Goal: Task Accomplishment & Management: Use online tool/utility

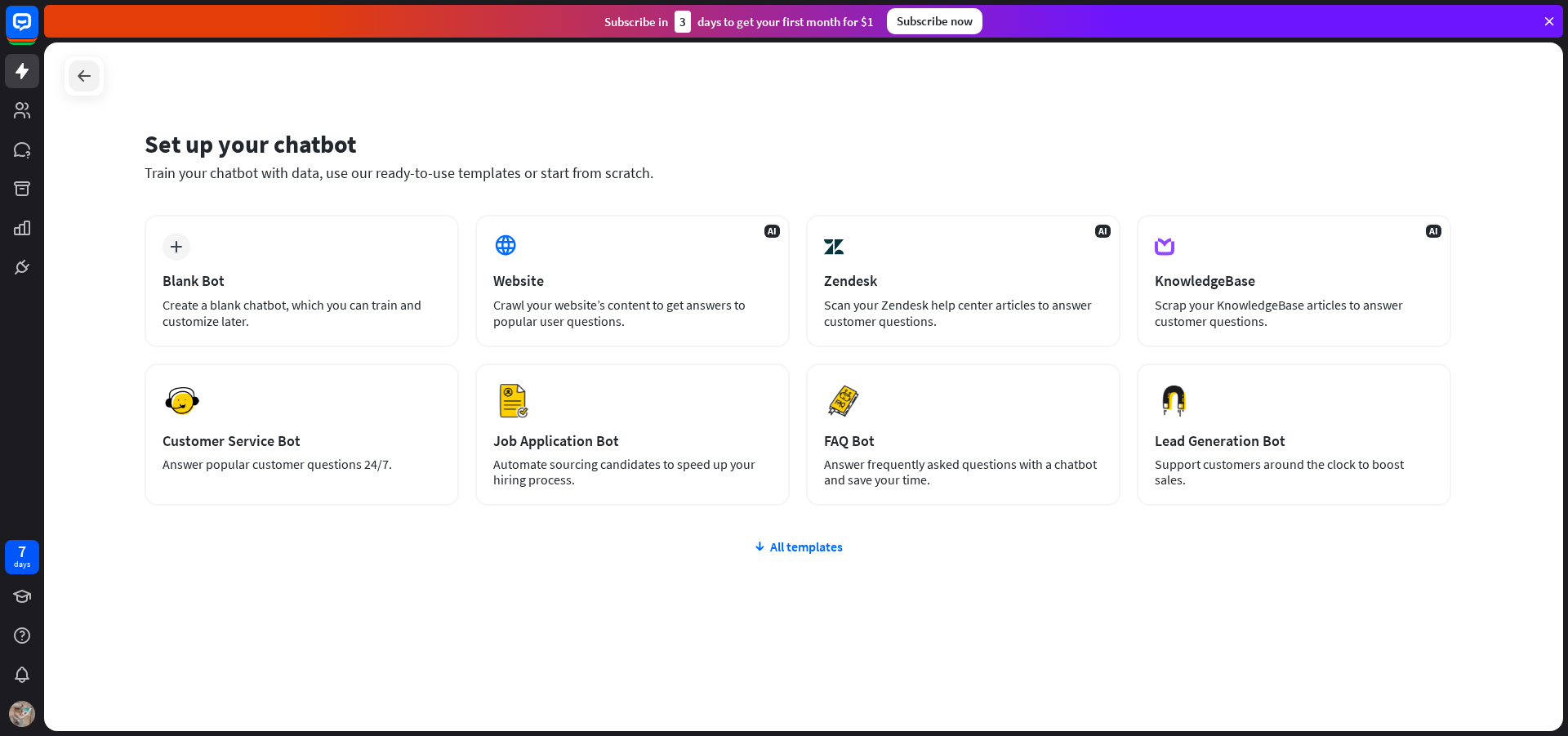
click at [79, 79] on icon at bounding box center [83, 75] width 19 height 19
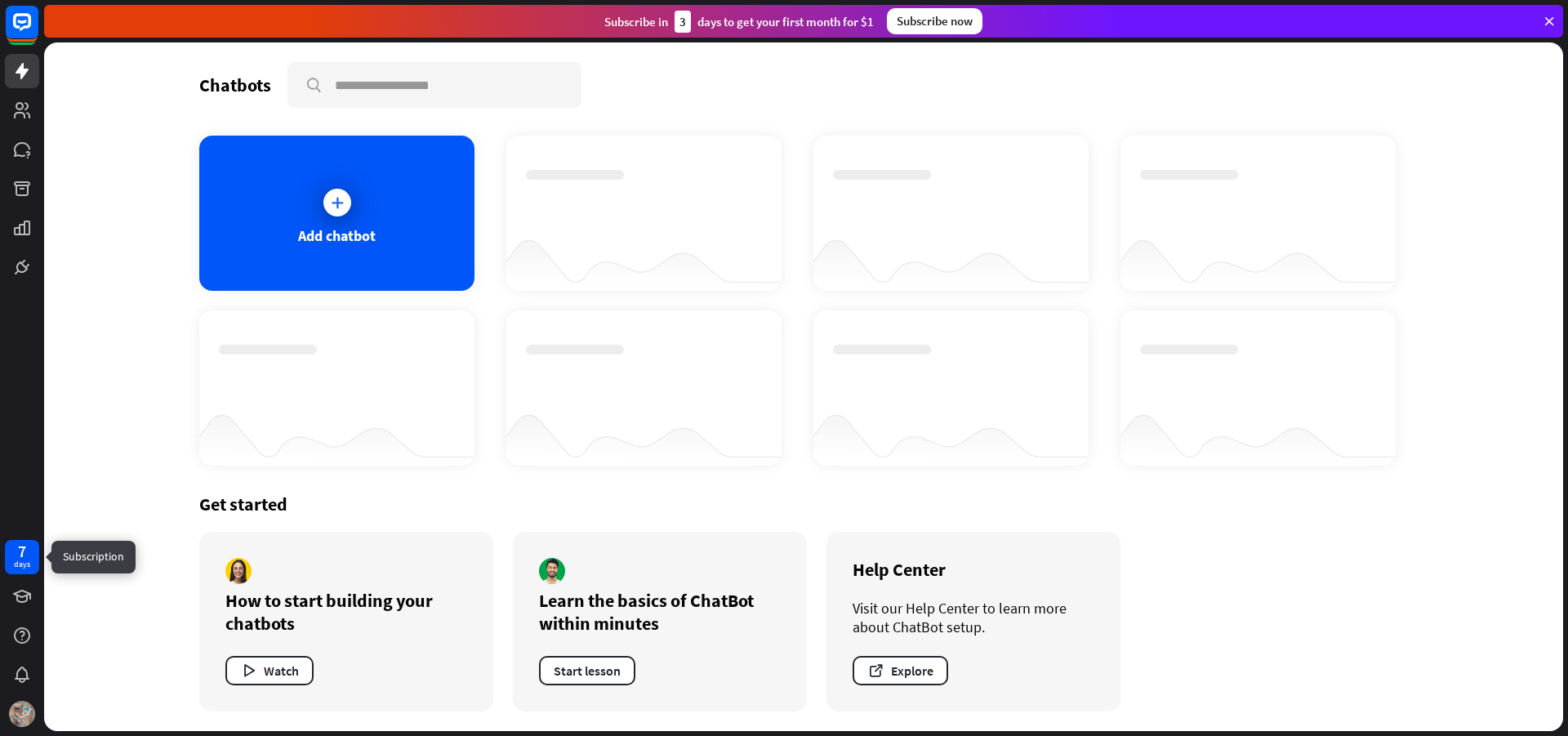
click at [32, 561] on div "7 days" at bounding box center [22, 558] width 35 height 35
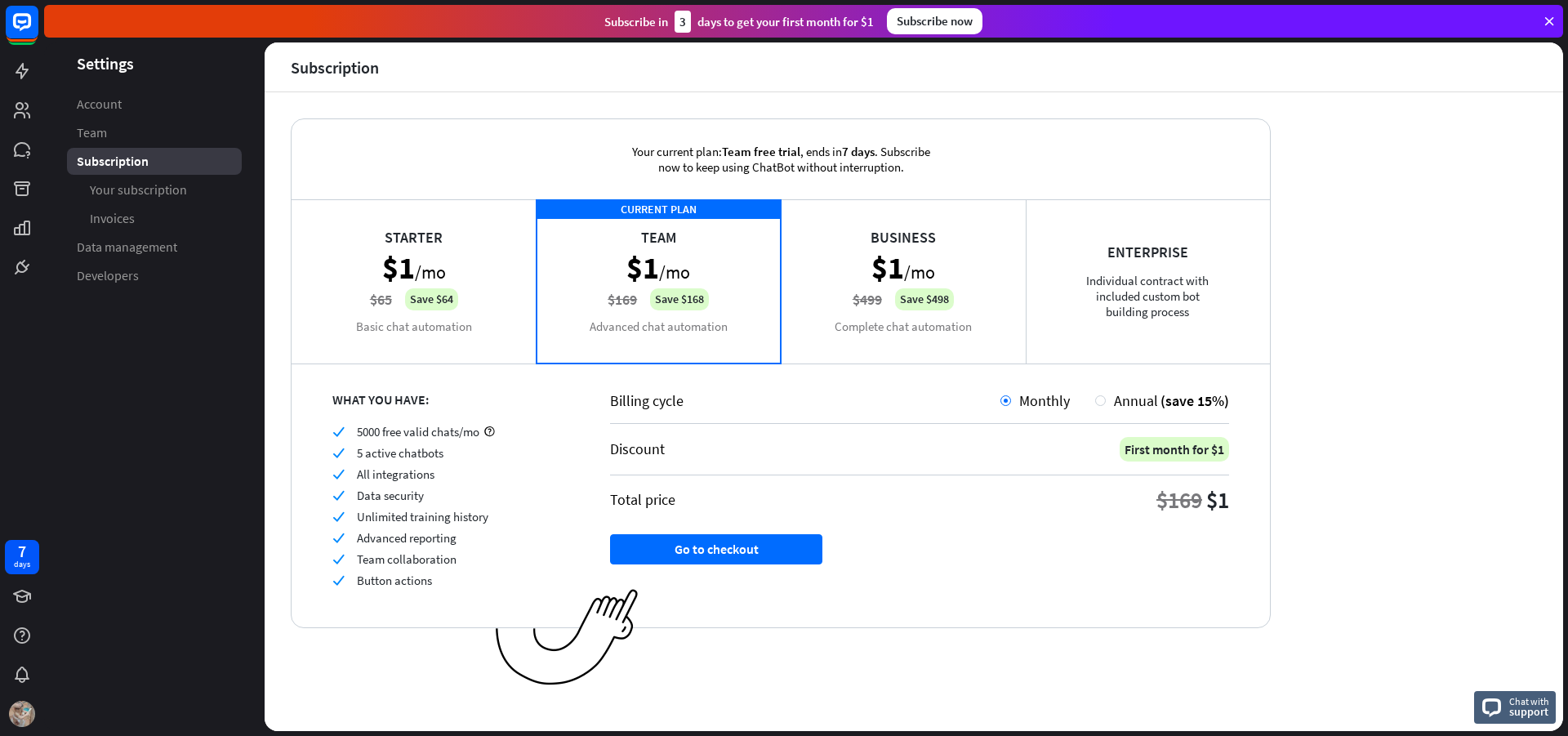
click at [1164, 278] on div "Enterprise Individual contract with included custom bot building process" at bounding box center [1148, 280] width 246 height 163
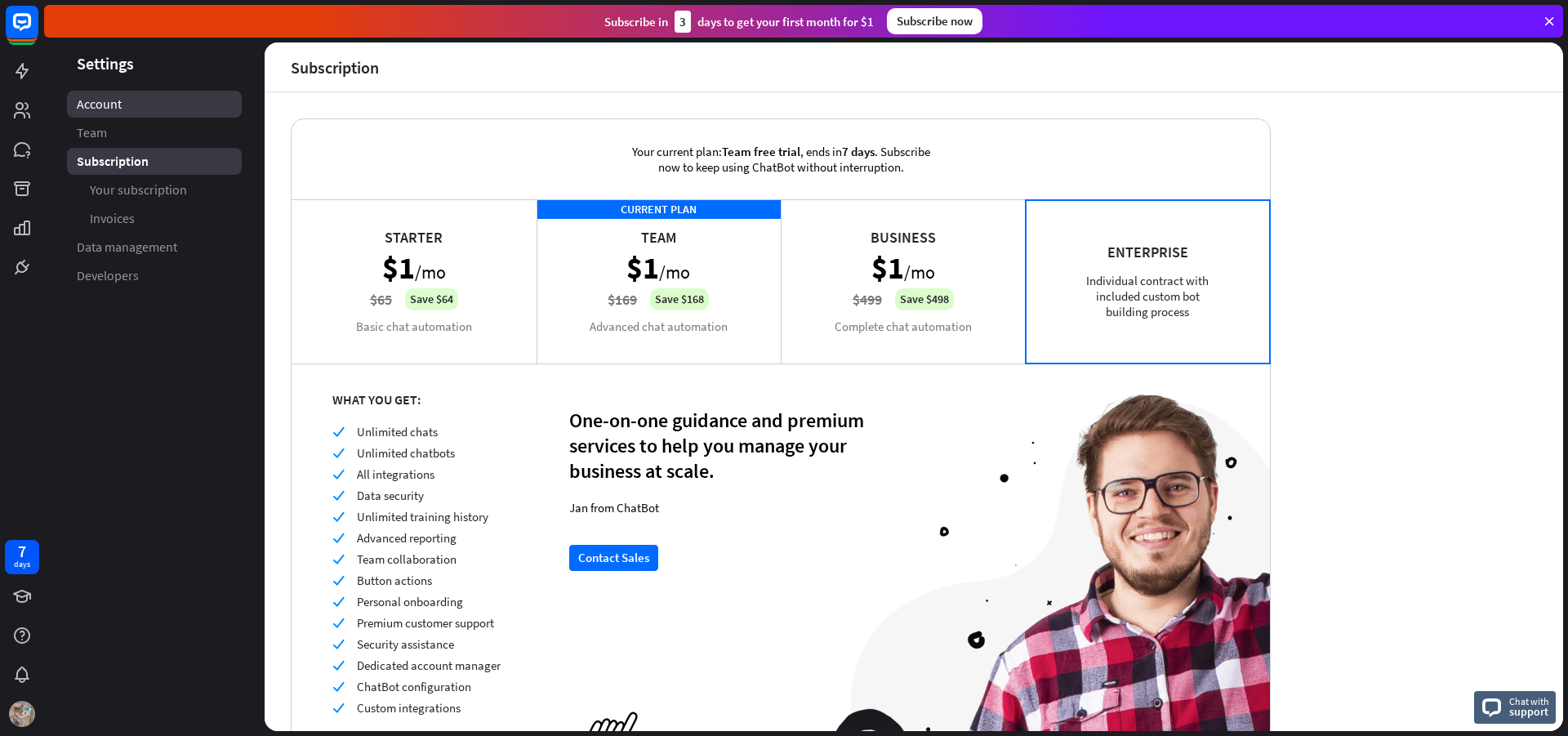
click at [129, 113] on link "Account" at bounding box center [154, 104] width 175 height 27
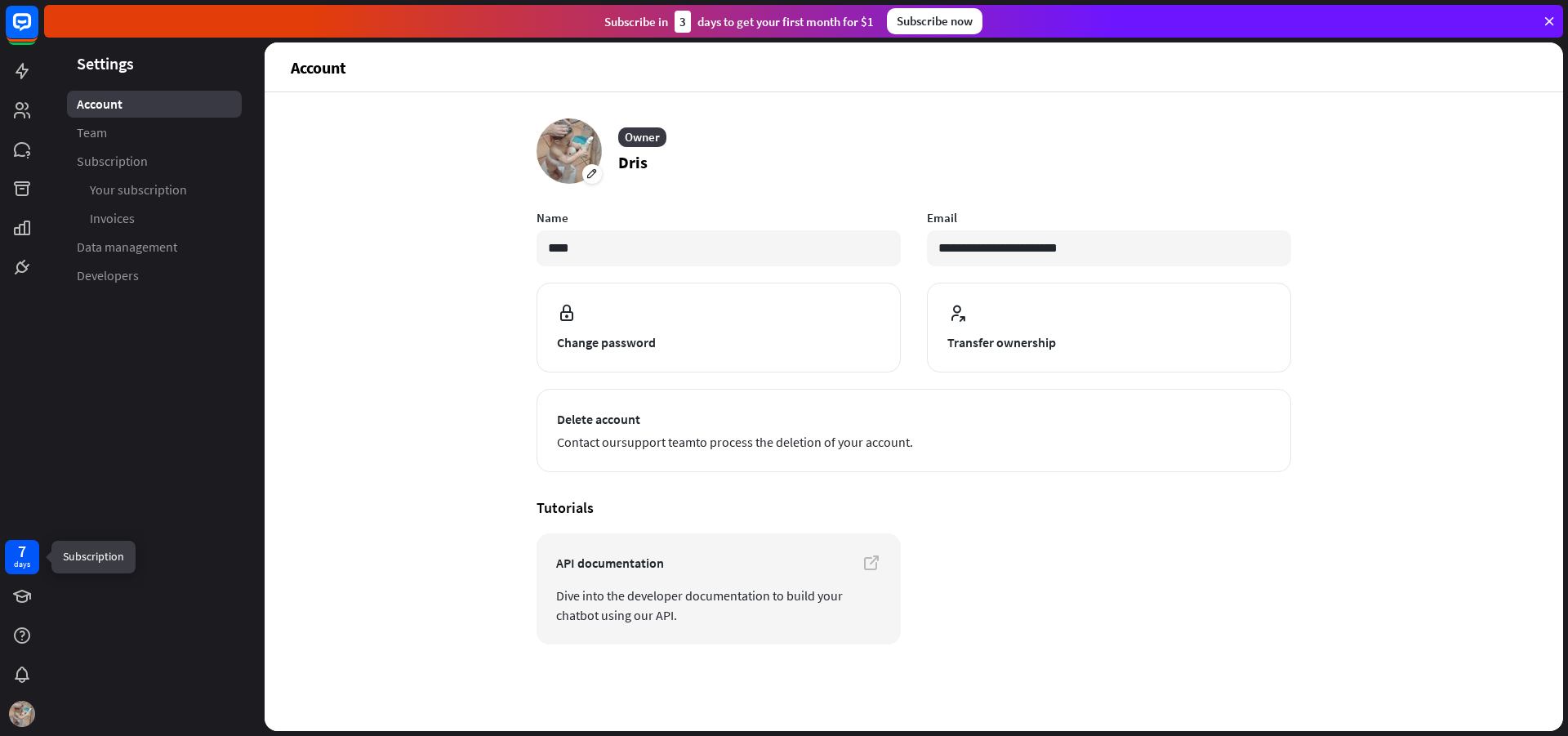
click at [29, 571] on div "7 days" at bounding box center [22, 558] width 35 height 35
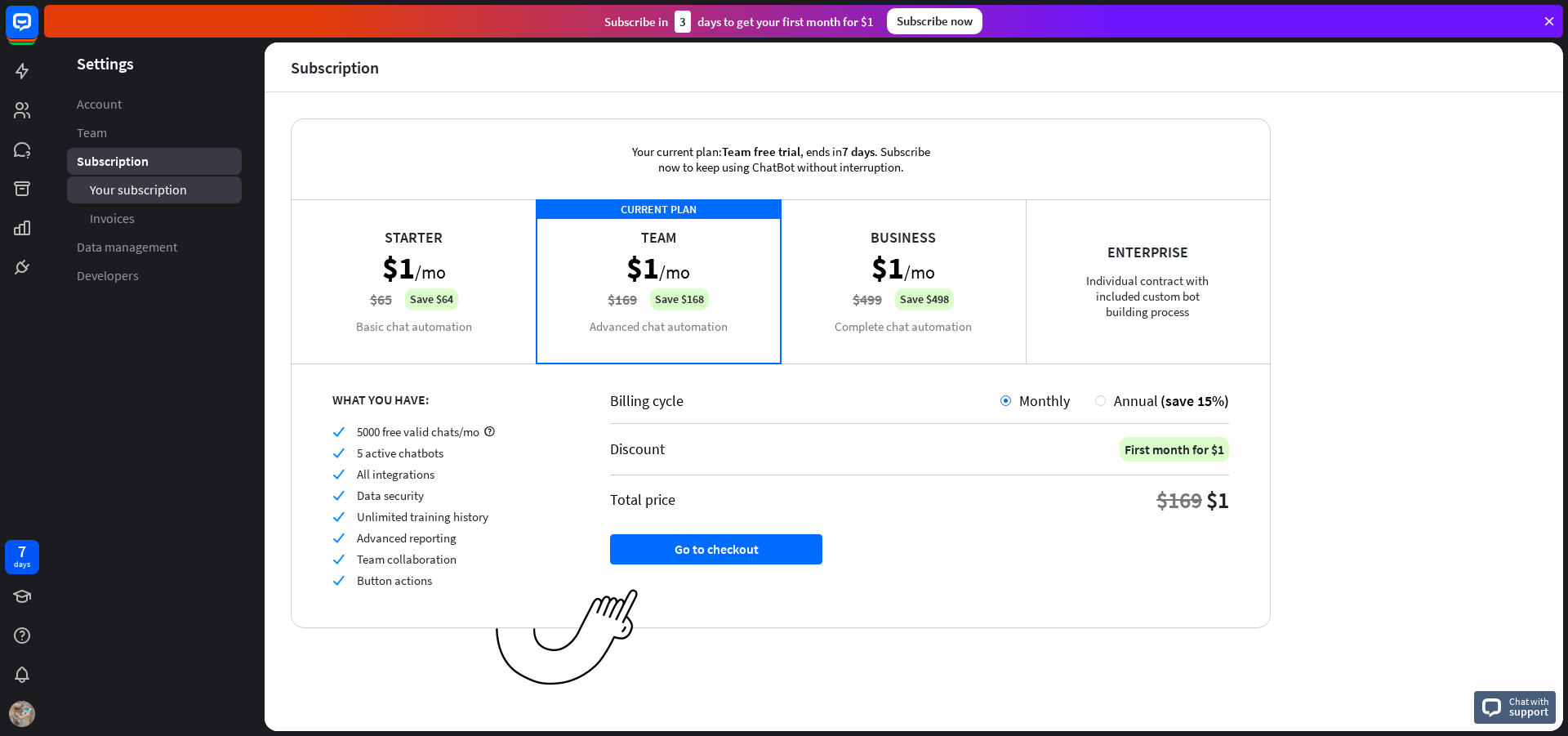
click at [145, 183] on span "Your subscription" at bounding box center [138, 190] width 98 height 17
click at [157, 213] on link "Invoices" at bounding box center [154, 219] width 175 height 27
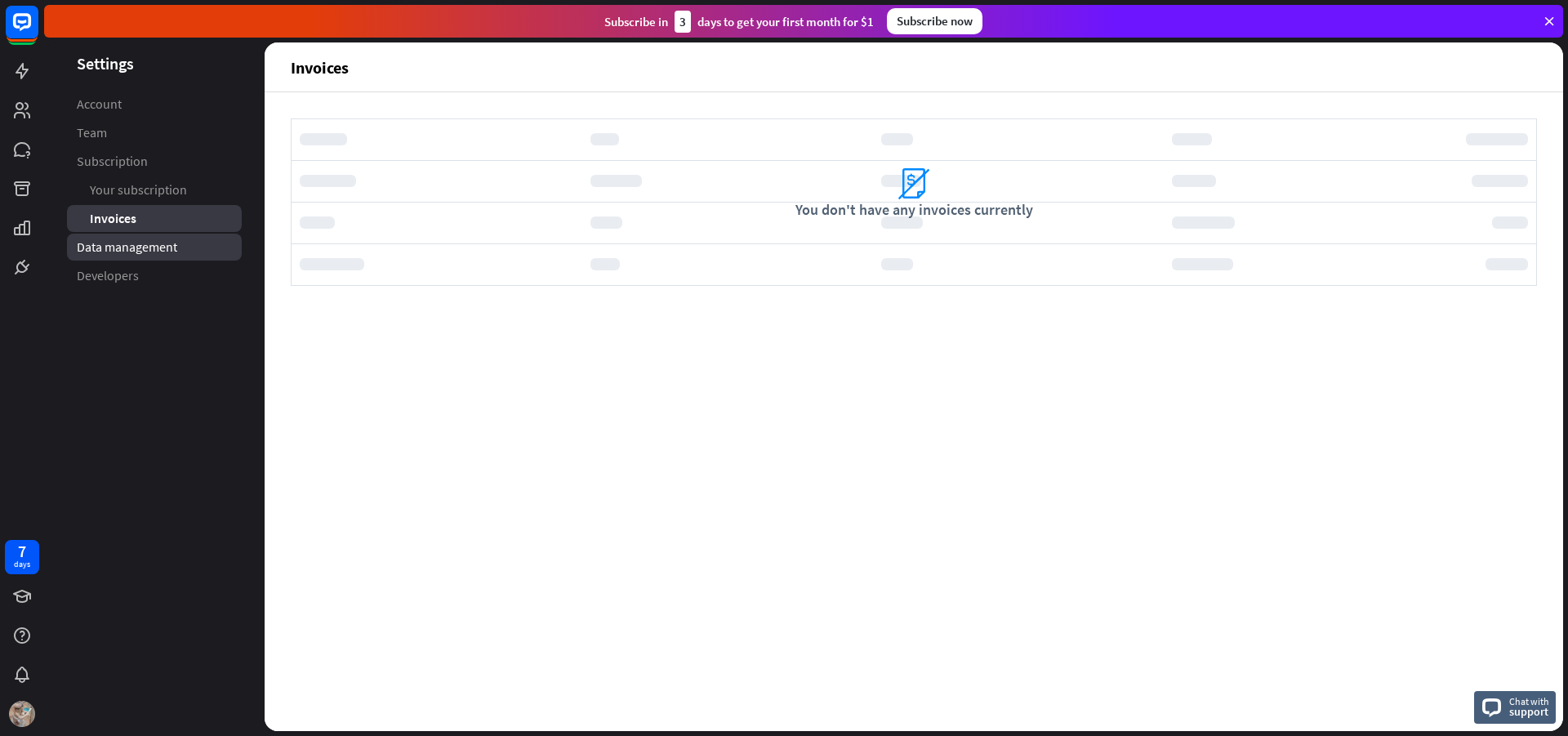
click at [172, 247] on span "Data management" at bounding box center [127, 247] width 100 height 17
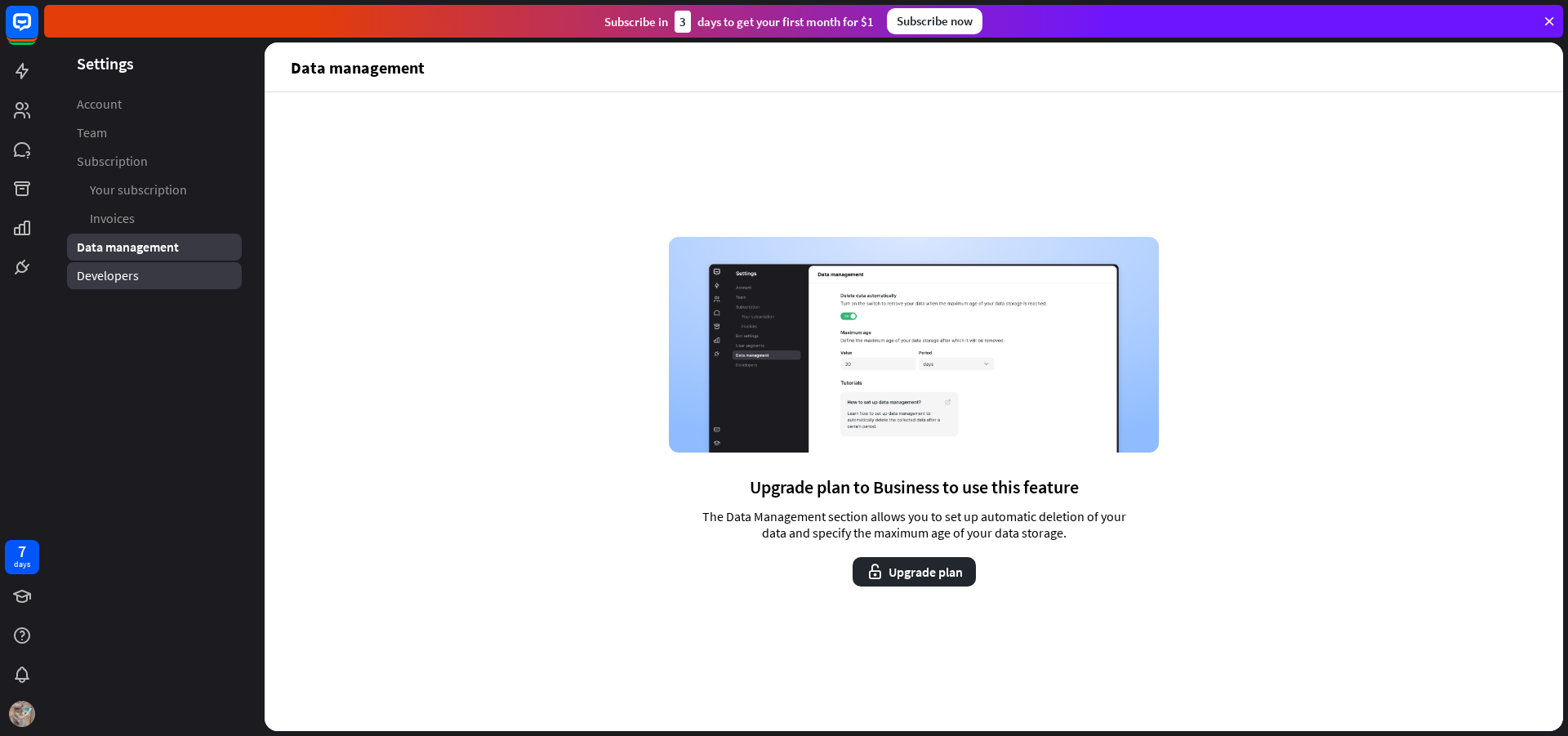
click at [170, 274] on link "Developers" at bounding box center [154, 276] width 175 height 27
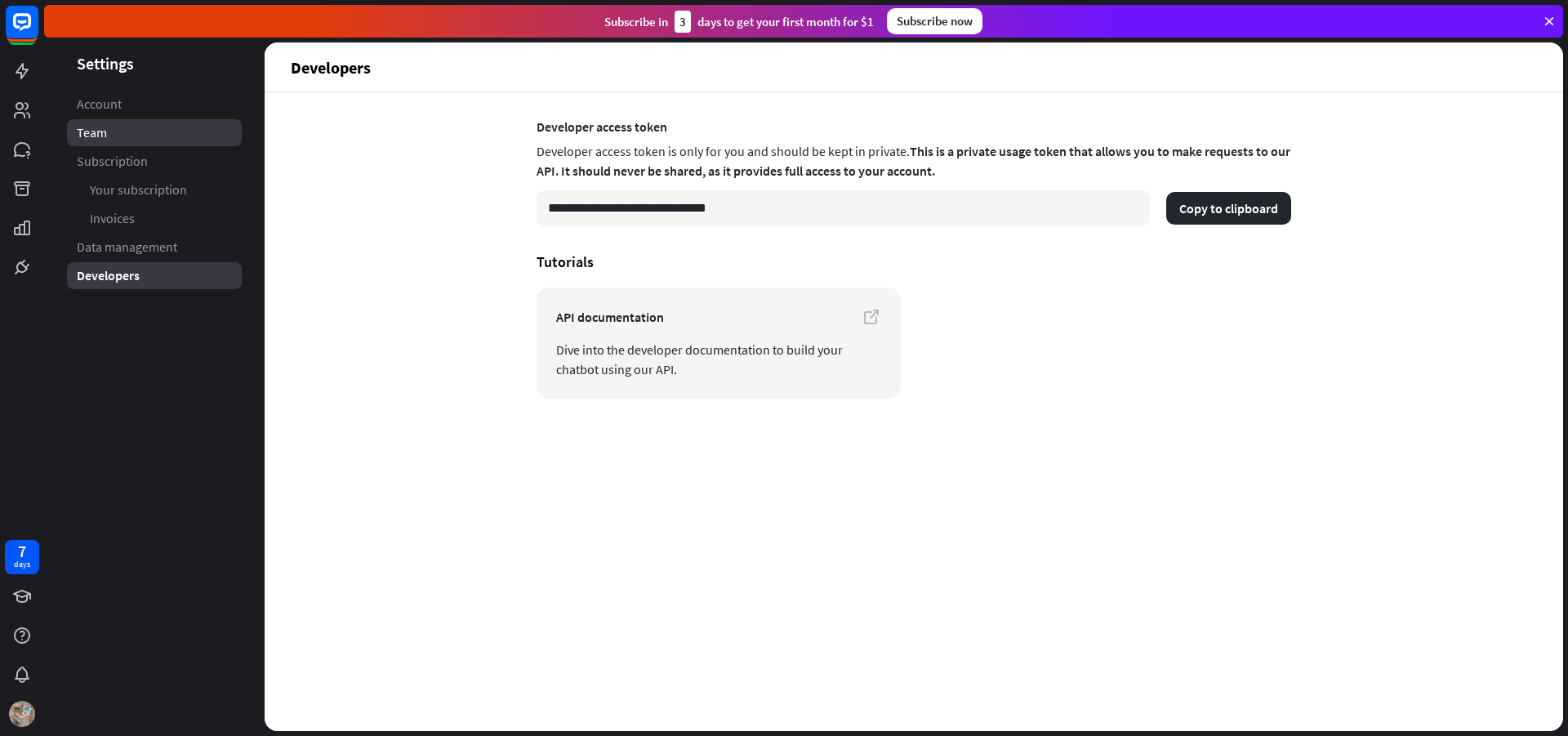
click at [183, 129] on link "Team" at bounding box center [154, 133] width 175 height 27
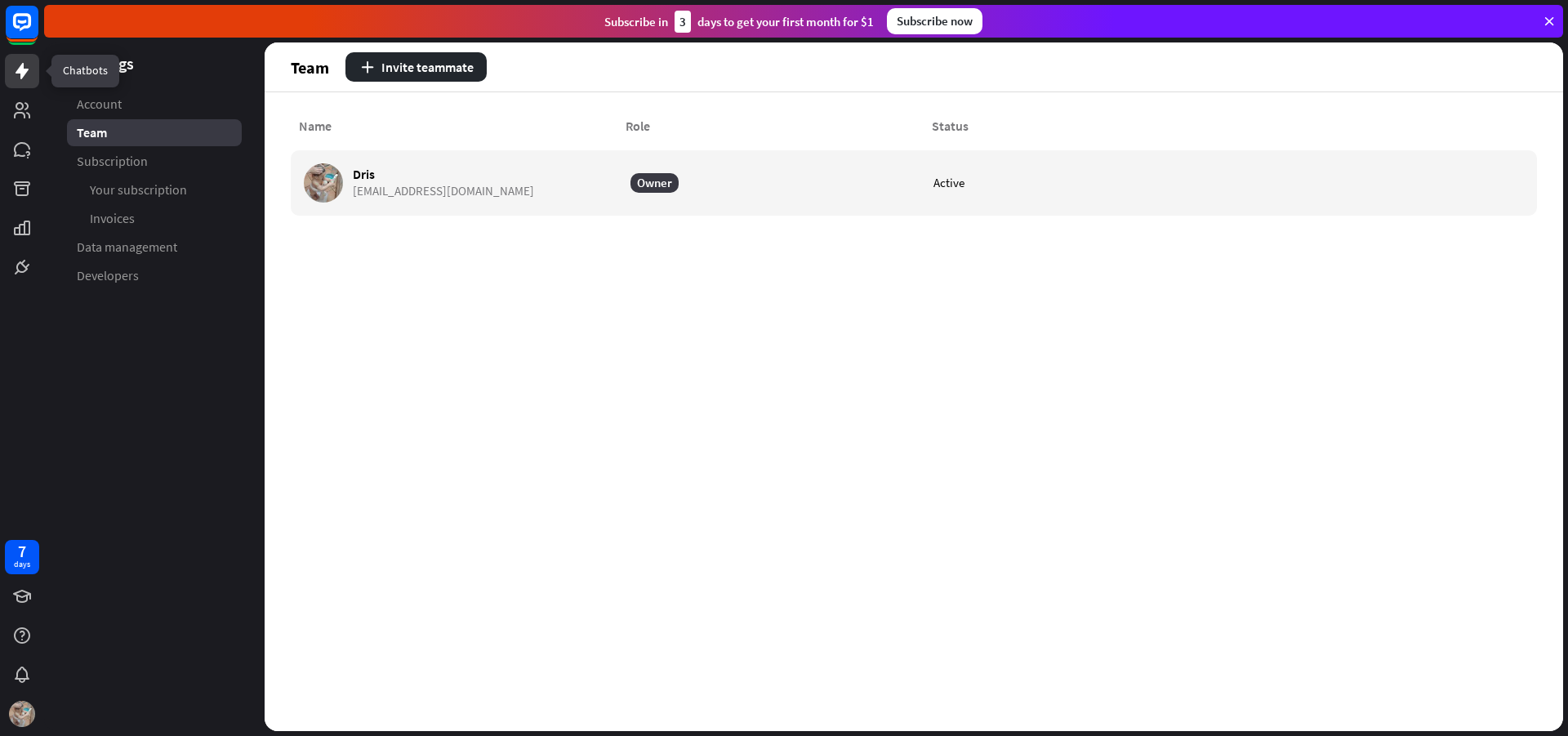
click at [13, 79] on icon at bounding box center [21, 70] width 19 height 19
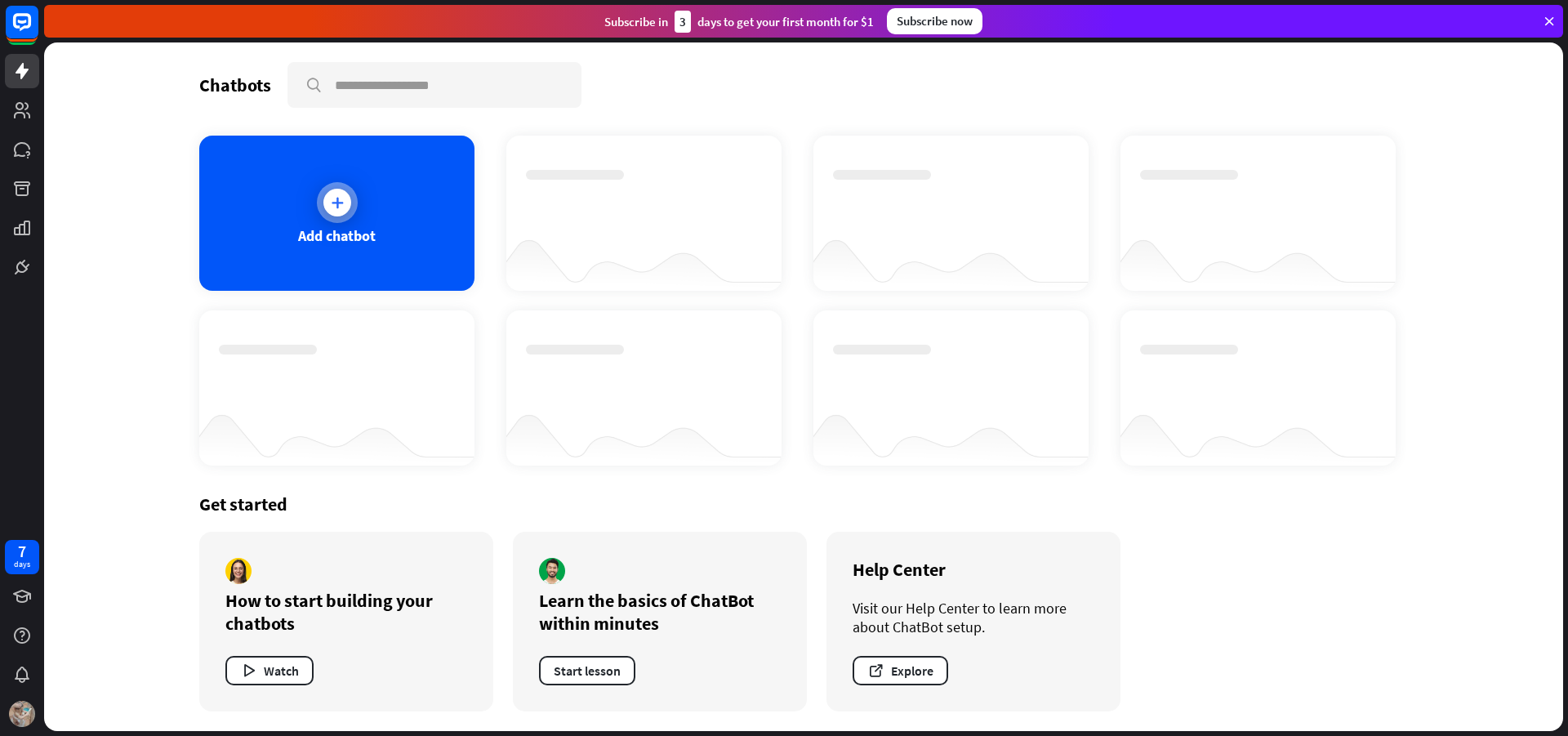
click at [368, 204] on div "Add chatbot" at bounding box center [337, 214] width 276 height 155
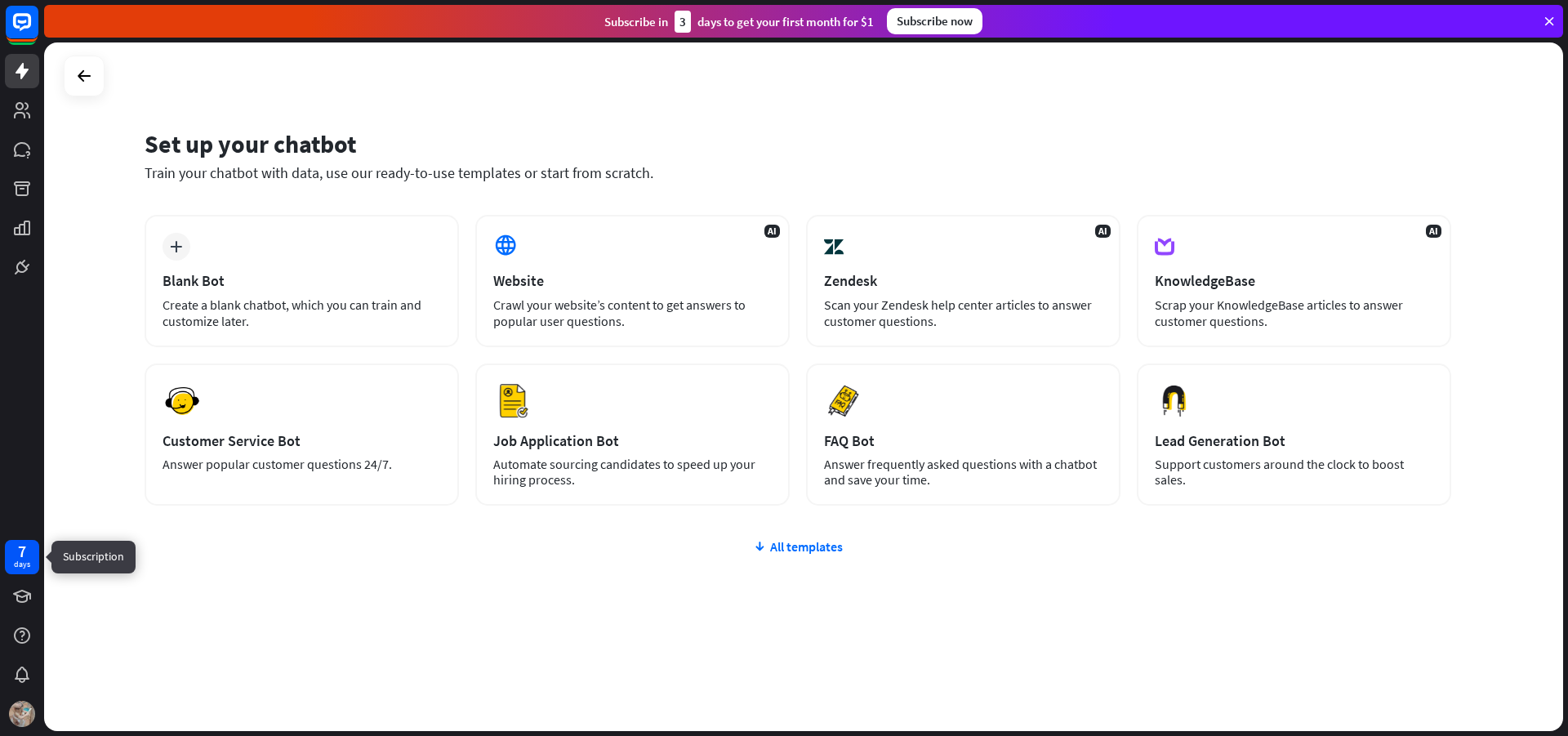
click at [11, 564] on div "7 days" at bounding box center [22, 558] width 35 height 35
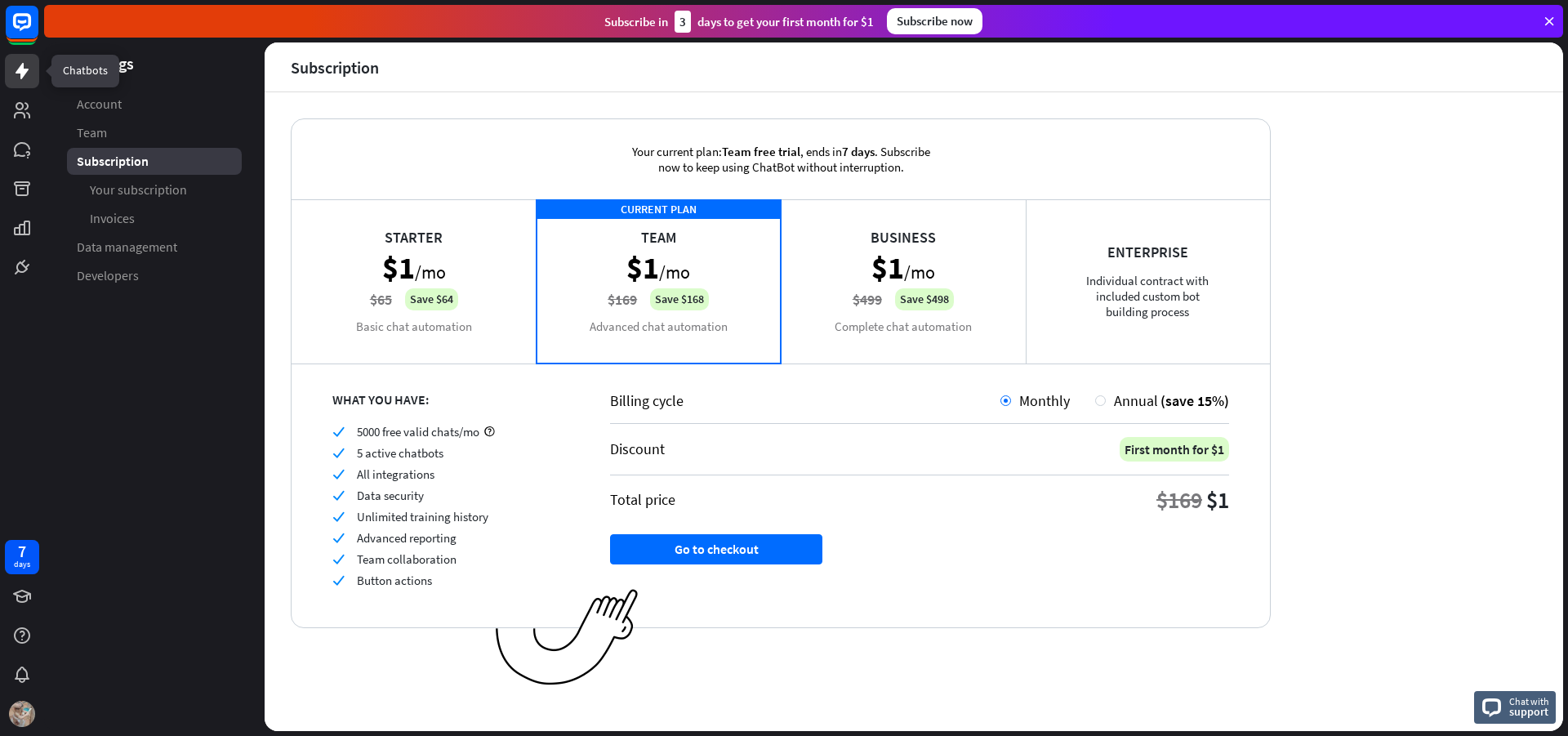
click at [23, 82] on link at bounding box center [22, 71] width 35 height 35
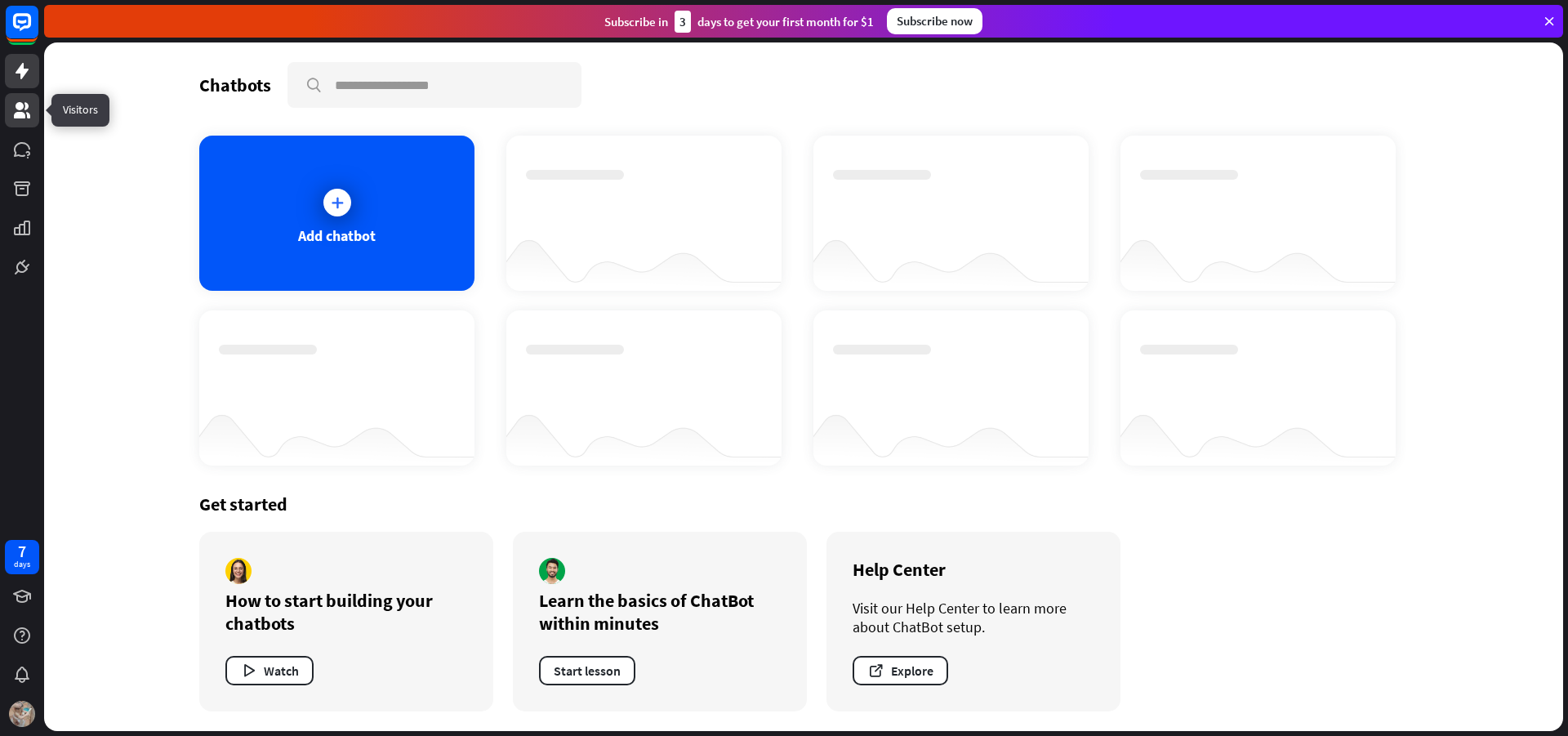
click at [15, 117] on icon at bounding box center [22, 110] width 16 height 16
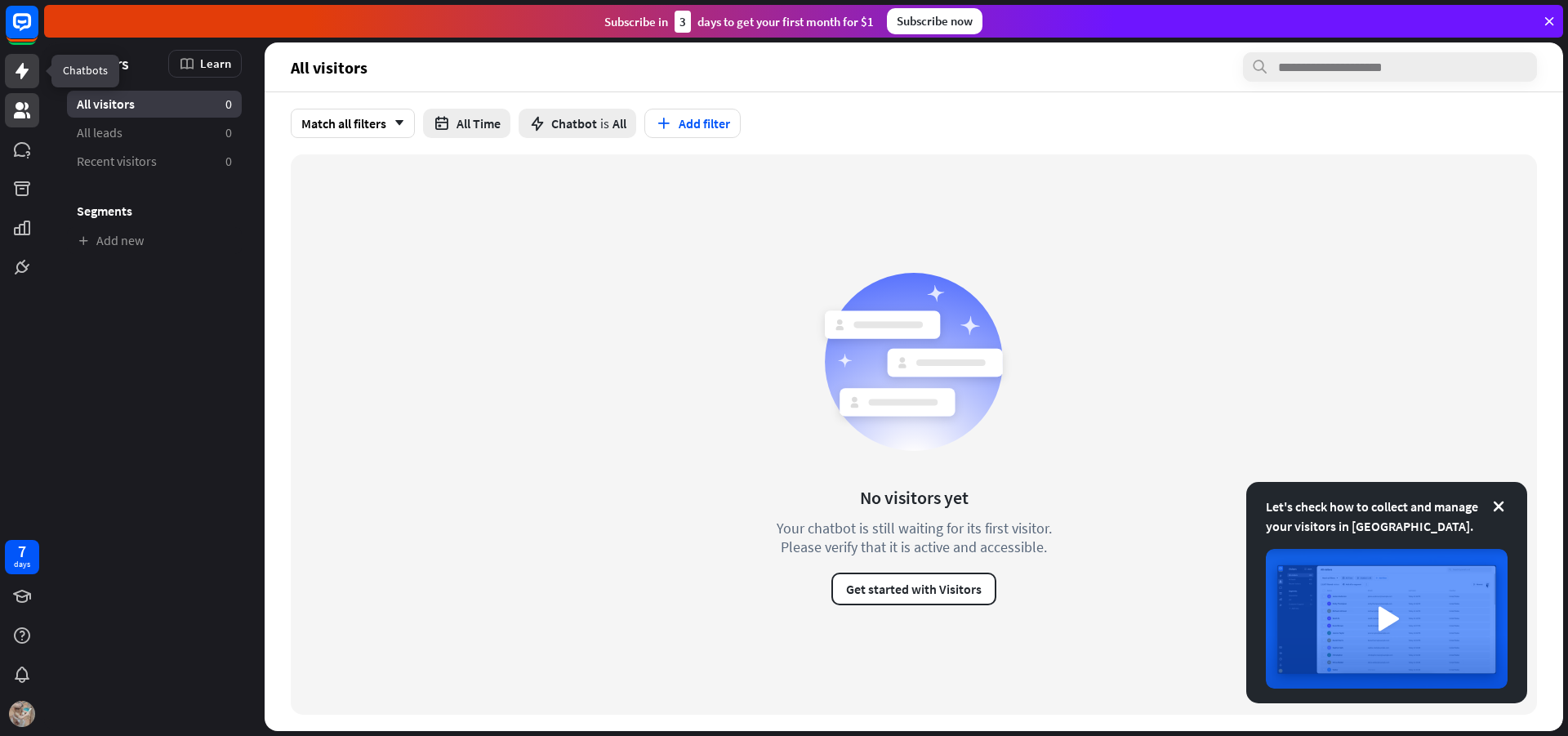
click at [27, 73] on icon at bounding box center [21, 70] width 19 height 19
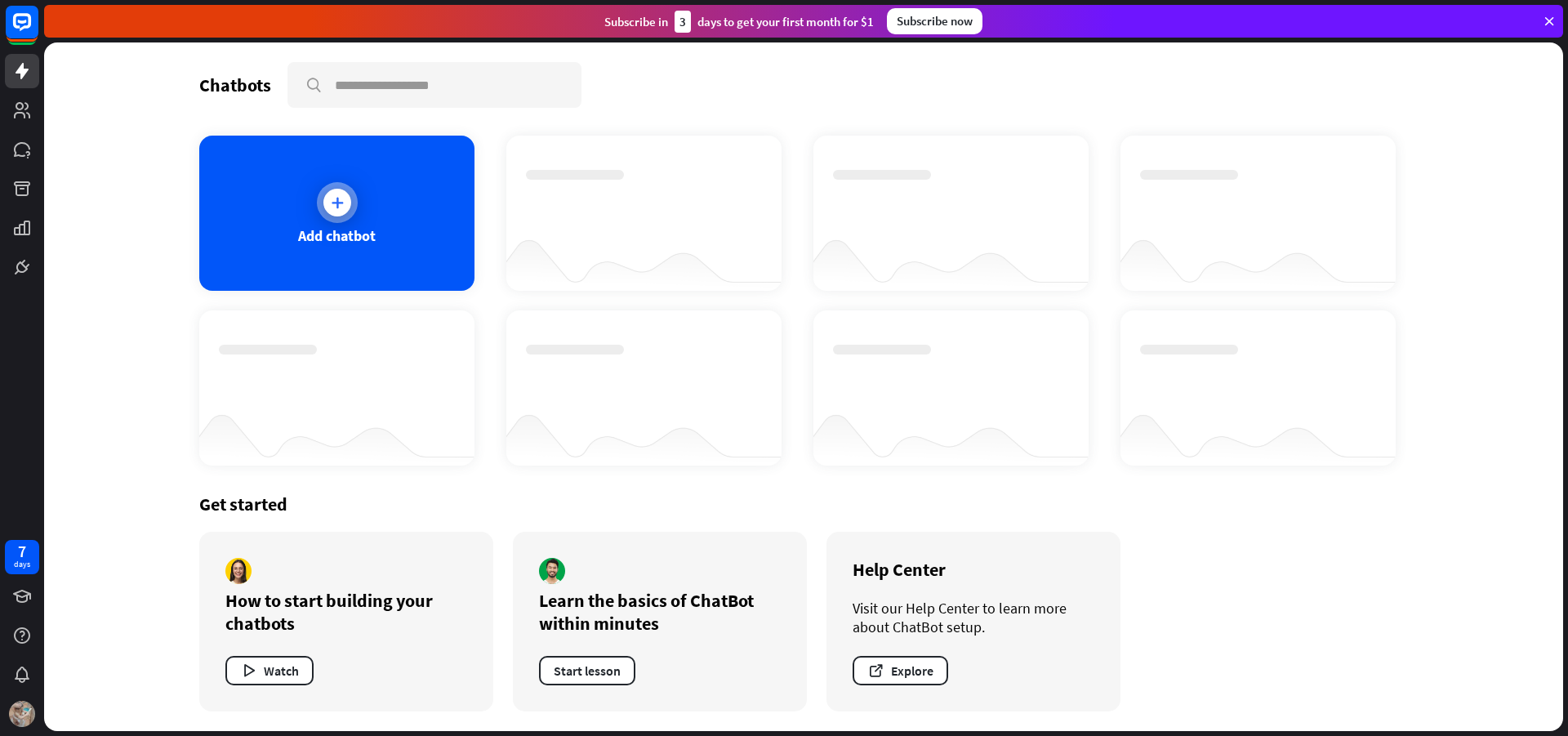
click at [261, 247] on div "Add chatbot" at bounding box center [337, 214] width 276 height 155
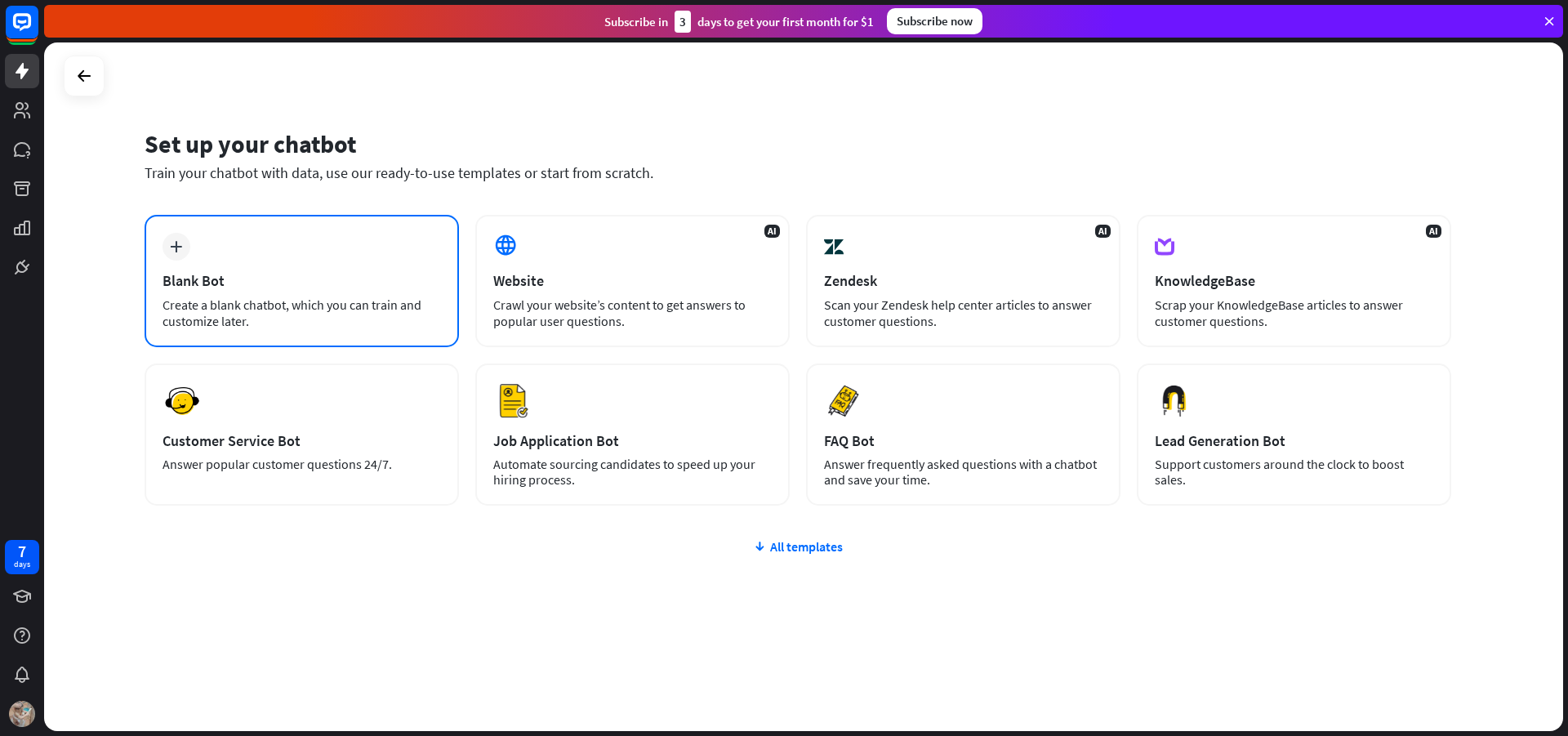
click at [254, 244] on div "plus Blank Bot Create a blank chatbot, which you can train and customize later." at bounding box center [301, 280] width 315 height 132
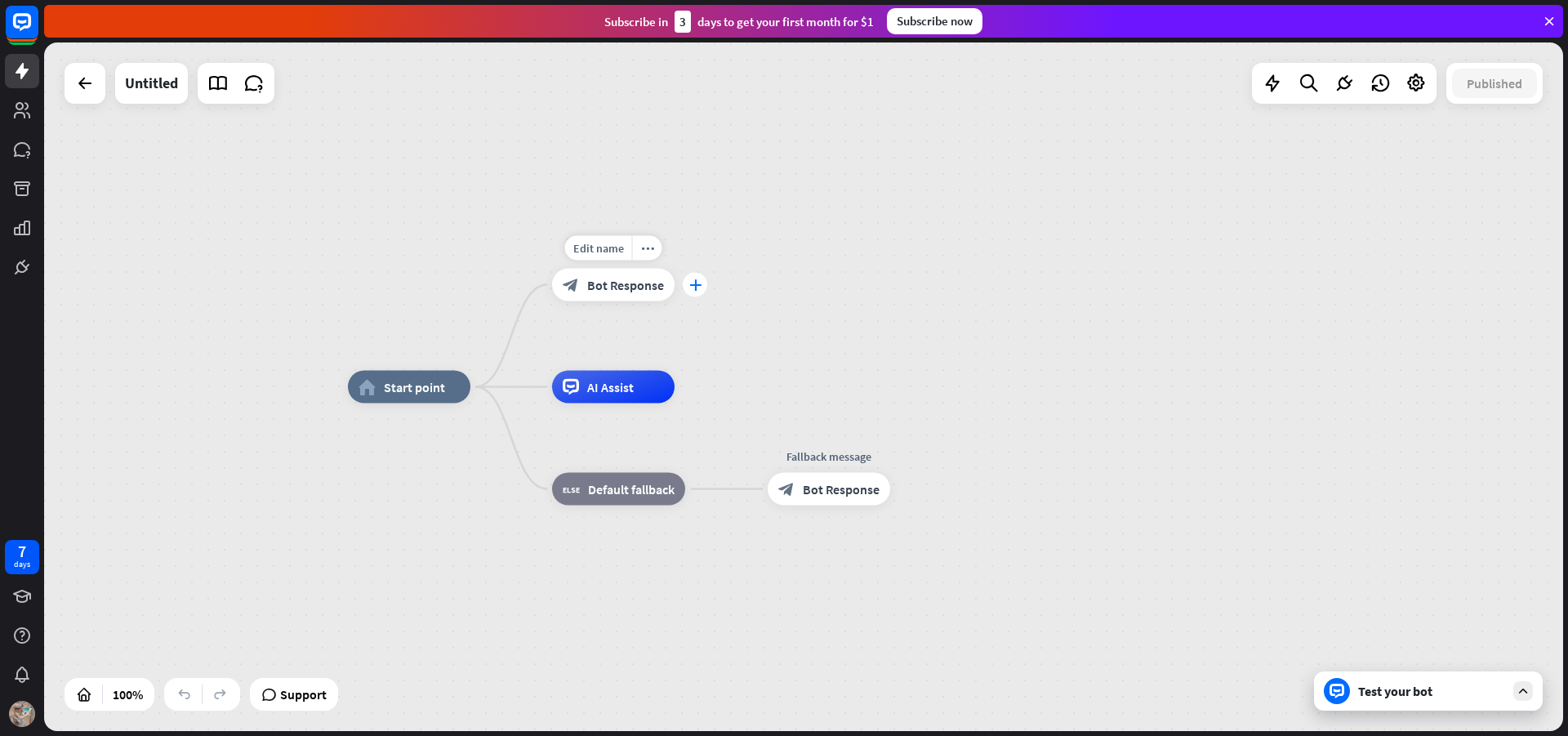
click at [694, 290] on icon "plus" at bounding box center [695, 285] width 12 height 12
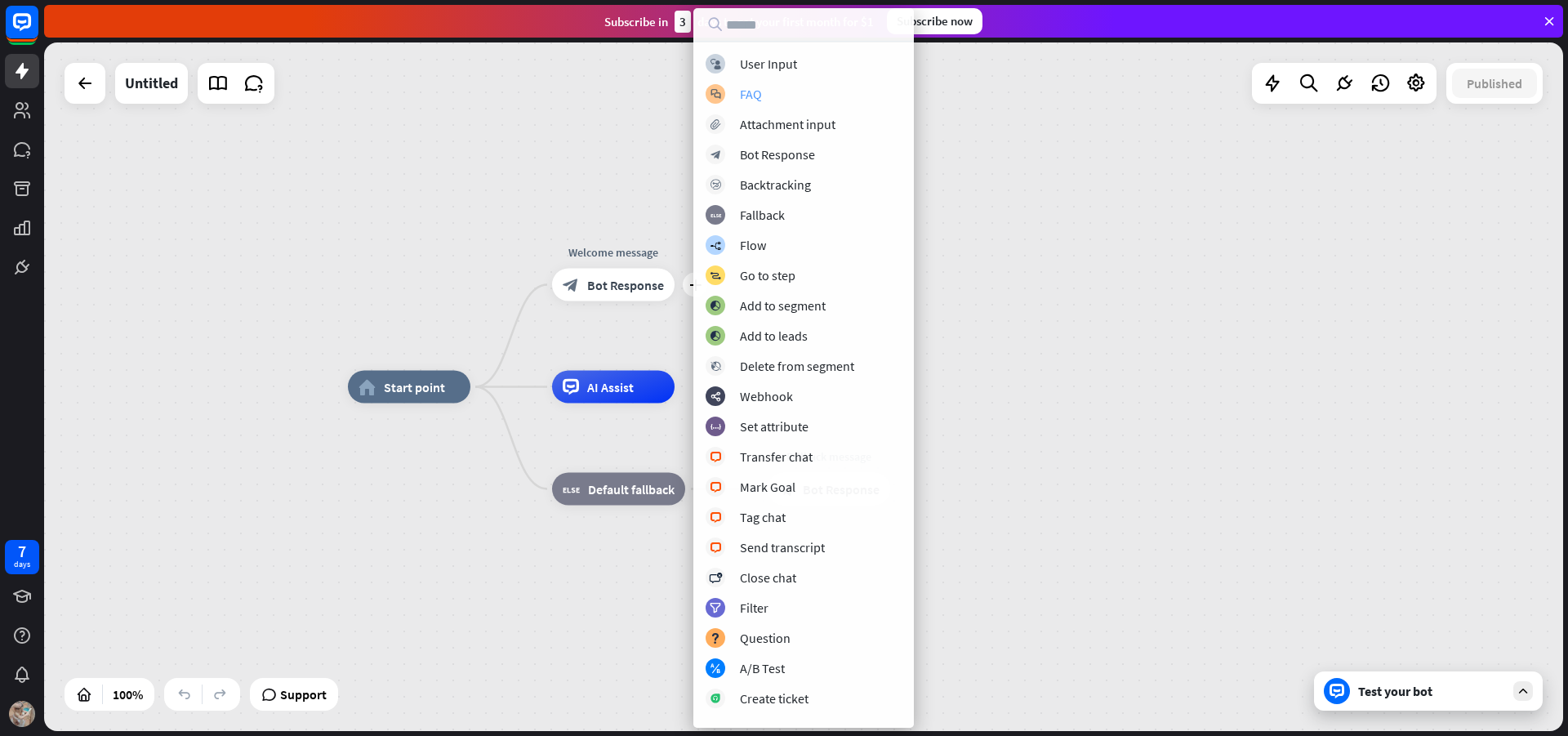
click at [822, 89] on div "block_faq FAQ" at bounding box center [803, 93] width 196 height 19
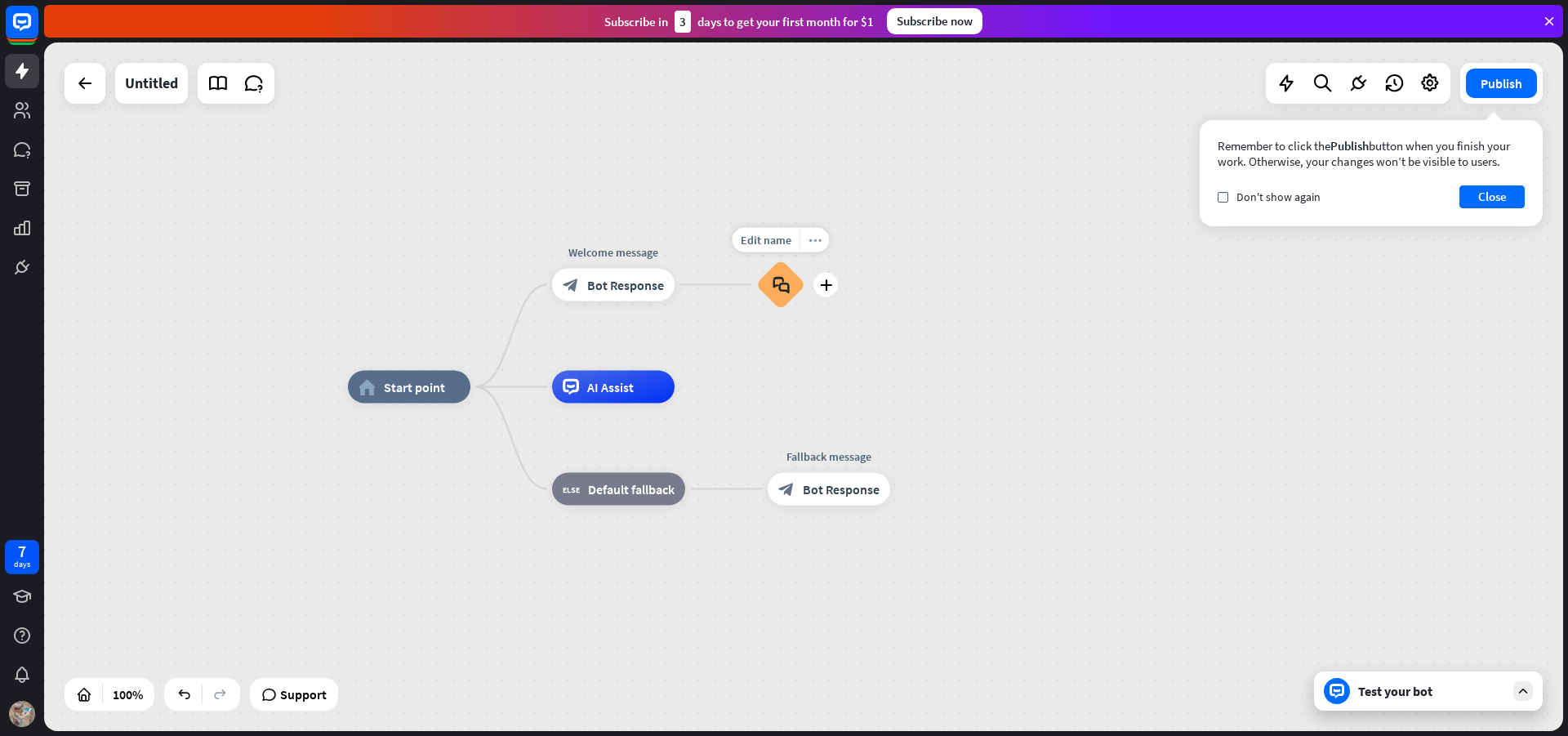
click at [813, 238] on icon "more_horiz" at bounding box center [815, 239] width 13 height 12
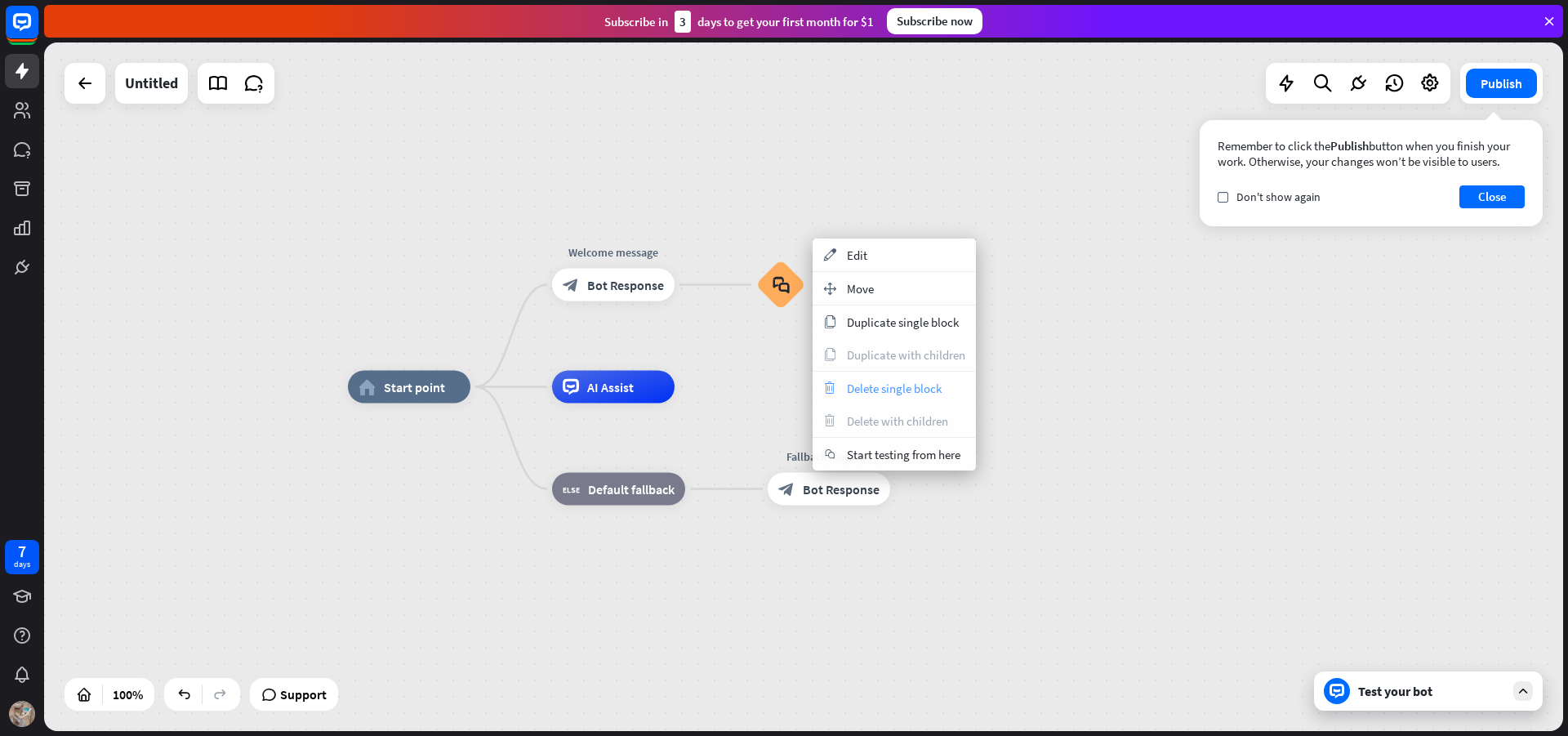
click at [925, 393] on span "Delete single block" at bounding box center [894, 388] width 95 height 16
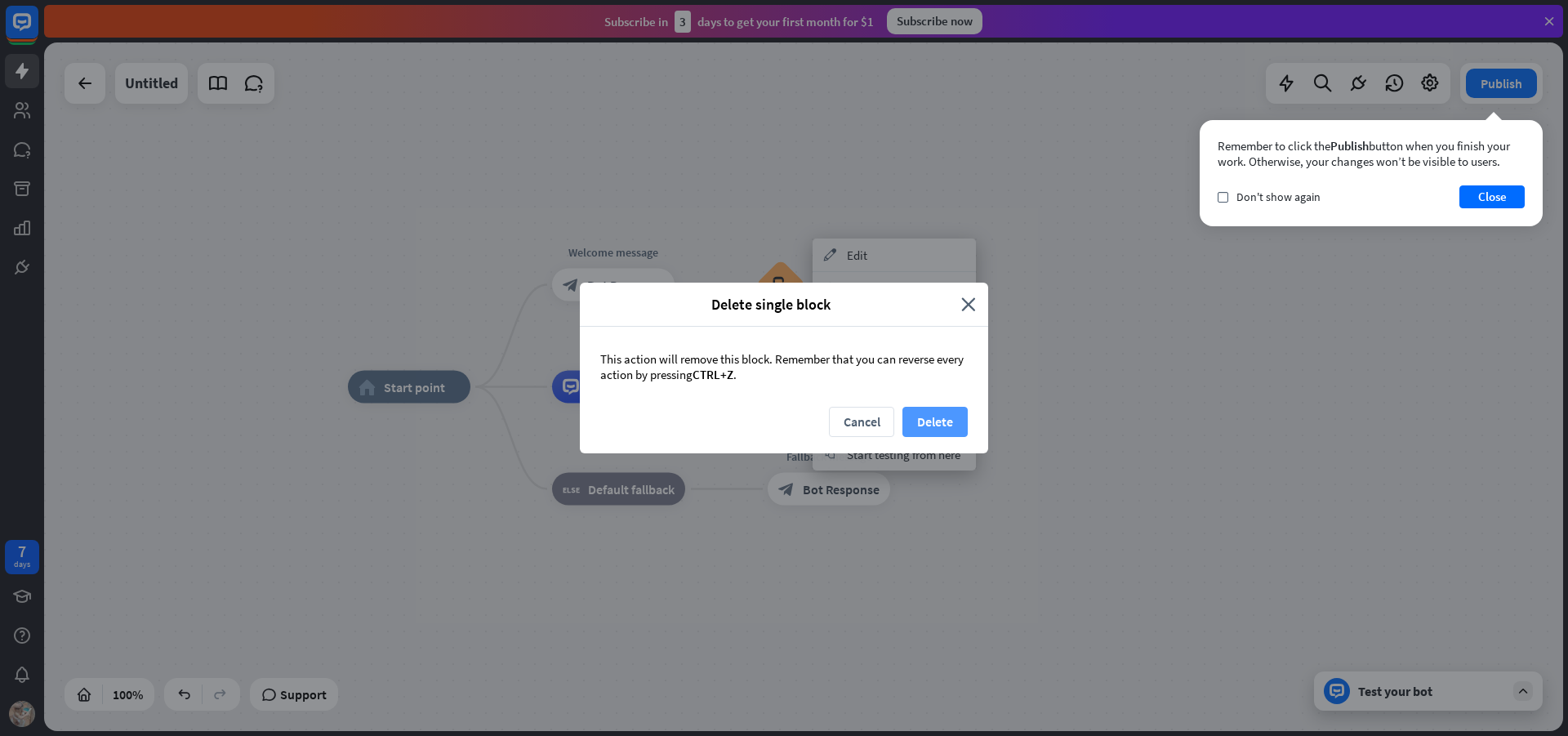
click at [936, 417] on button "Delete" at bounding box center [936, 422] width 66 height 30
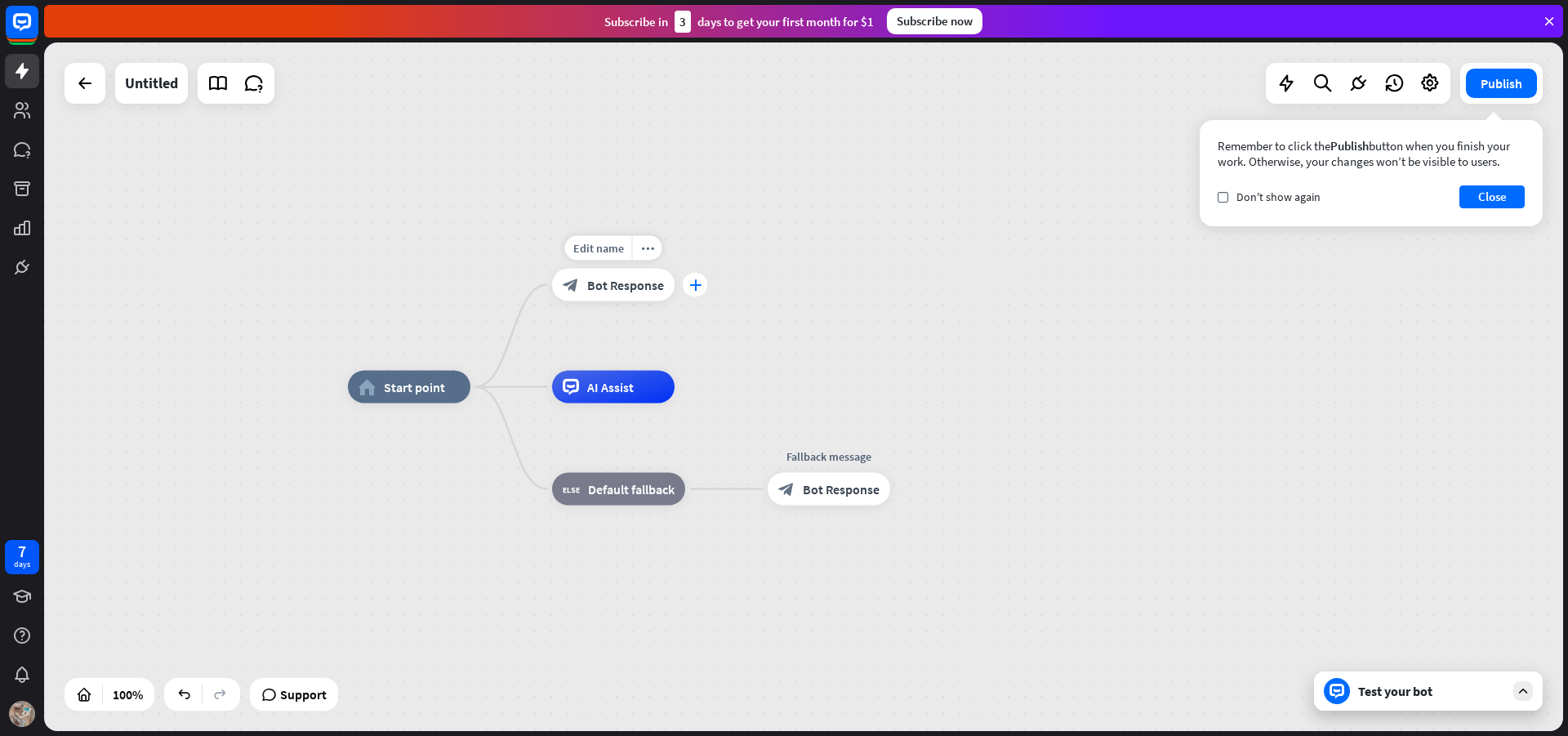
click at [696, 280] on icon "plus" at bounding box center [695, 285] width 12 height 12
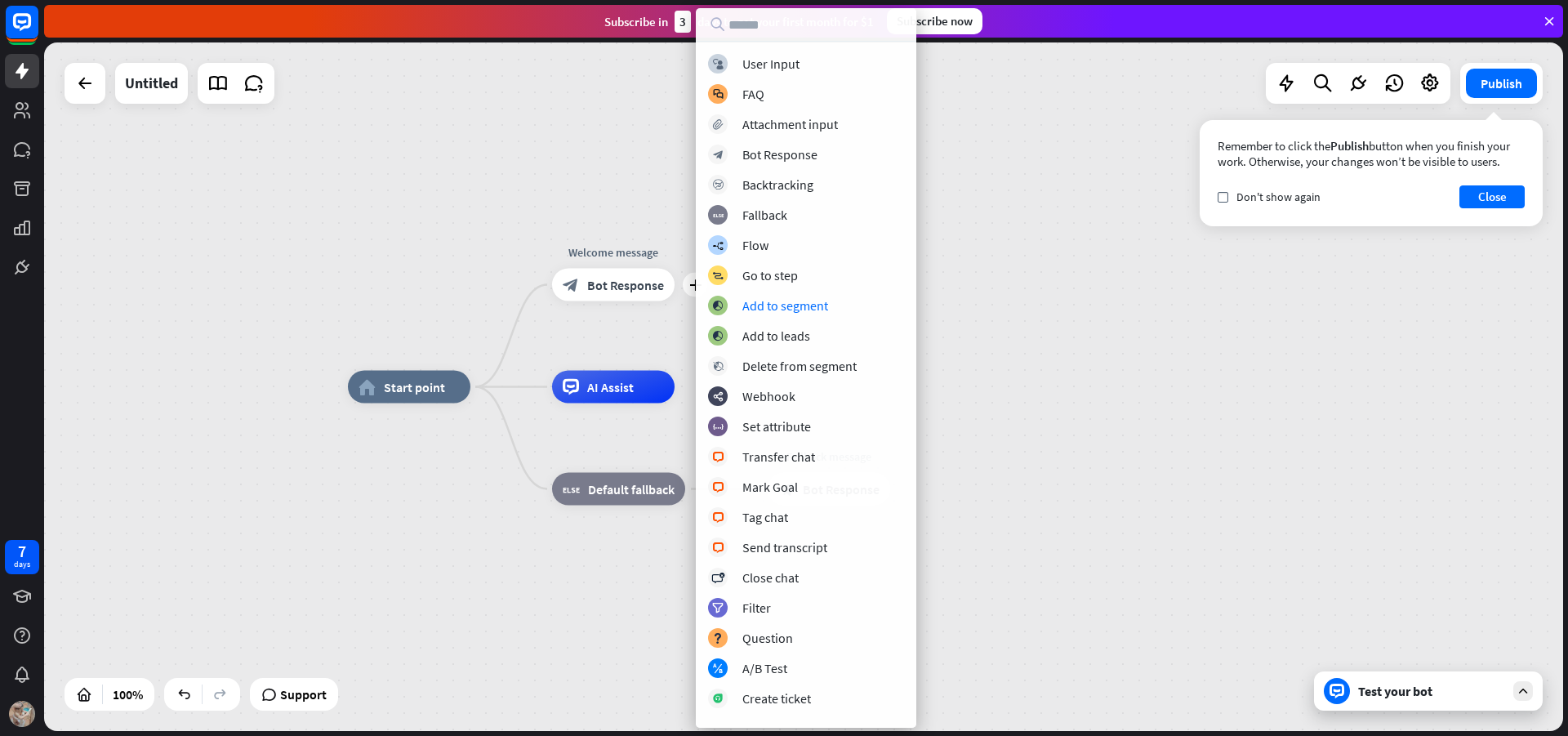
click at [1171, 311] on div "home_2 Start point plus Welcome message block_bot_response Bot Response AI Assi…" at bounding box center [803, 387] width 1520 height 689
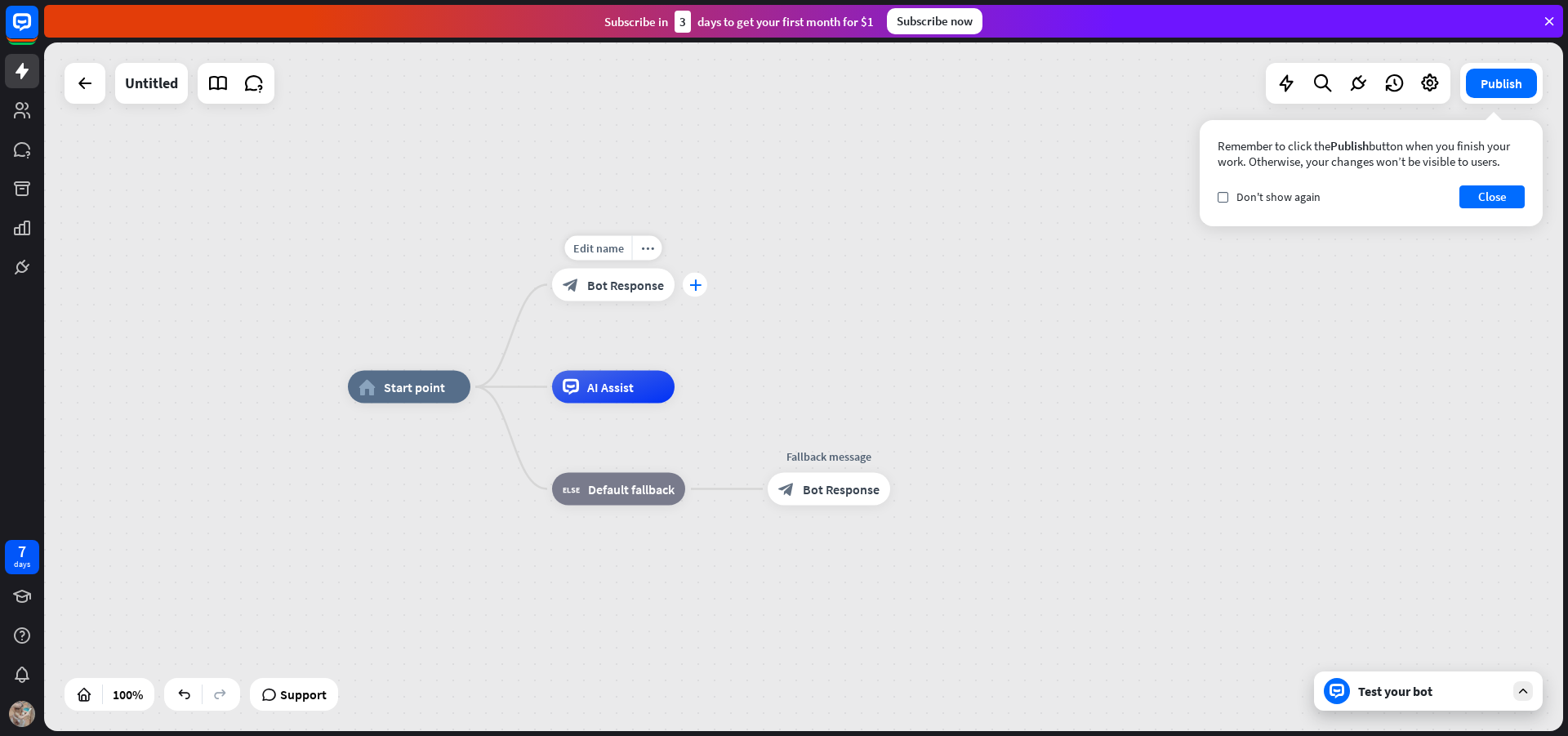
click at [694, 290] on icon "plus" at bounding box center [695, 285] width 12 height 12
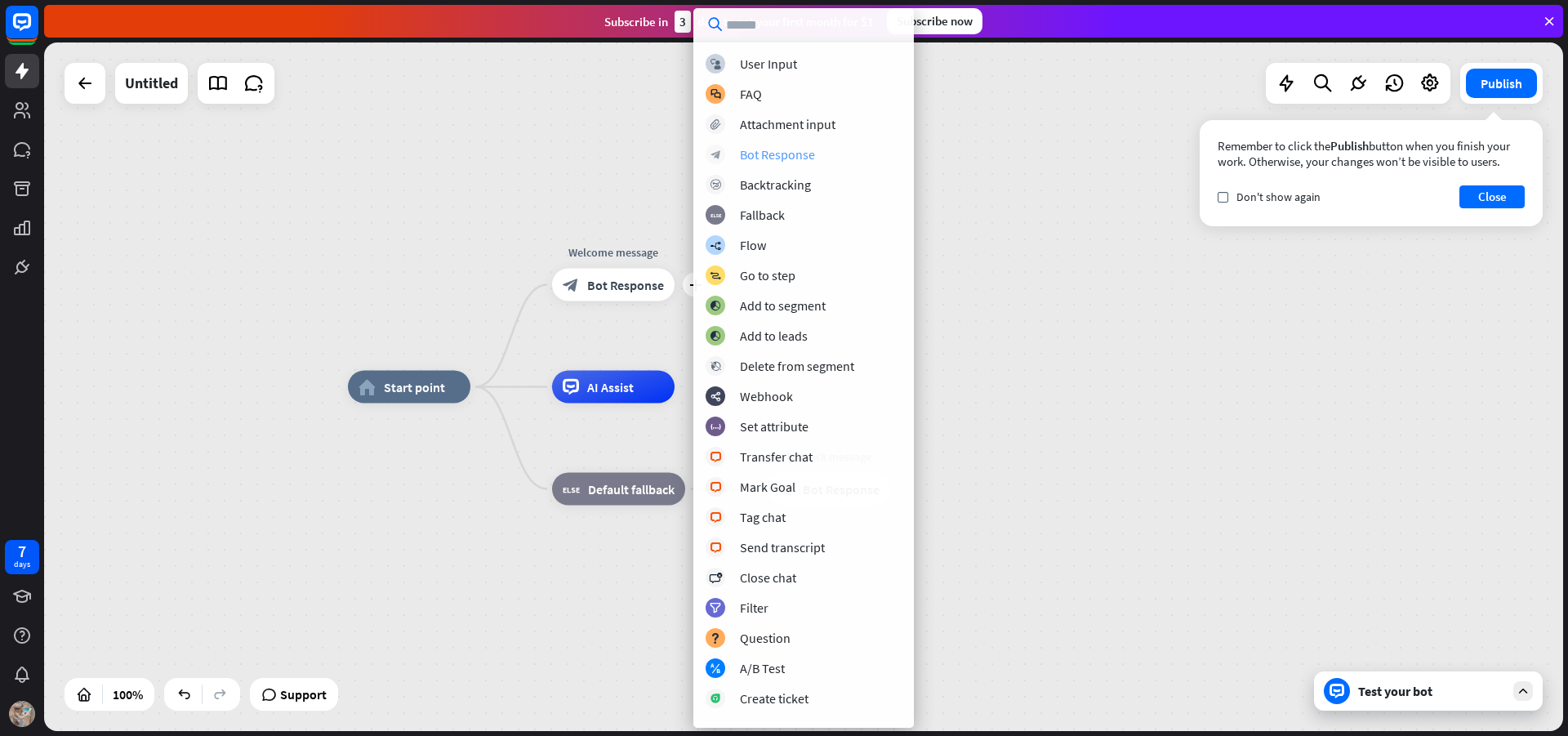
click at [789, 152] on div "Bot Response" at bounding box center [778, 154] width 75 height 16
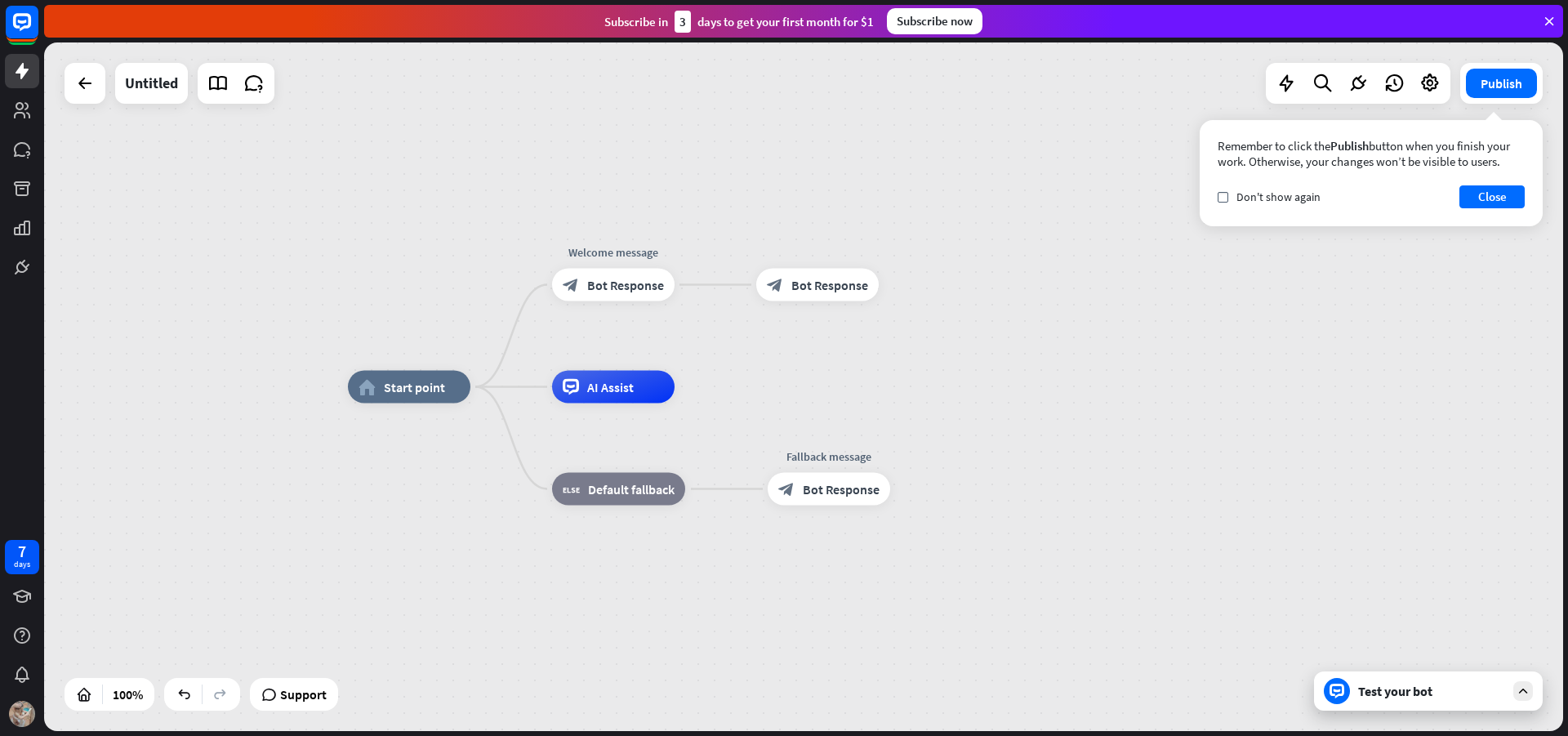
click at [676, 149] on div "home_2 Start point Welcome message block_bot_response Bot Response Edit name mo…" at bounding box center [803, 387] width 1520 height 689
click at [642, 242] on icon "more_horiz" at bounding box center [648, 247] width 13 height 12
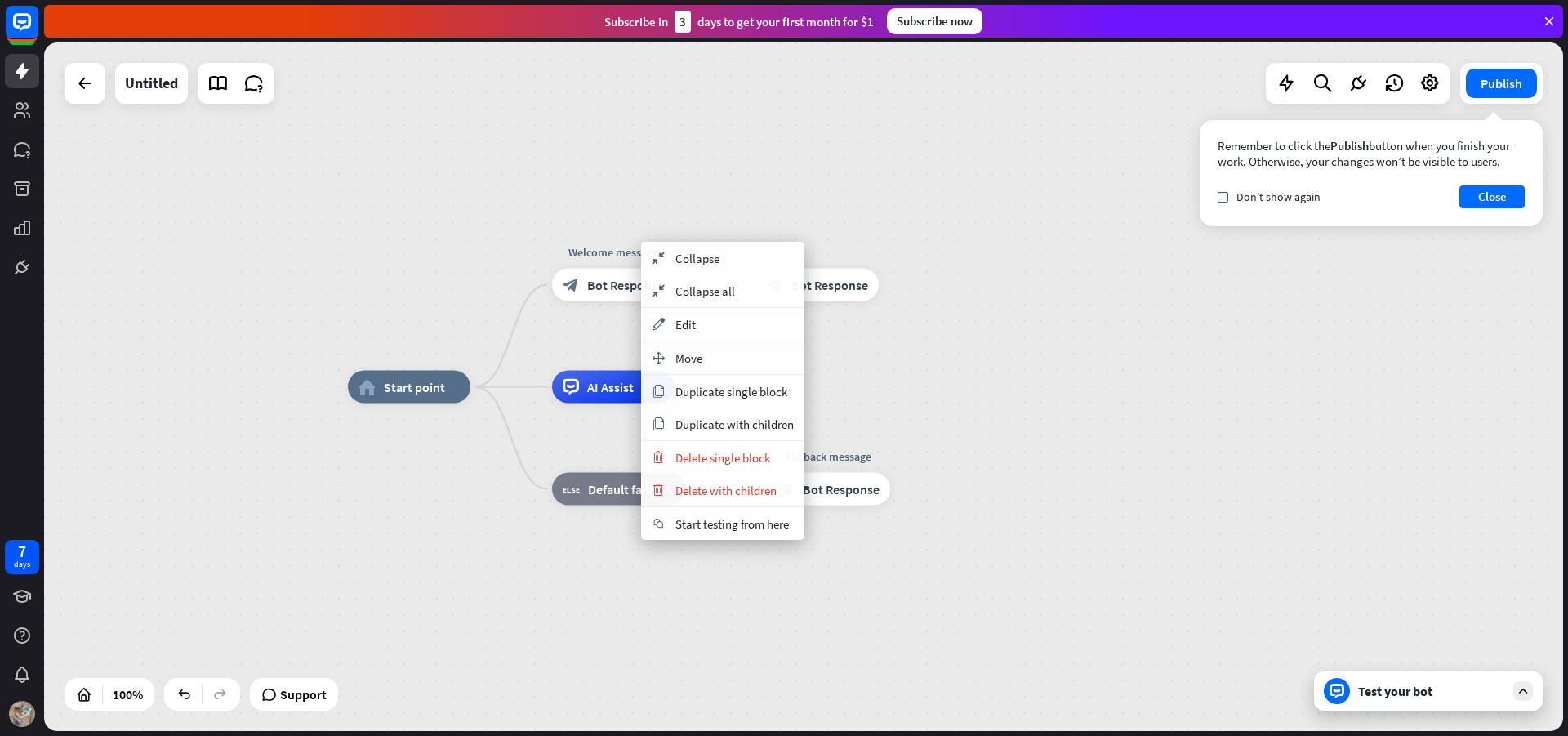
click at [955, 368] on div "home_2 Start point Welcome message block_bot_response Bot Response block_bot_re…" at bounding box center [803, 387] width 1520 height 689
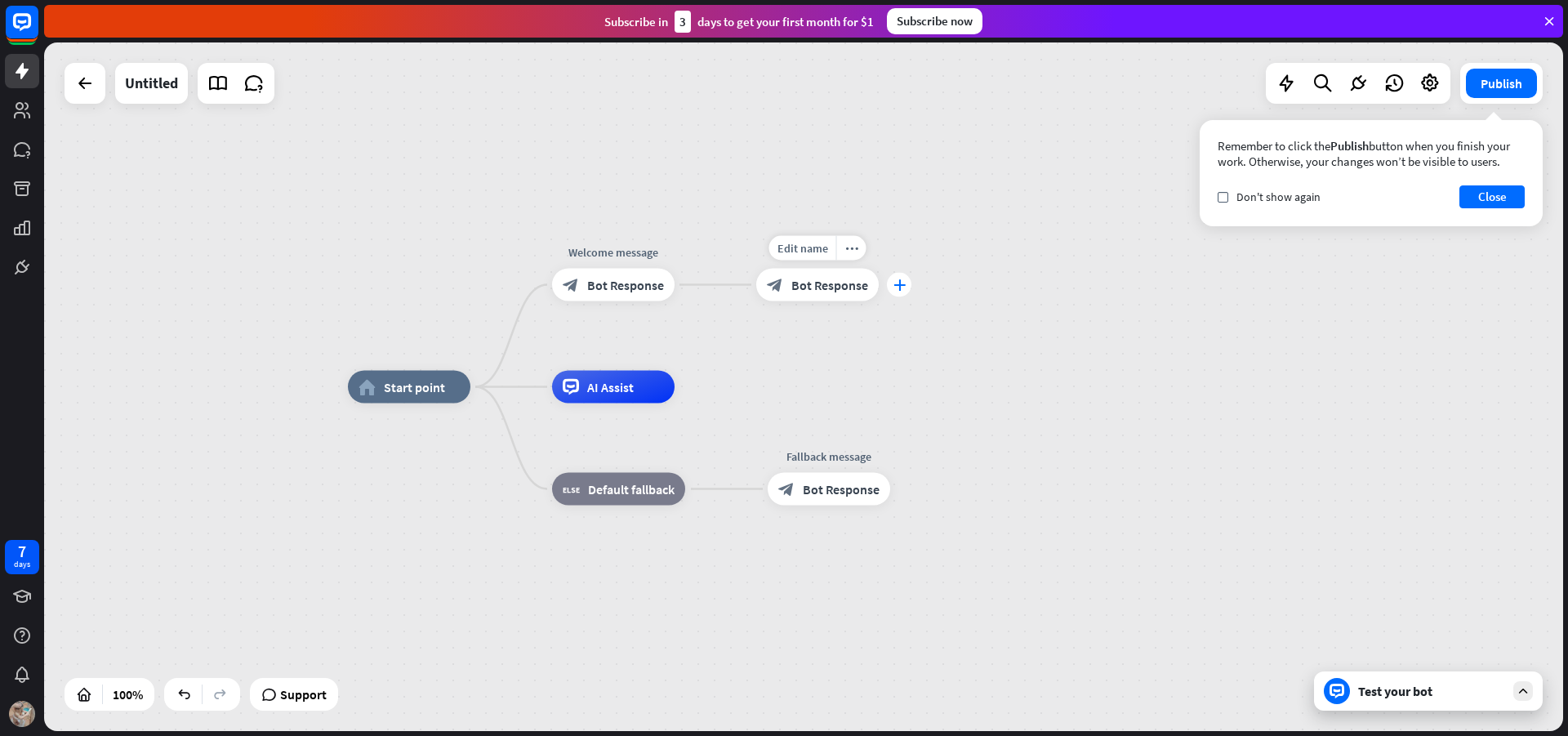
click at [900, 289] on icon "plus" at bounding box center [899, 285] width 12 height 12
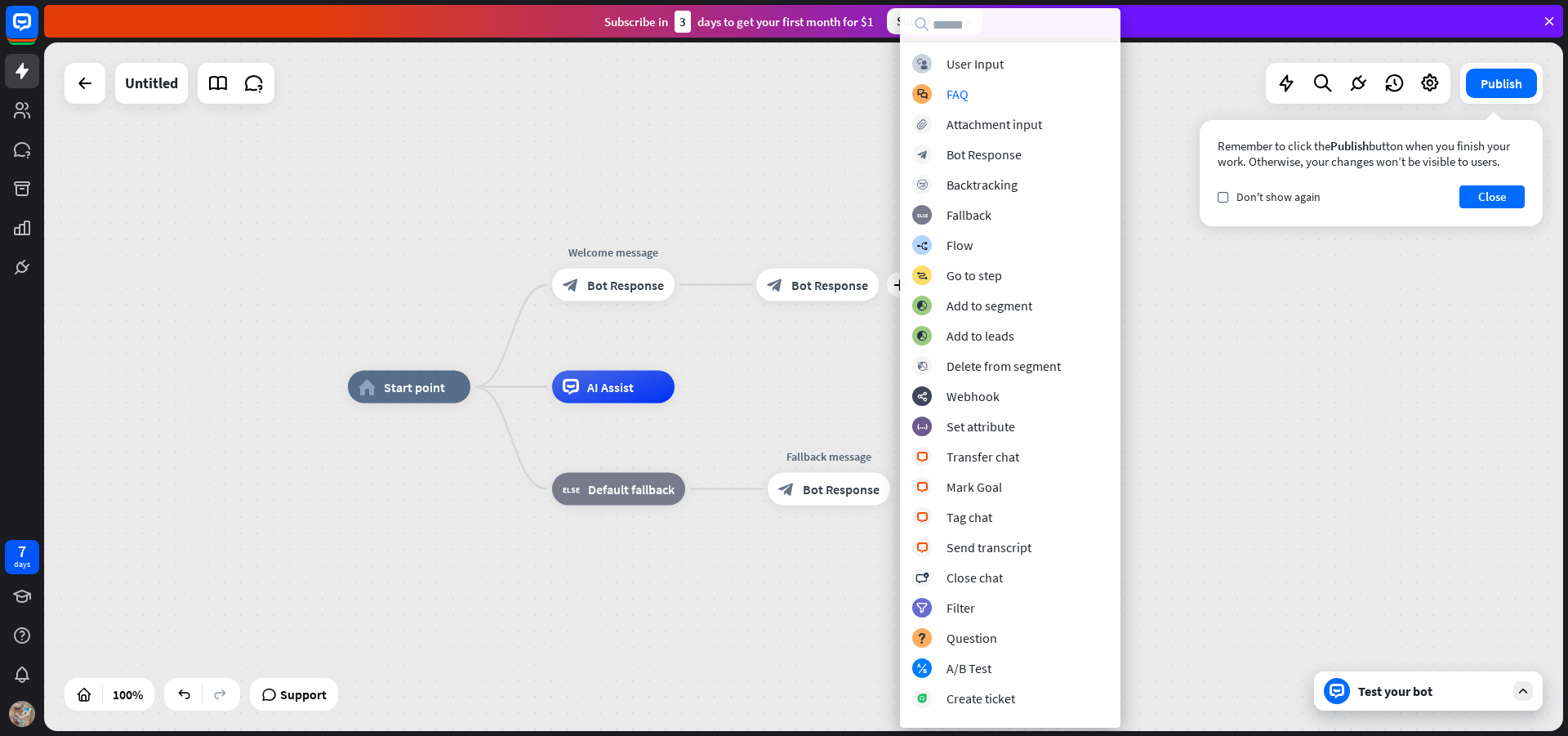
click at [1186, 299] on div "home_2 Start point Welcome message block_bot_response Bot Response plus block_b…" at bounding box center [803, 387] width 1520 height 689
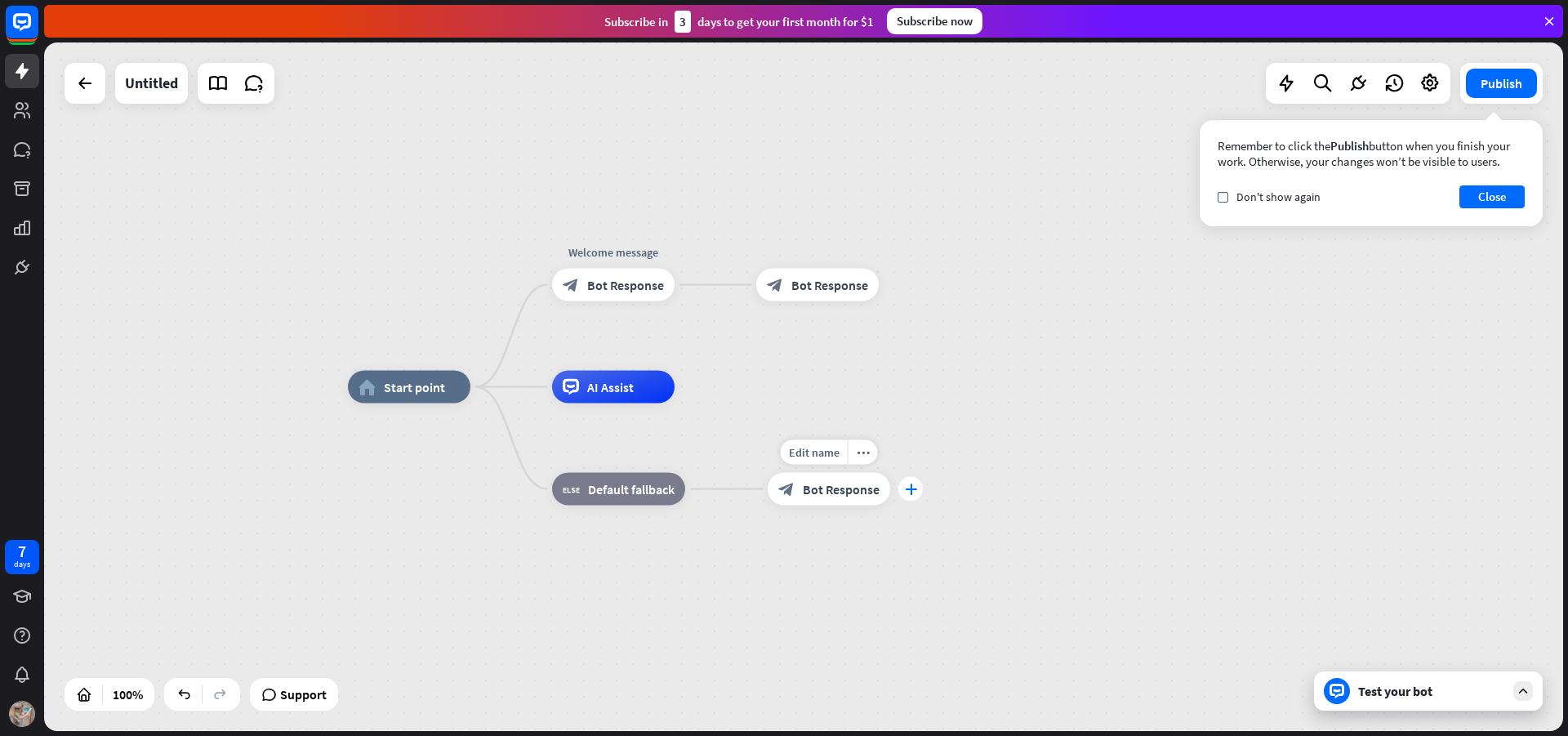
click at [915, 487] on icon "plus" at bounding box center [911, 489] width 12 height 12
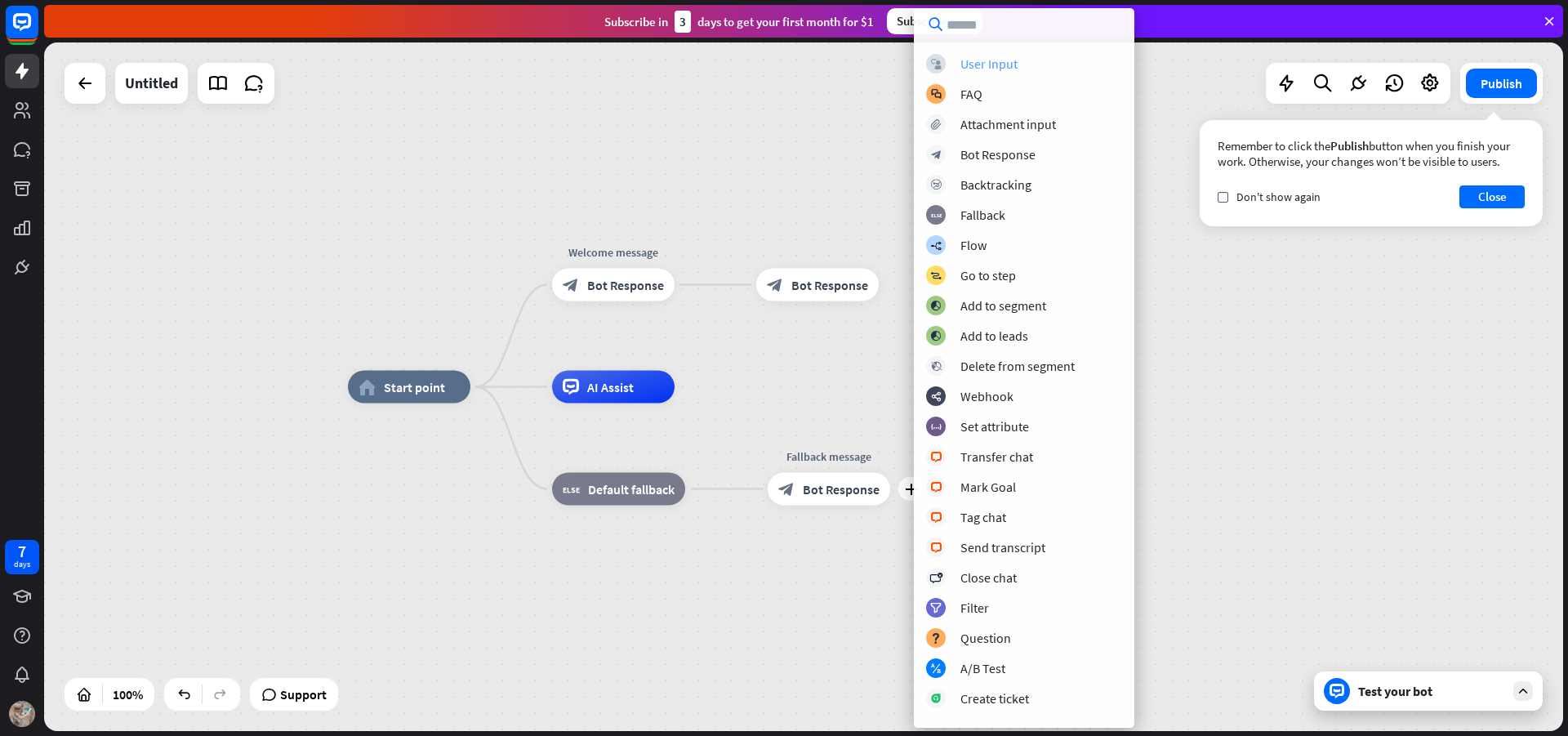
click at [990, 62] on div "User Input" at bounding box center [989, 64] width 57 height 16
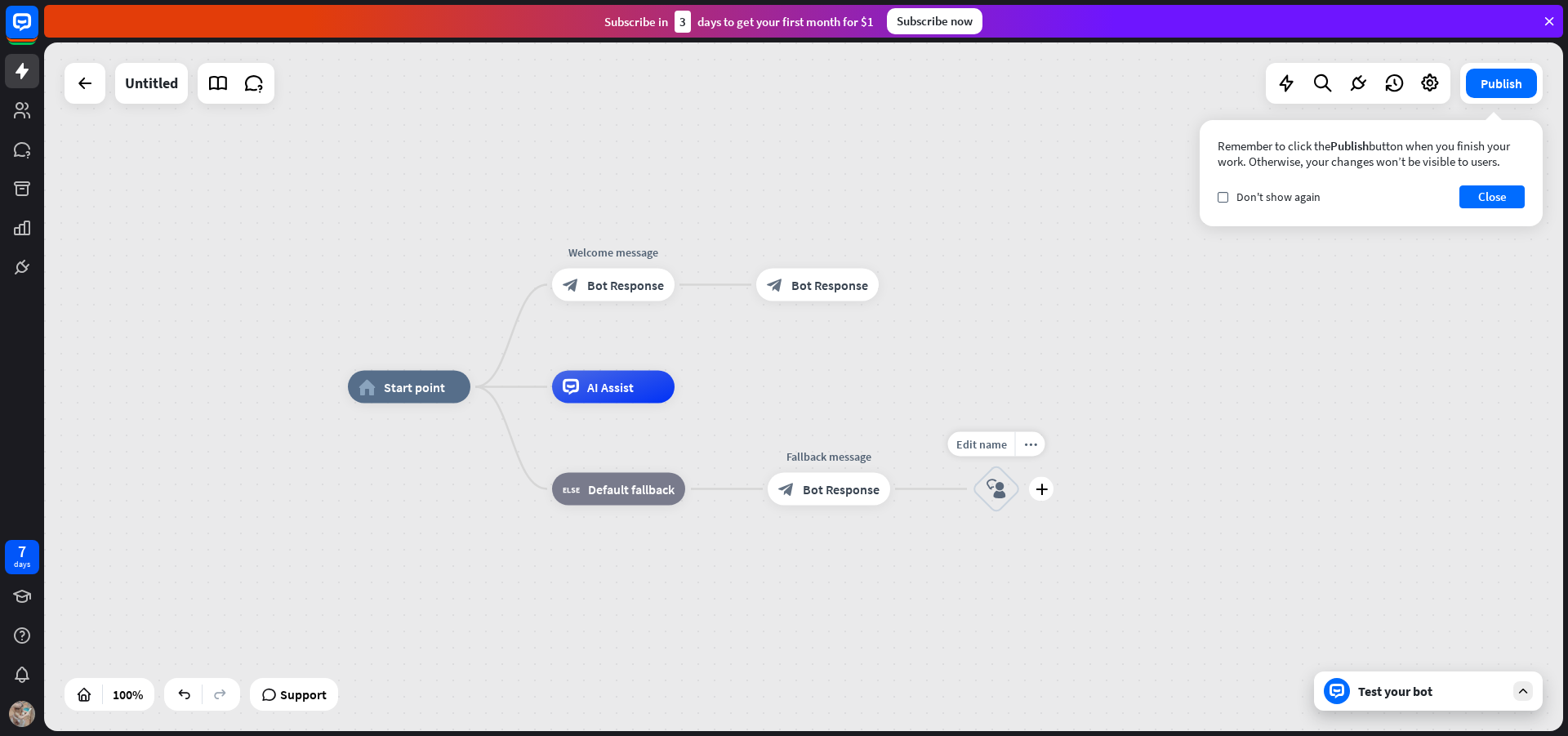
drag, startPoint x: 1005, startPoint y: 489, endPoint x: 974, endPoint y: 487, distance: 31.1
click at [974, 487] on div "block_user_input" at bounding box center [997, 489] width 49 height 49
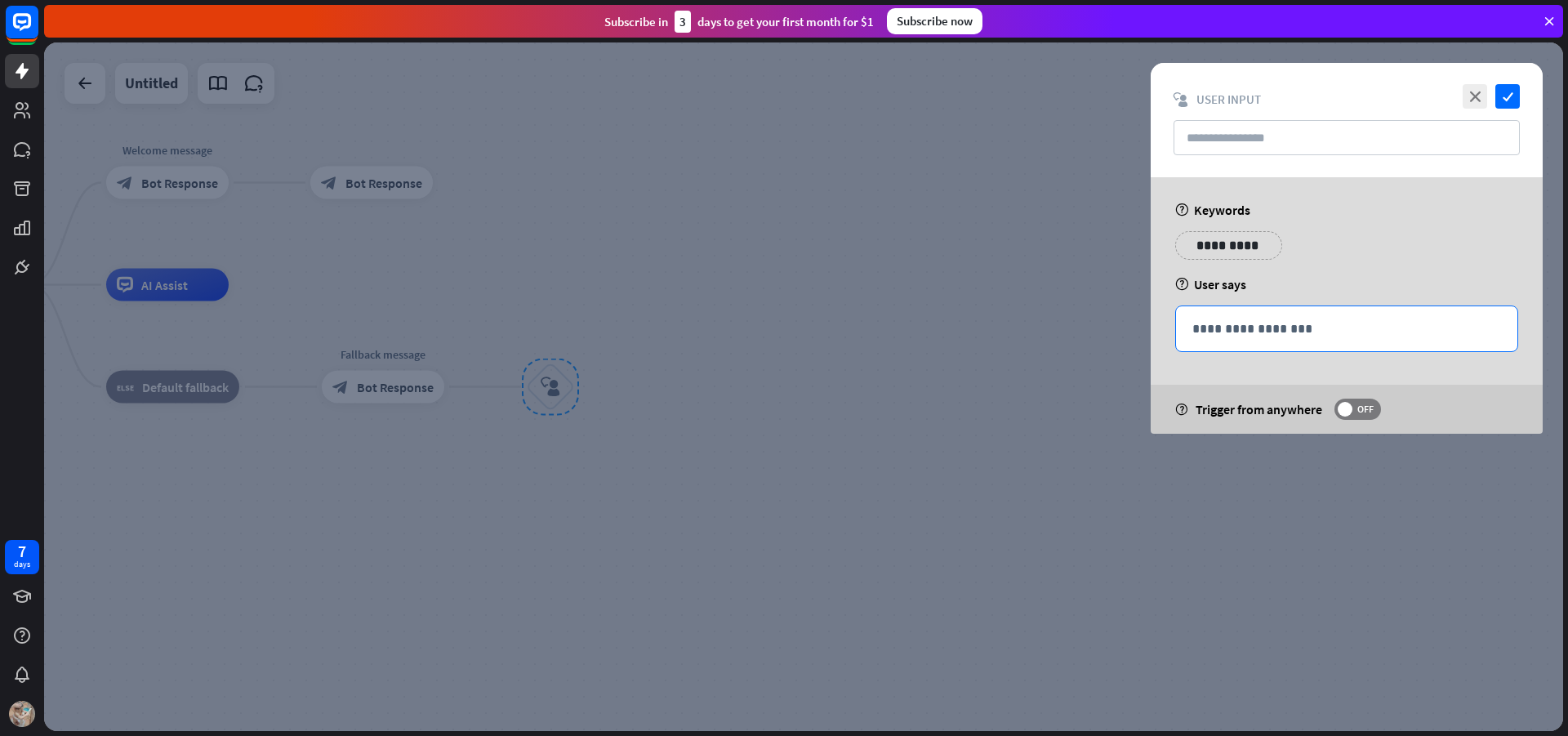
click at [1332, 336] on p "**********" at bounding box center [1347, 329] width 308 height 20
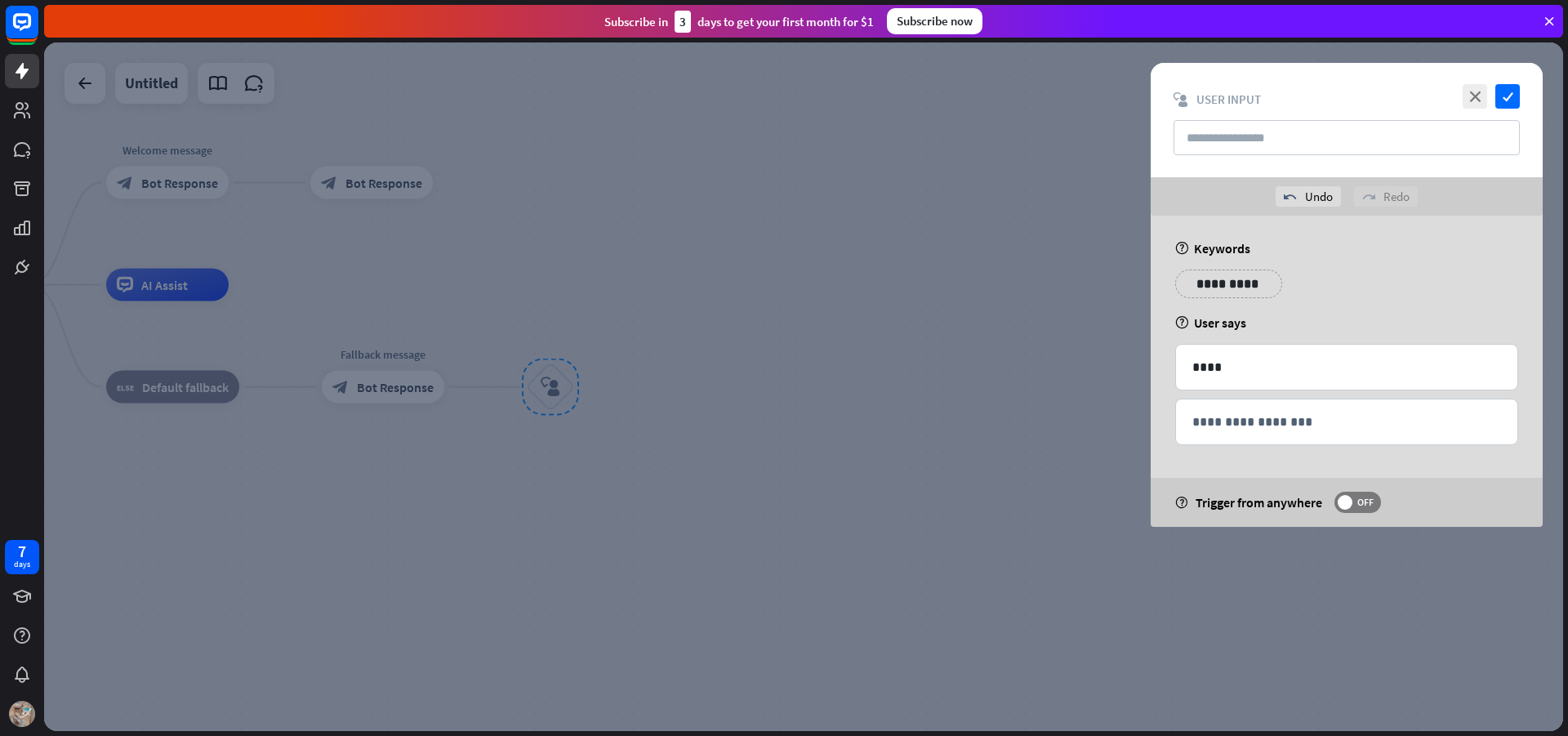
click at [1045, 242] on div at bounding box center [803, 387] width 1520 height 689
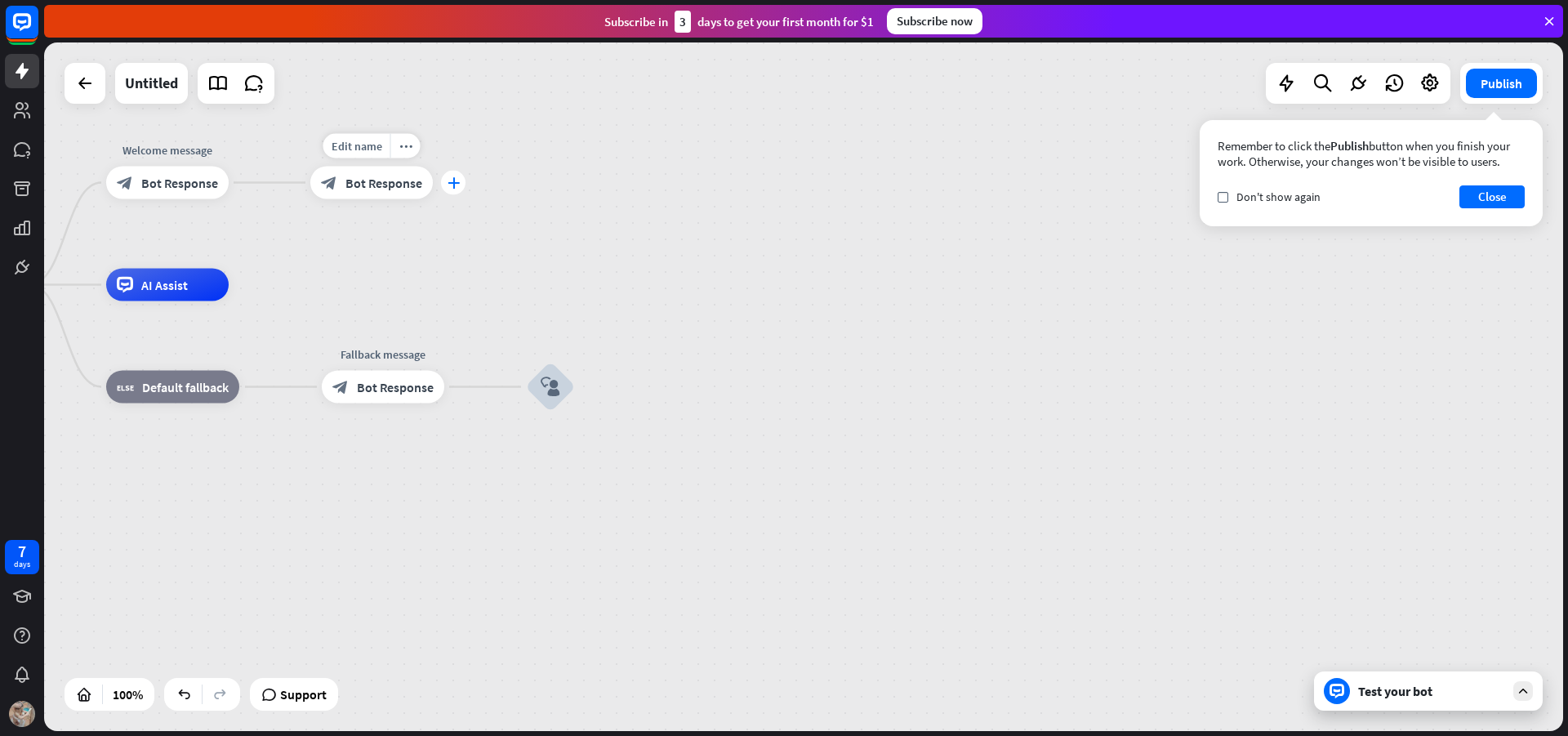
click at [455, 183] on icon "plus" at bounding box center [453, 183] width 12 height 12
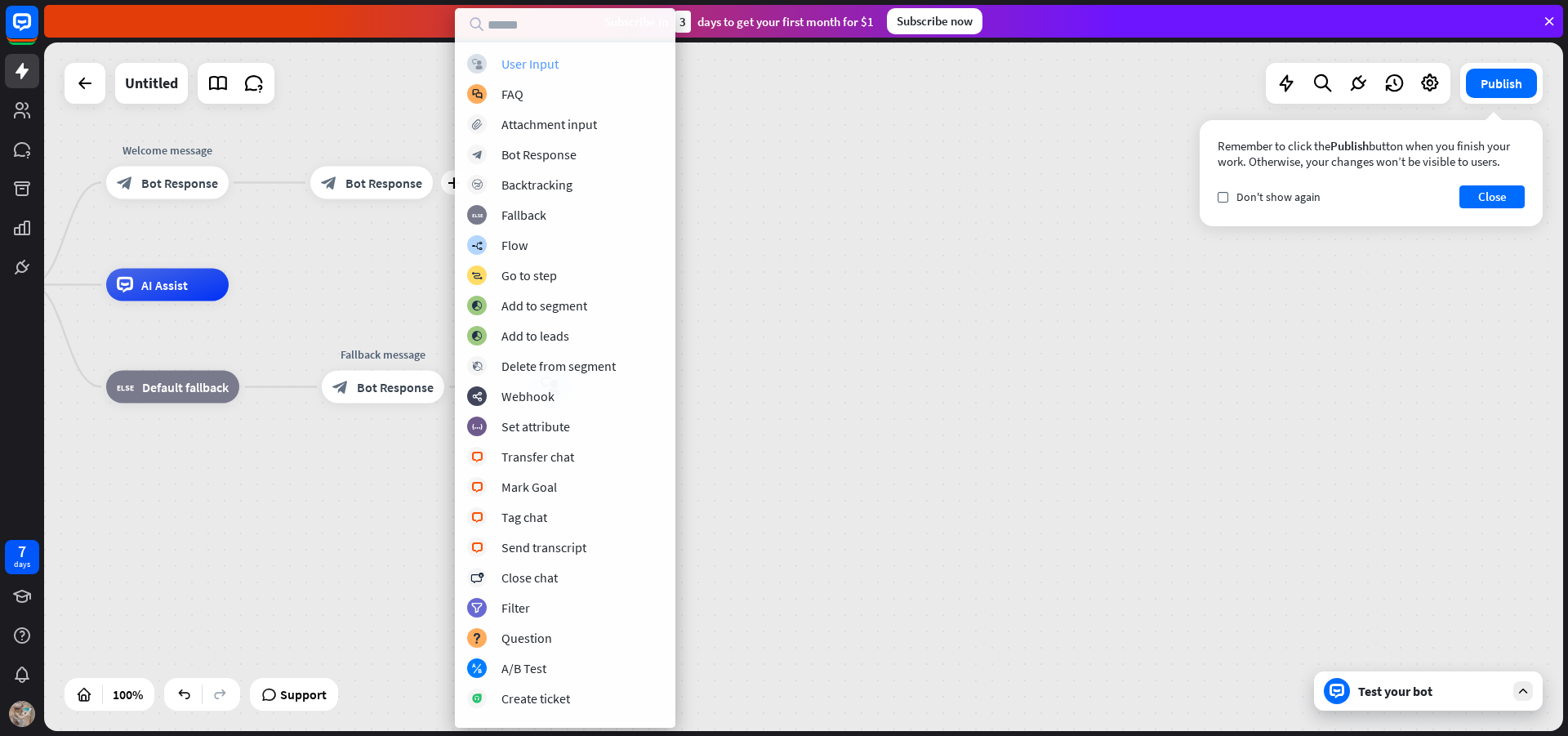
click at [582, 65] on div "block_user_input User Input" at bounding box center [565, 63] width 196 height 19
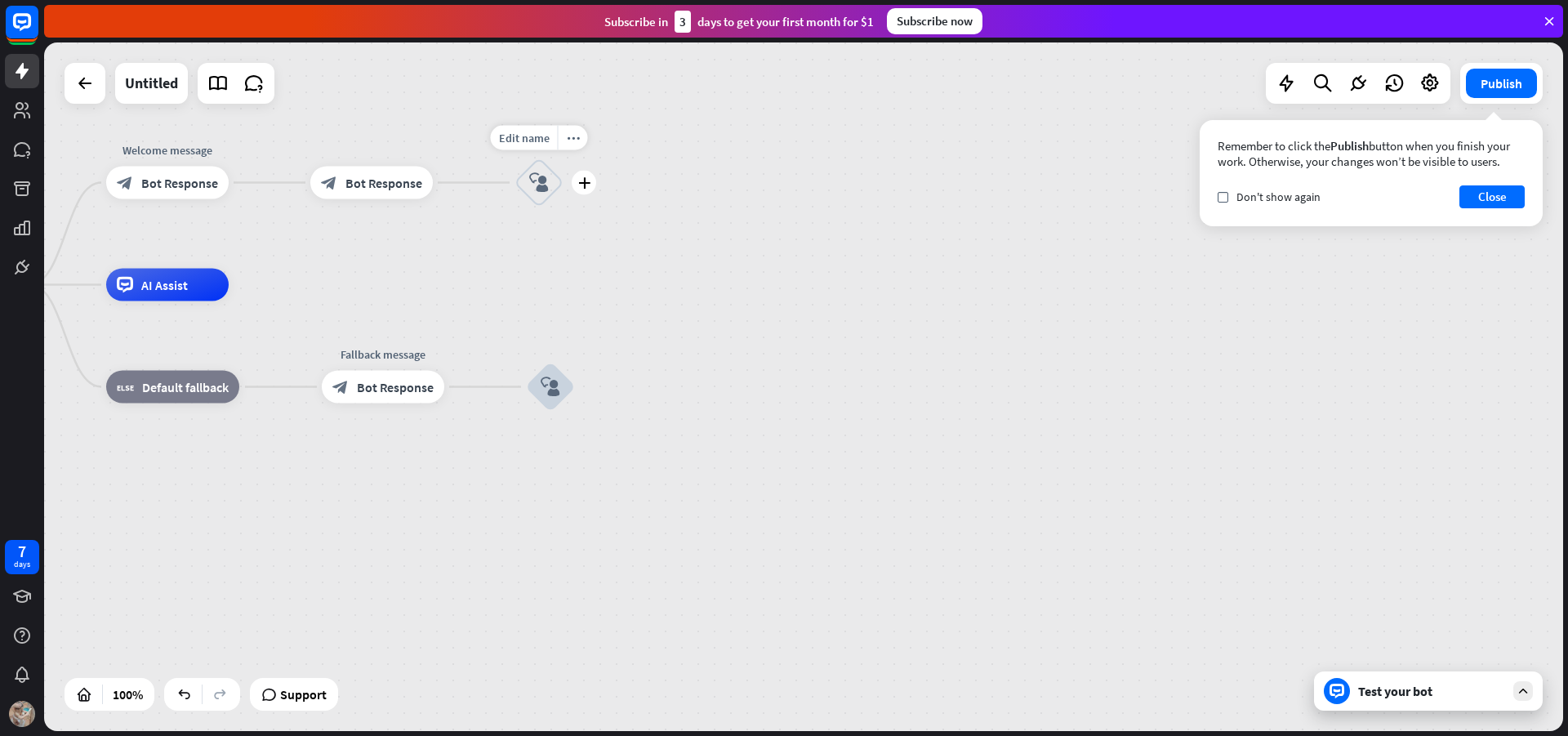
click at [549, 182] on icon "block_user_input" at bounding box center [538, 183] width 19 height 19
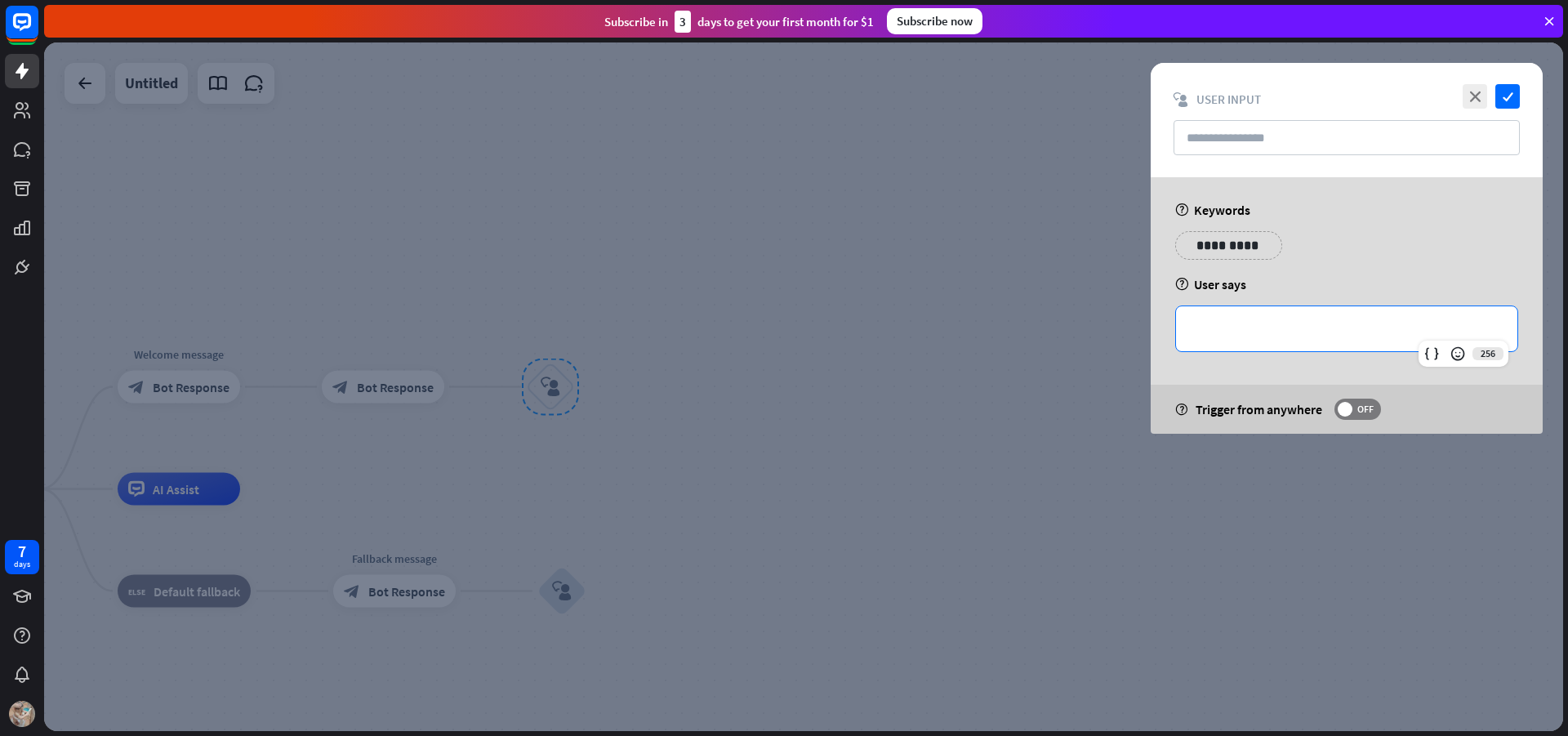
click at [1343, 320] on div "**********" at bounding box center [1347, 329] width 341 height 45
click at [1014, 292] on div at bounding box center [803, 387] width 1520 height 689
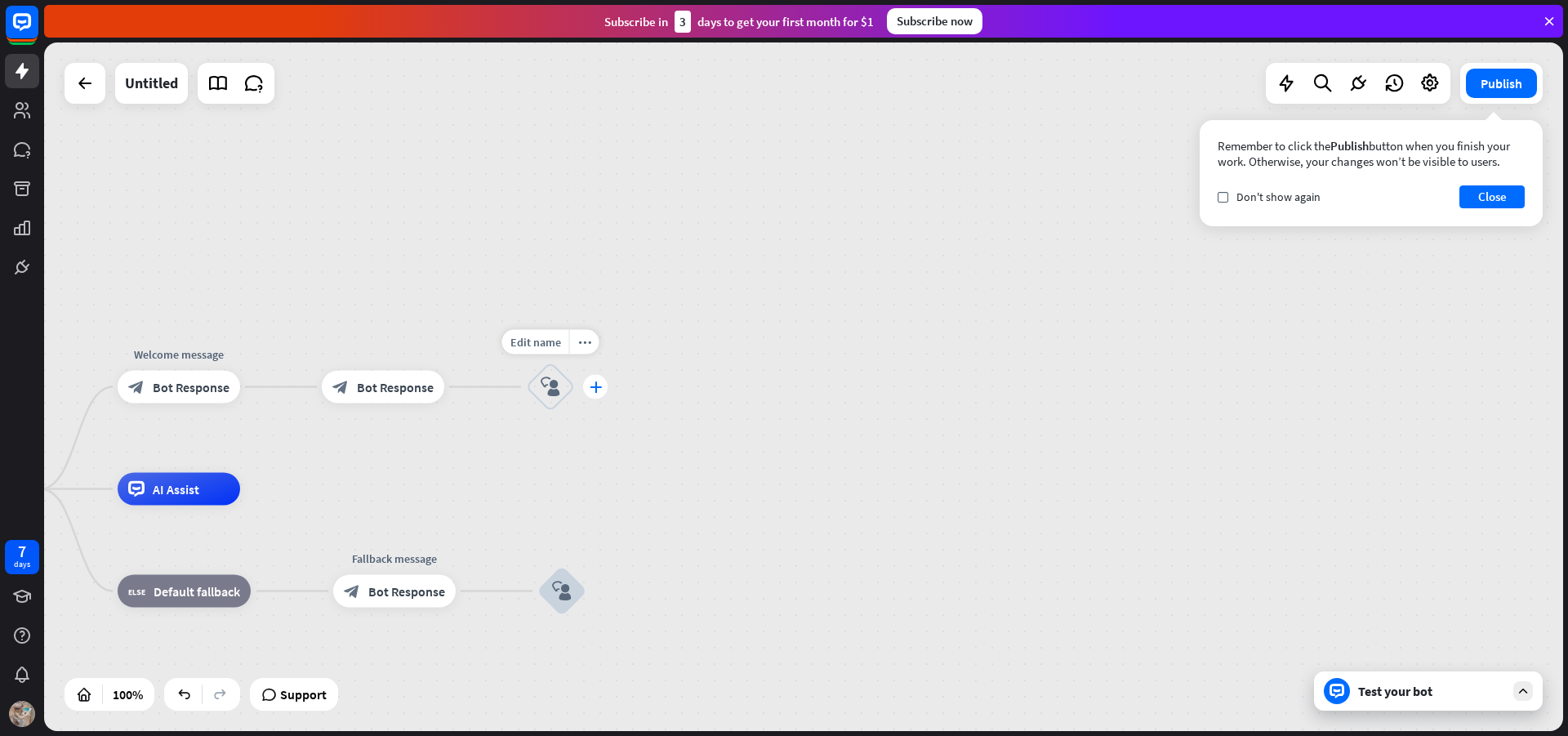
click at [594, 394] on div "plus" at bounding box center [595, 387] width 25 height 25
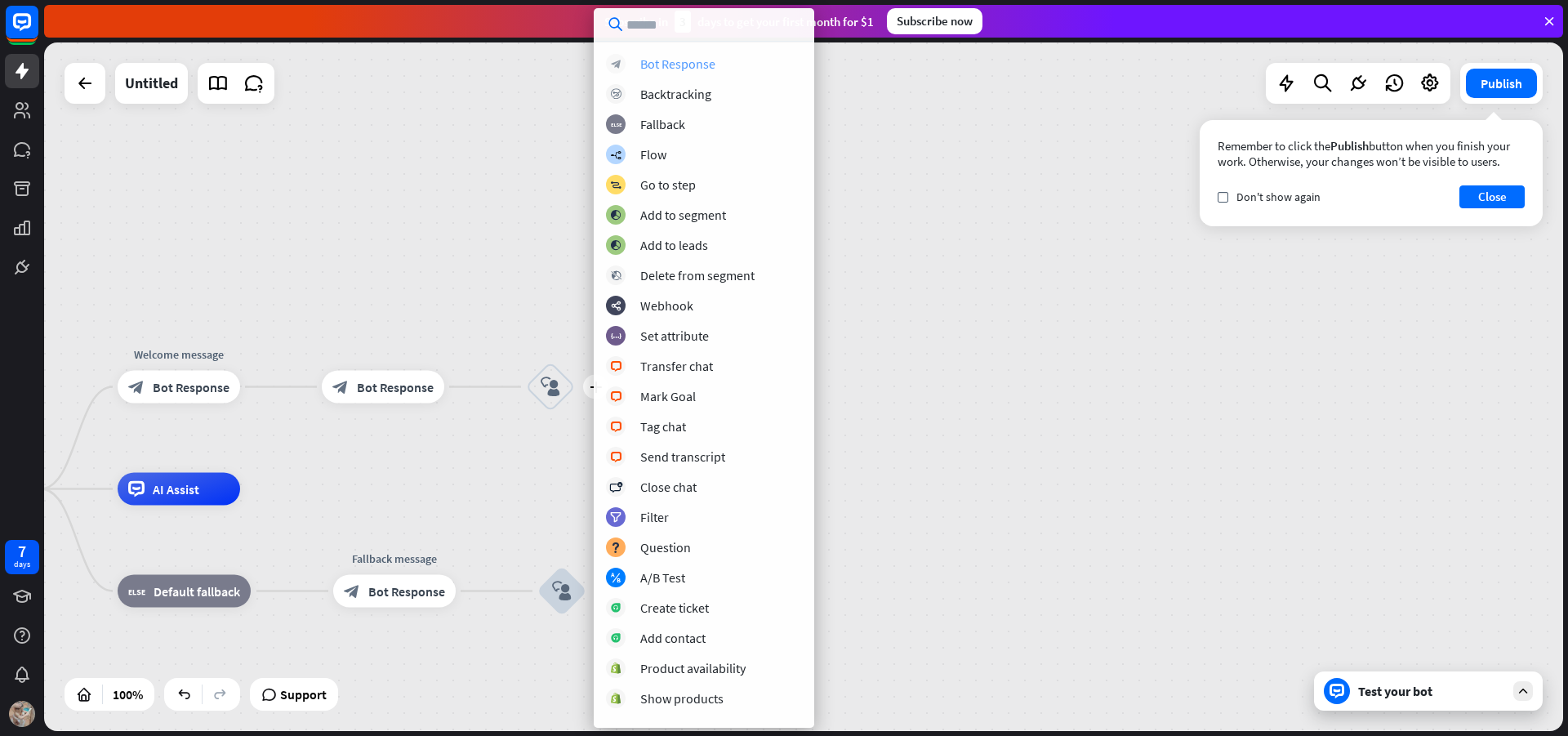
click at [705, 67] on div "Bot Response" at bounding box center [678, 64] width 75 height 16
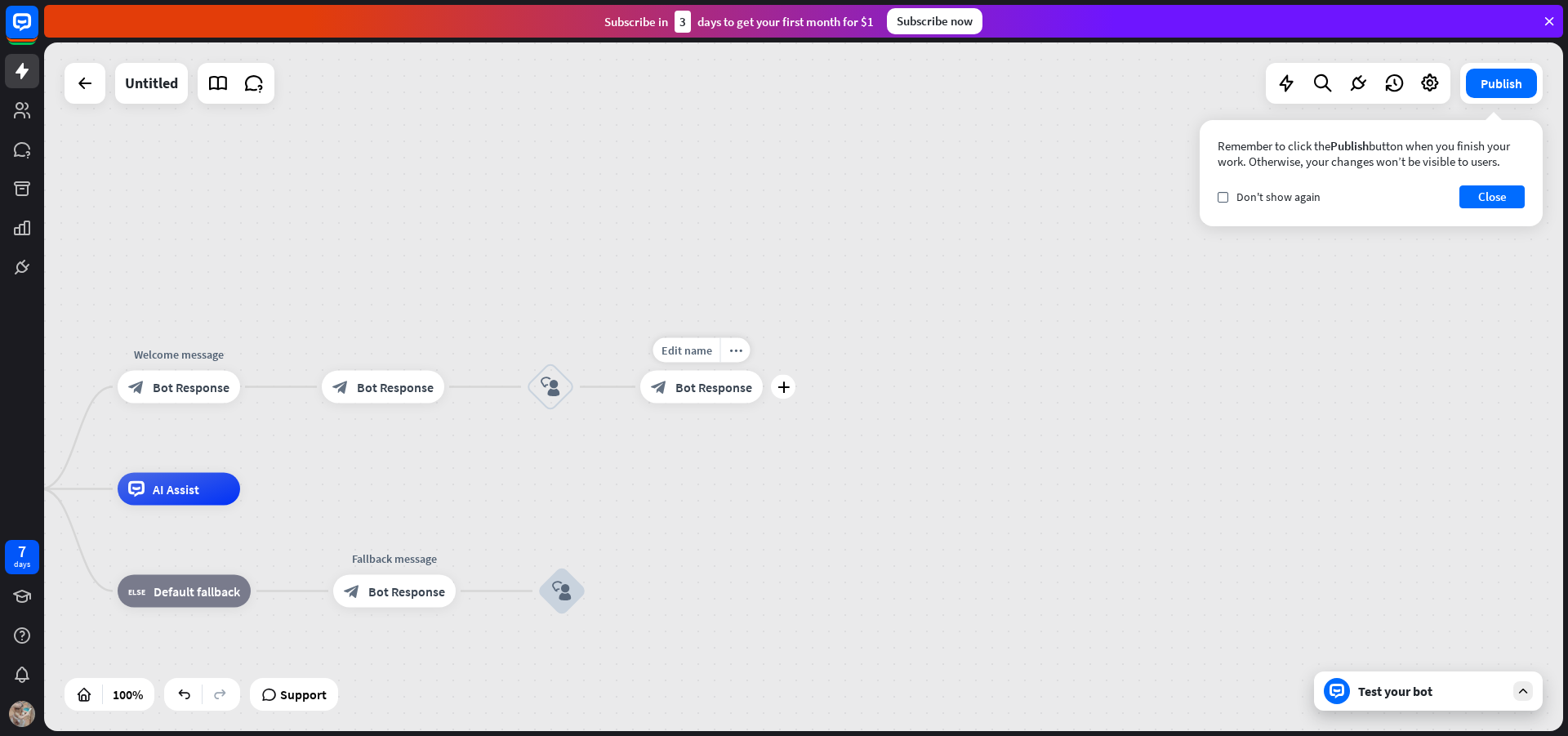
click at [689, 394] on span "Bot Response" at bounding box center [714, 387] width 77 height 16
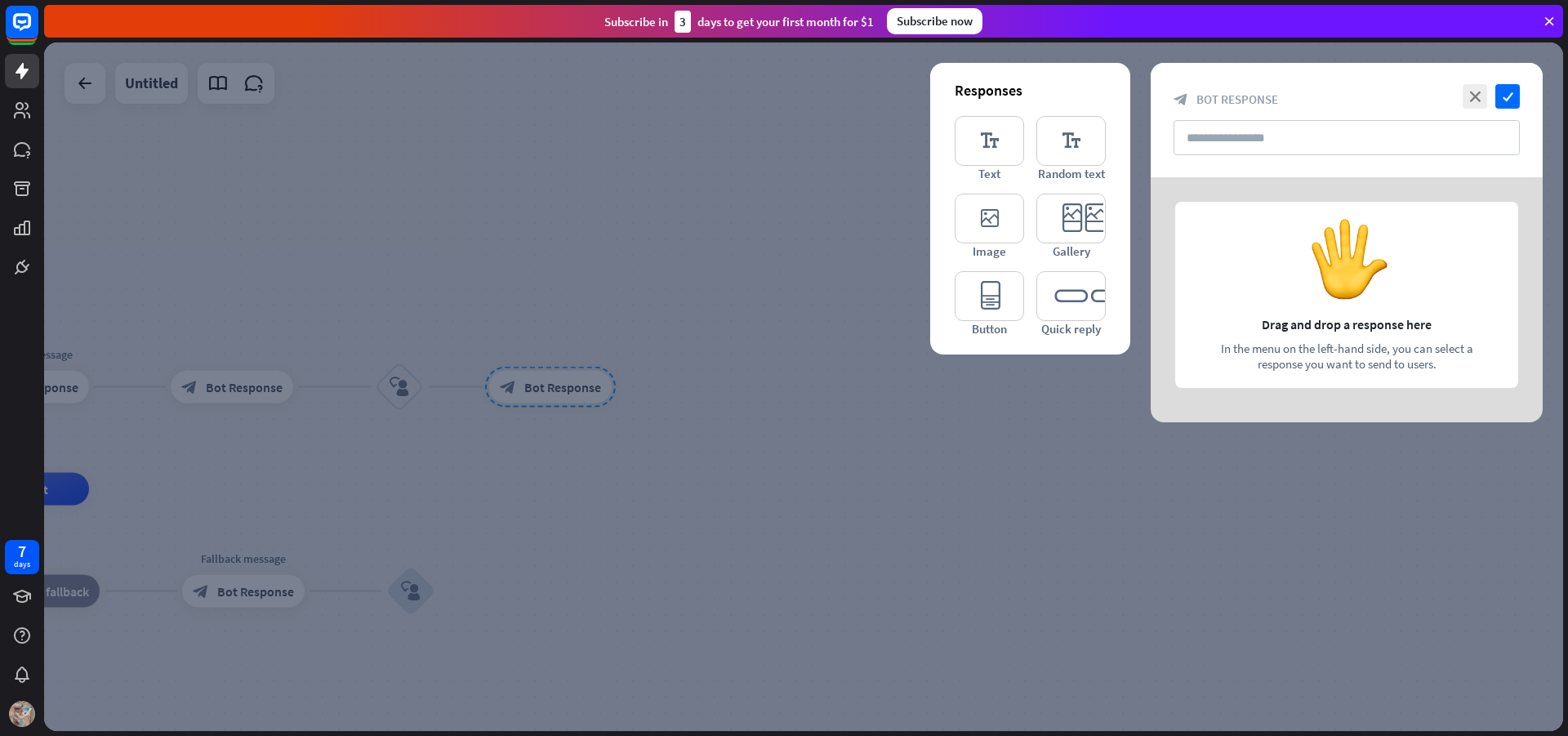
click at [1332, 276] on div at bounding box center [1347, 300] width 392 height 246
click at [998, 157] on icon "editor_text" at bounding box center [989, 141] width 69 height 50
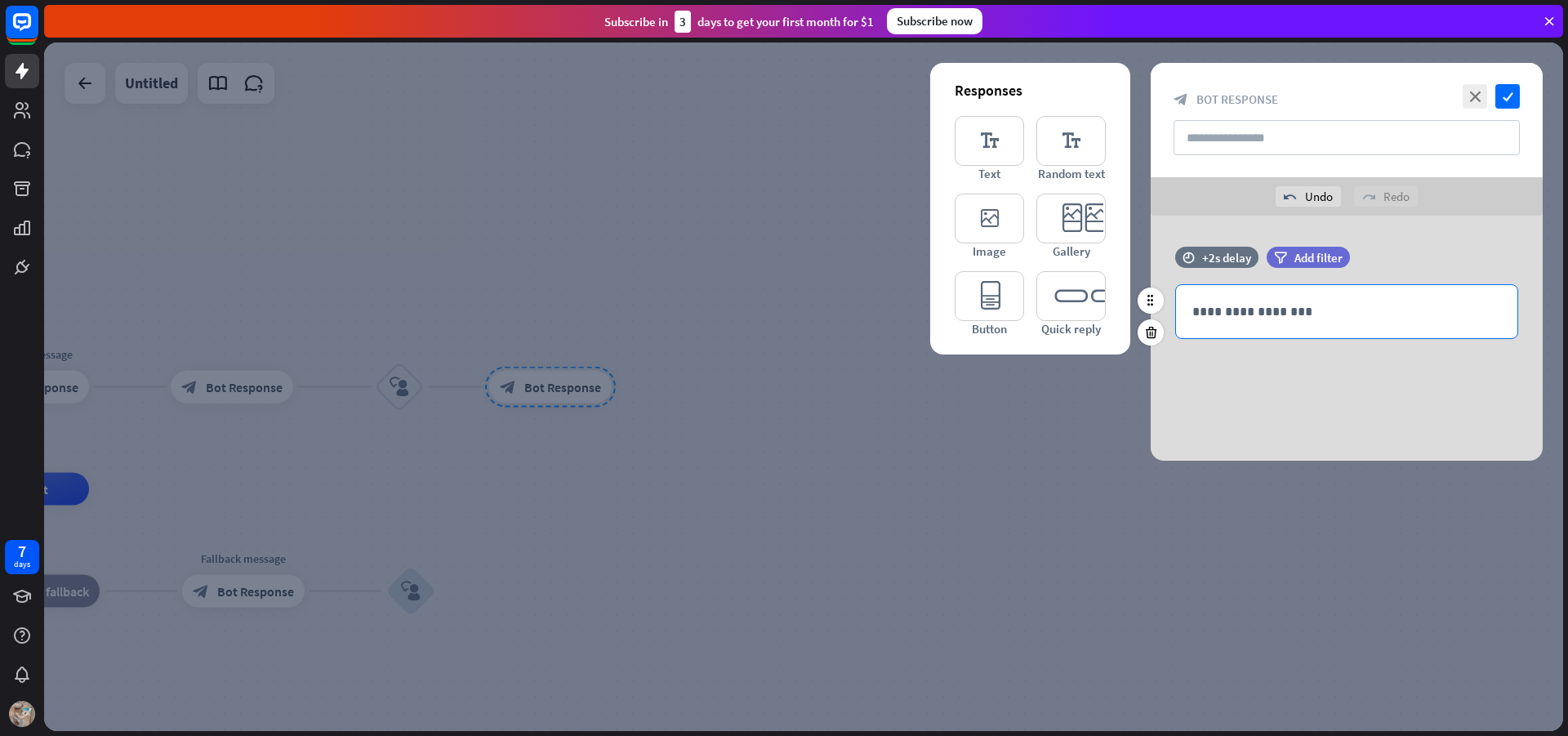
click at [1270, 302] on p "**********" at bounding box center [1347, 311] width 308 height 20
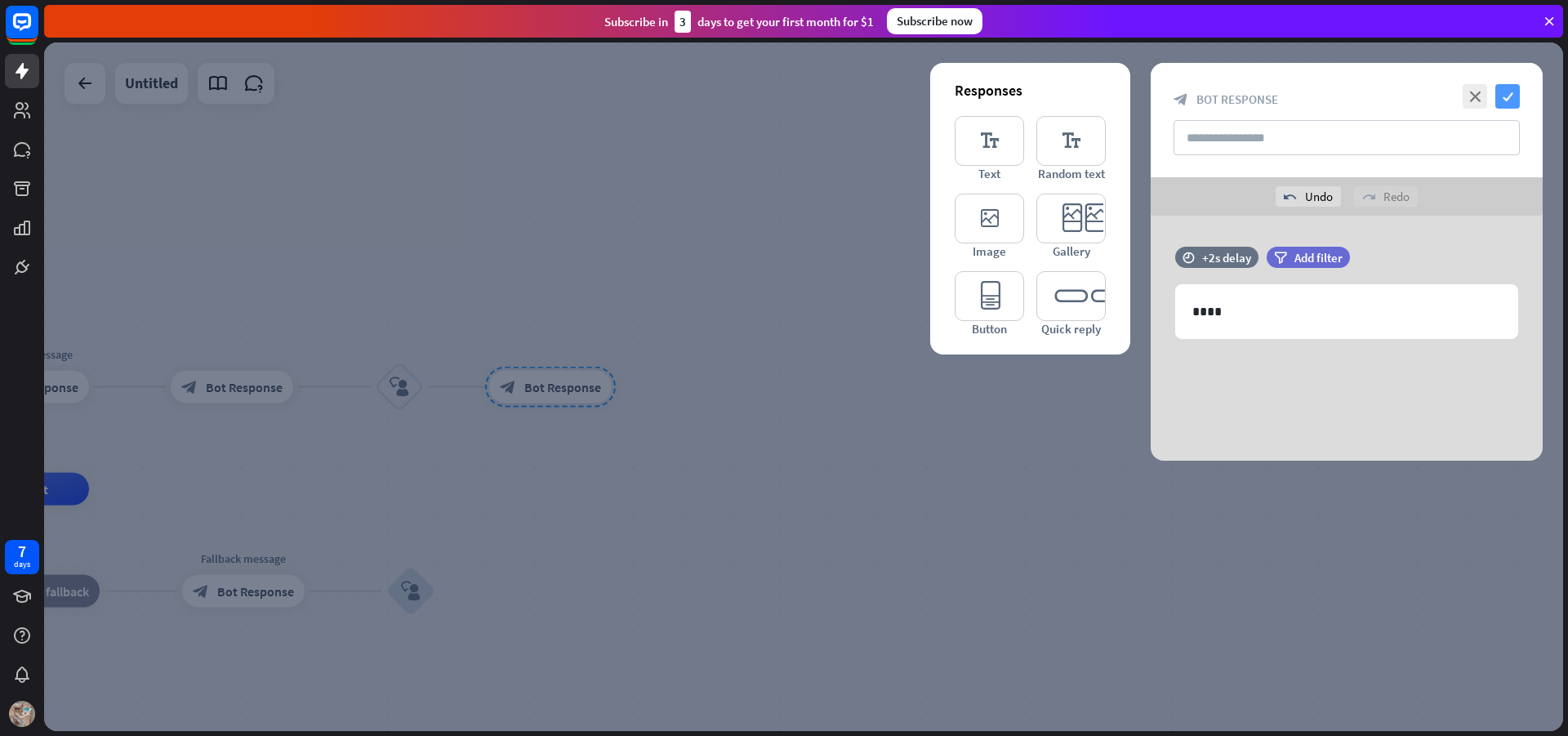
click at [1506, 86] on icon "check" at bounding box center [1508, 96] width 25 height 25
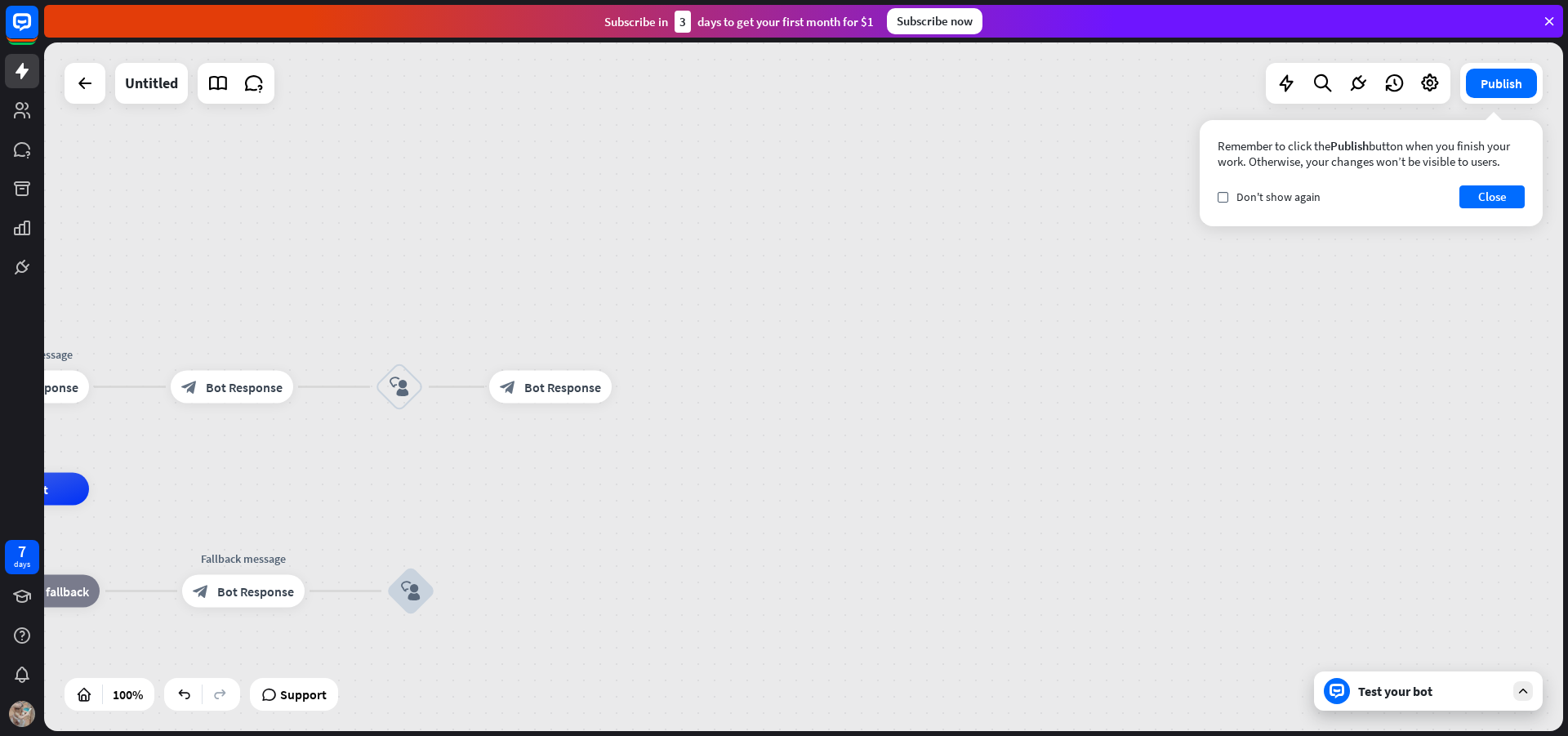
click at [1438, 689] on div "Test your bot" at bounding box center [1431, 691] width 147 height 16
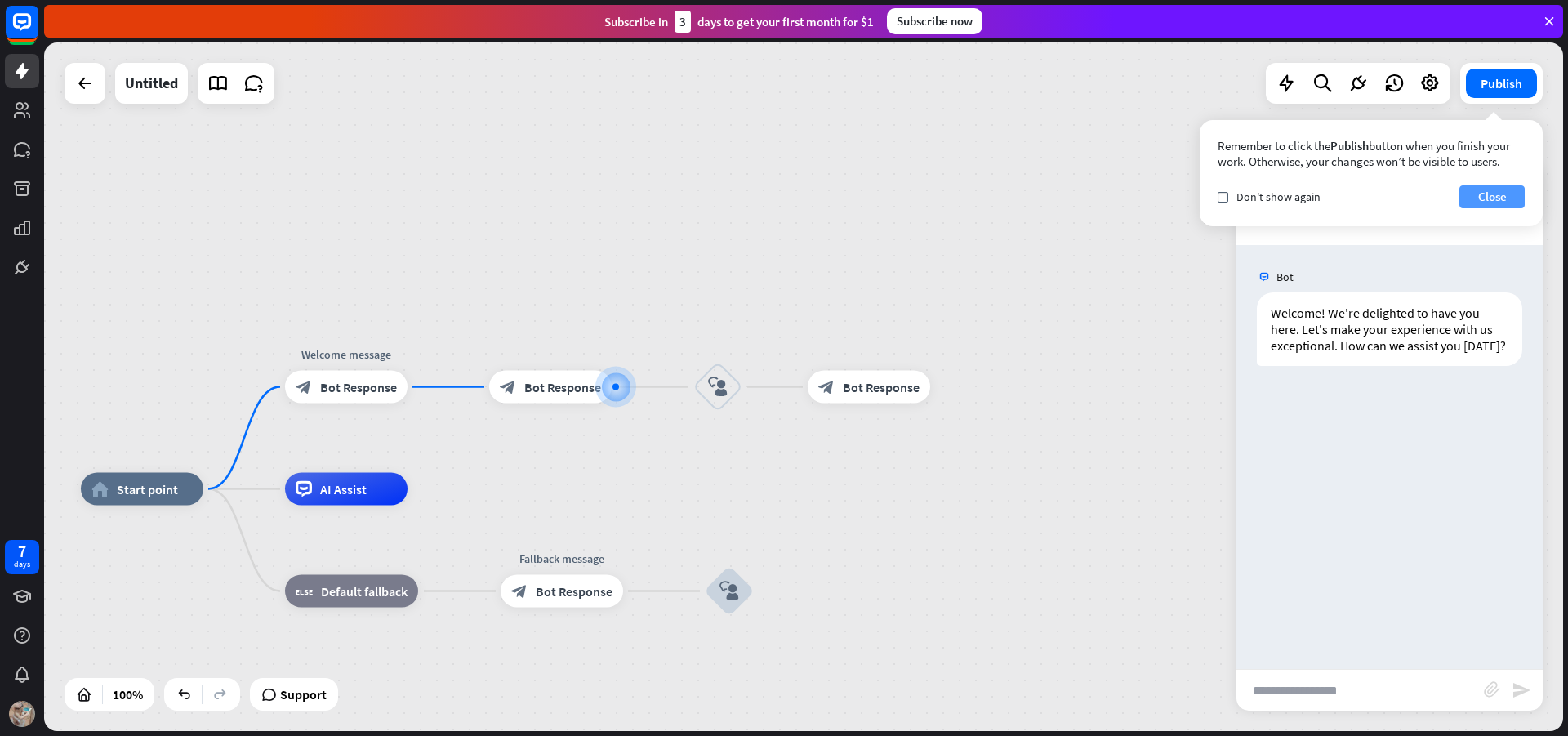
click at [1474, 195] on button "Close" at bounding box center [1492, 196] width 66 height 23
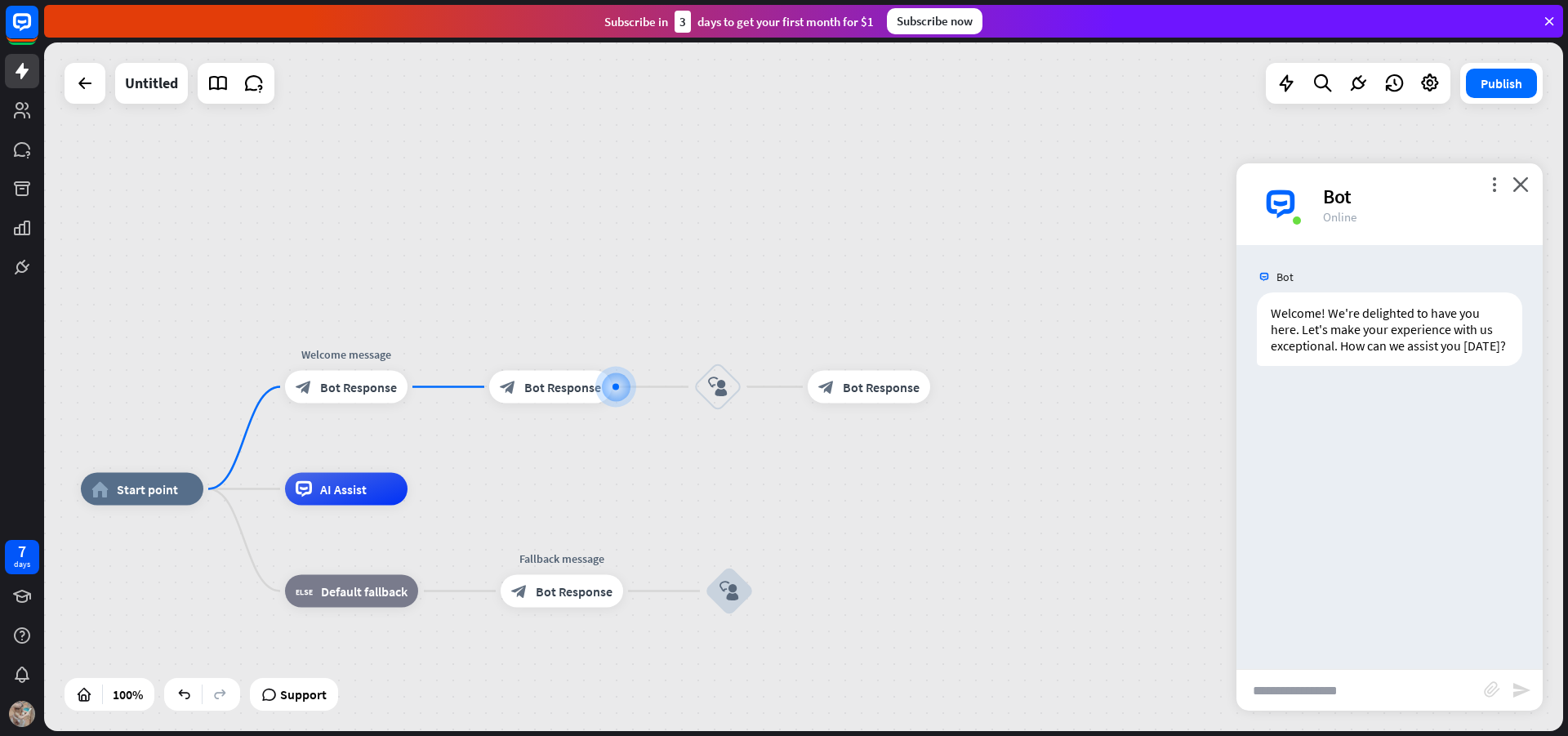
click at [1357, 676] on input "text" at bounding box center [1360, 690] width 247 height 41
type input "****"
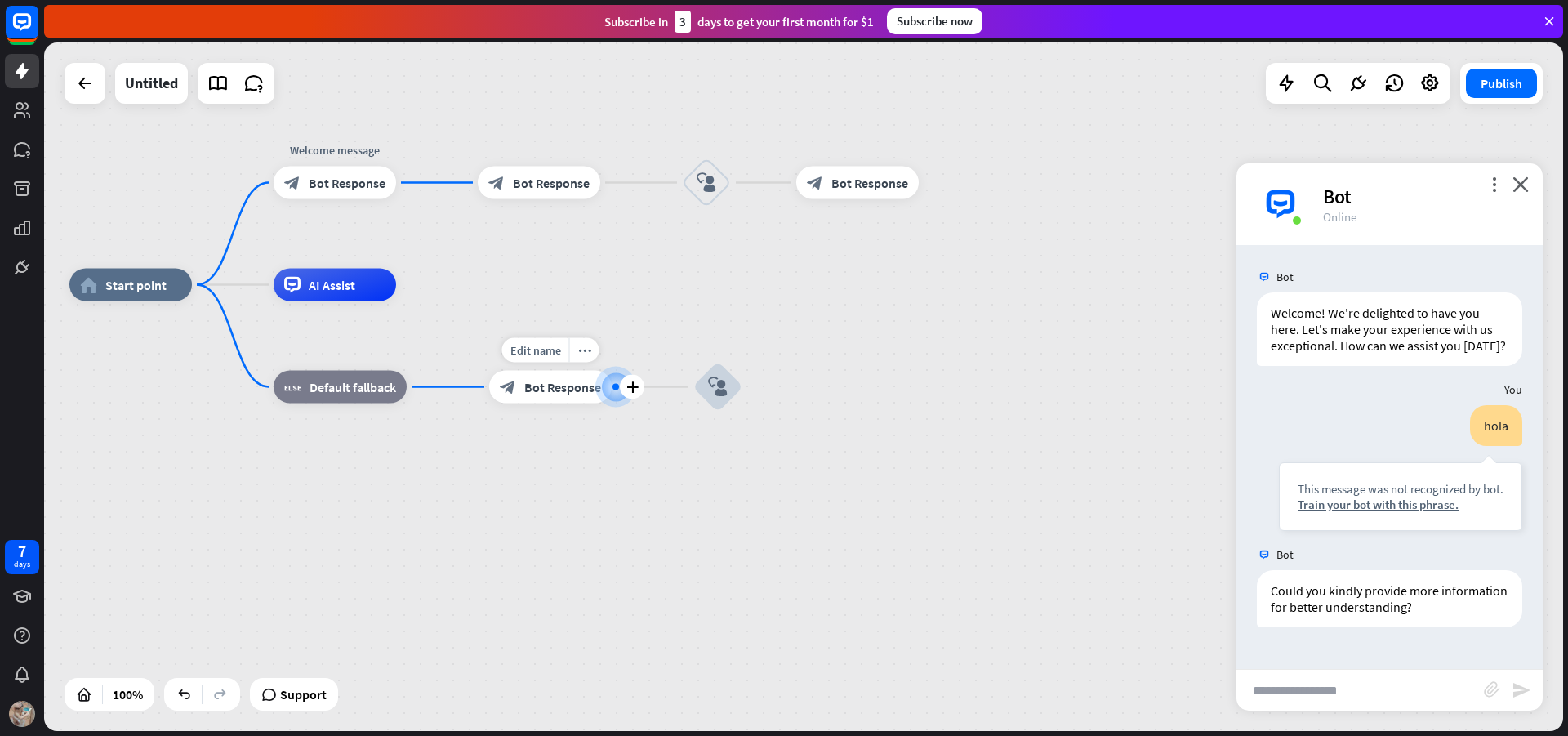
click at [633, 385] on icon "plus" at bounding box center [632, 387] width 12 height 12
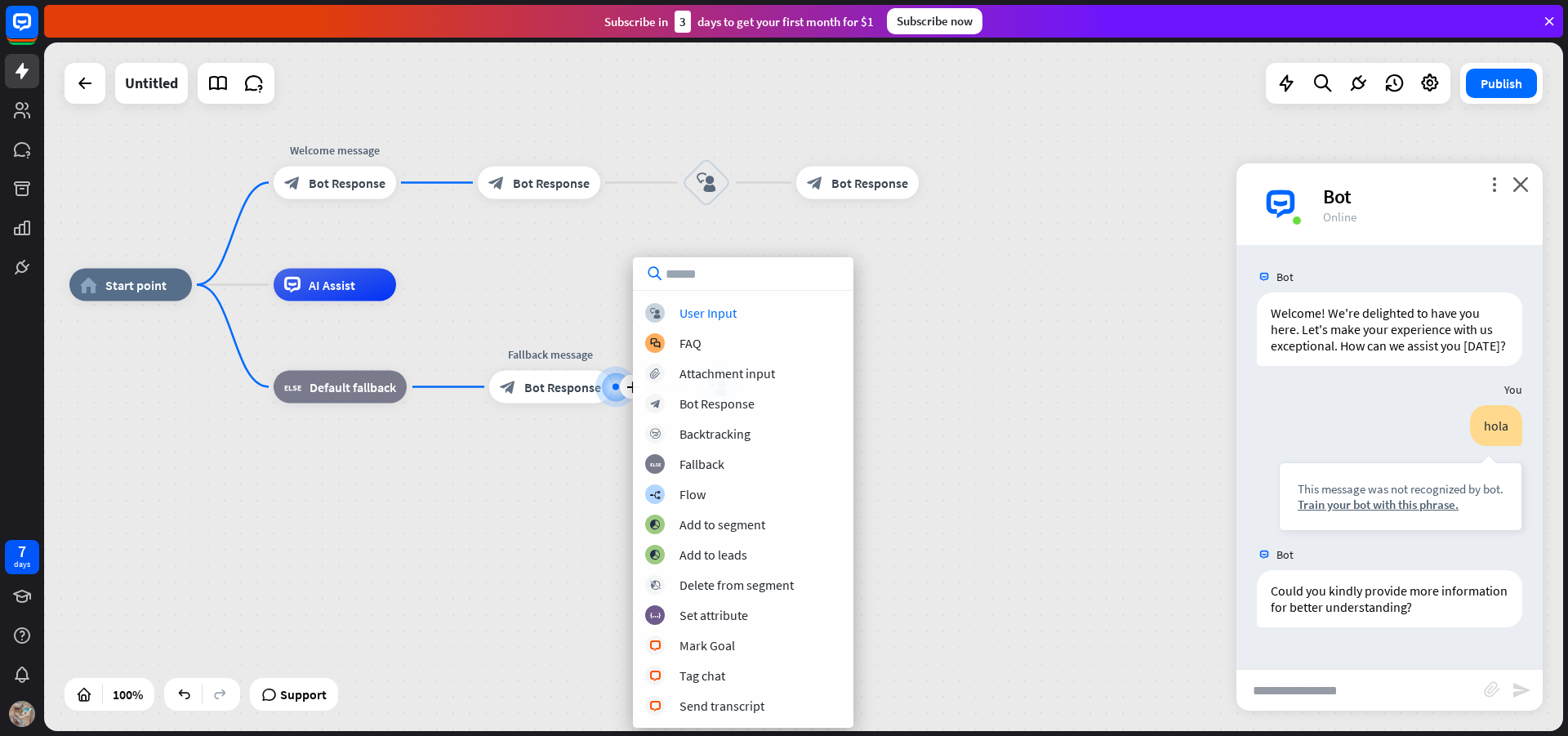
click at [608, 267] on div "home_2 Start point Welcome message block_bot_response Bot Response block_bot_re…" at bounding box center [803, 387] width 1520 height 689
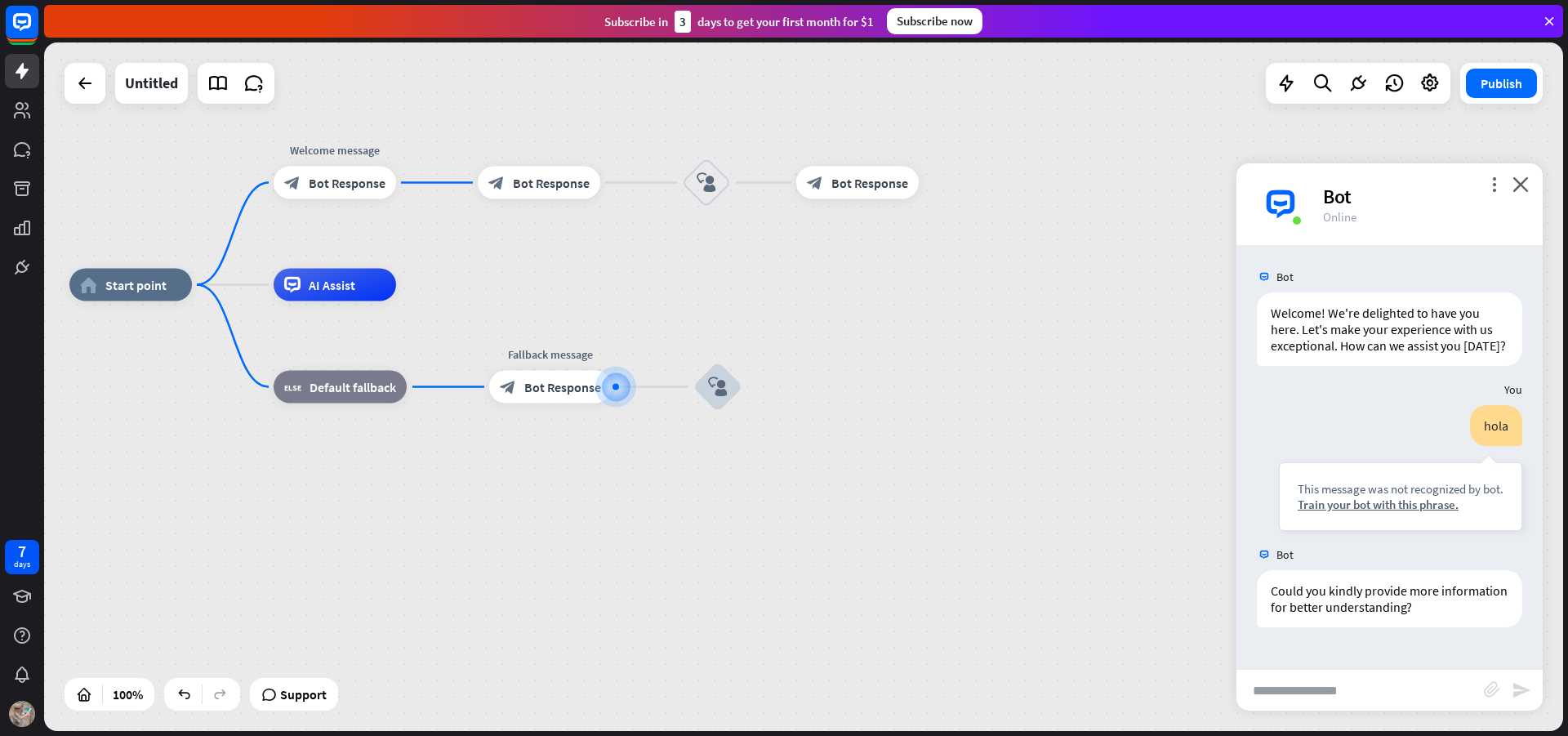
click at [570, 199] on div "Edit name more_horiz plus block_bot_response Bot Response" at bounding box center [539, 184] width 122 height 33
click at [574, 188] on span "Bot Response" at bounding box center [551, 183] width 77 height 16
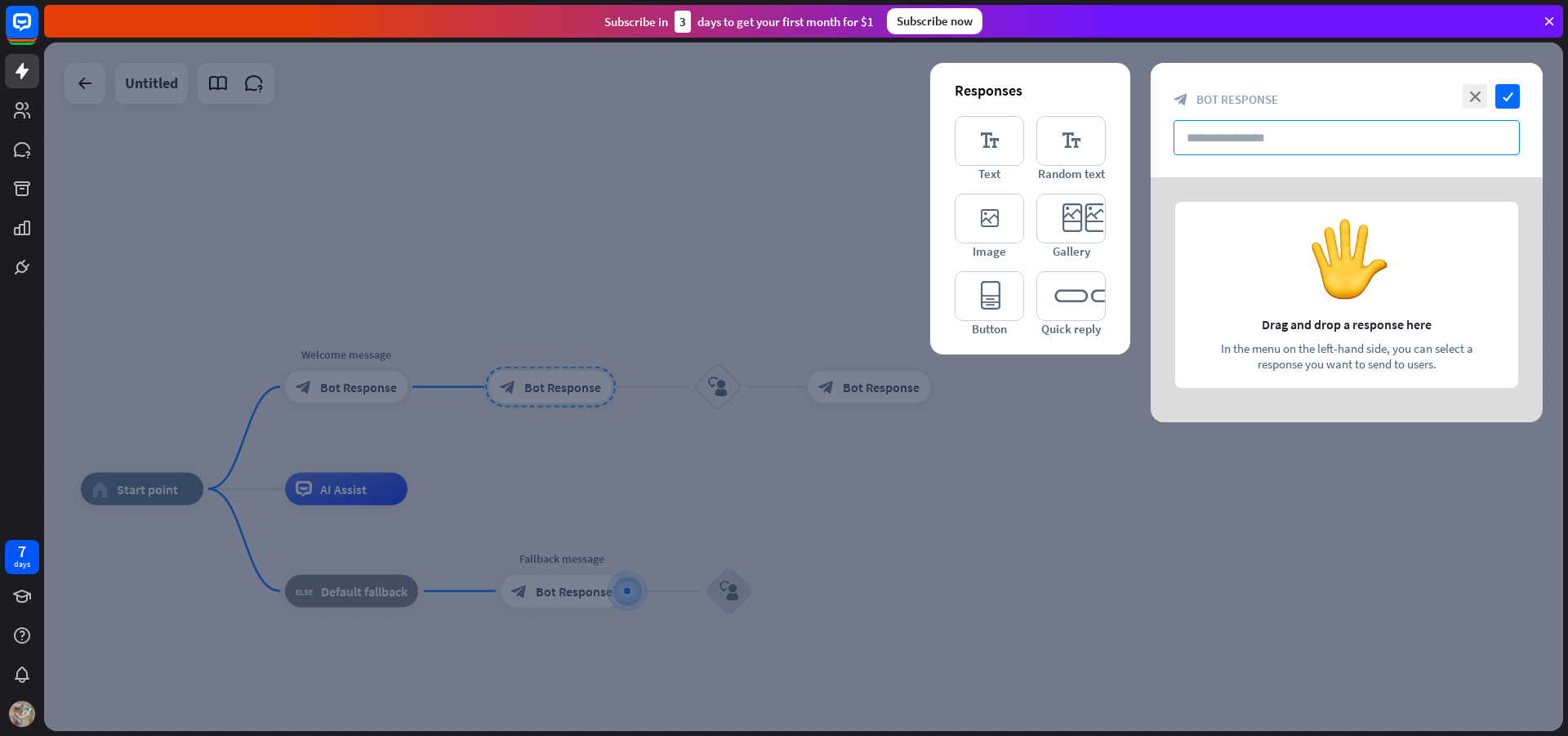
click at [1291, 138] on input "text" at bounding box center [1346, 138] width 346 height 35
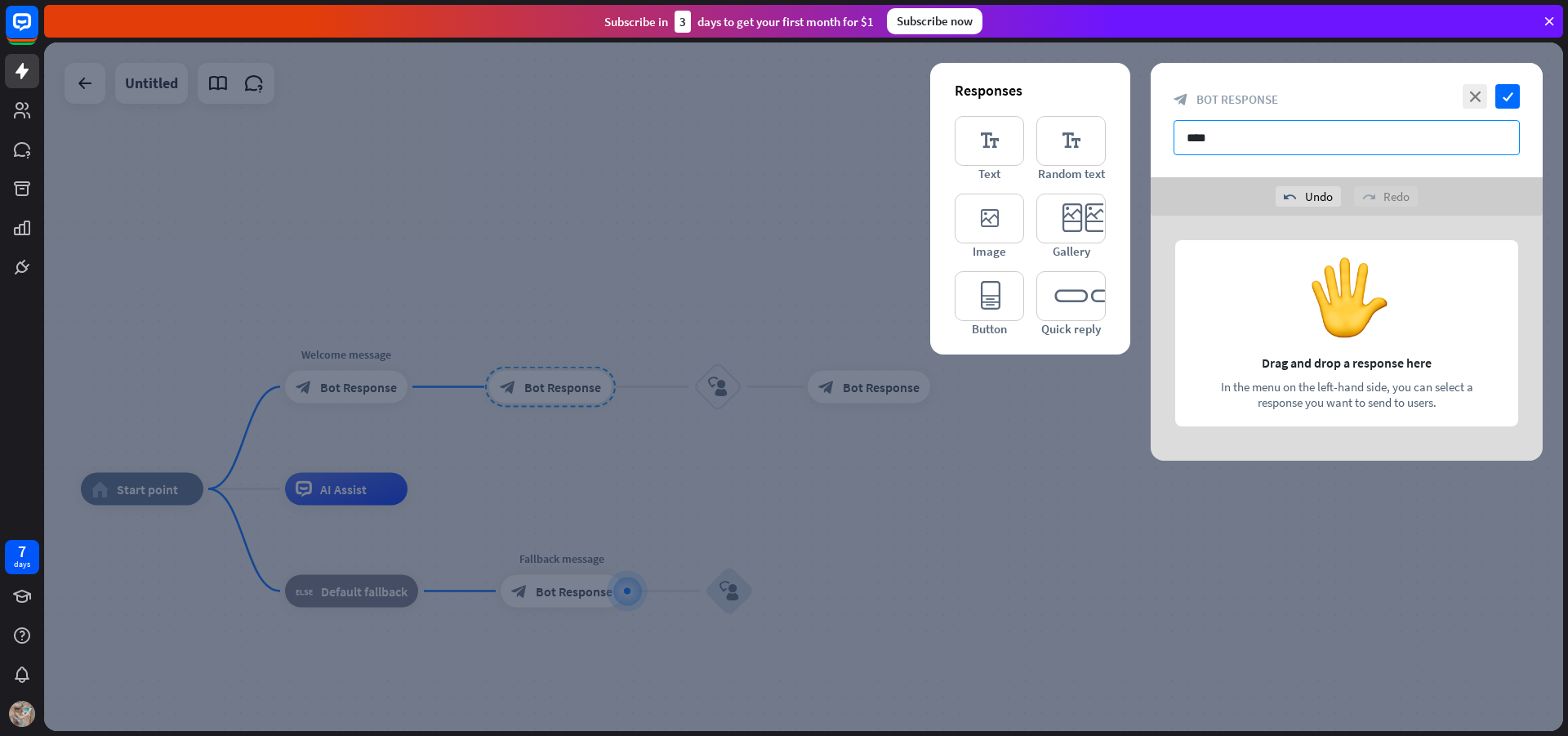
type input "****"
click at [1512, 100] on icon "check" at bounding box center [1508, 96] width 25 height 25
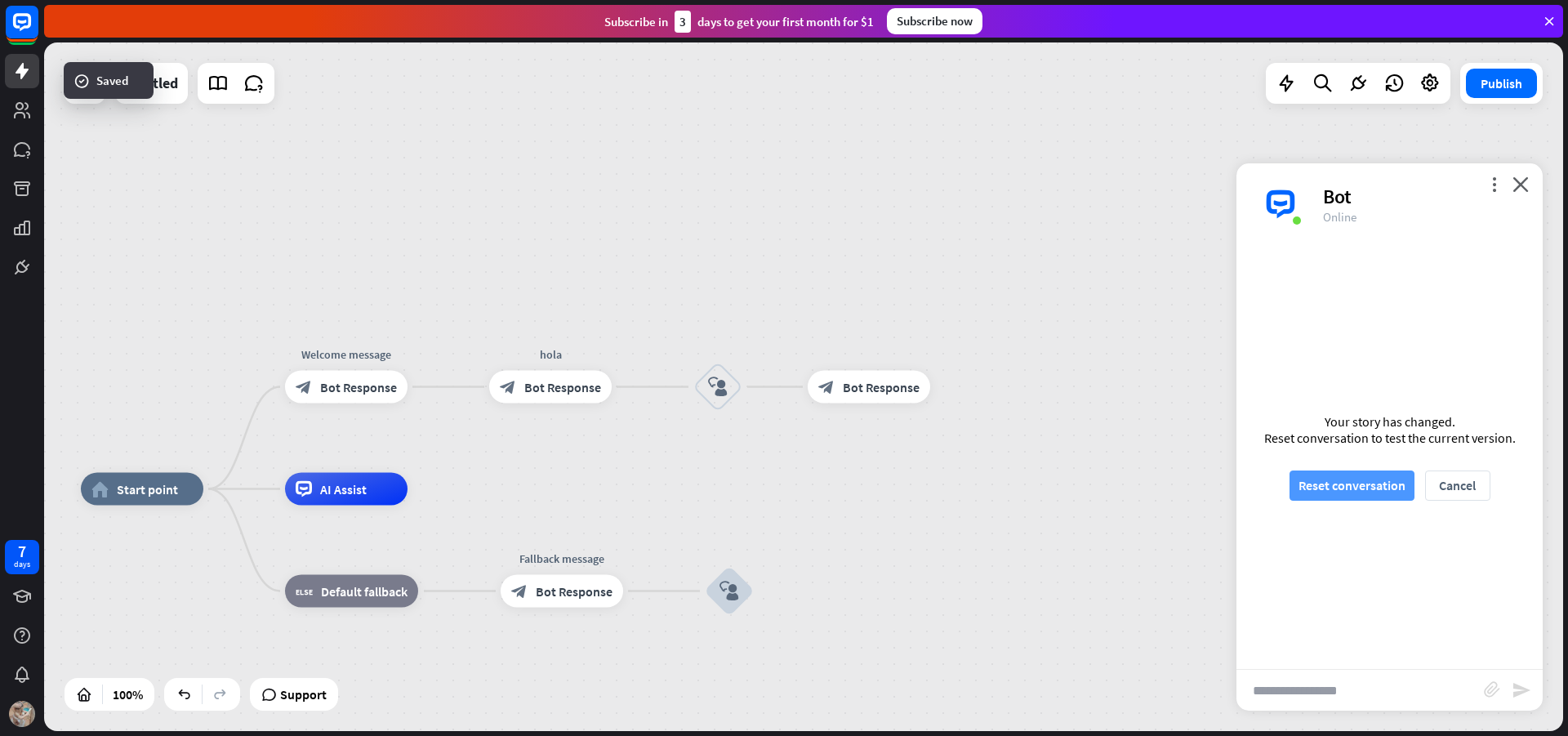
click at [1358, 489] on button "Reset conversation" at bounding box center [1352, 486] width 125 height 30
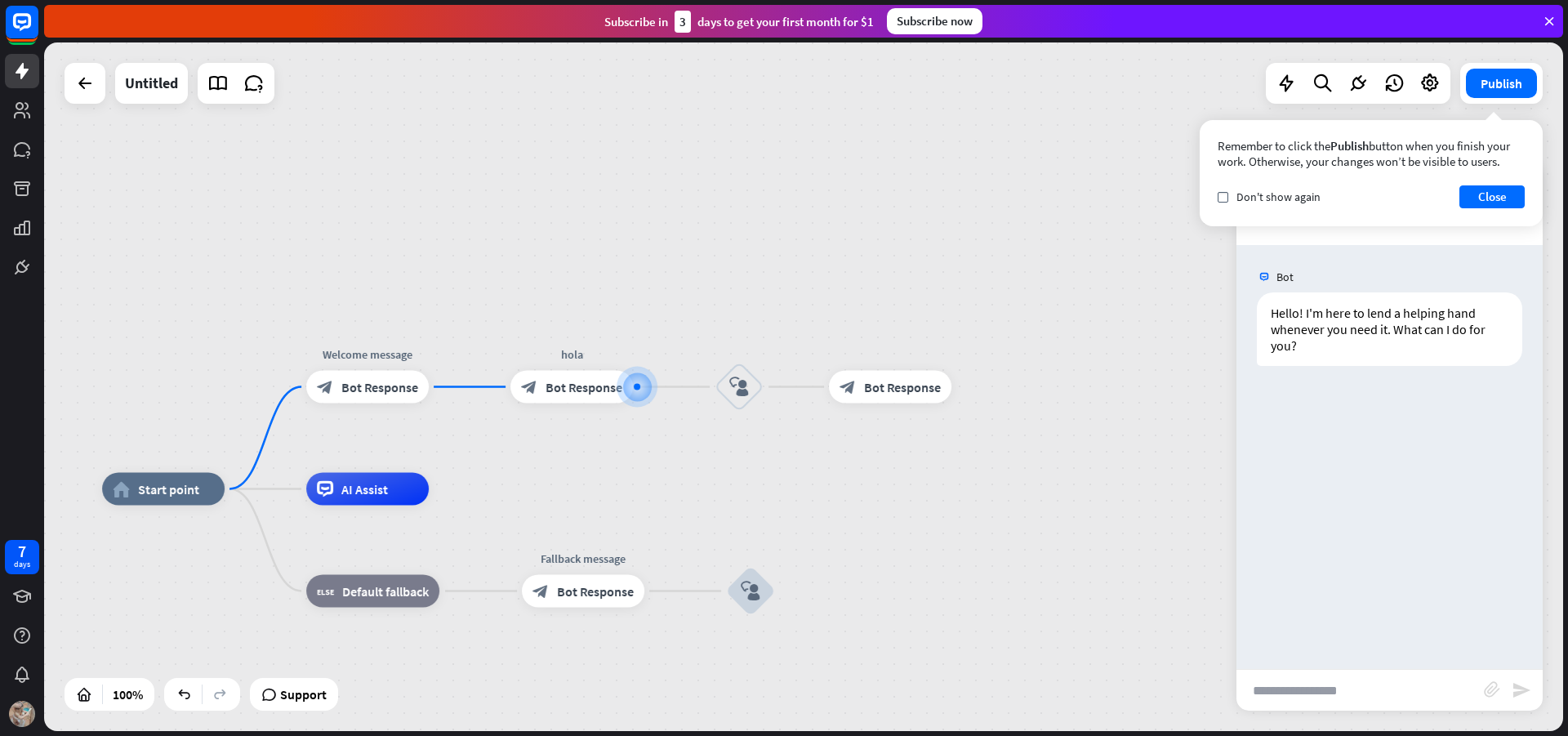
click at [1385, 699] on input "text" at bounding box center [1360, 690] width 247 height 41
type input "****"
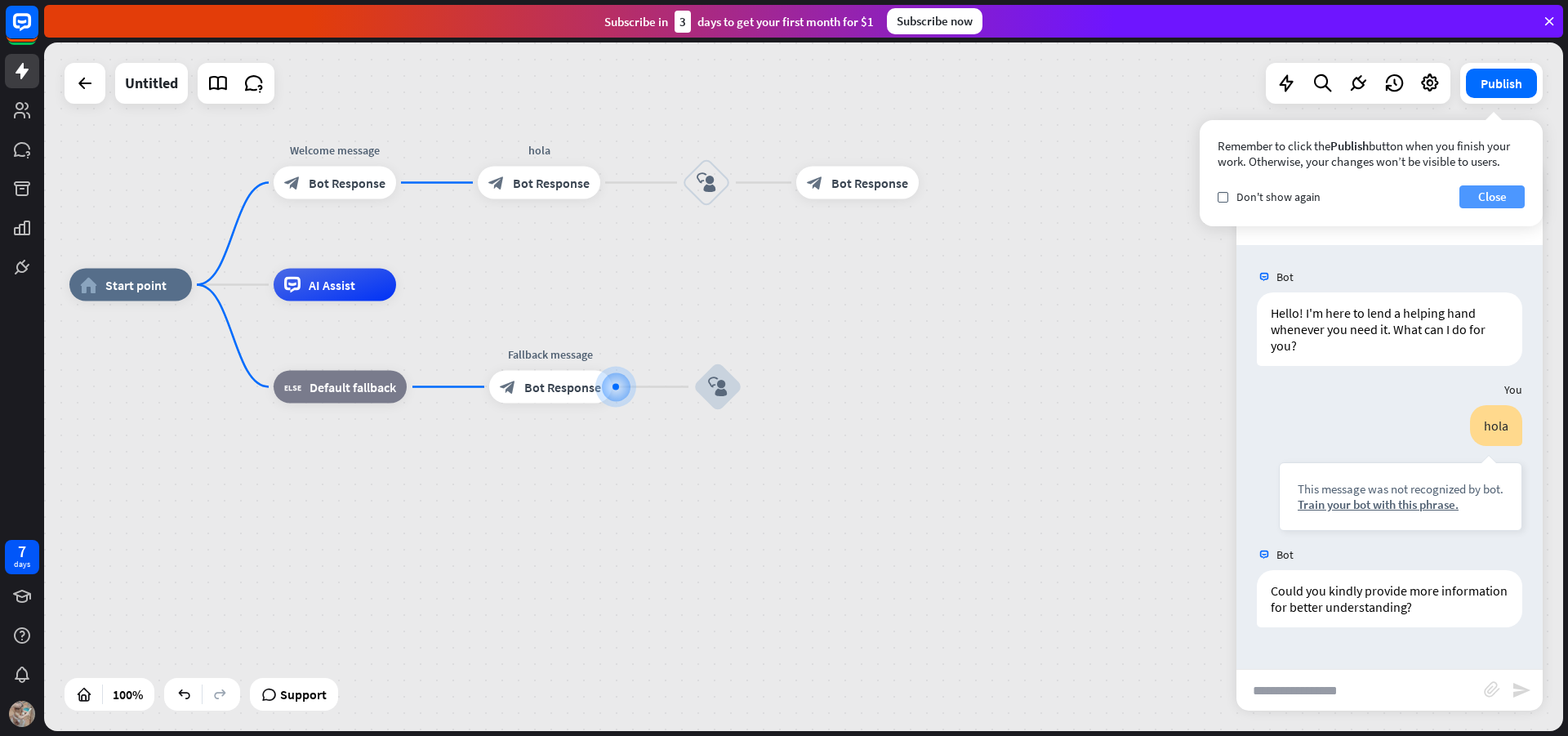
click at [1503, 191] on button "Close" at bounding box center [1492, 196] width 66 height 23
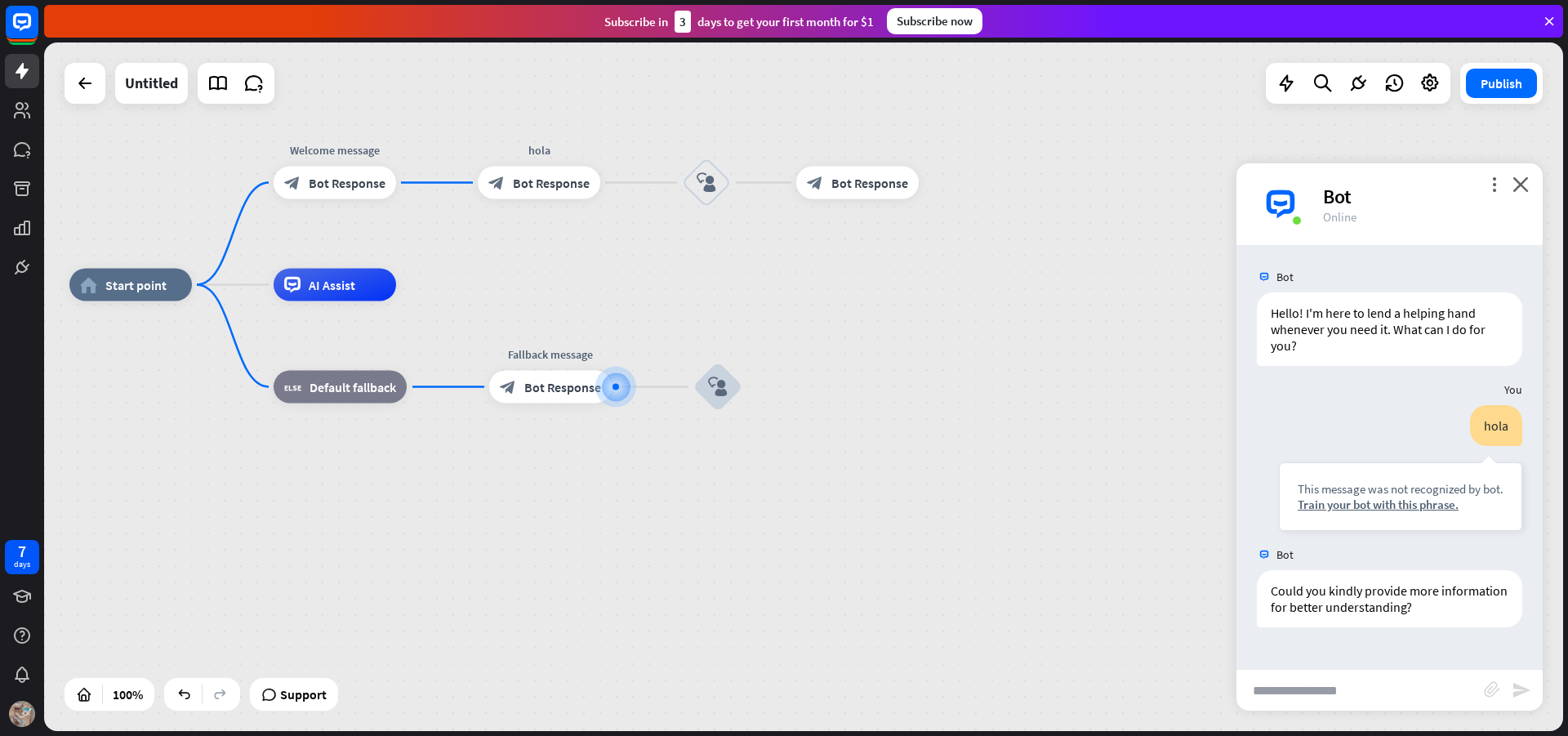
click at [1511, 178] on div "more_vert close Bot Online" at bounding box center [1390, 205] width 307 height 82
click at [1519, 183] on icon "close" at bounding box center [1521, 184] width 16 height 16
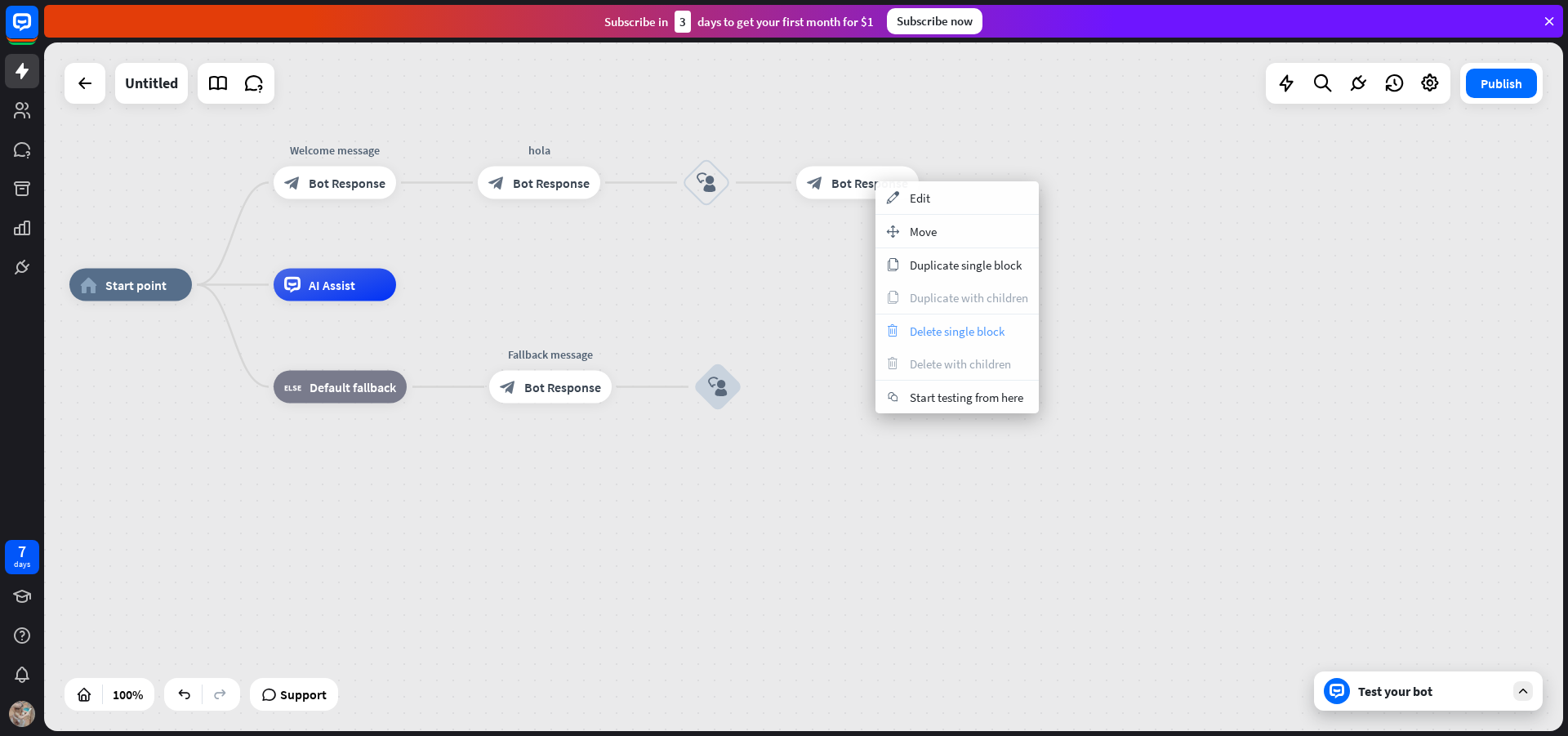
click at [953, 325] on span "Delete single block" at bounding box center [957, 331] width 95 height 16
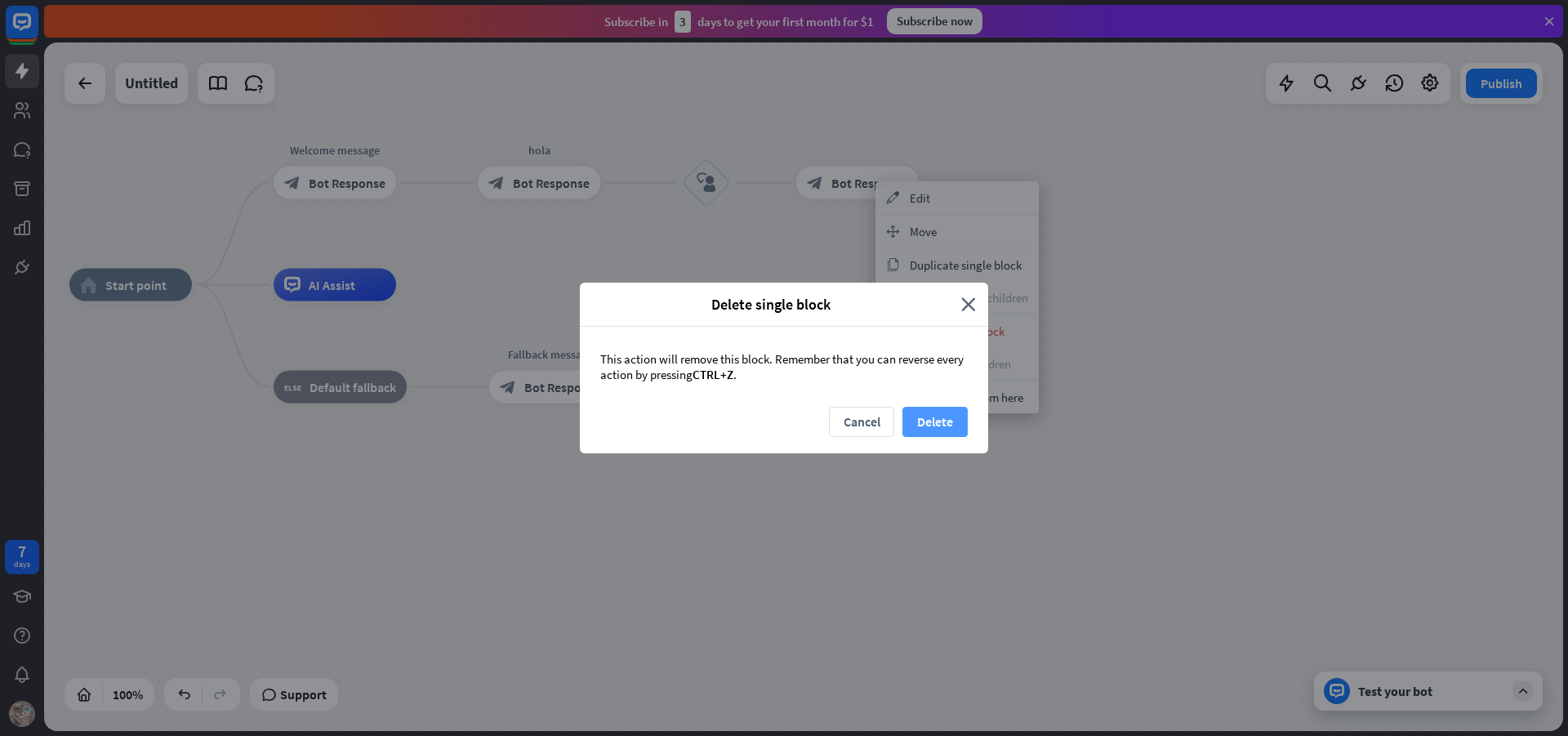
click at [925, 418] on button "Delete" at bounding box center [936, 422] width 66 height 30
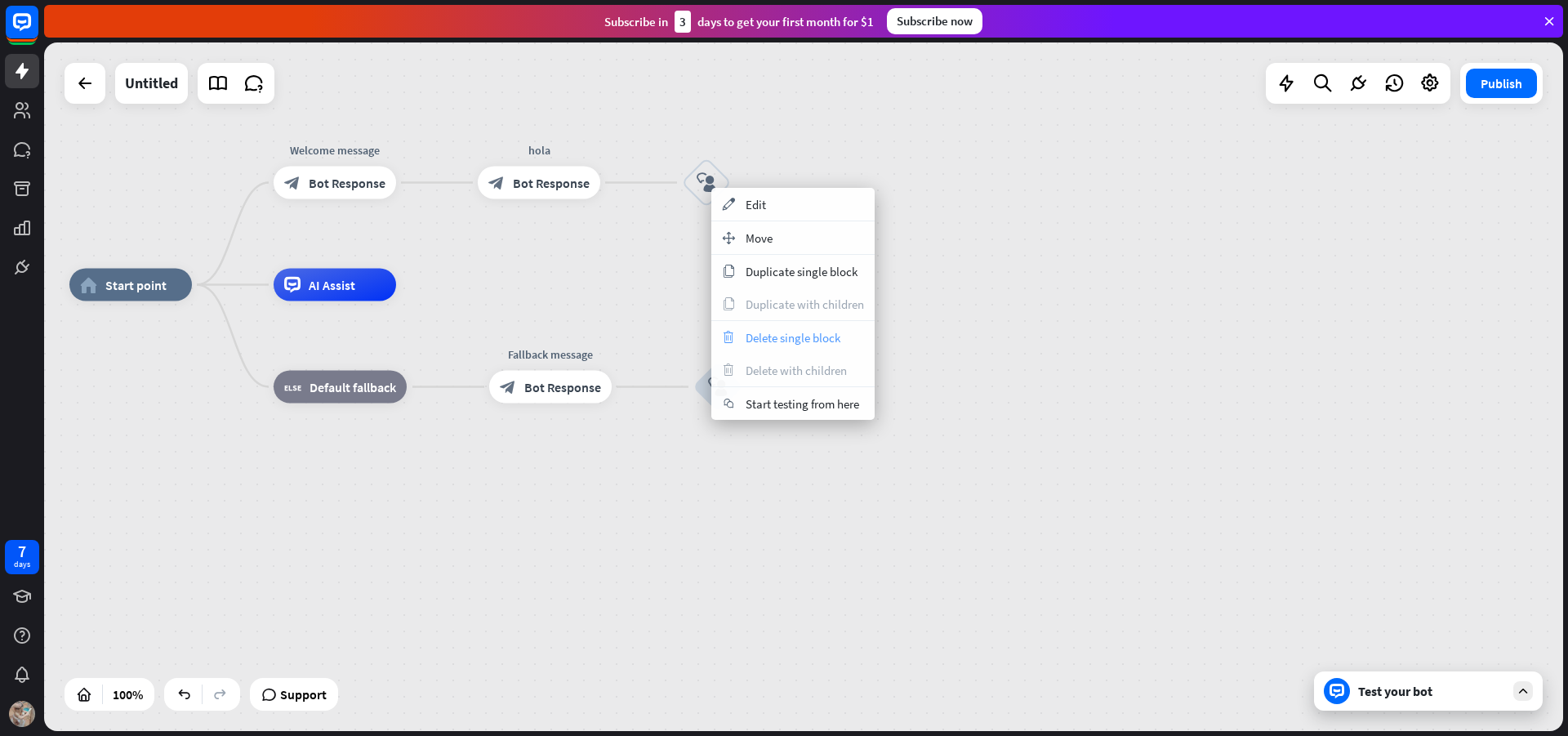
click at [766, 339] on span "Delete single block" at bounding box center [793, 338] width 95 height 16
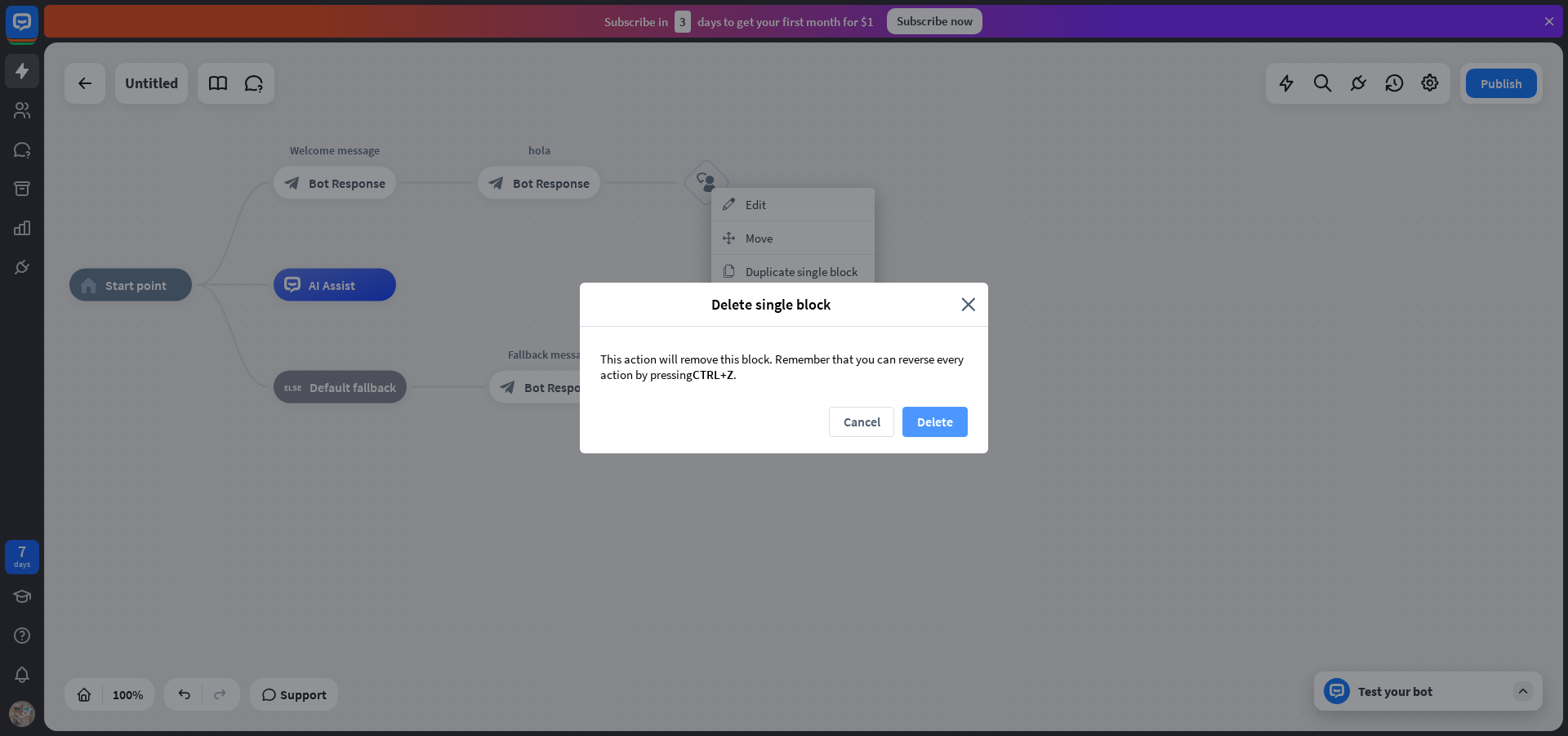
click at [923, 415] on button "Delete" at bounding box center [936, 422] width 66 height 30
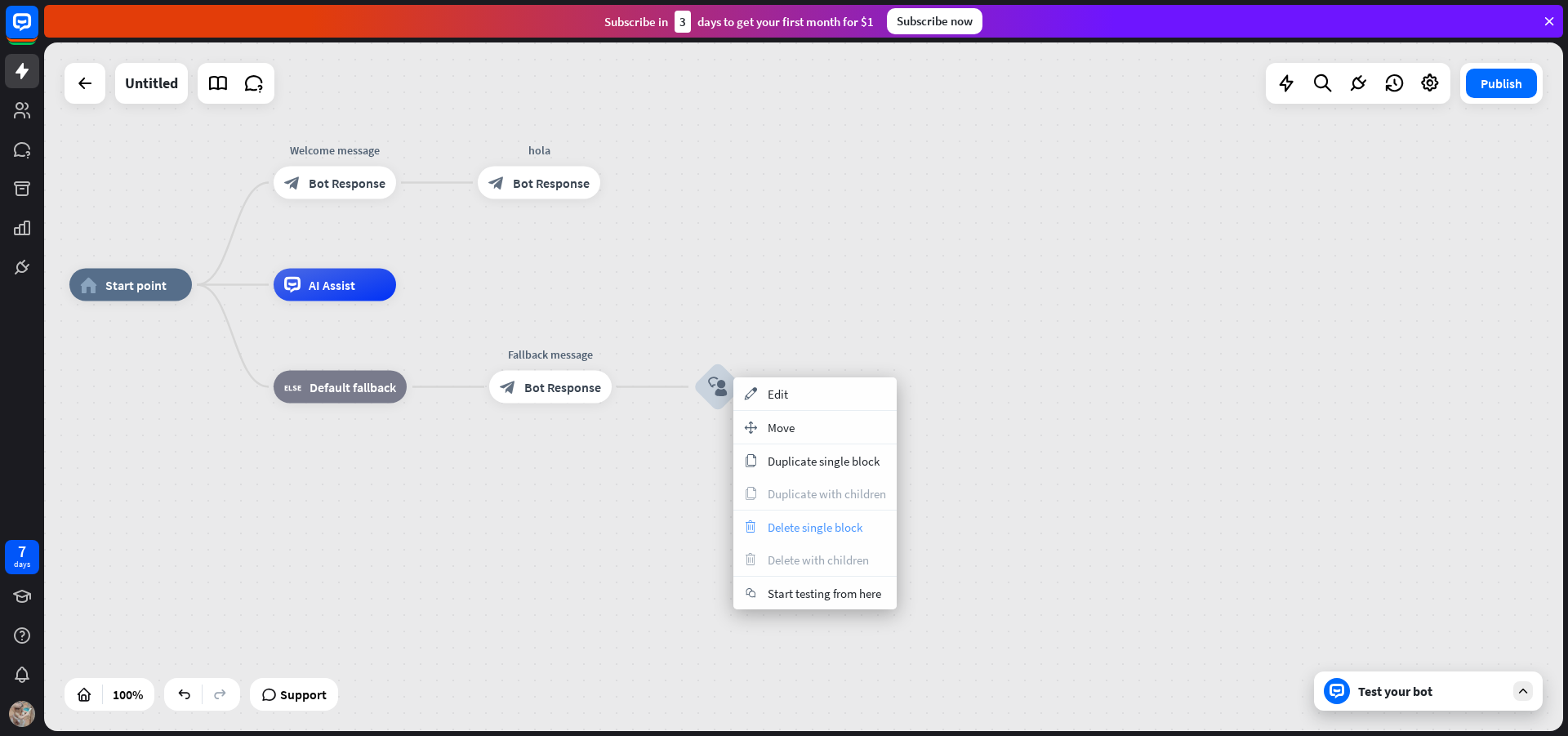
click at [814, 527] on span "Delete single block" at bounding box center [815, 527] width 95 height 16
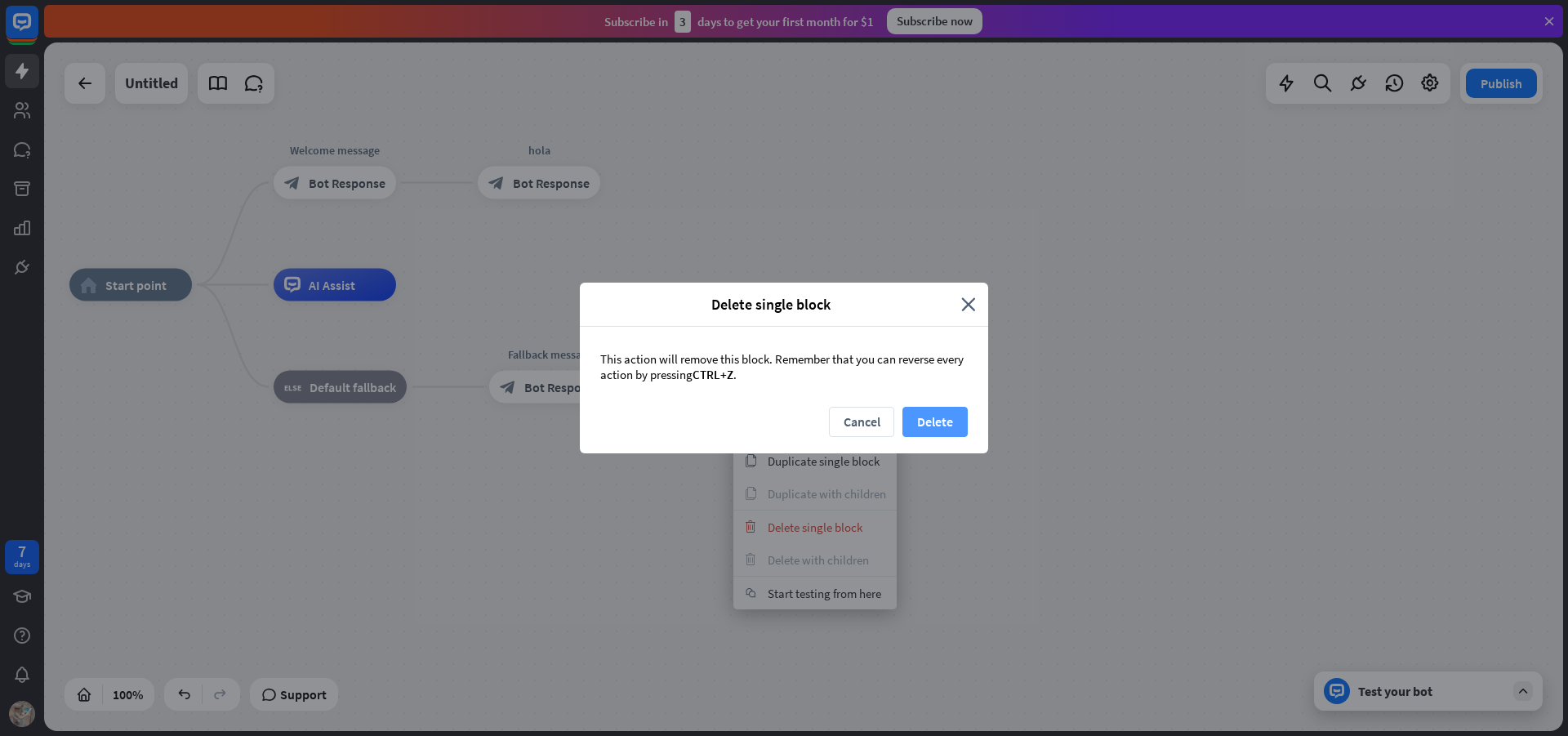
click at [961, 420] on button "Delete" at bounding box center [936, 422] width 66 height 30
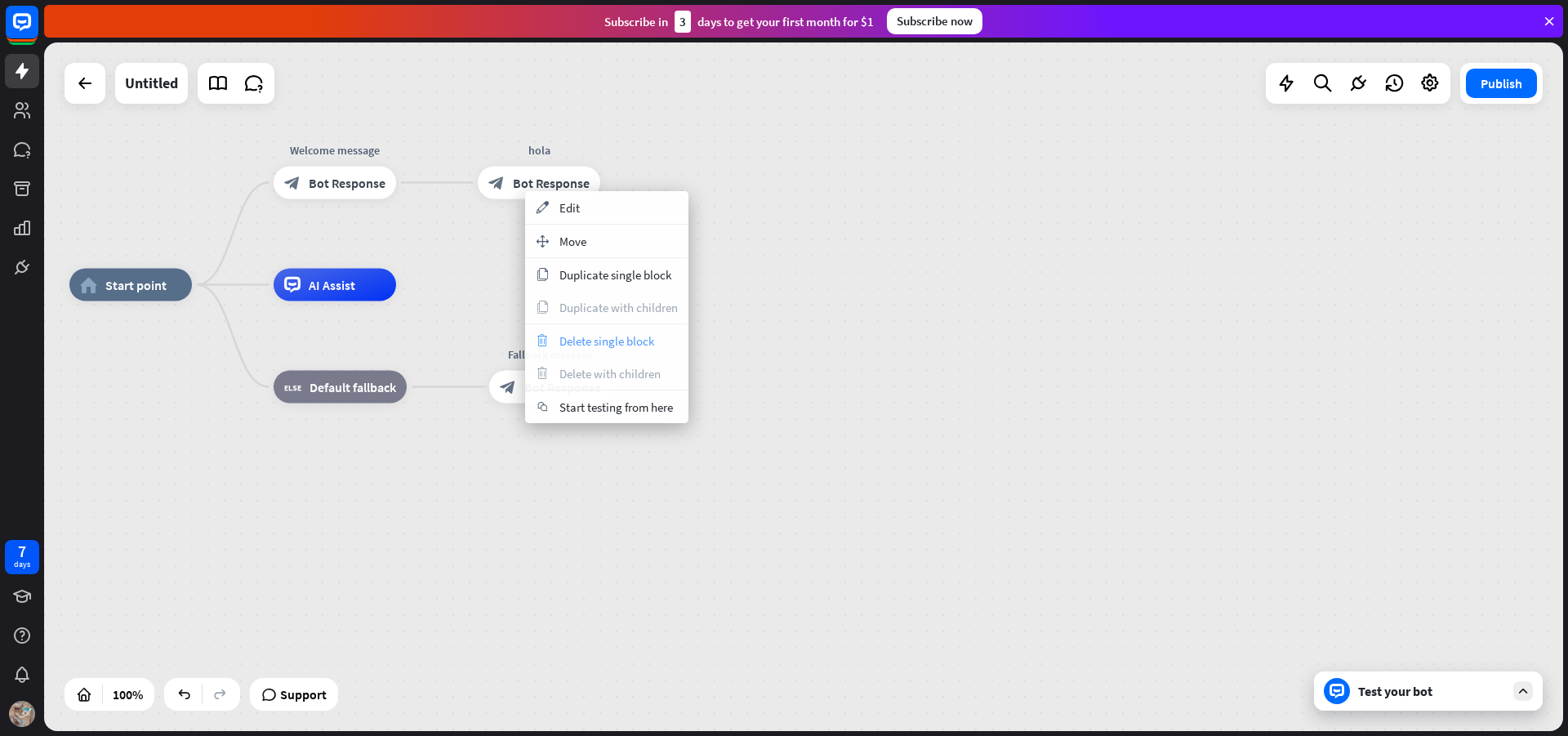
click at [612, 333] on span "Delete single block" at bounding box center [607, 341] width 95 height 16
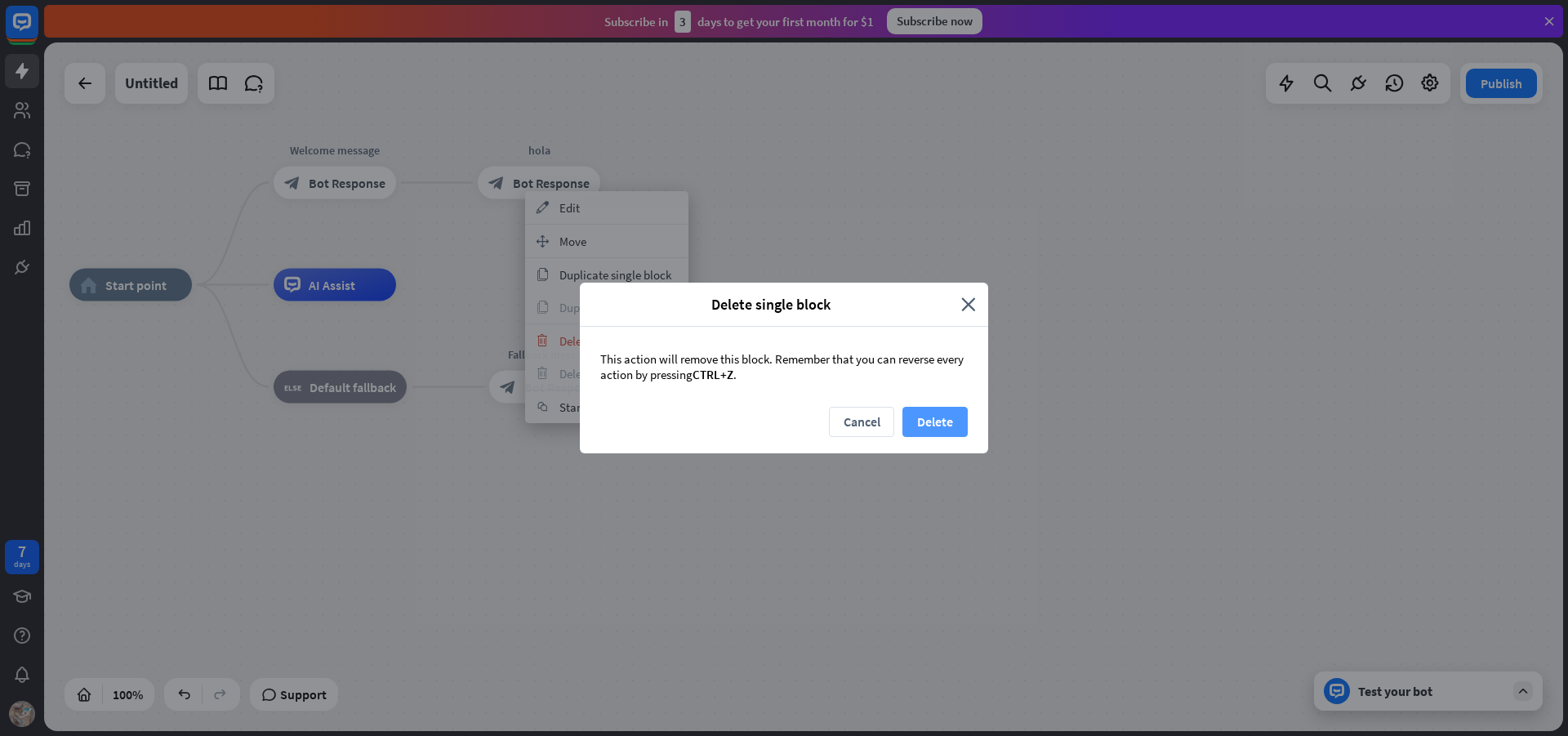
click at [940, 422] on button "Delete" at bounding box center [936, 422] width 66 height 30
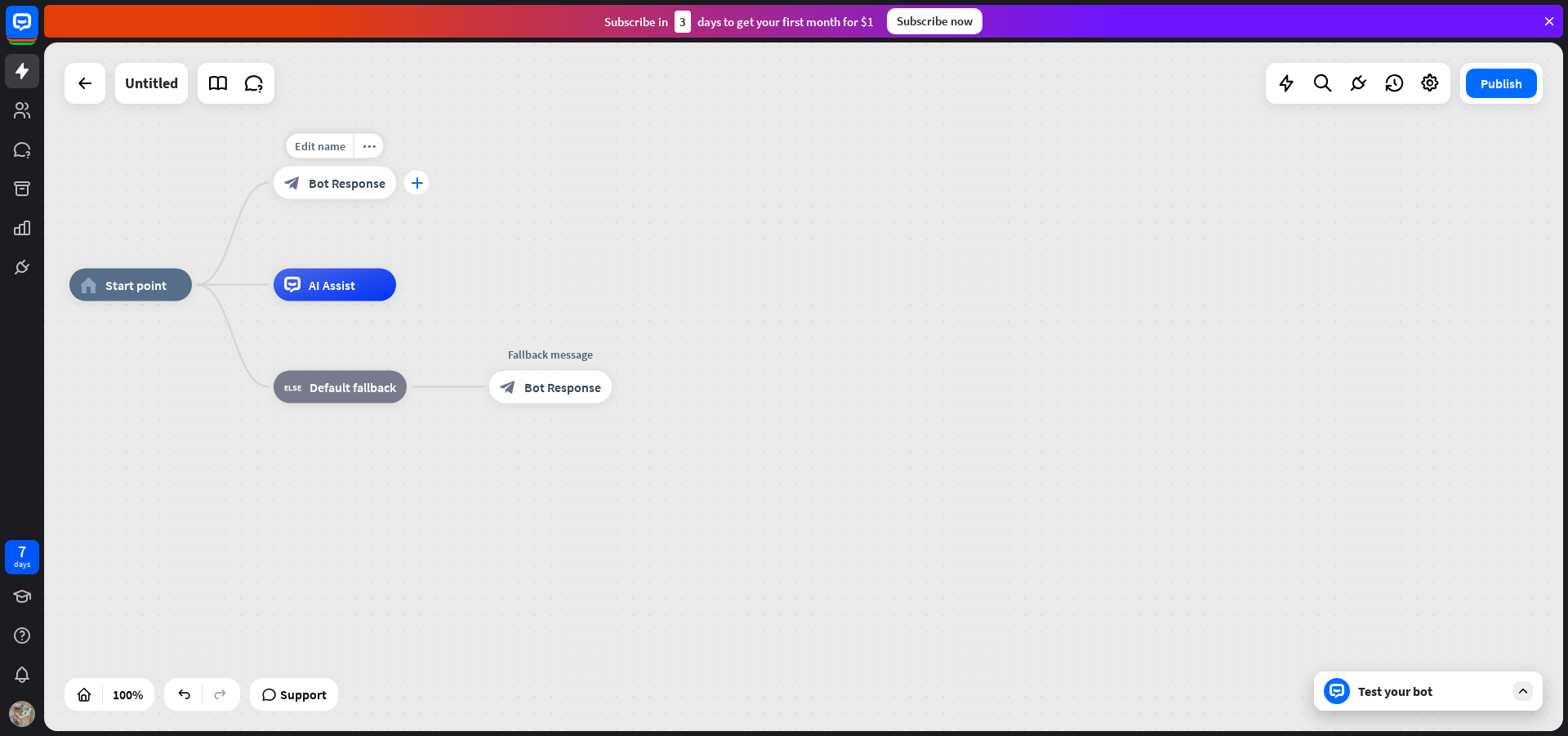
click at [415, 187] on icon "plus" at bounding box center [416, 183] width 12 height 12
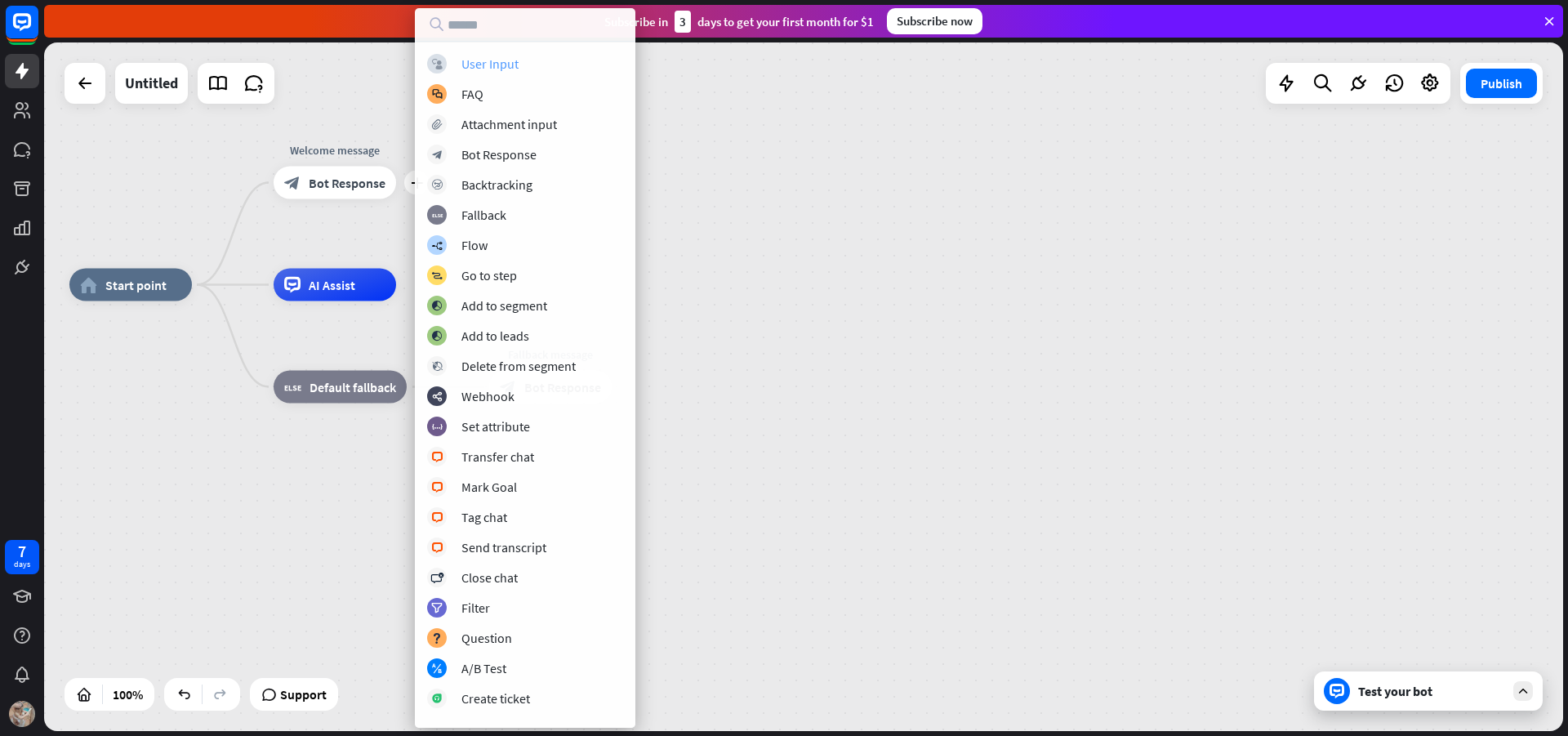
click at [506, 64] on div "User Input" at bounding box center [490, 64] width 57 height 16
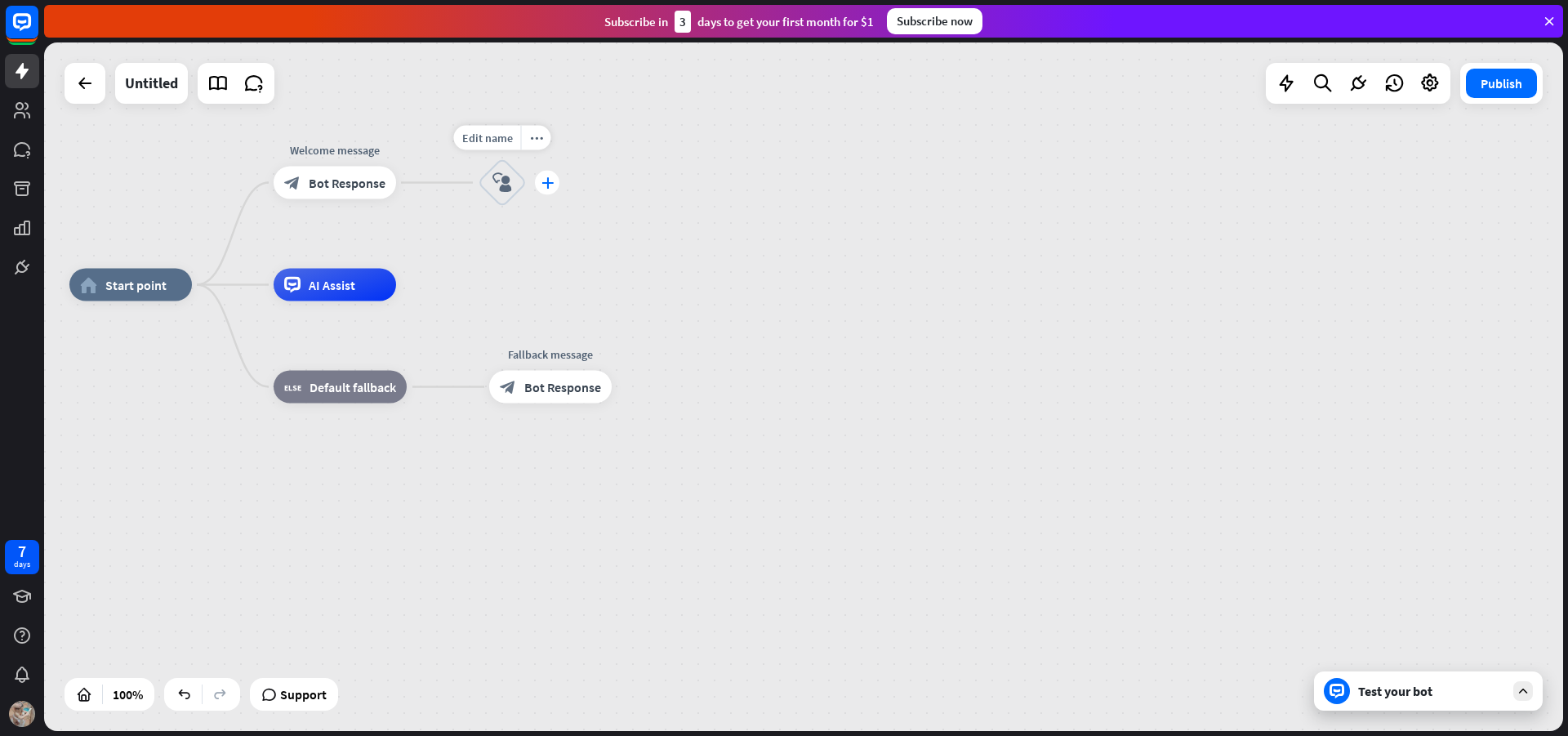
click at [549, 181] on icon "plus" at bounding box center [547, 183] width 12 height 12
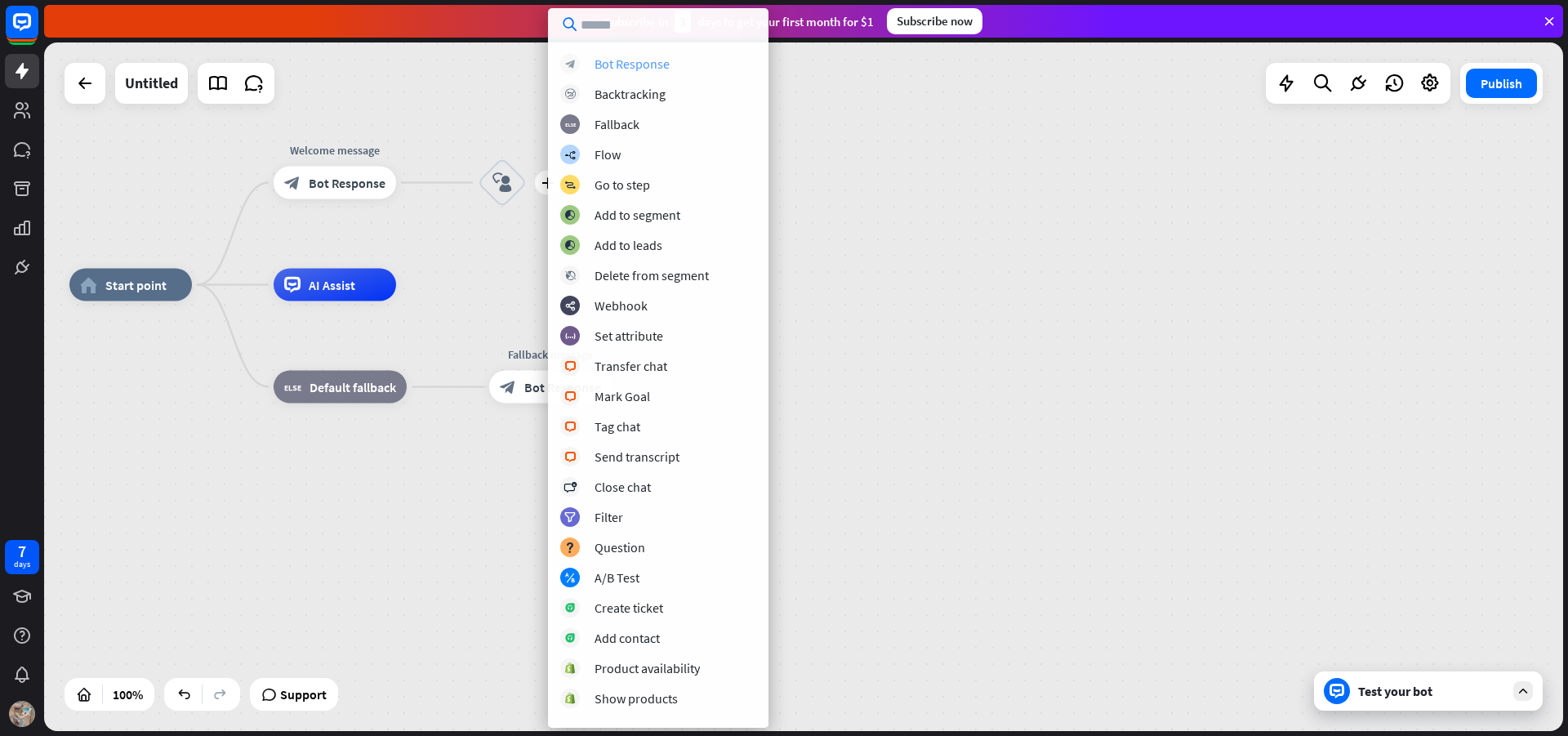
click at [660, 66] on div "Bot Response" at bounding box center [632, 64] width 75 height 16
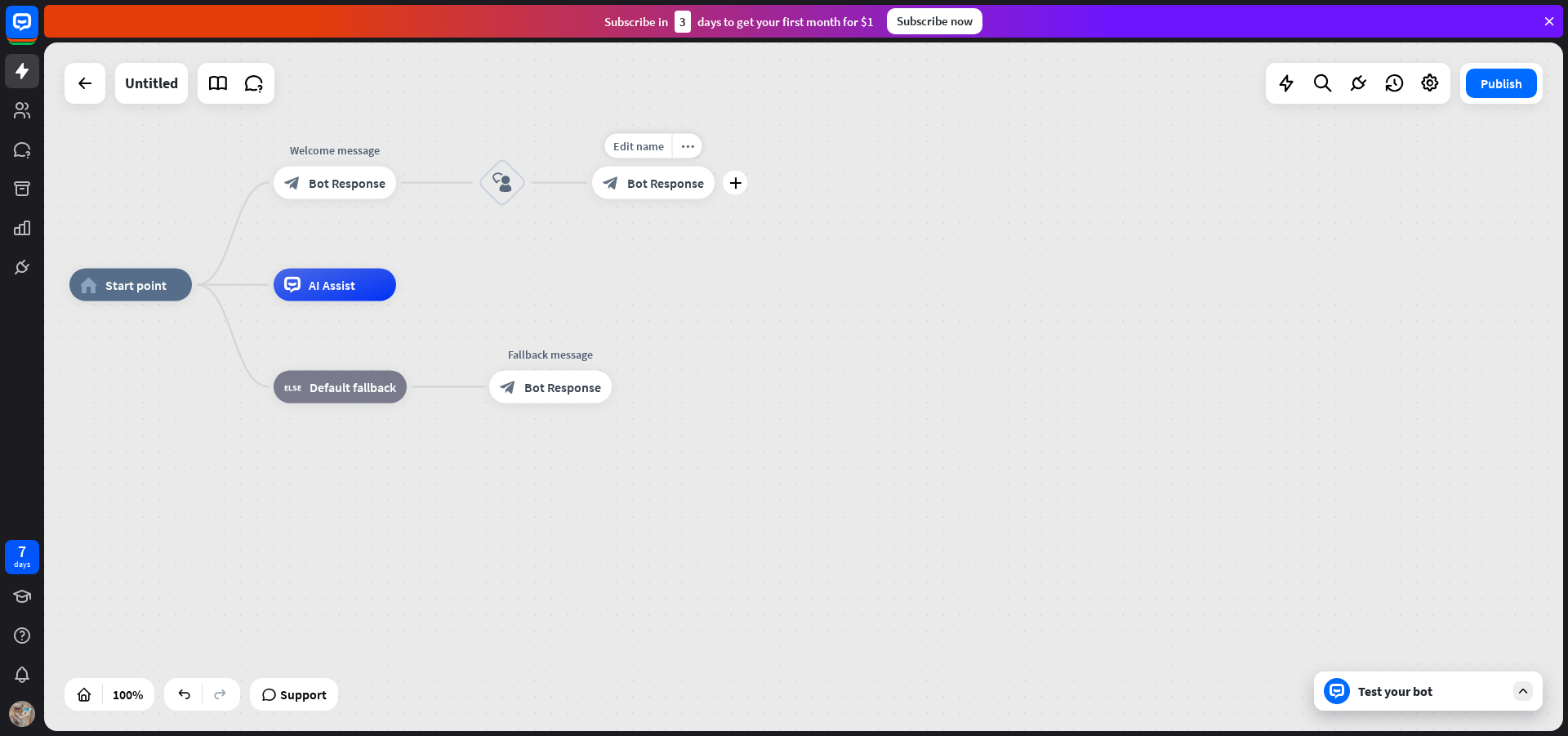
click at [674, 183] on span "Bot Response" at bounding box center [665, 184] width 77 height 16
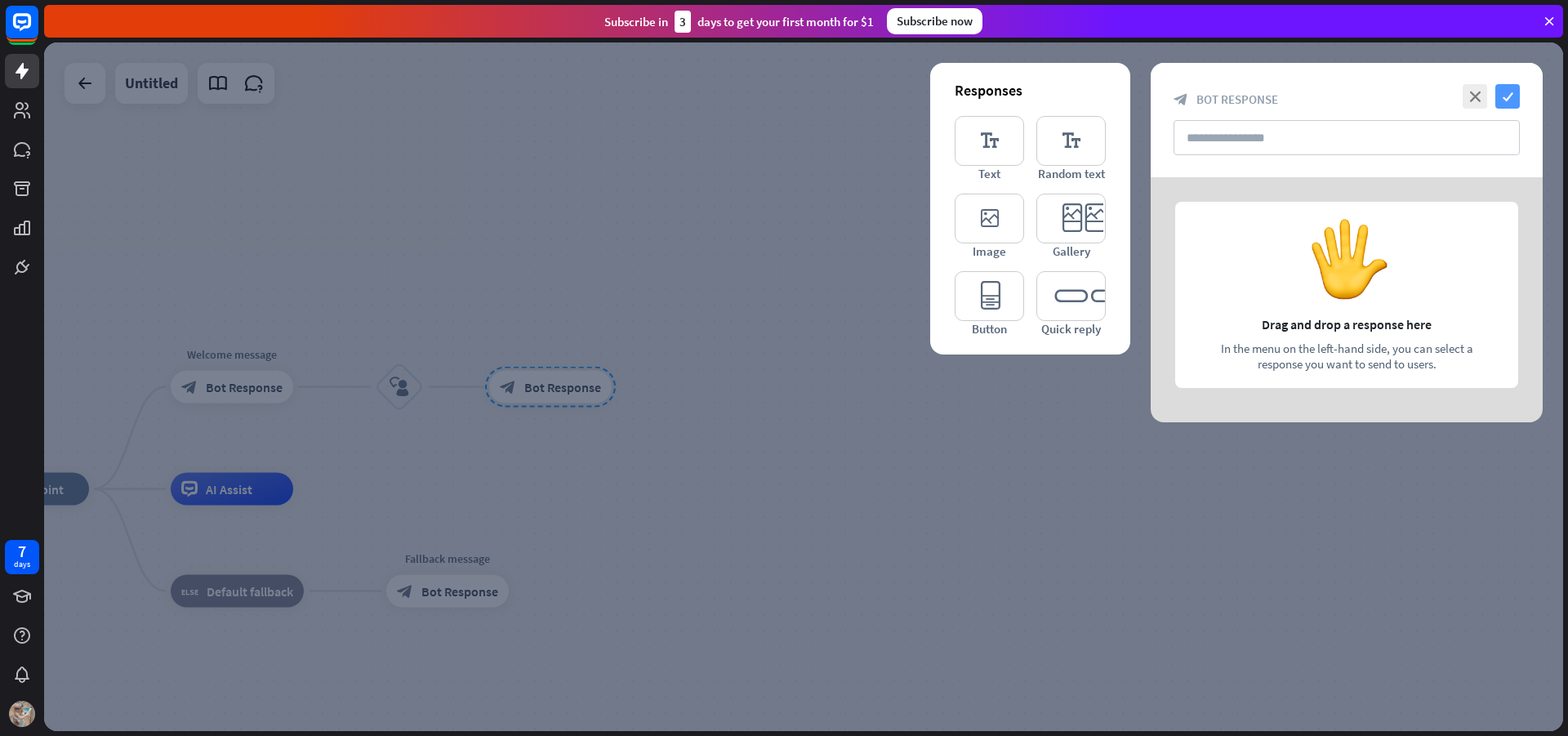
click at [1505, 95] on icon "check" at bounding box center [1508, 96] width 25 height 25
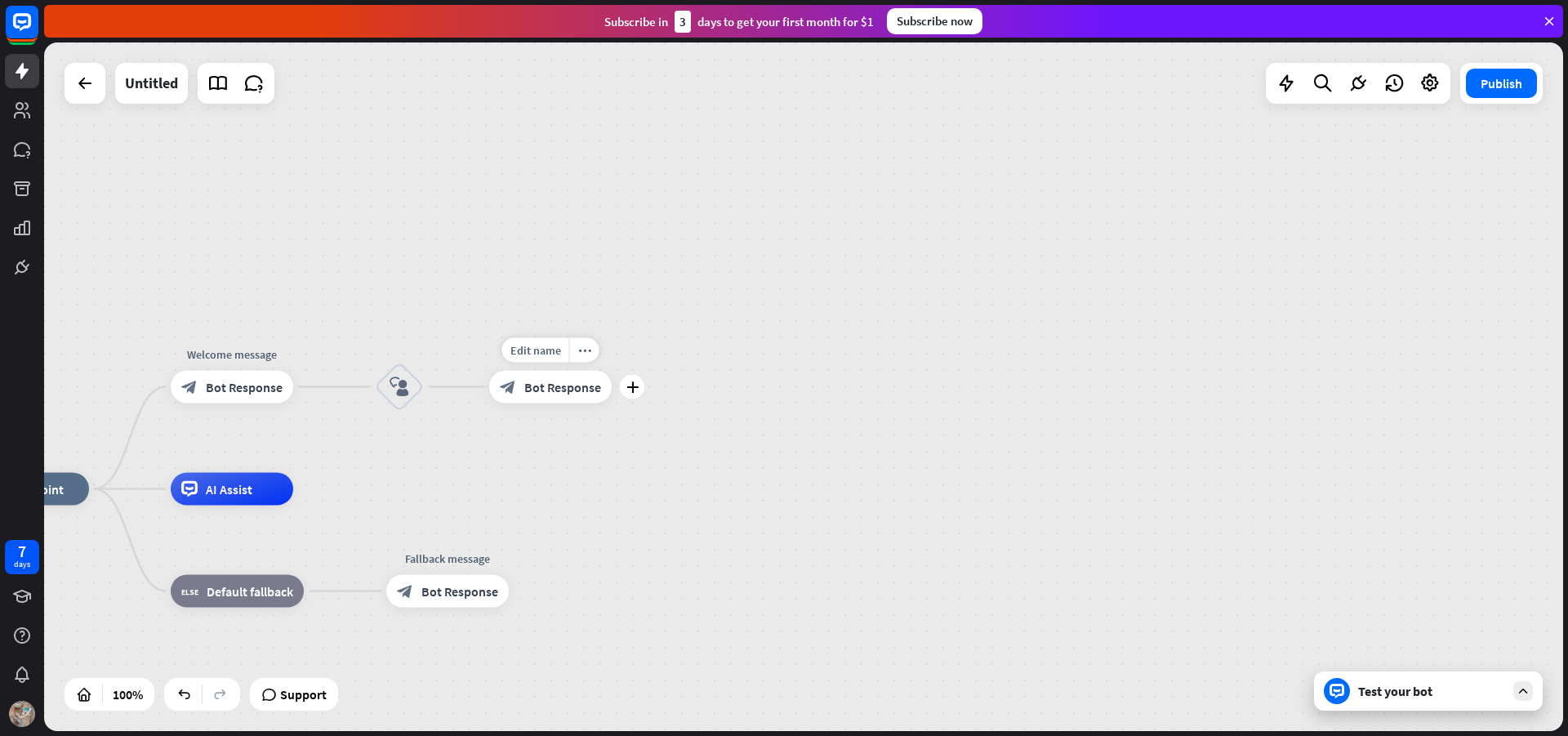
click at [534, 390] on span "Bot Response" at bounding box center [563, 387] width 77 height 16
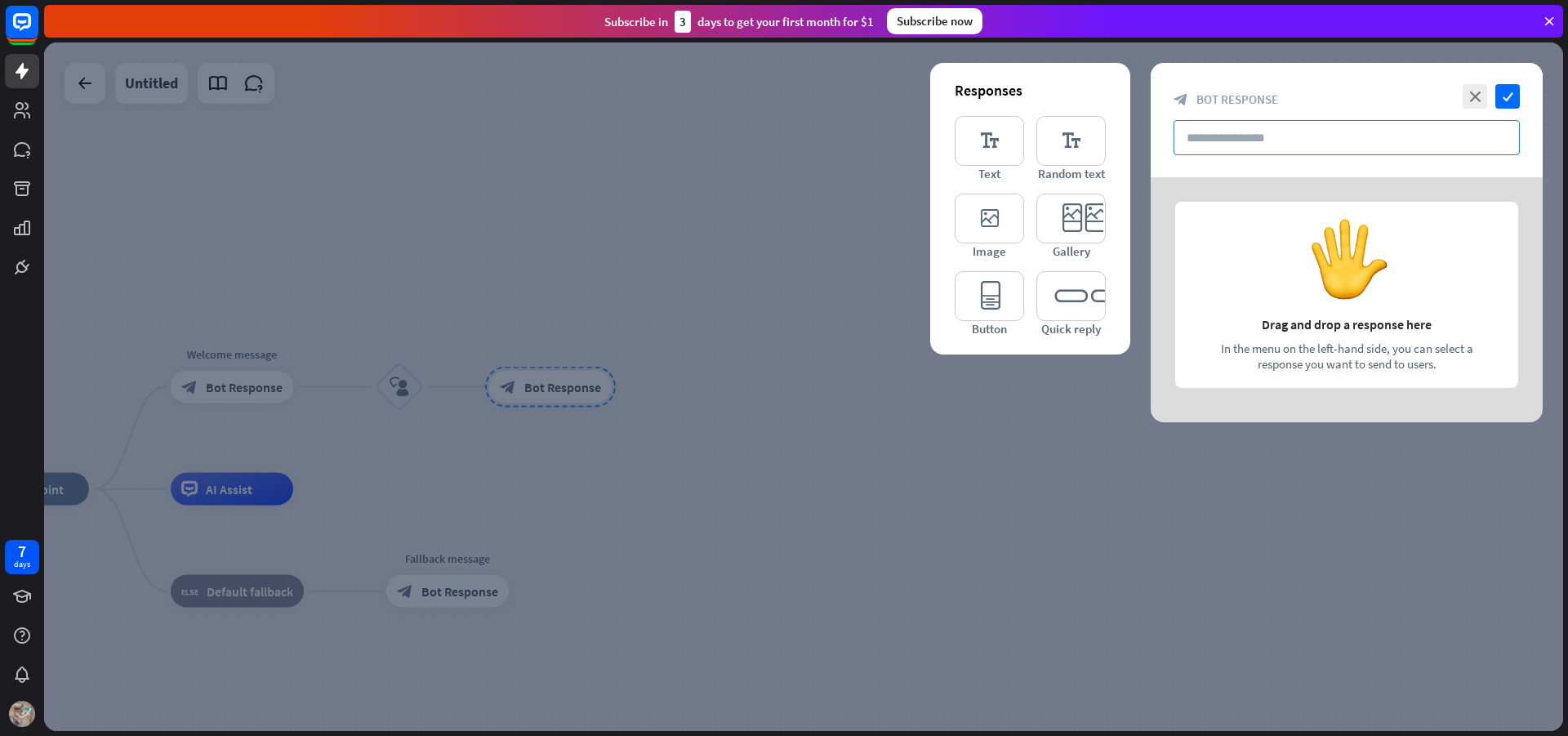
click at [1248, 129] on input "text" at bounding box center [1346, 138] width 346 height 35
click at [1022, 152] on icon "editor_text" at bounding box center [989, 141] width 69 height 50
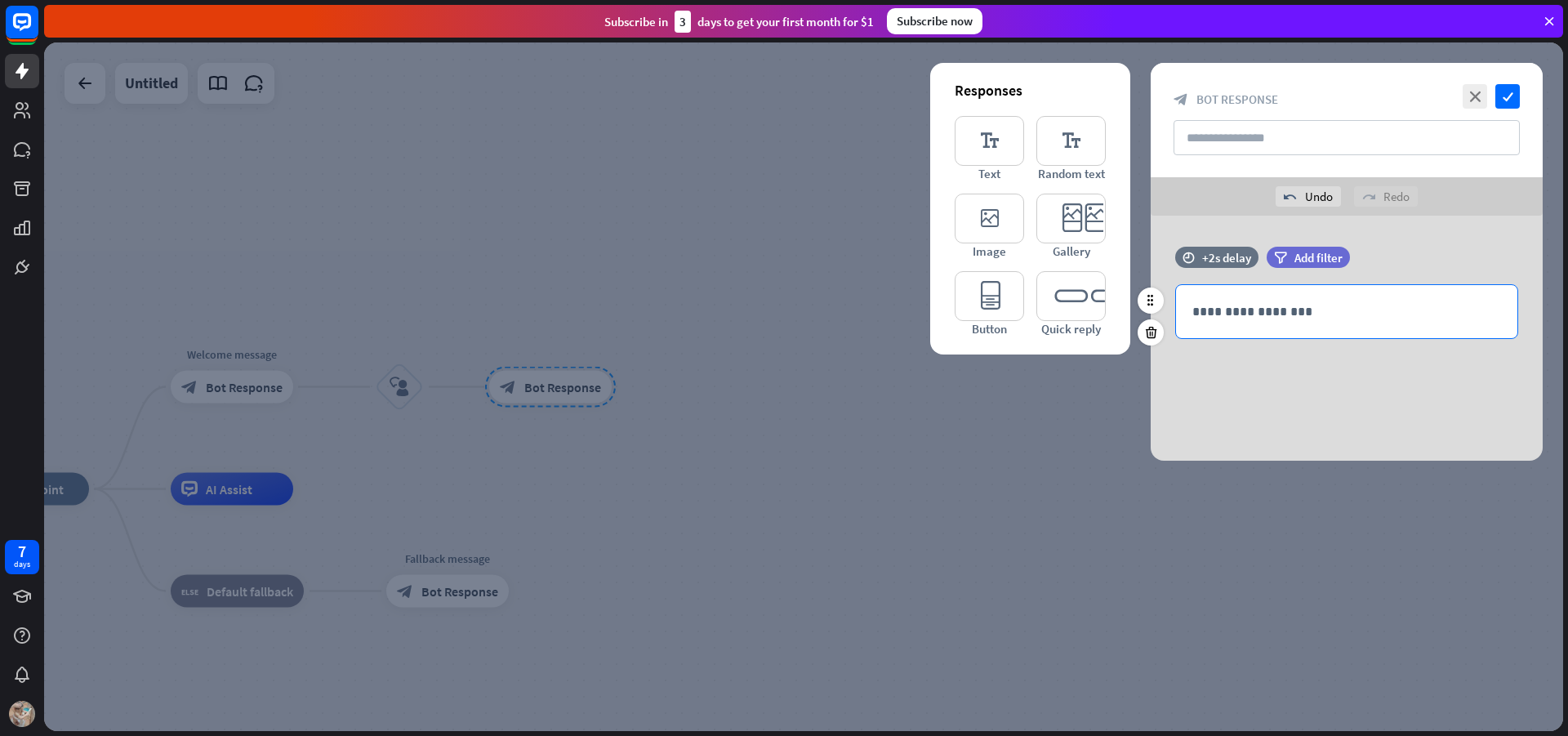
click at [1282, 321] on p "**********" at bounding box center [1347, 311] width 308 height 20
click at [1508, 98] on icon "check" at bounding box center [1508, 96] width 25 height 25
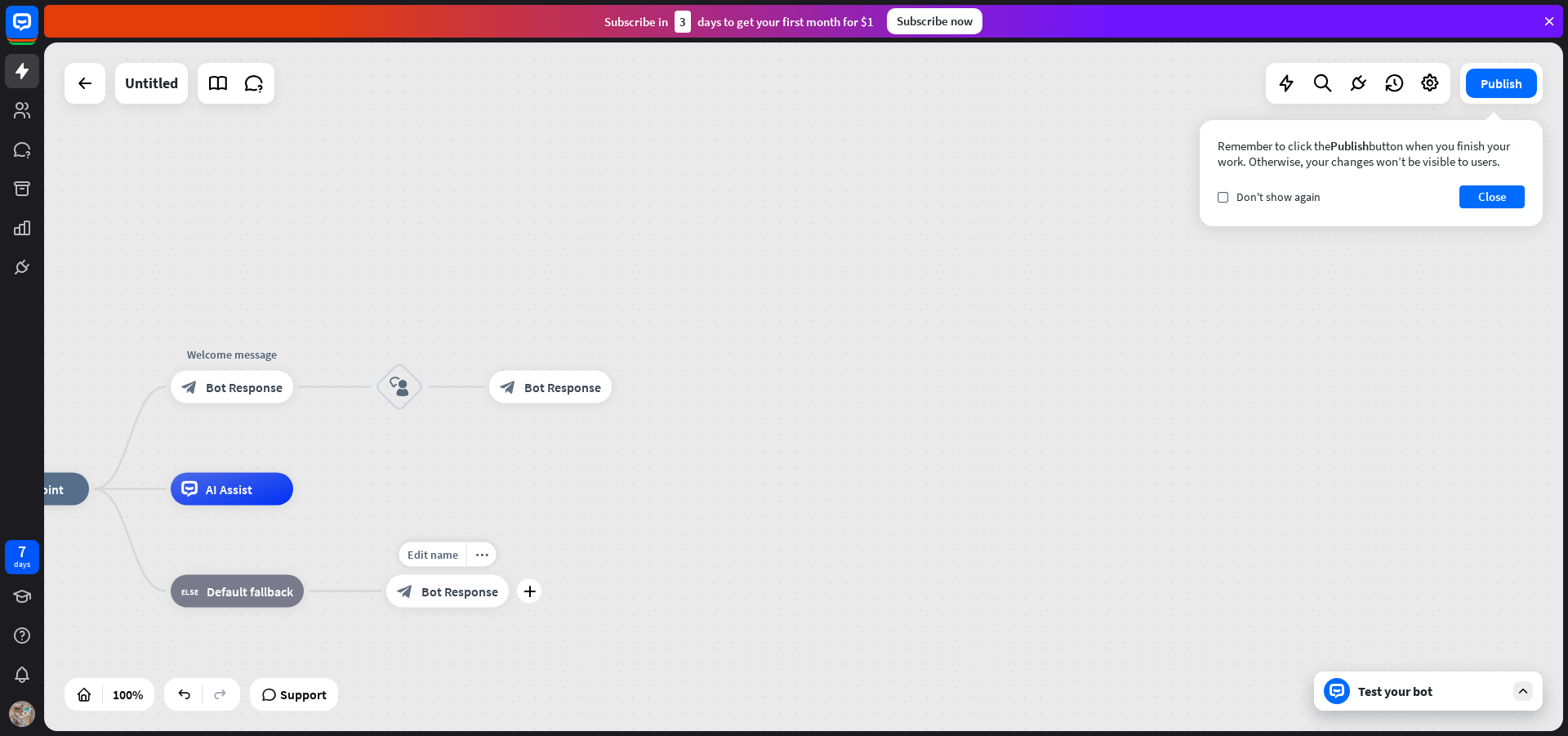
click at [440, 585] on span "Bot Response" at bounding box center [460, 592] width 77 height 16
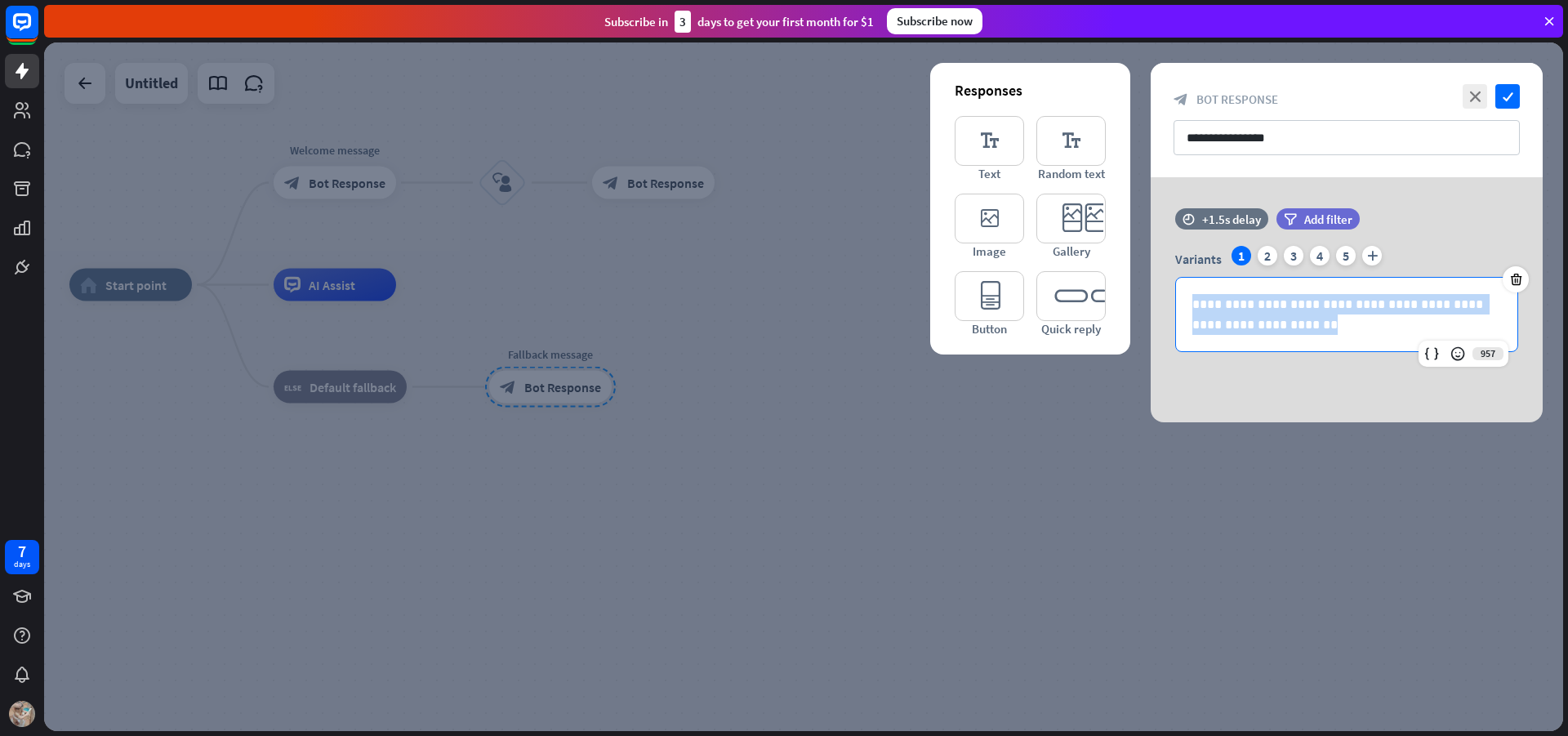
drag, startPoint x: 1369, startPoint y: 323, endPoint x: 1132, endPoint y: 270, distance: 242.9
click at [1132, 270] on div "**********" at bounding box center [1347, 300] width 433 height 246
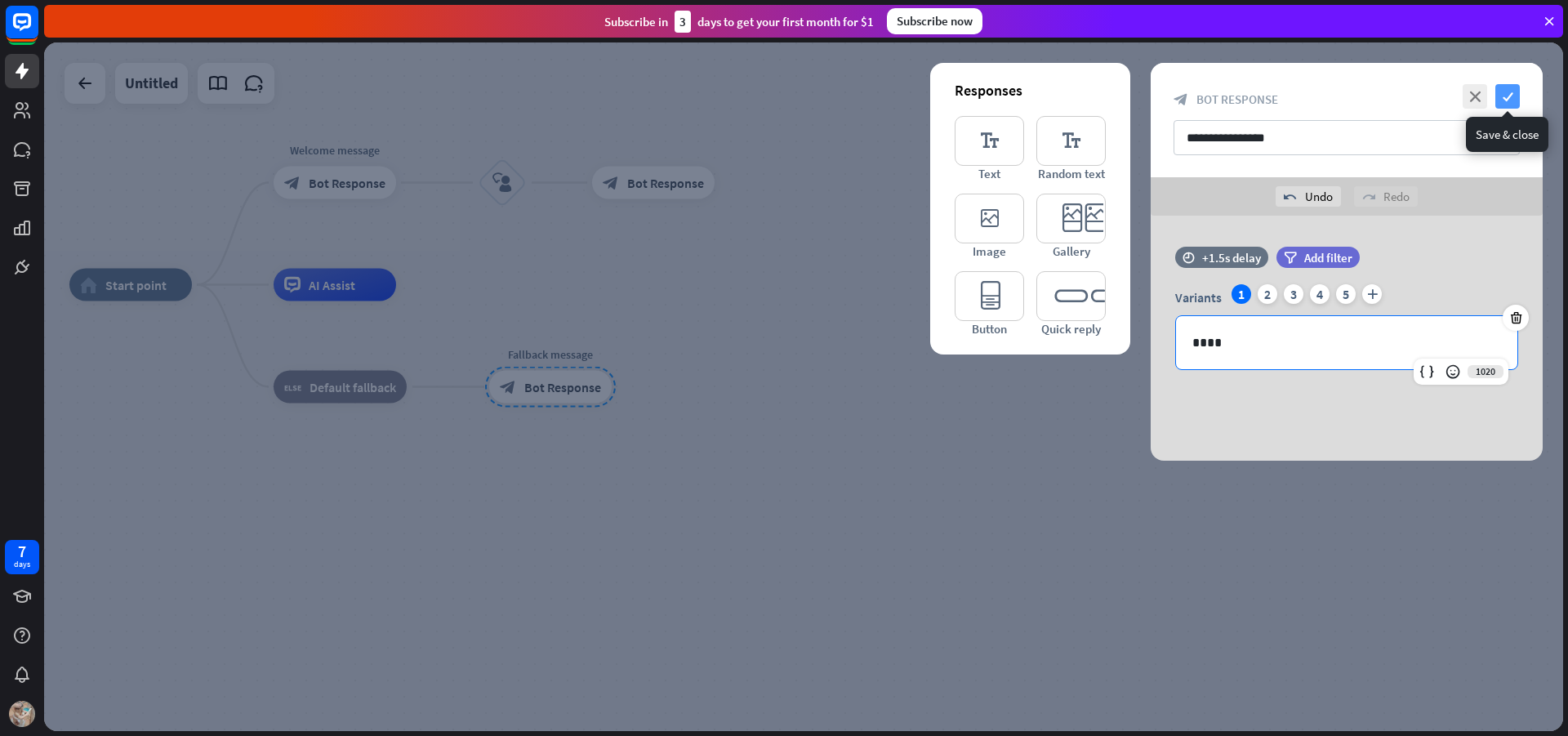
click at [1507, 89] on icon "check" at bounding box center [1508, 96] width 25 height 25
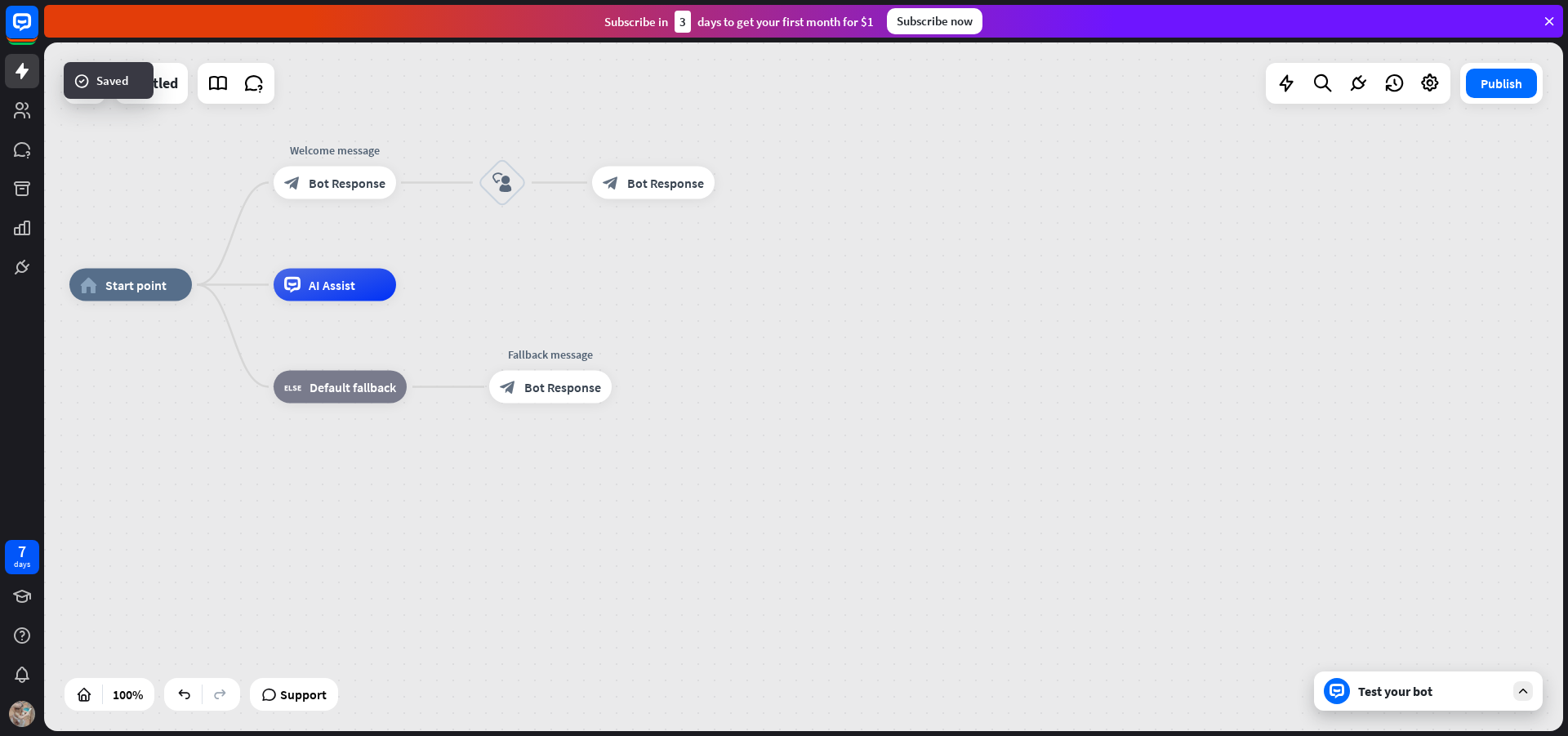
click at [1434, 693] on div "Test your bot" at bounding box center [1431, 691] width 147 height 16
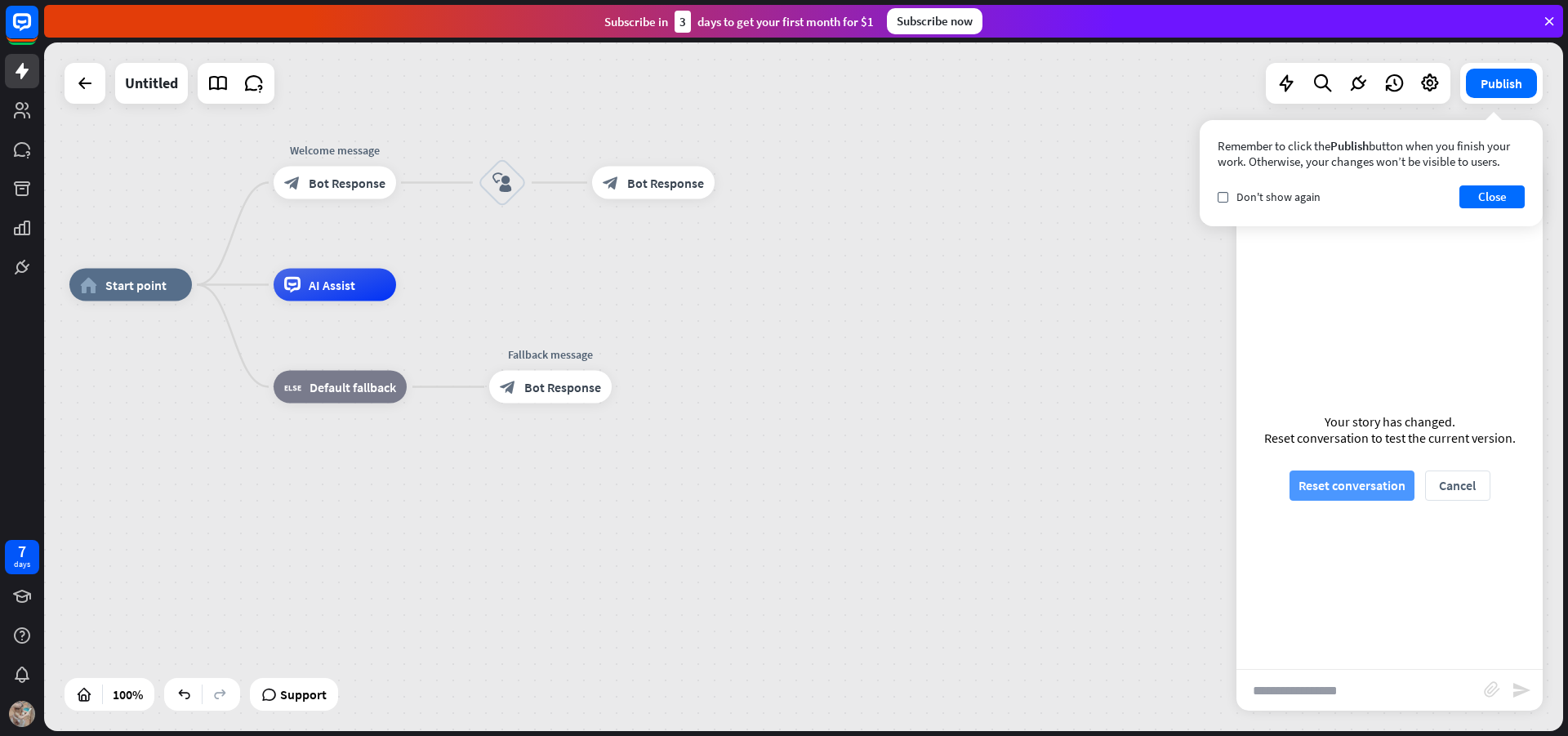
click at [1365, 473] on button "Reset conversation" at bounding box center [1352, 486] width 125 height 30
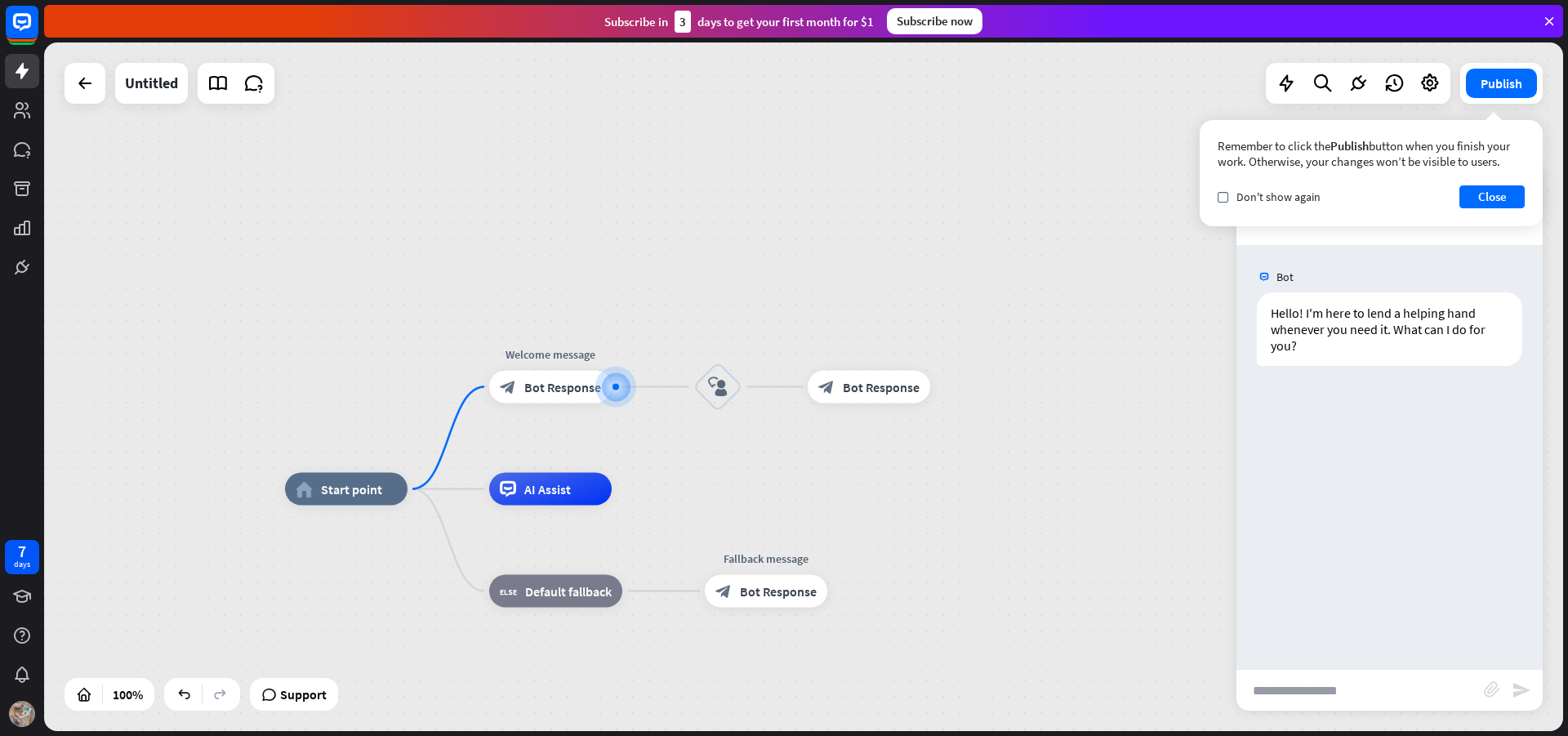
click at [1361, 676] on input "text" at bounding box center [1360, 690] width 247 height 41
click at [1364, 690] on input "text" at bounding box center [1360, 690] width 247 height 41
type input "****"
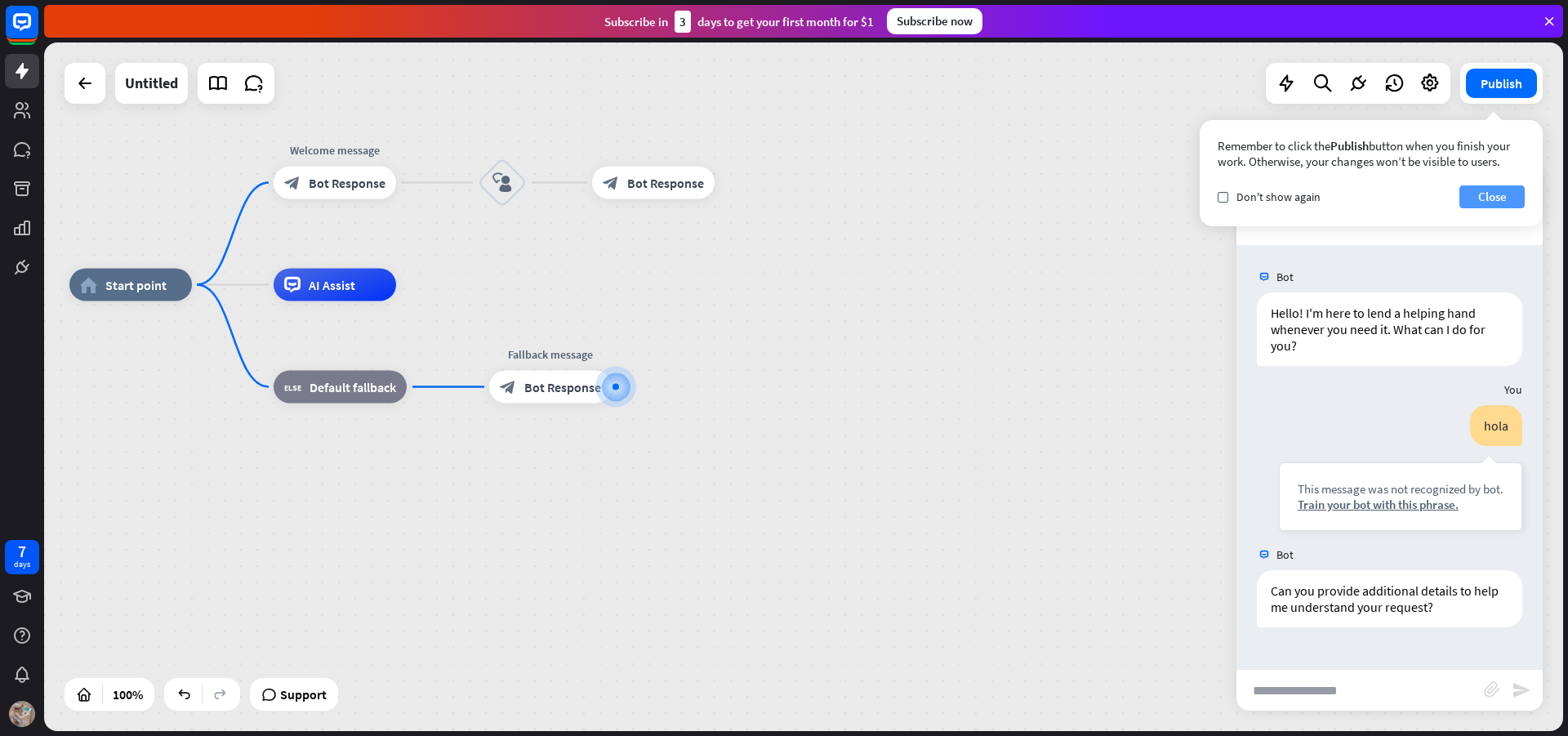
click at [1490, 198] on button "Close" at bounding box center [1492, 196] width 66 height 23
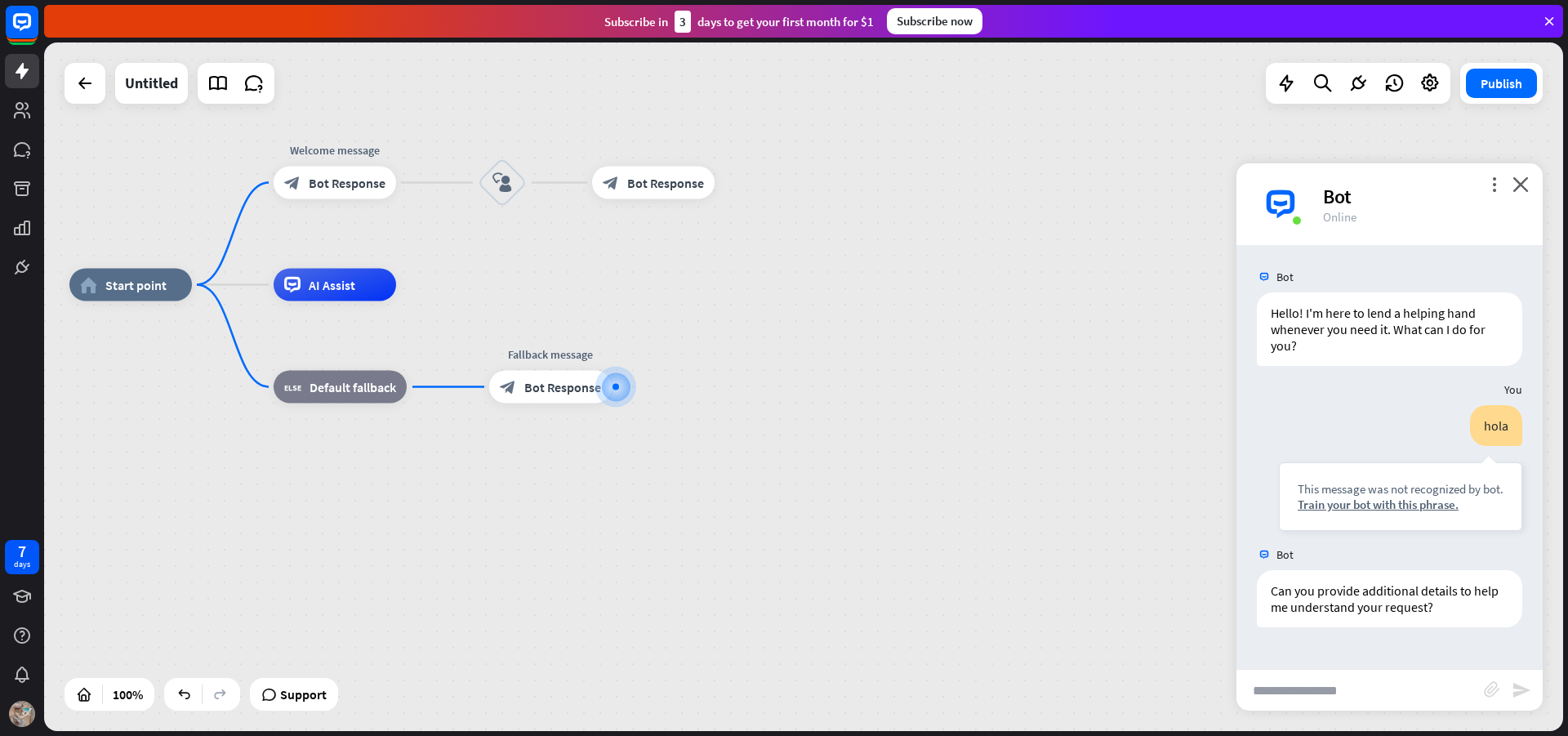
click at [1378, 683] on input "text" at bounding box center [1360, 690] width 247 height 41
type input "**********"
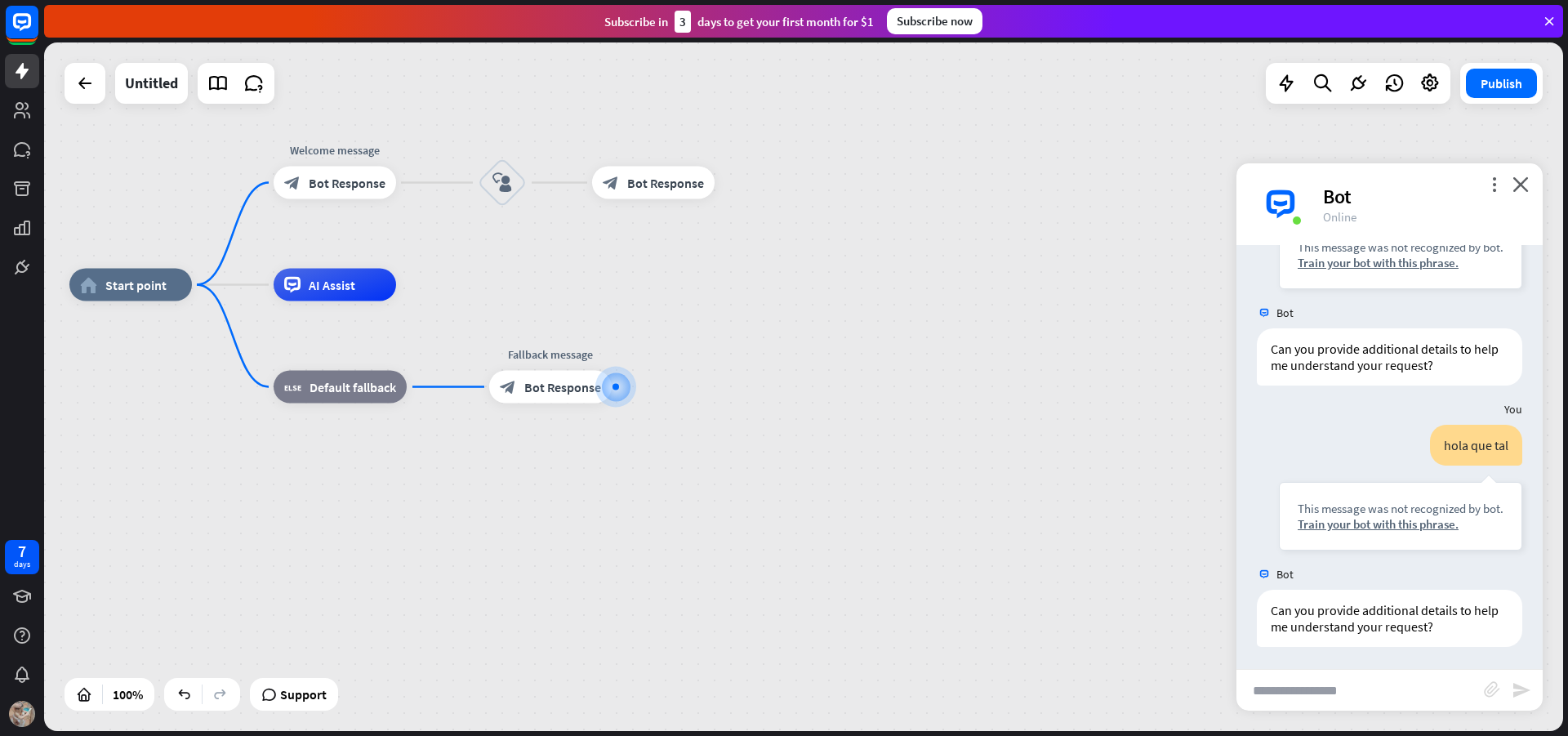
scroll to position [245, 0]
click at [1524, 183] on icon "close" at bounding box center [1521, 184] width 16 height 16
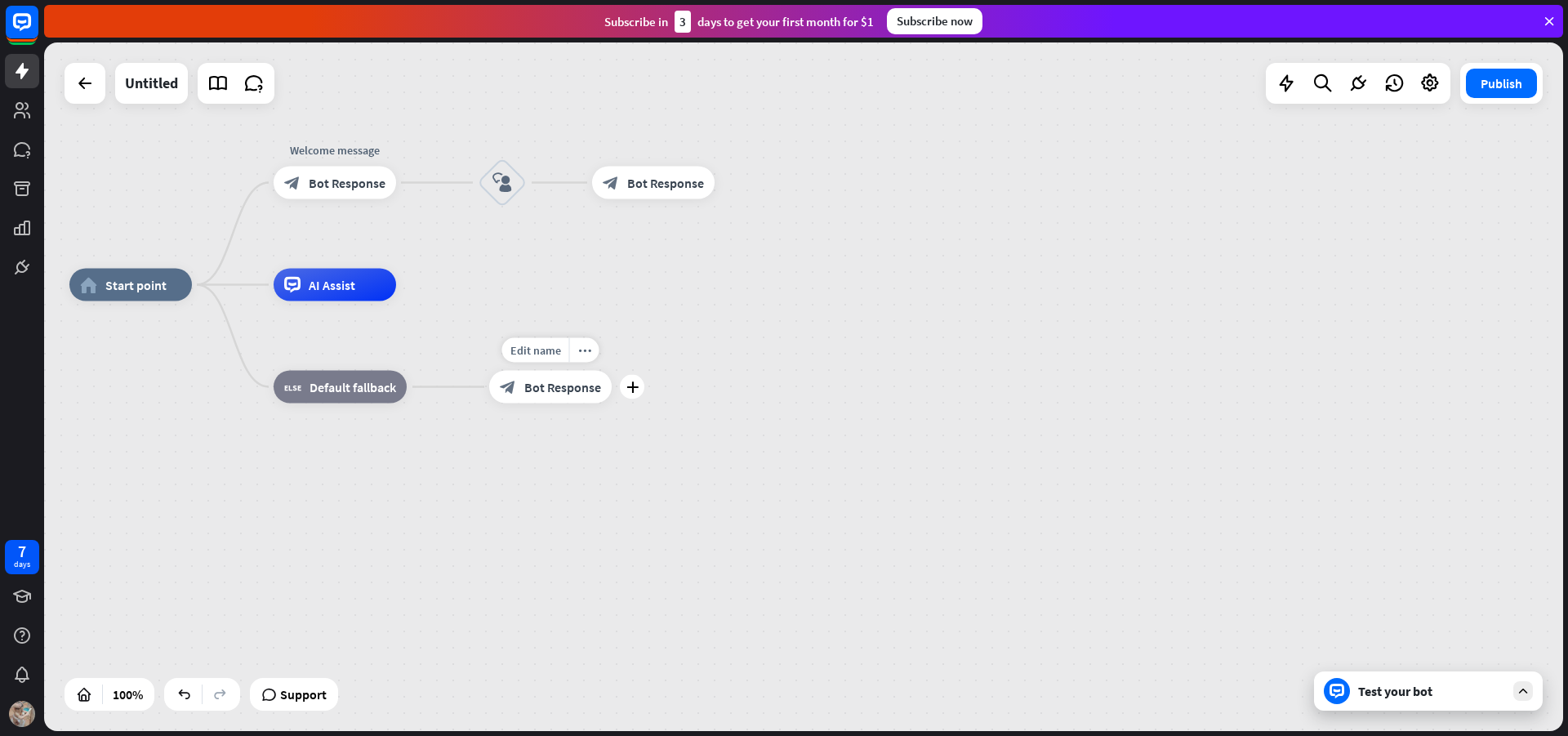
click at [595, 404] on div "Edit name more_horiz plus Fallback message block_bot_response Bot Response" at bounding box center [550, 387] width 122 height 33
click at [519, 190] on div "block_user_input" at bounding box center [503, 184] width 49 height 49
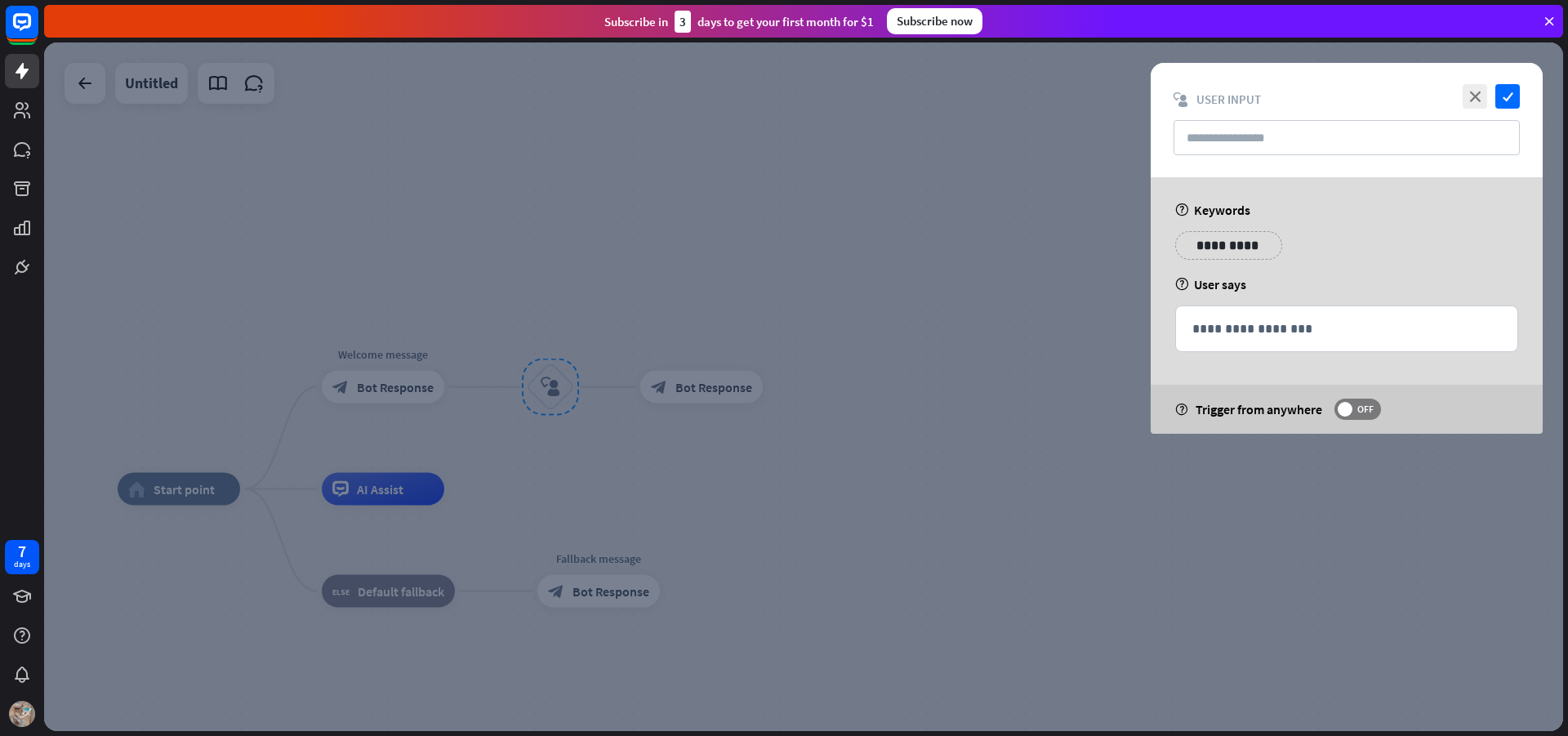
click at [758, 79] on div at bounding box center [803, 387] width 1520 height 689
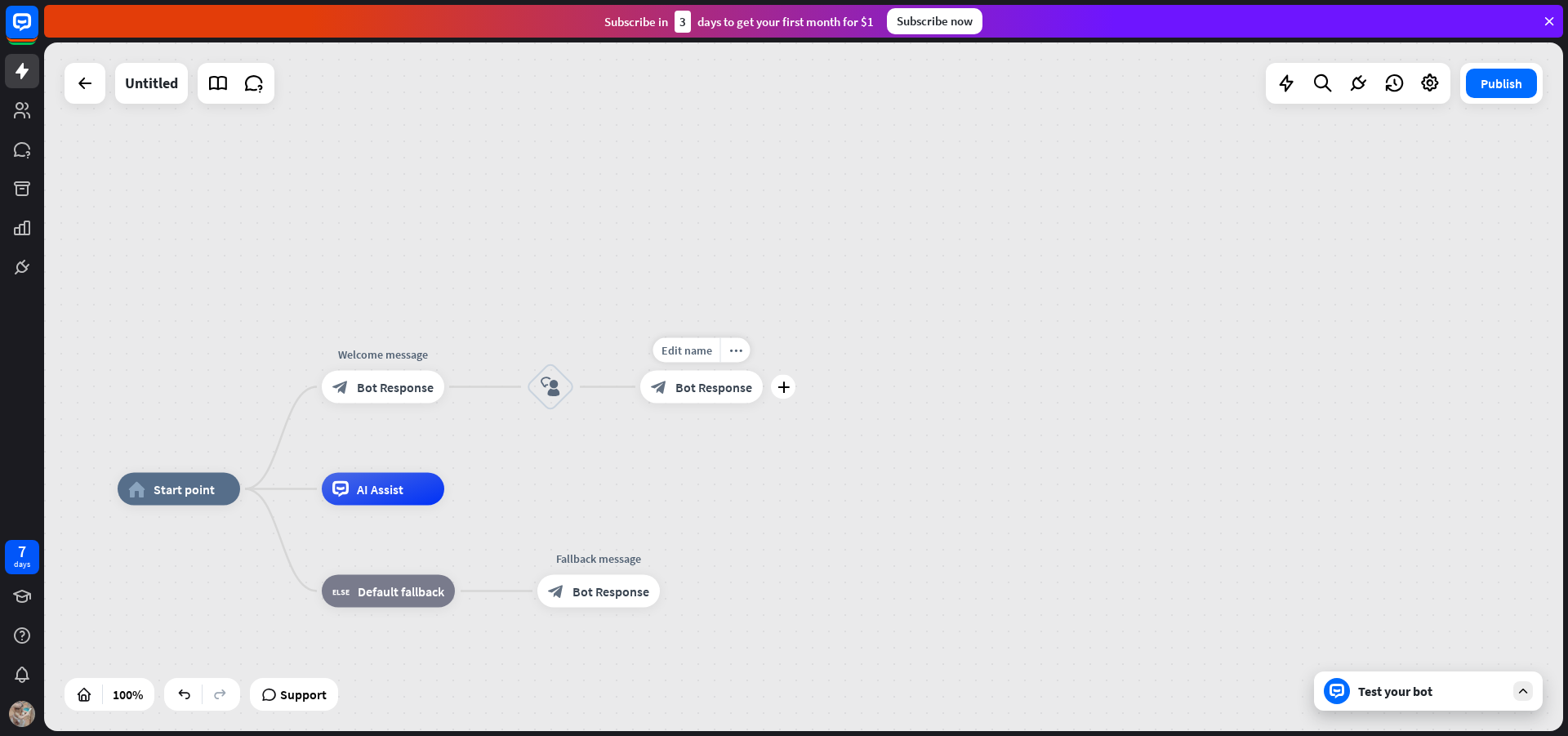
click at [737, 404] on div "Edit name more_horiz plus block_bot_response Bot Response" at bounding box center [702, 387] width 122 height 33
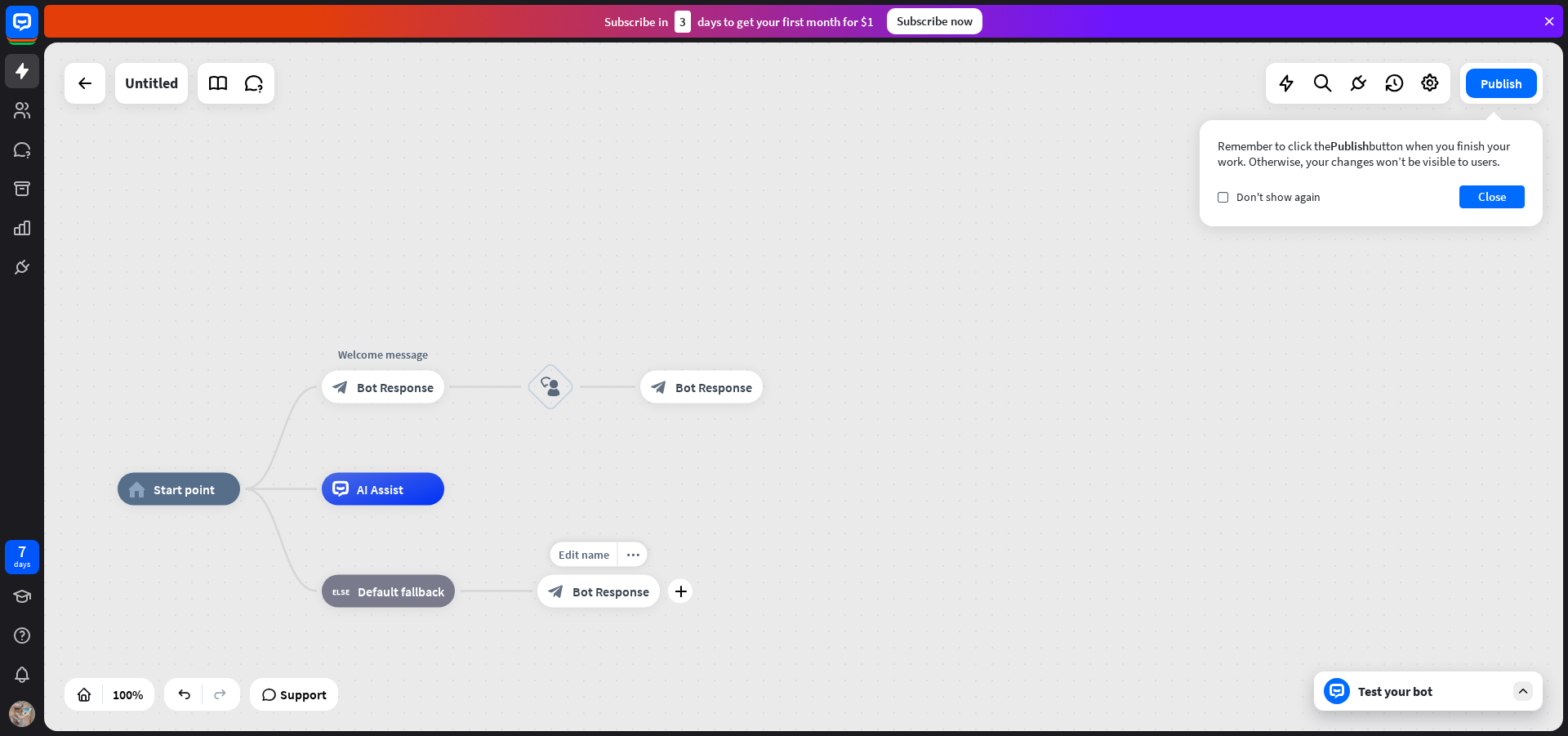
click at [608, 598] on span "Bot Response" at bounding box center [611, 592] width 77 height 16
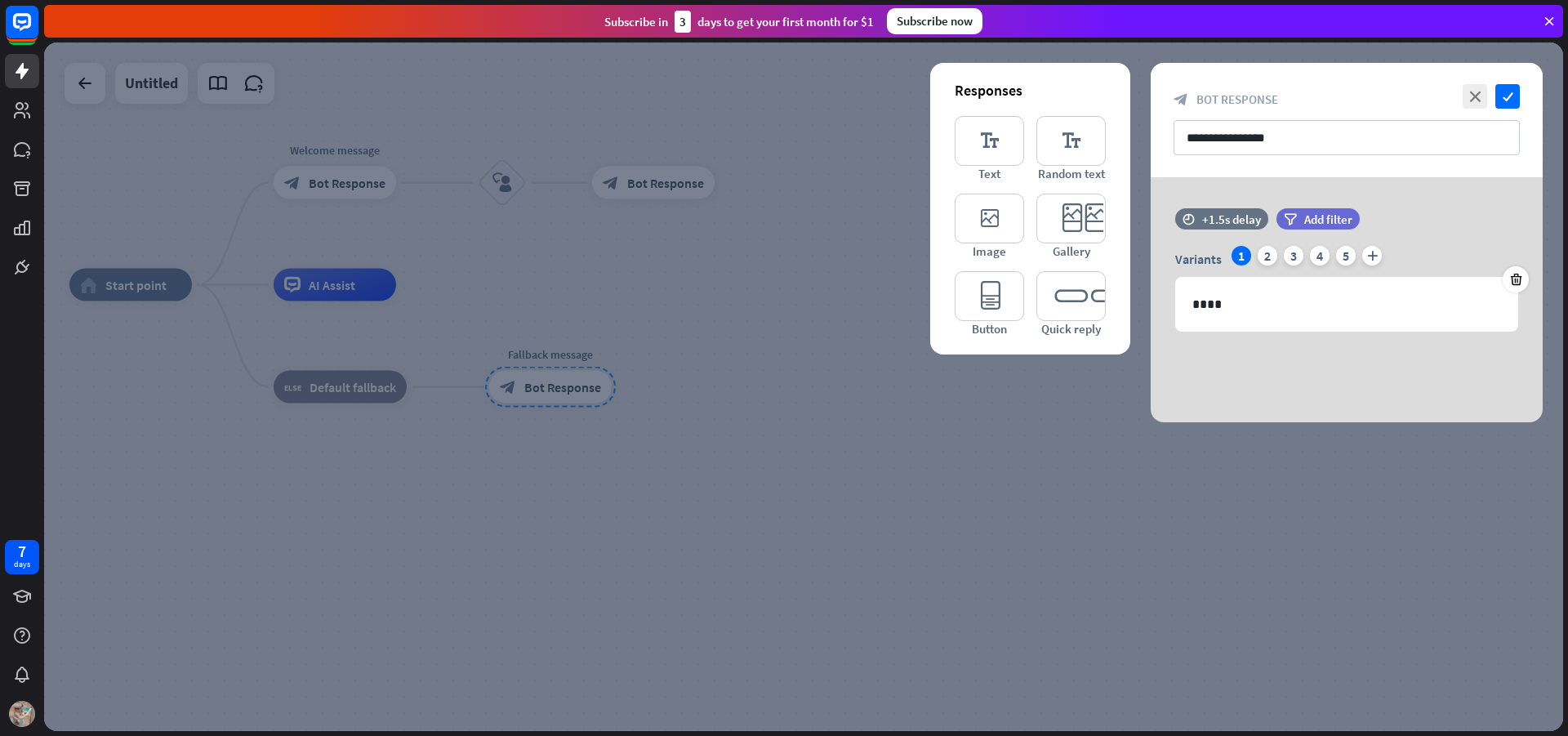
click at [759, 283] on div at bounding box center [803, 387] width 1520 height 689
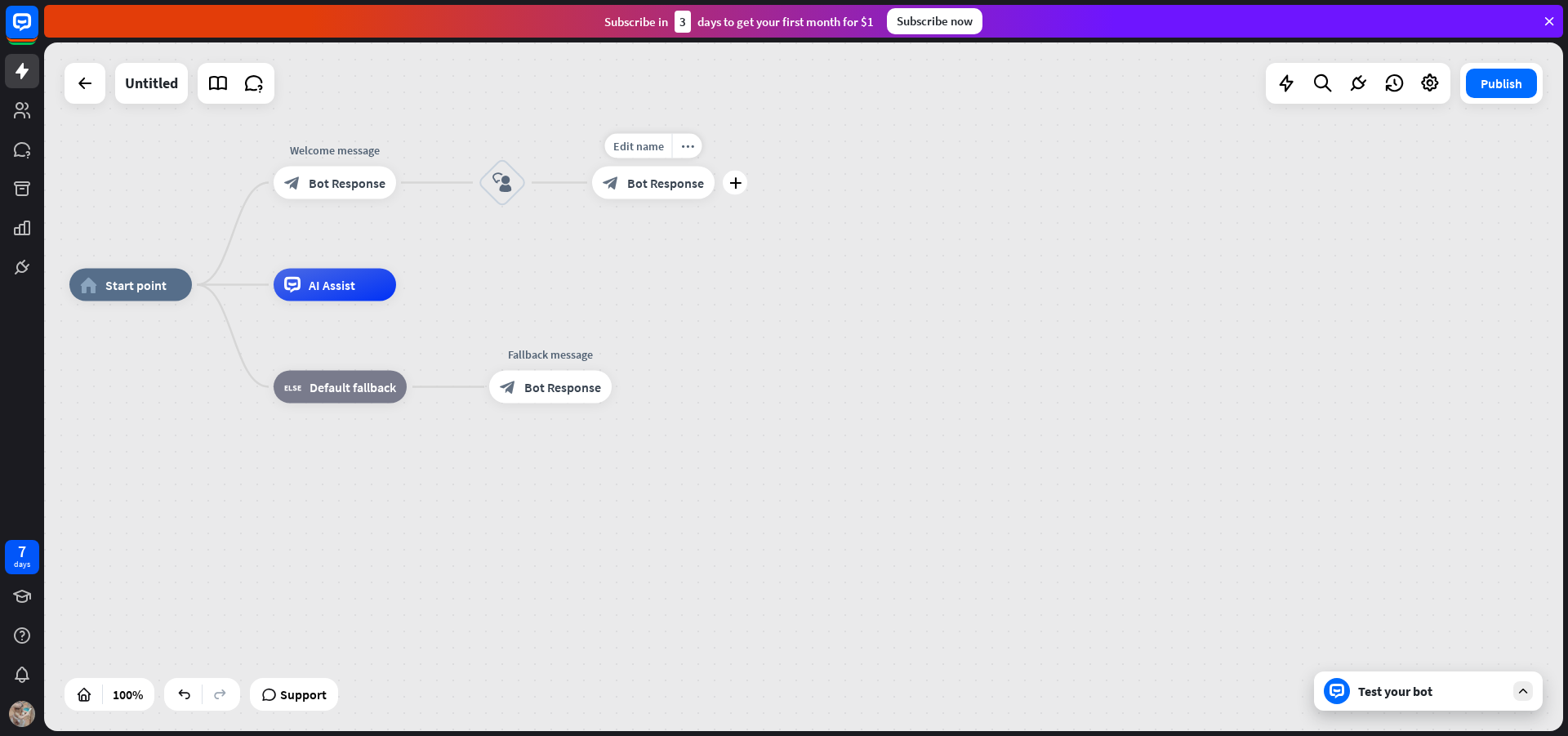
click at [687, 199] on div "Edit name more_horiz plus block_bot_response Bot Response" at bounding box center [653, 184] width 122 height 33
click at [642, 199] on div "Edit name more_horiz plus block_bot_response Bot Response" at bounding box center [653, 184] width 122 height 33
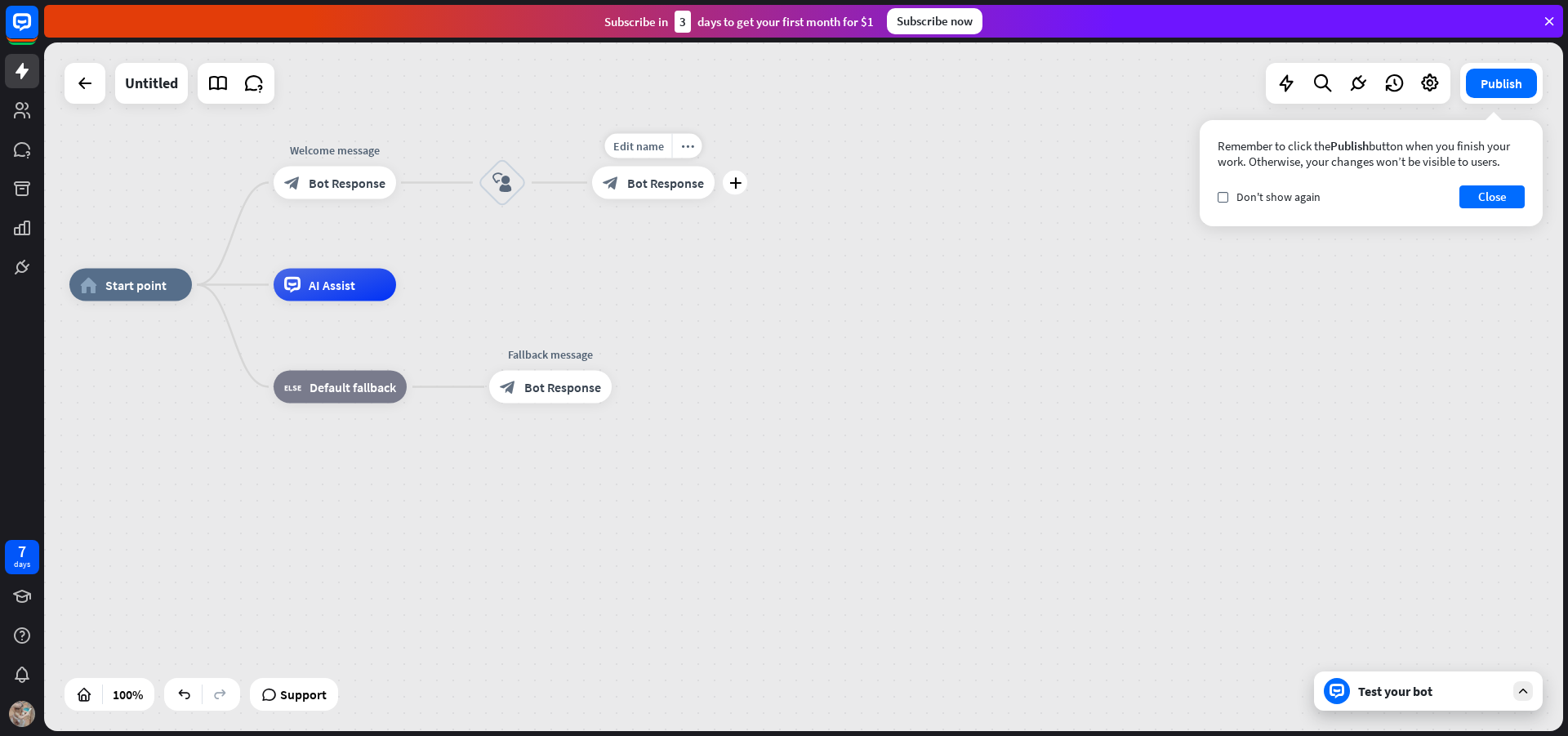
click at [619, 199] on div "Edit name more_horiz plus block_bot_response Bot Response" at bounding box center [653, 184] width 122 height 33
click at [653, 173] on div "block_bot_response Bot Response" at bounding box center [653, 184] width 122 height 33
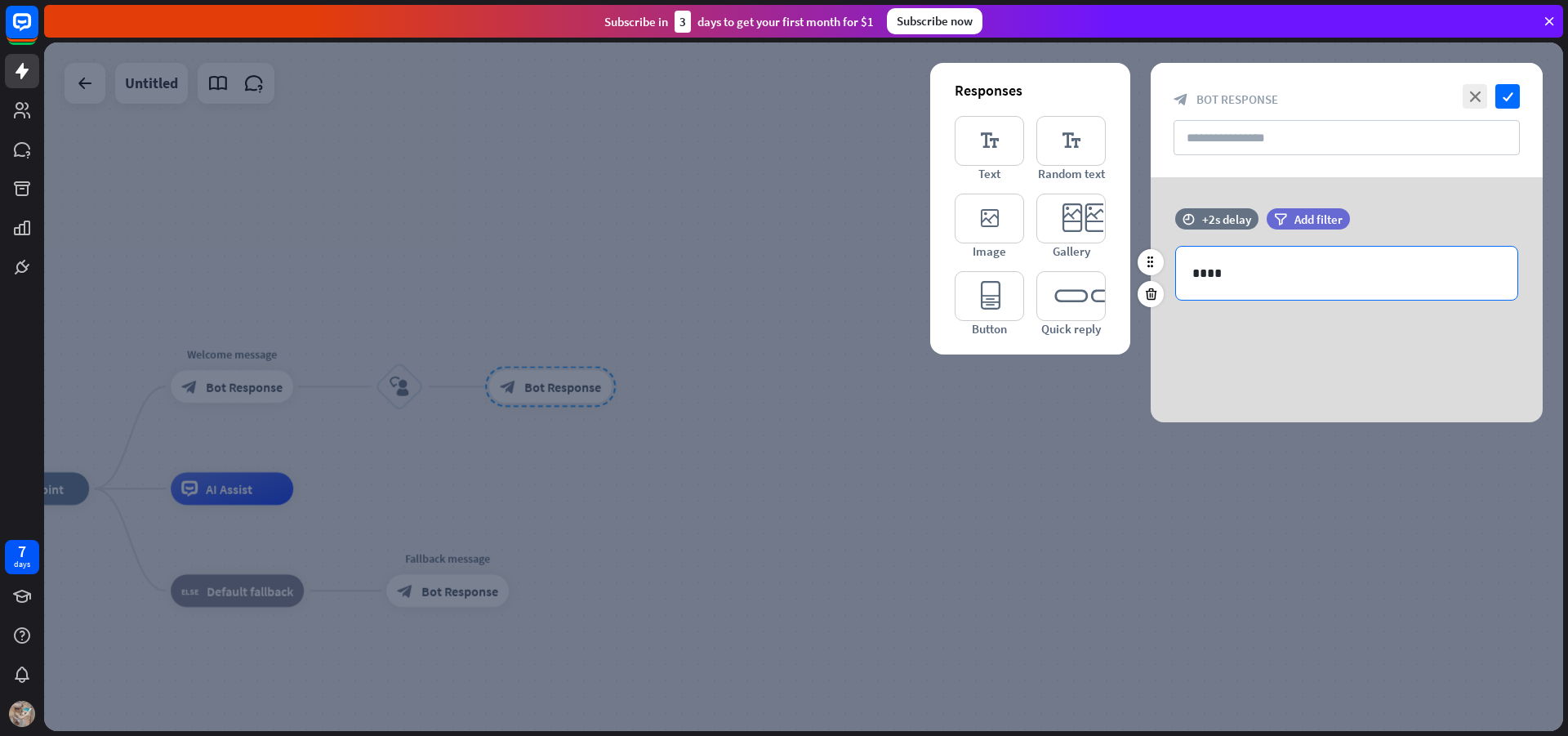
click at [1224, 268] on p "****" at bounding box center [1347, 273] width 308 height 20
drag, startPoint x: 1240, startPoint y: 273, endPoint x: 1104, endPoint y: 279, distance: 136.1
click at [1151, 279] on div "Responses editor_text Text editor_text Random text editor_image Image editor_ca…" at bounding box center [1347, 300] width 392 height 246
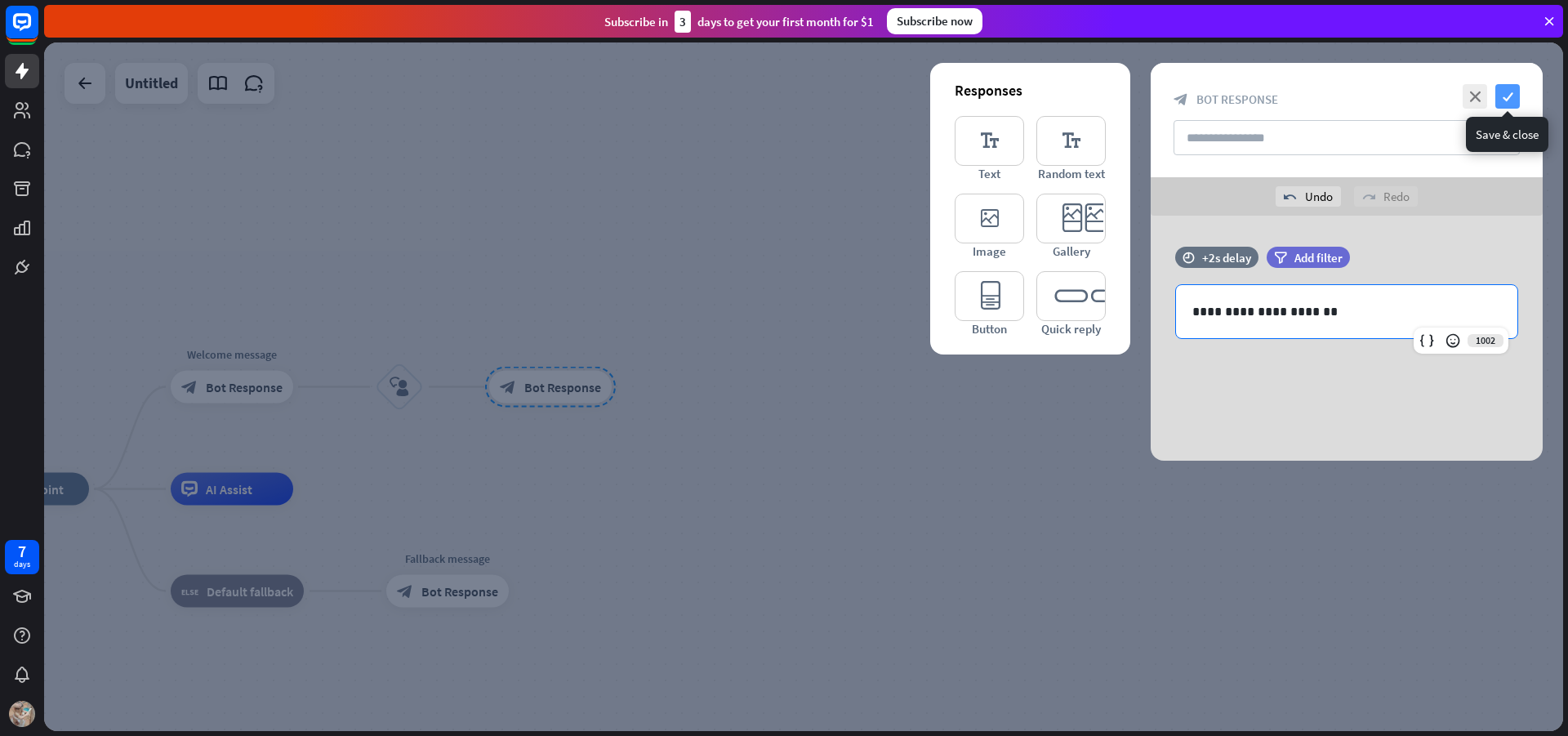
click at [1520, 90] on icon "check" at bounding box center [1508, 96] width 25 height 25
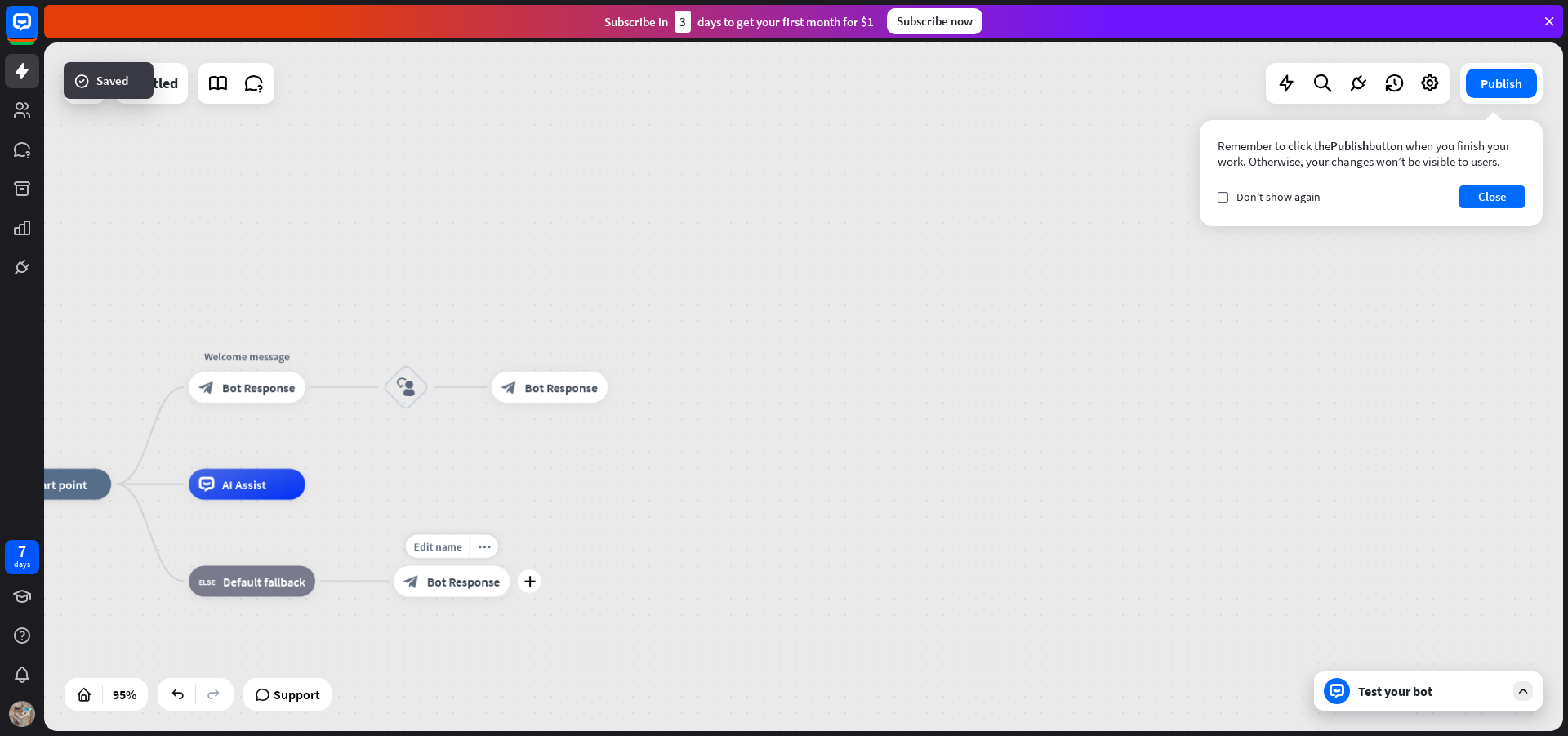
click at [491, 595] on div "block_bot_response Bot Response" at bounding box center [452, 582] width 117 height 31
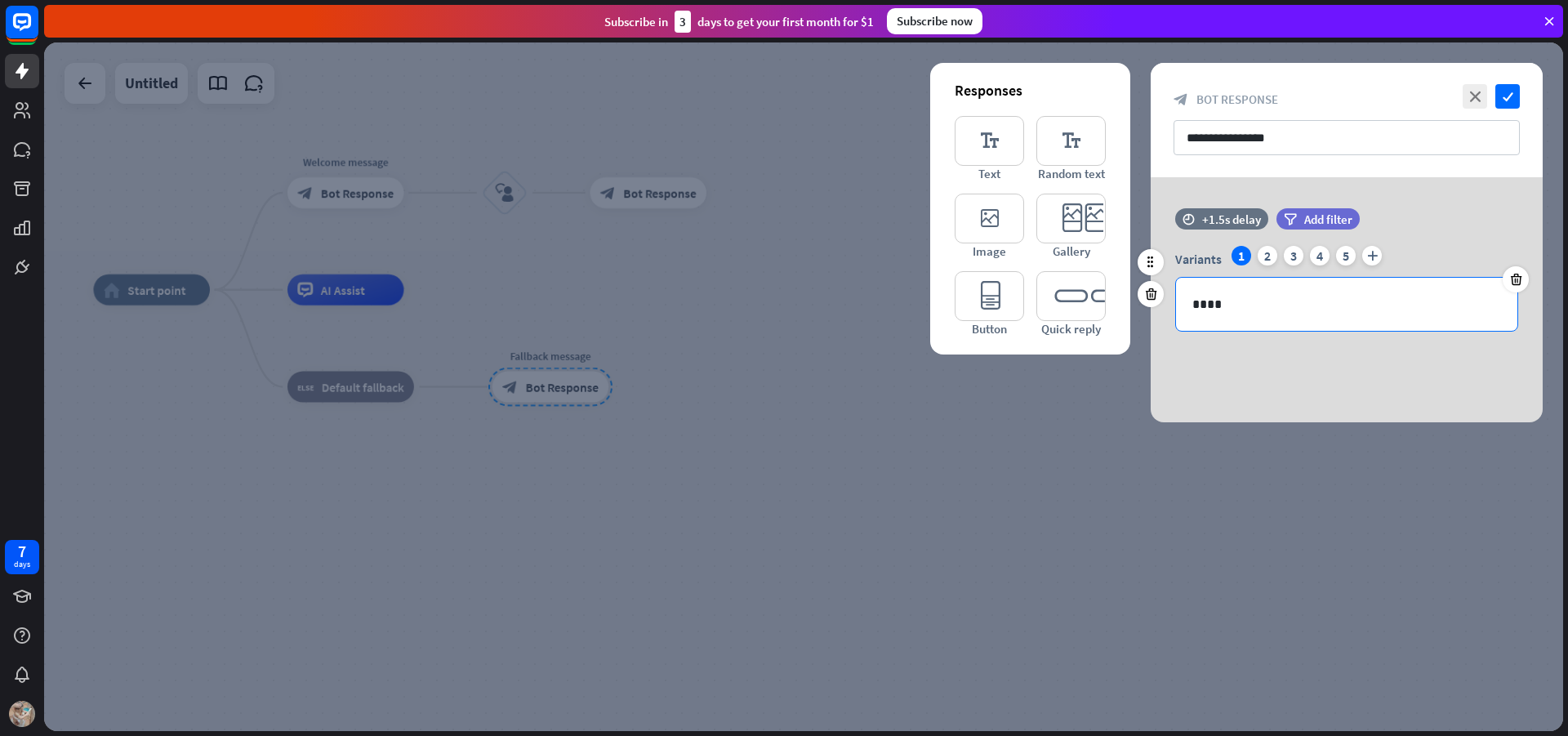
click at [1324, 300] on p "****" at bounding box center [1347, 304] width 308 height 20
click at [549, 487] on div at bounding box center [803, 387] width 1520 height 689
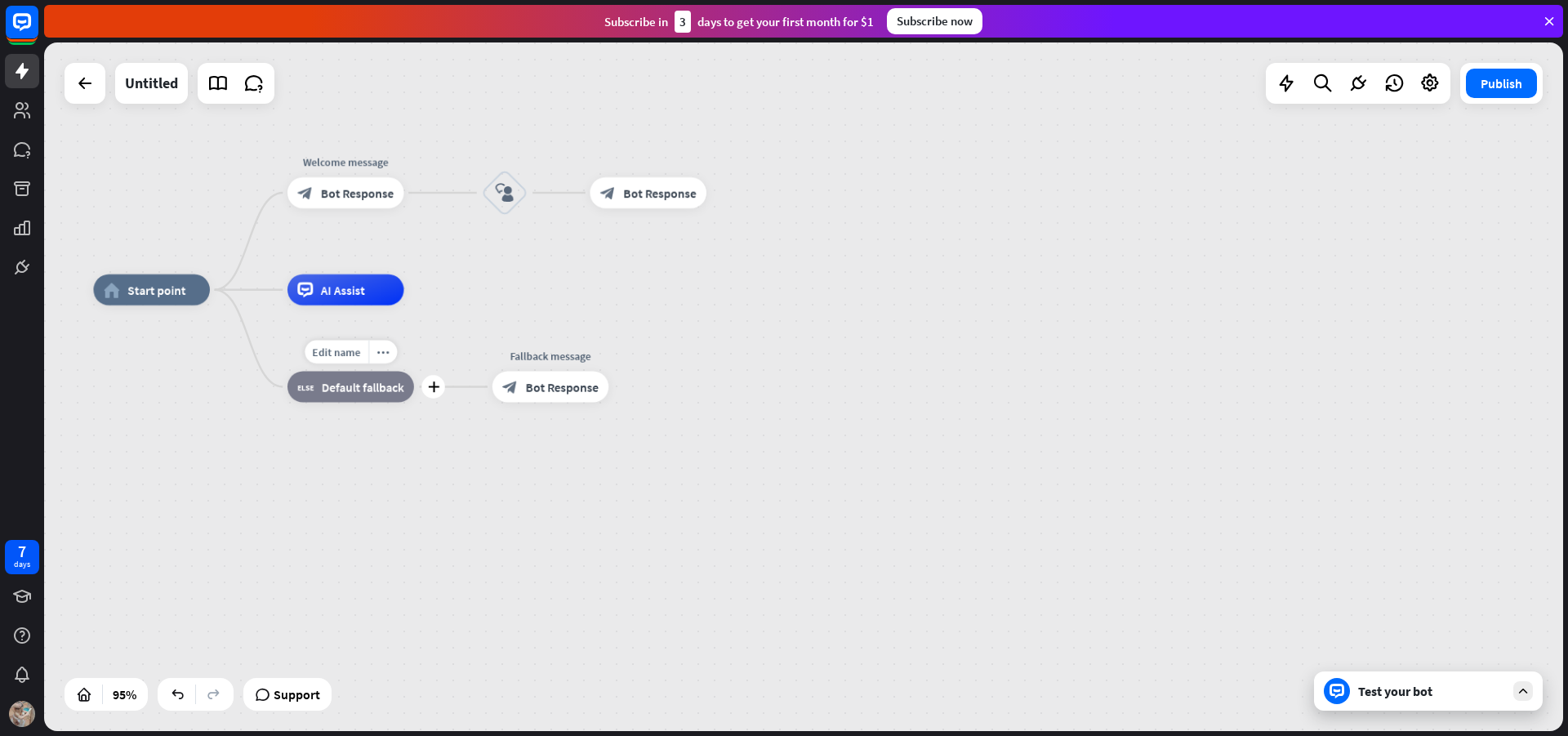
click at [362, 403] on div "Edit name more_horiz plus block_fallback Default fallback" at bounding box center [350, 387] width 127 height 31
click at [370, 397] on div "block_fallback Default fallback" at bounding box center [350, 387] width 127 height 31
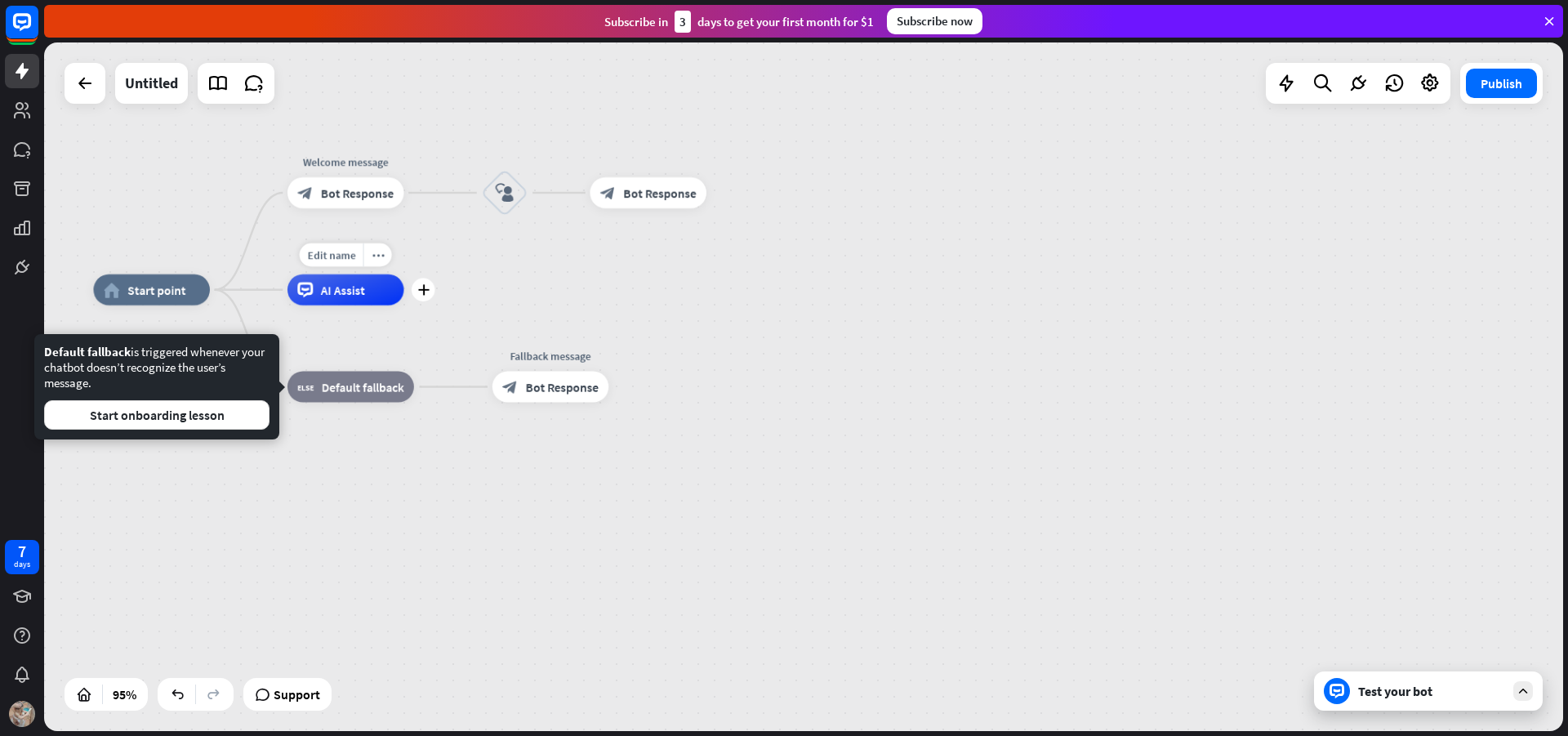
click at [337, 300] on div "AI Assist" at bounding box center [346, 290] width 117 height 31
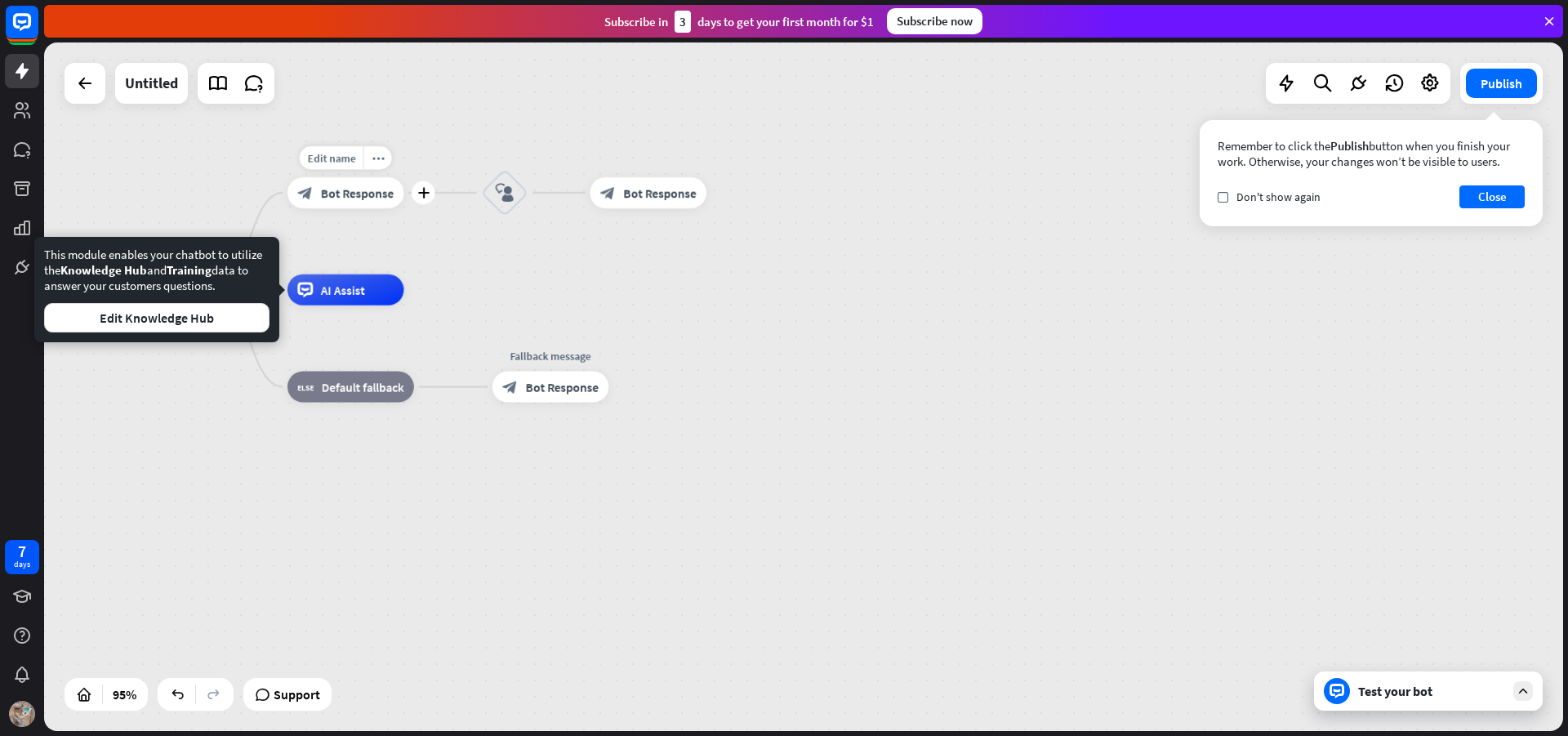
click at [354, 201] on div "block_bot_response Bot Response" at bounding box center [346, 193] width 117 height 31
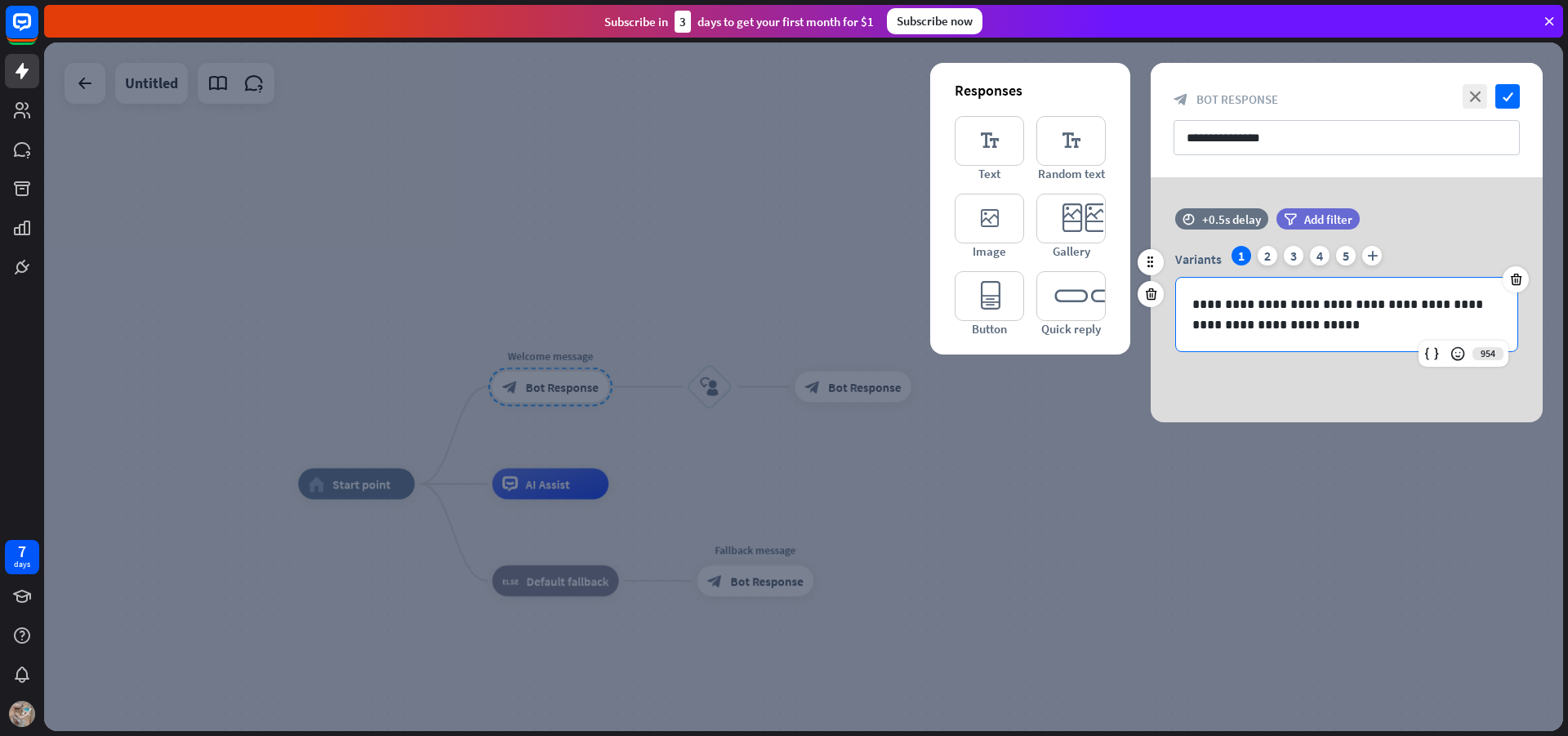
drag, startPoint x: 1422, startPoint y: 329, endPoint x: 1351, endPoint y: 339, distance: 71.7
click at [1351, 339] on div "**********" at bounding box center [1347, 314] width 341 height 74
click at [1013, 571] on div at bounding box center [803, 387] width 1520 height 689
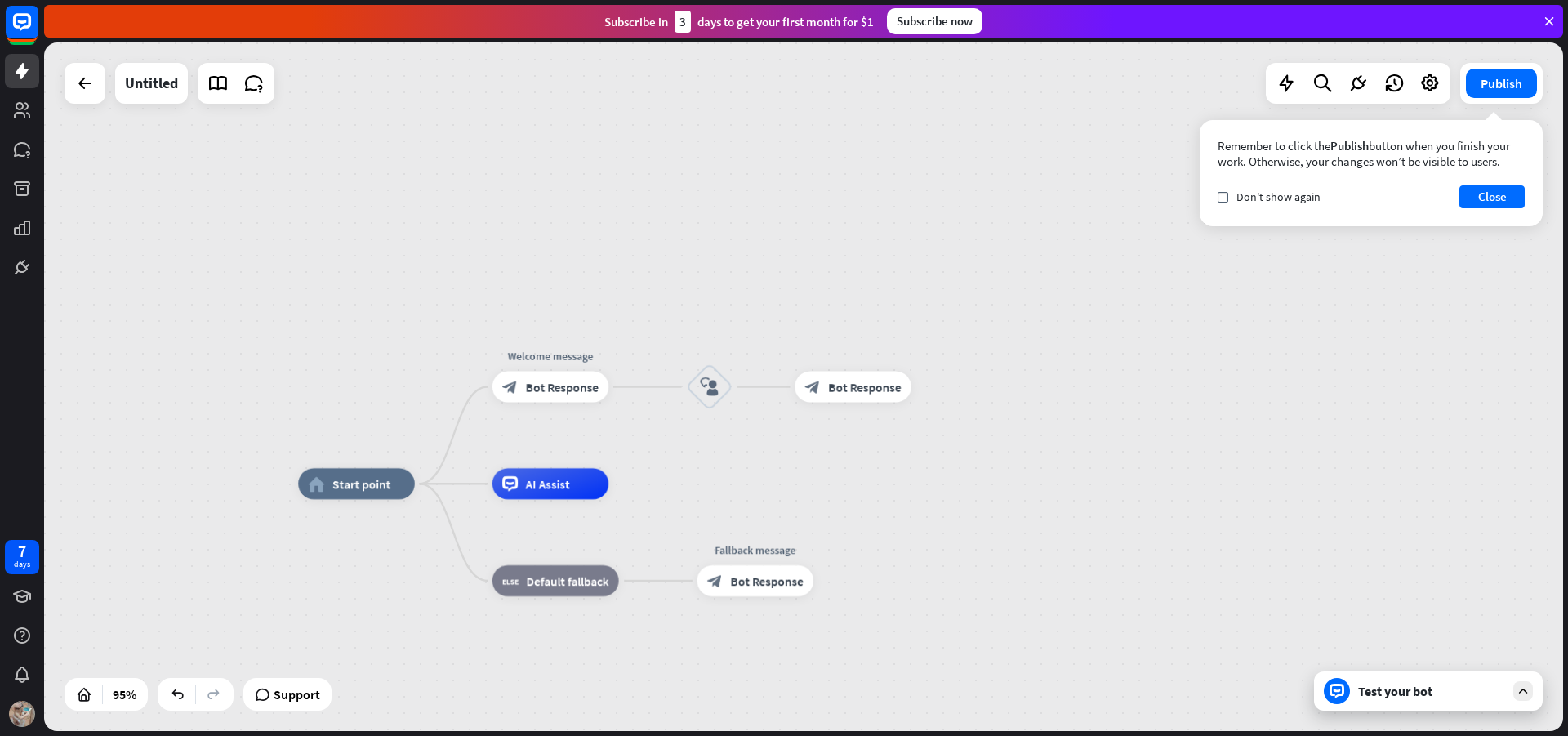
click at [1421, 709] on div "Test your bot" at bounding box center [1428, 691] width 229 height 39
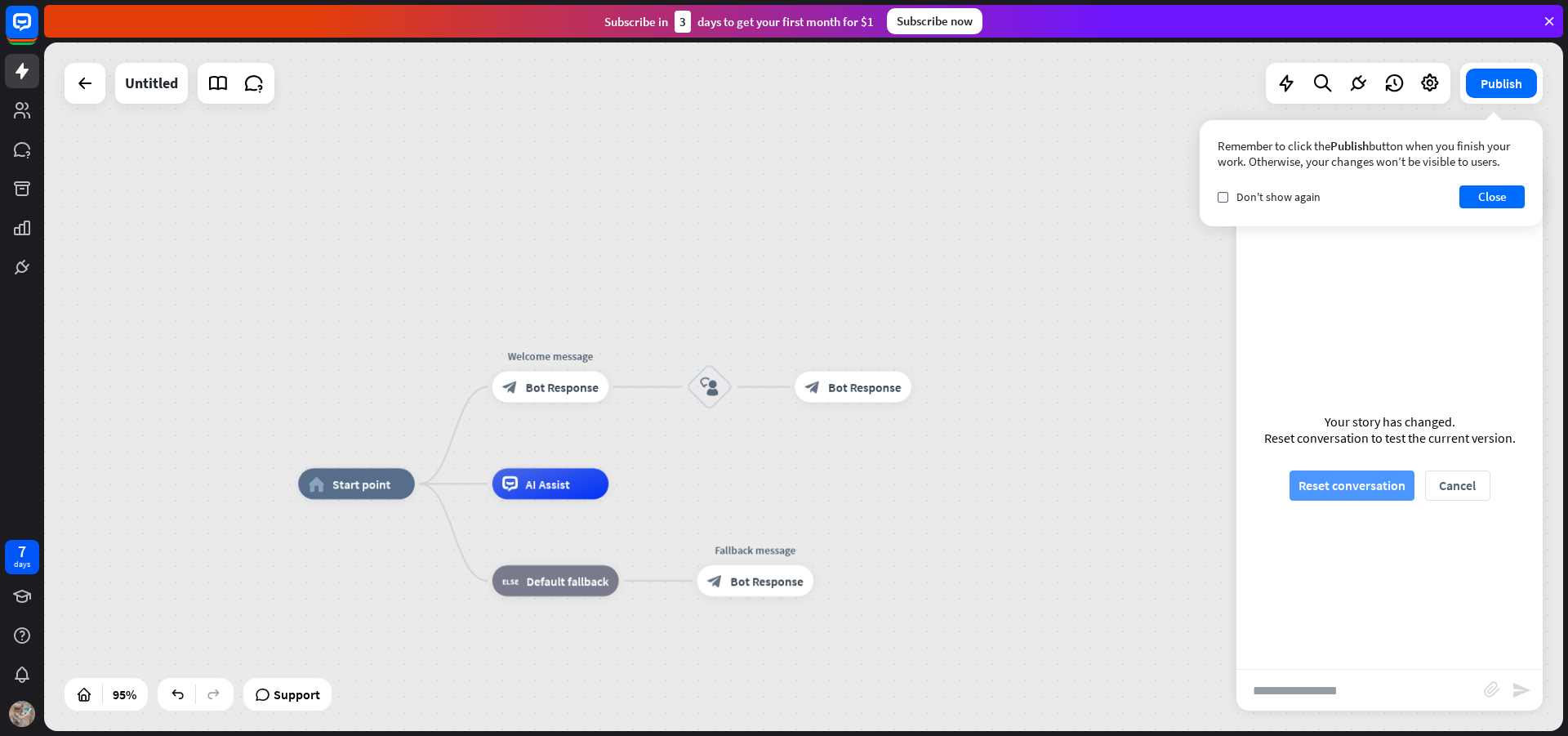
click at [1364, 499] on button "Reset conversation" at bounding box center [1352, 486] width 125 height 30
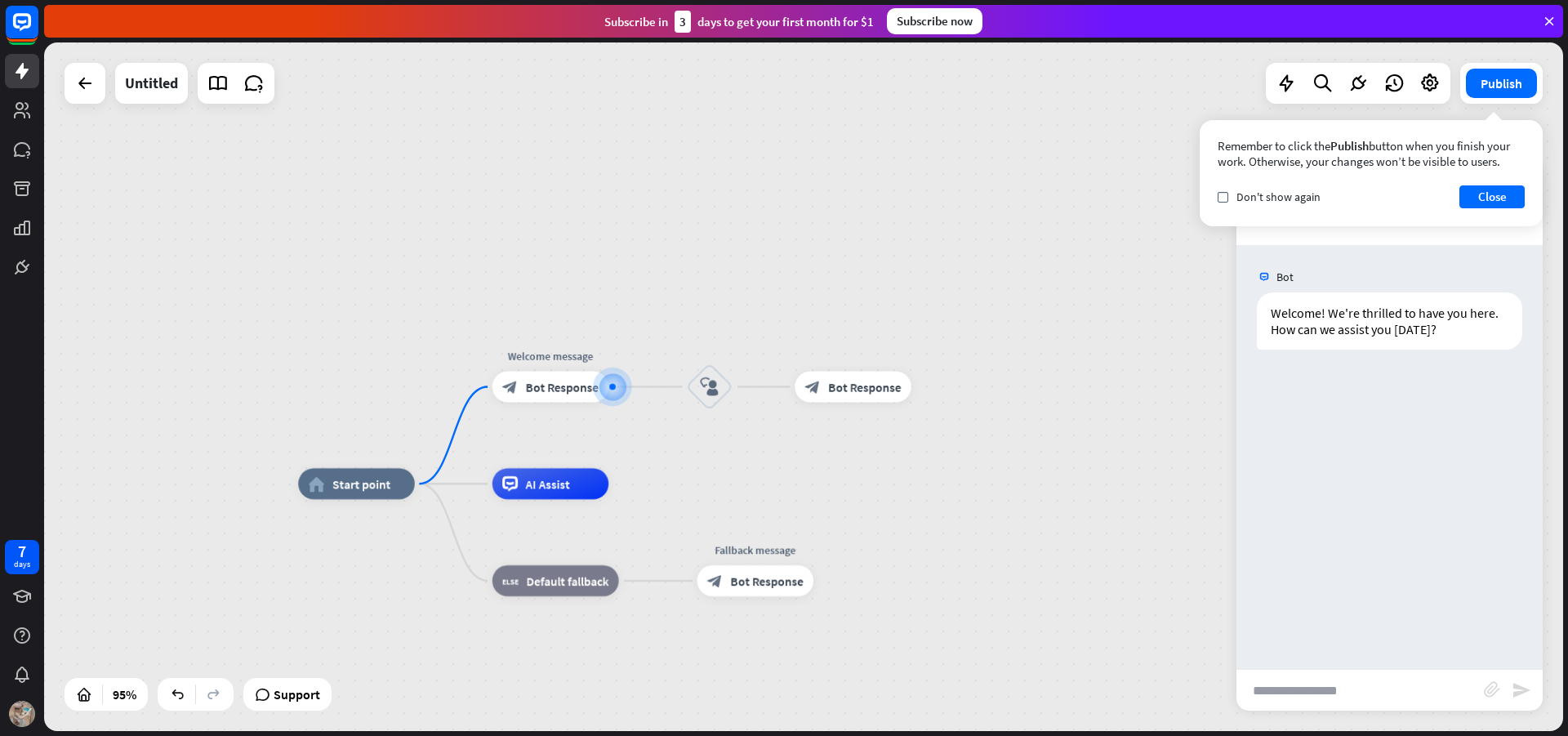
click at [1353, 695] on input "text" at bounding box center [1360, 690] width 247 height 41
type input "****"
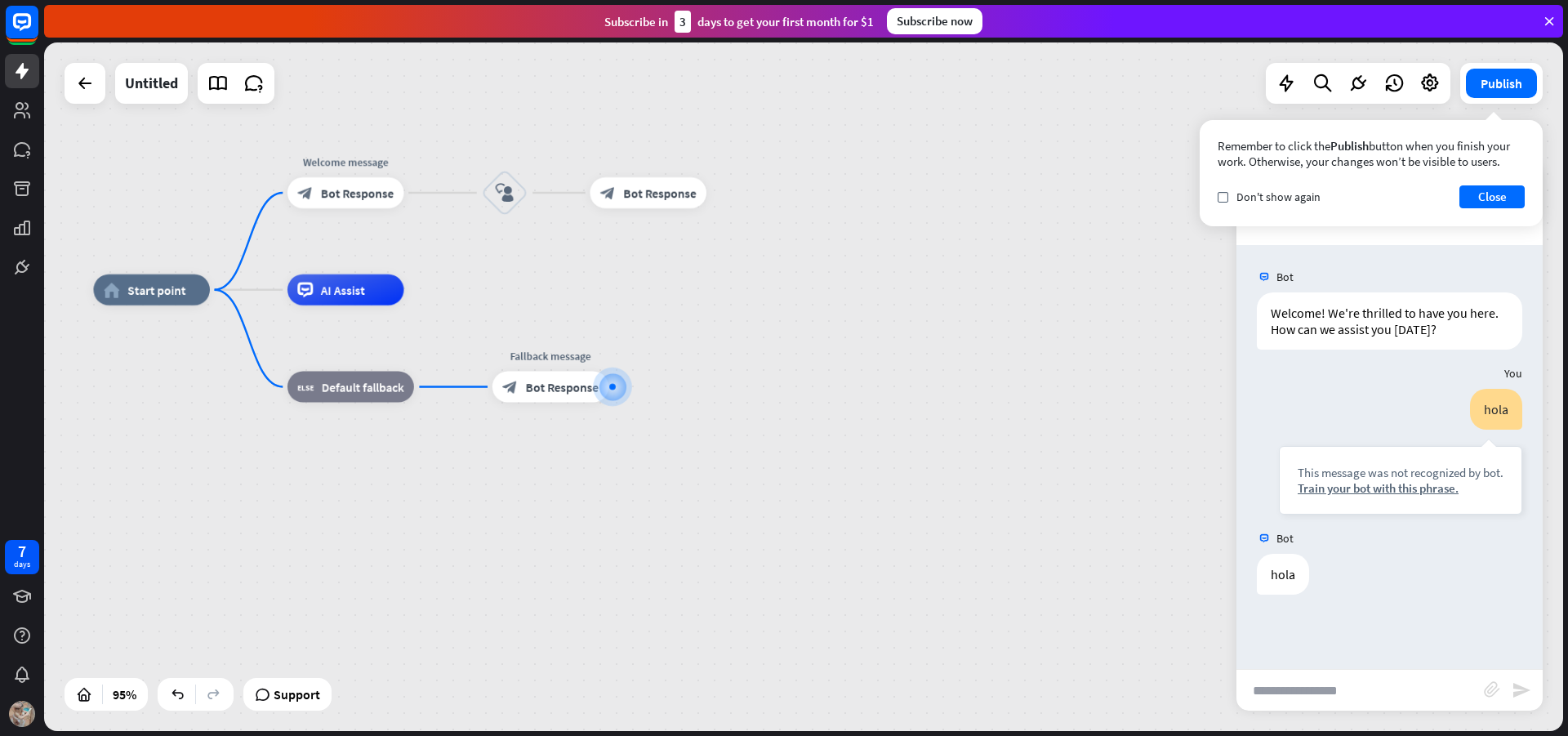
click at [1319, 693] on input "text" at bounding box center [1360, 690] width 247 height 41
click at [1468, 185] on button "Close" at bounding box center [1492, 196] width 66 height 23
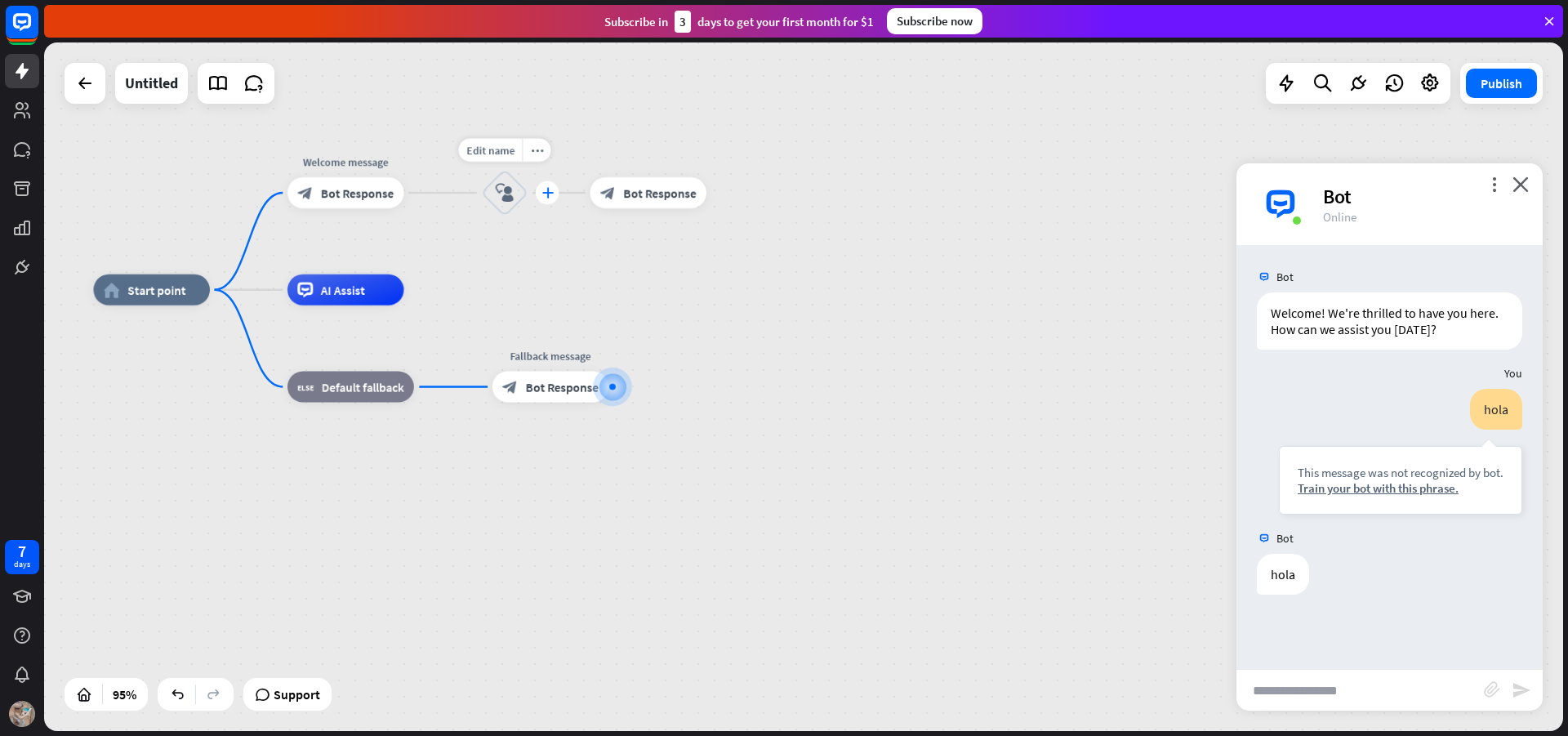
click at [550, 198] on div "plus" at bounding box center [548, 194] width 24 height 24
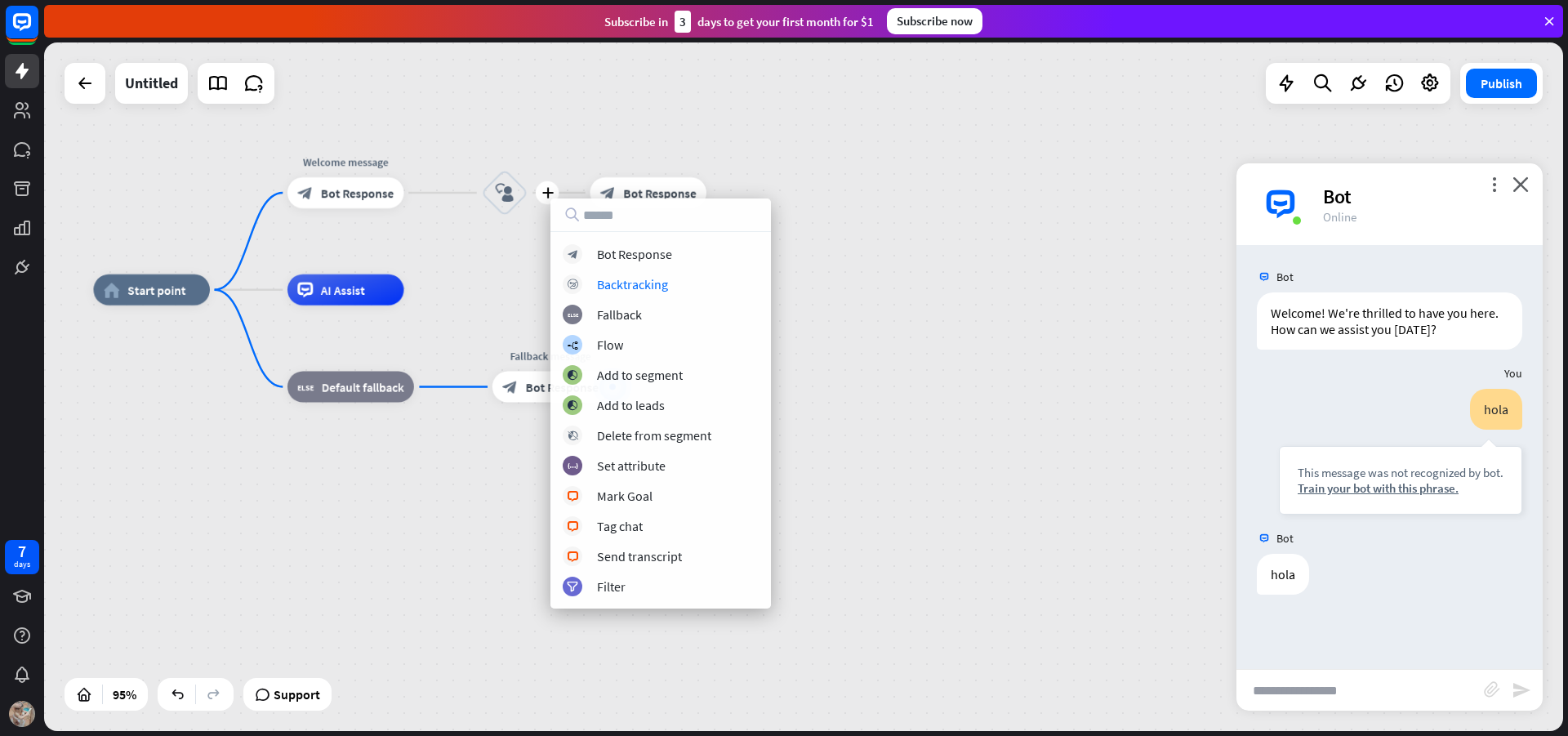
click at [880, 288] on div "home_2 Start point Welcome message block_bot_response Bot Response plus block_u…" at bounding box center [803, 387] width 1520 height 689
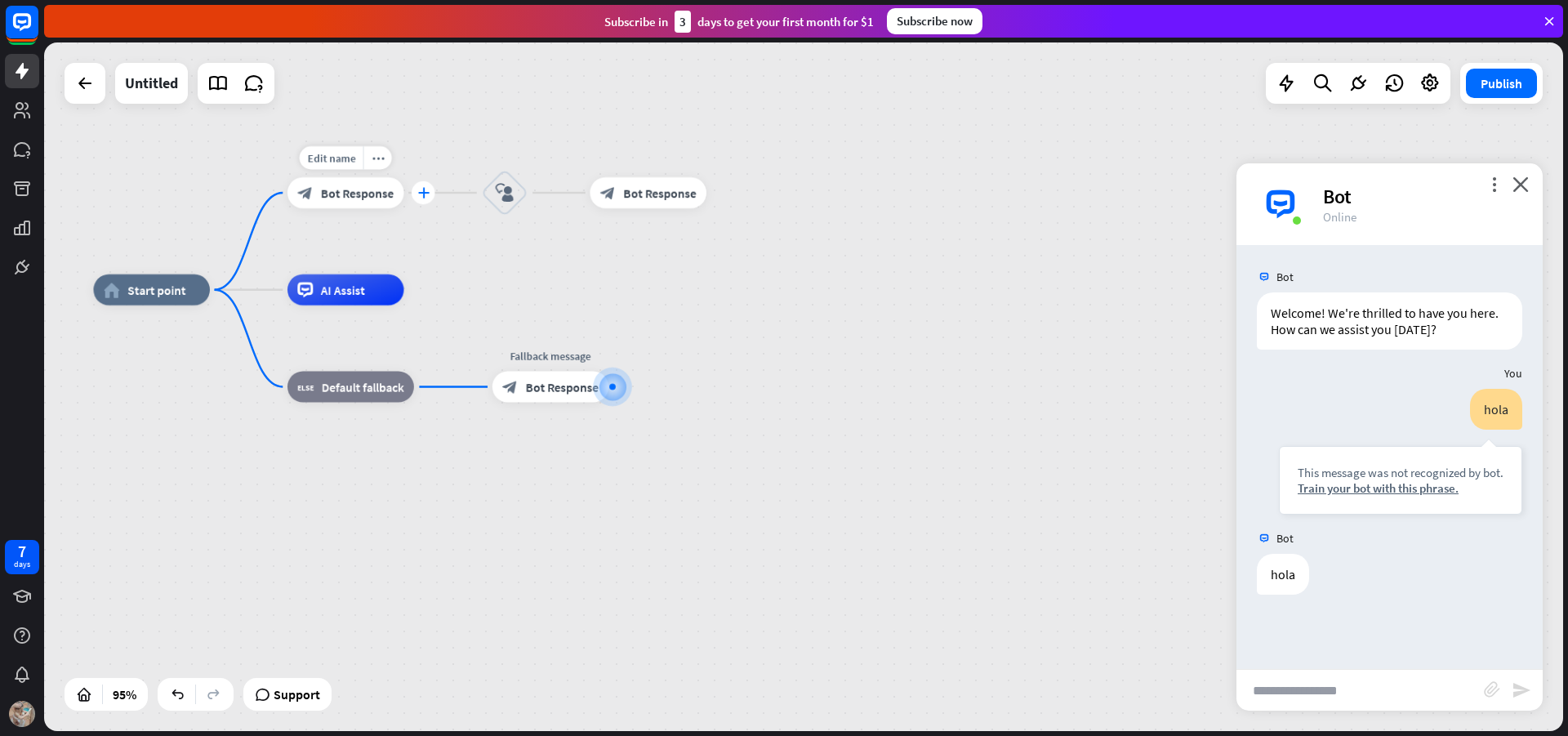
click at [412, 191] on div "plus" at bounding box center [423, 194] width 24 height 24
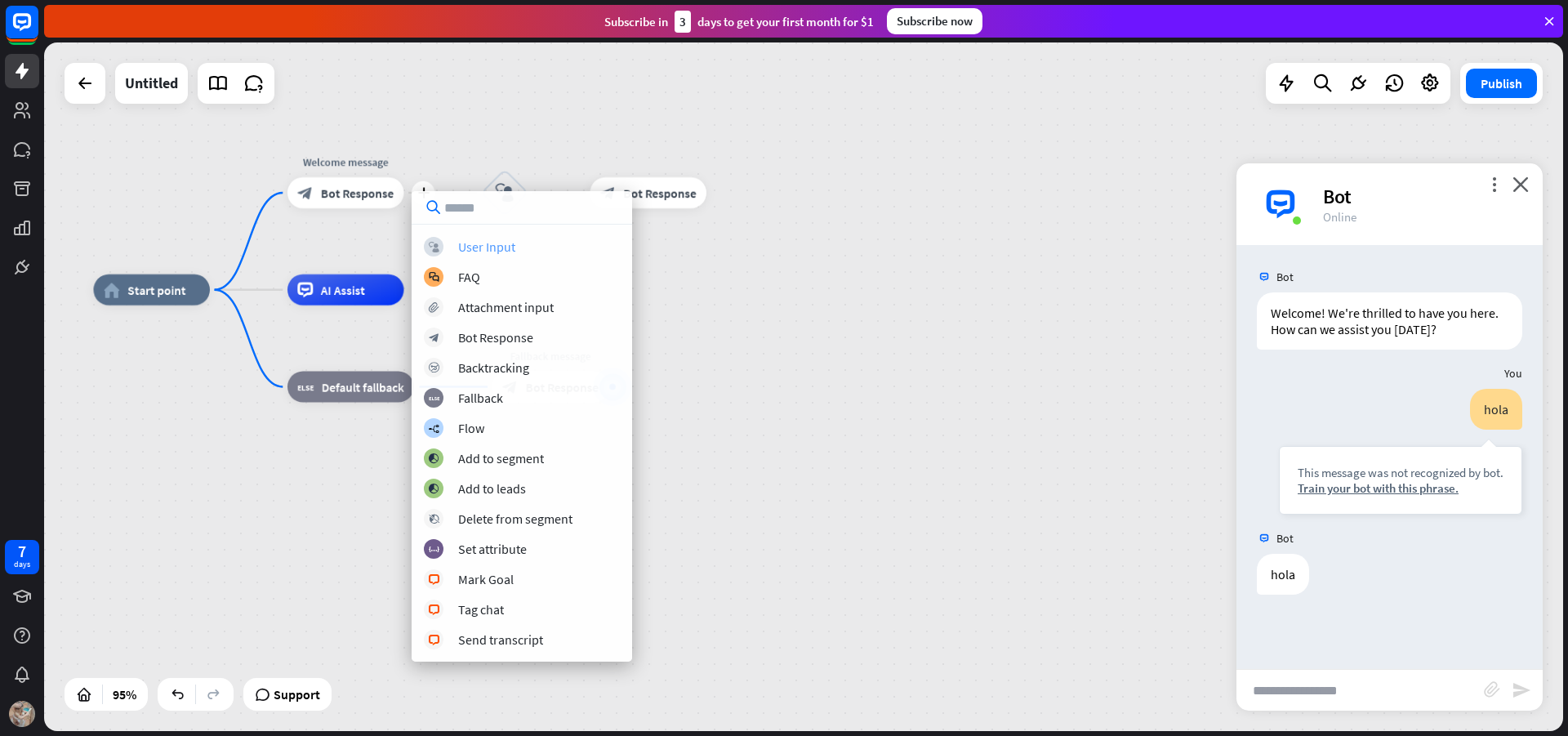
click at [491, 244] on div "User Input" at bounding box center [486, 247] width 57 height 16
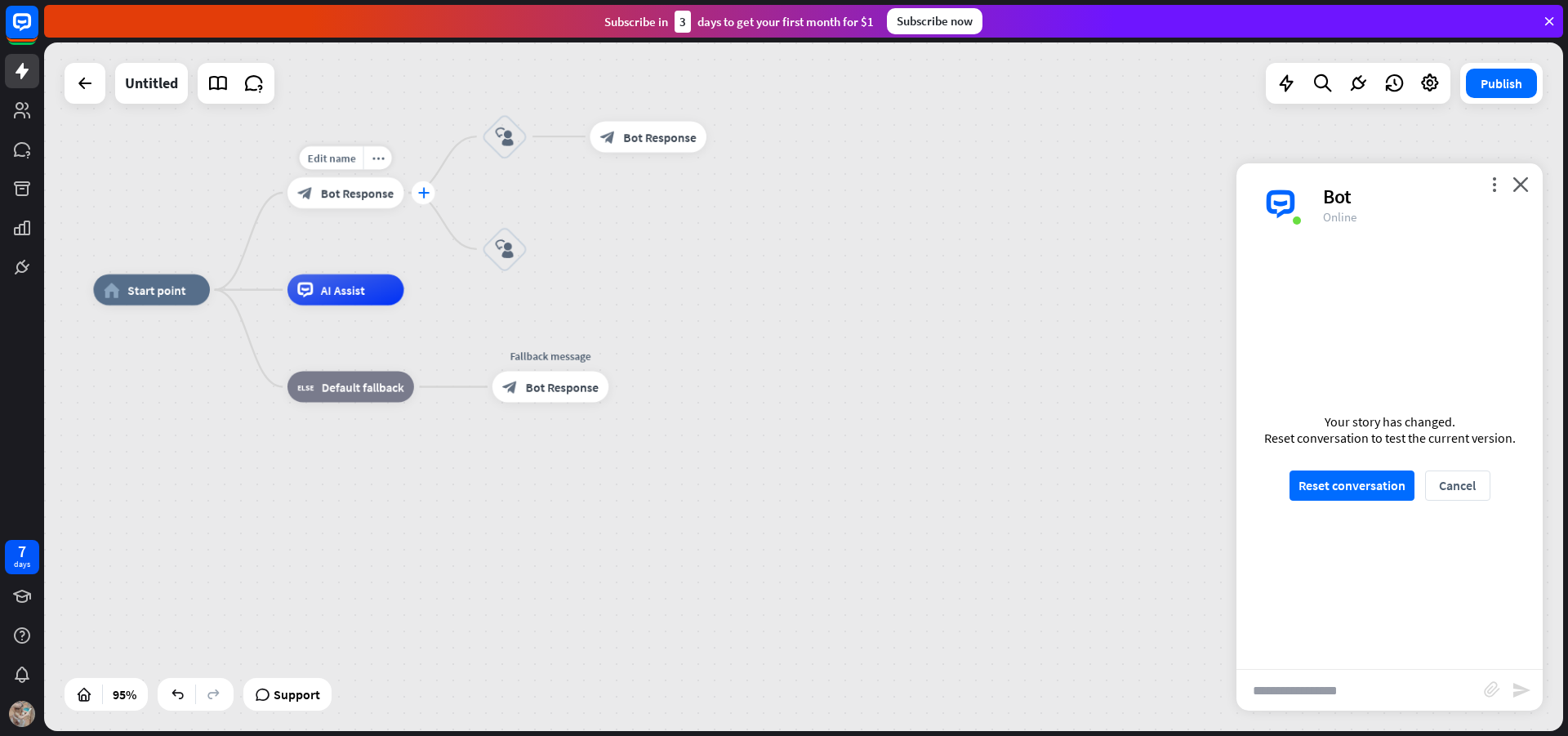
click at [421, 198] on icon "plus" at bounding box center [423, 193] width 12 height 11
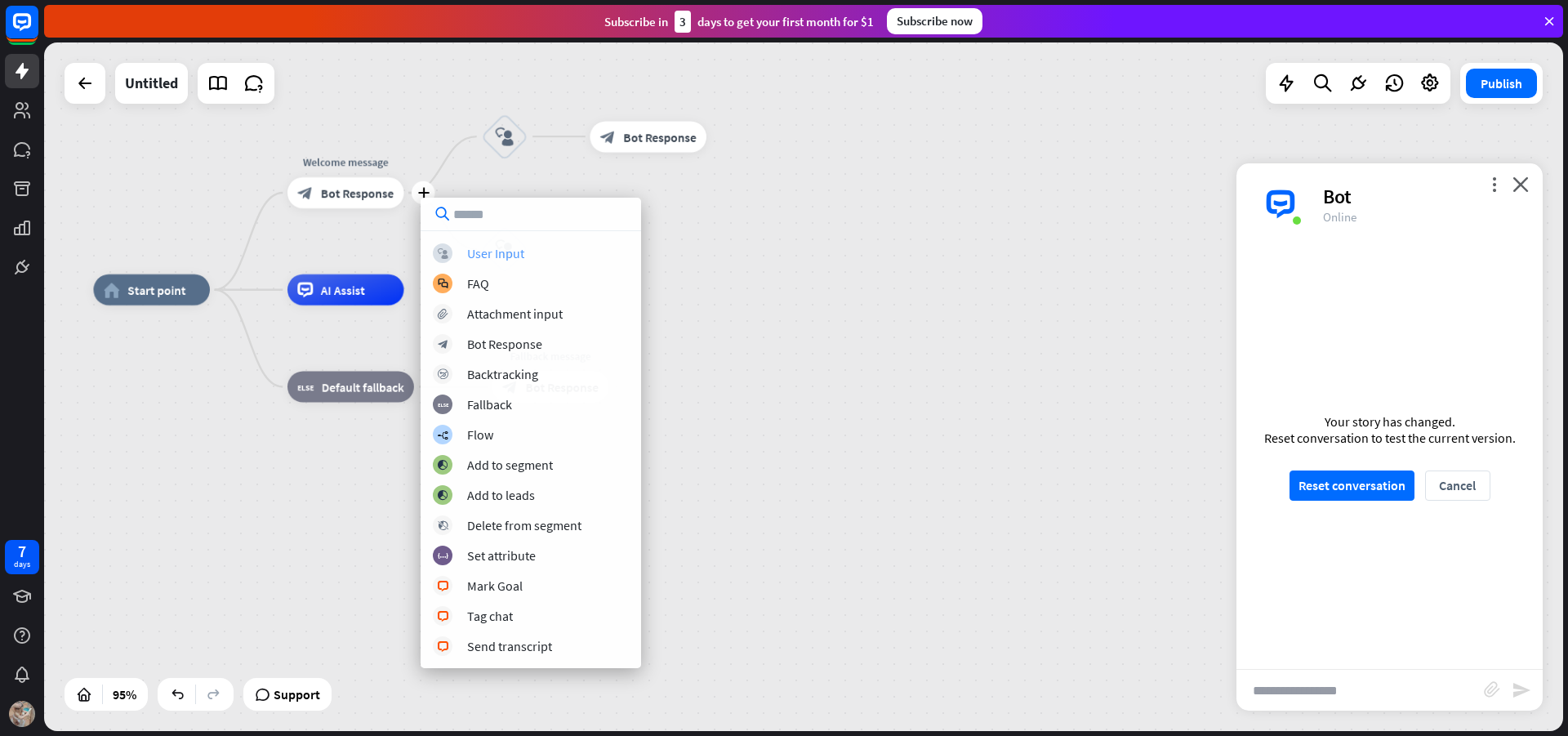
click at [484, 248] on div "User Input" at bounding box center [496, 254] width 57 height 16
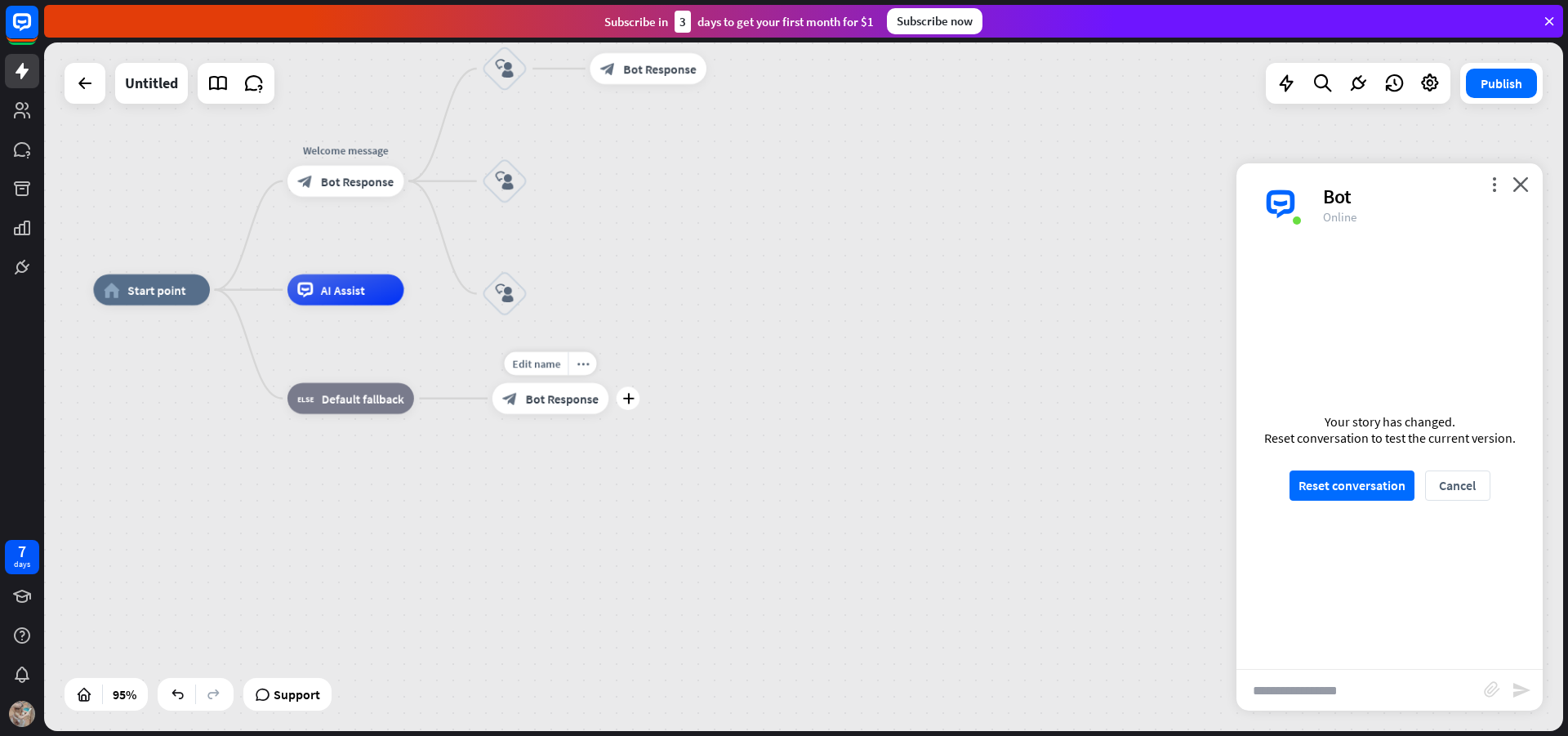
click at [594, 401] on span "Bot Response" at bounding box center [562, 398] width 73 height 16
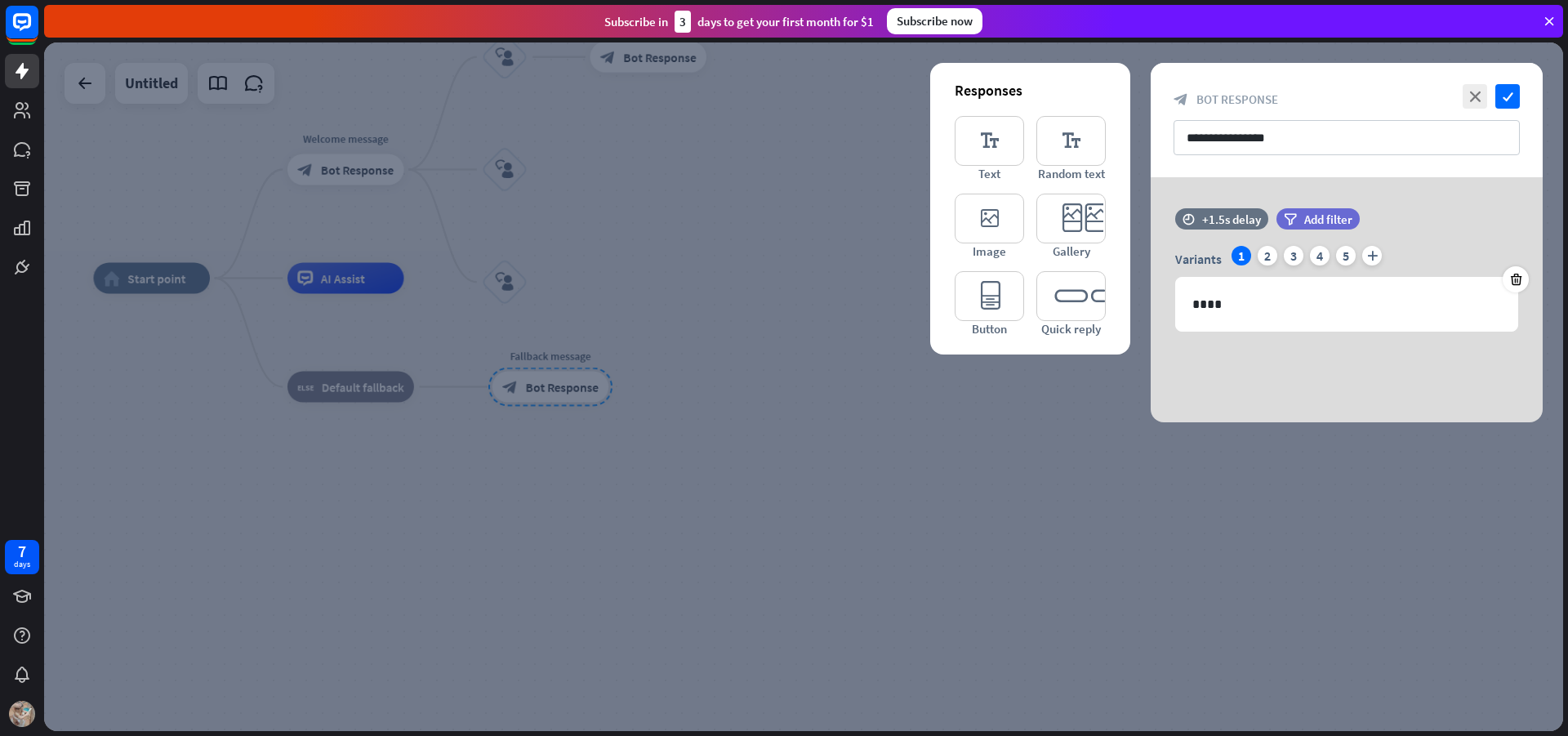
click at [1490, 89] on div "close check" at bounding box center [1490, 96] width 61 height 25
click at [1464, 96] on icon "close" at bounding box center [1475, 96] width 25 height 25
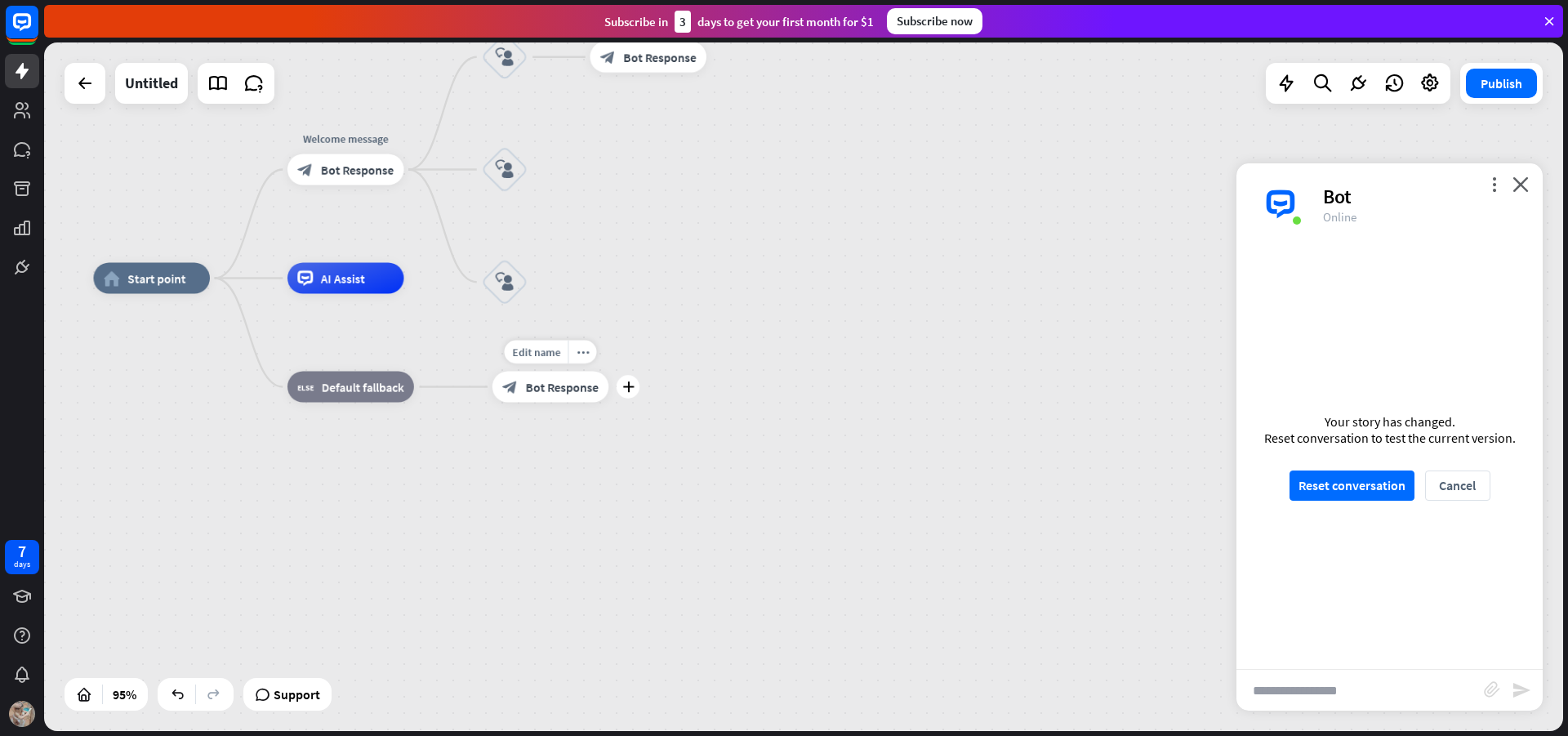
click at [574, 386] on span "Bot Response" at bounding box center [562, 386] width 73 height 16
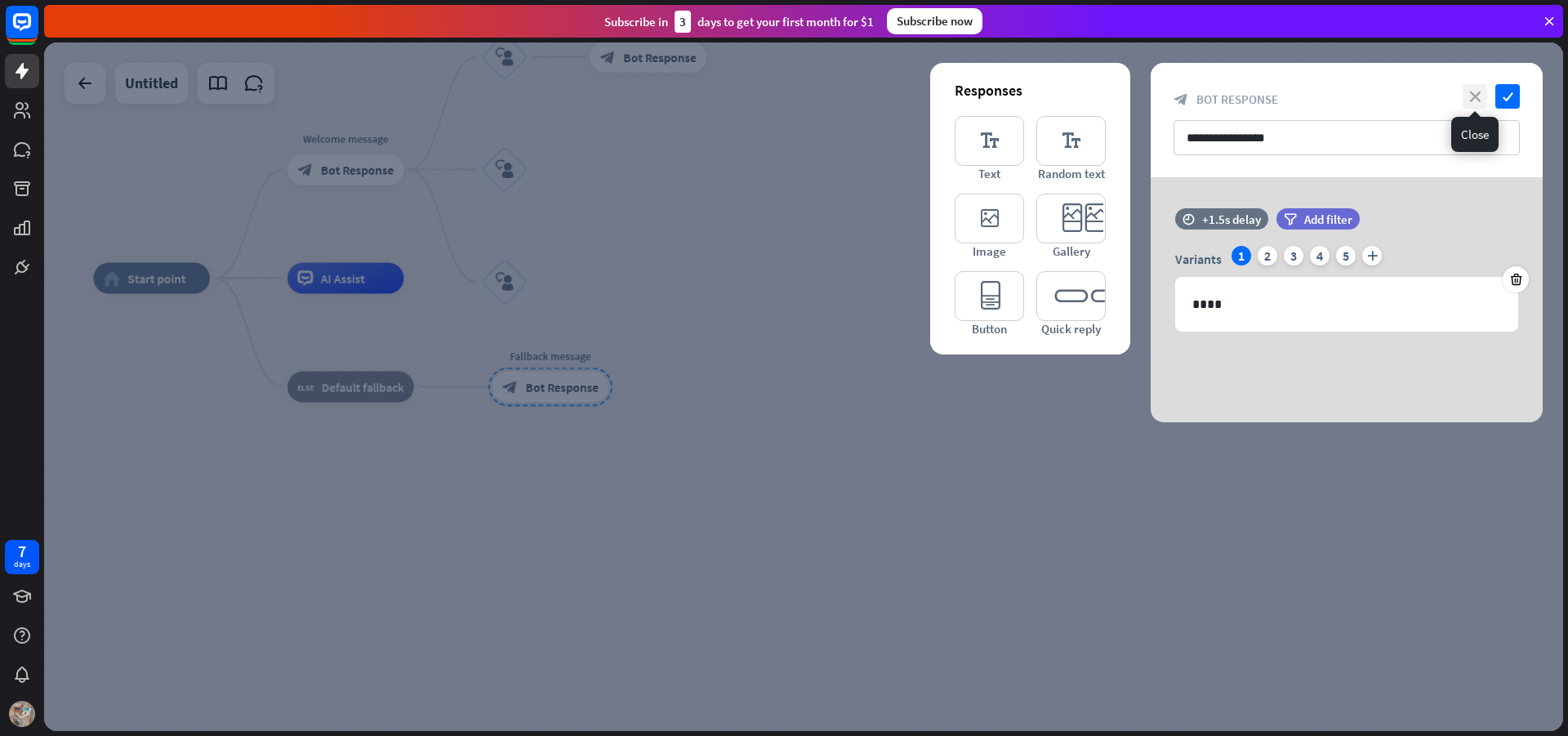
click at [1472, 100] on icon "close" at bounding box center [1475, 96] width 25 height 25
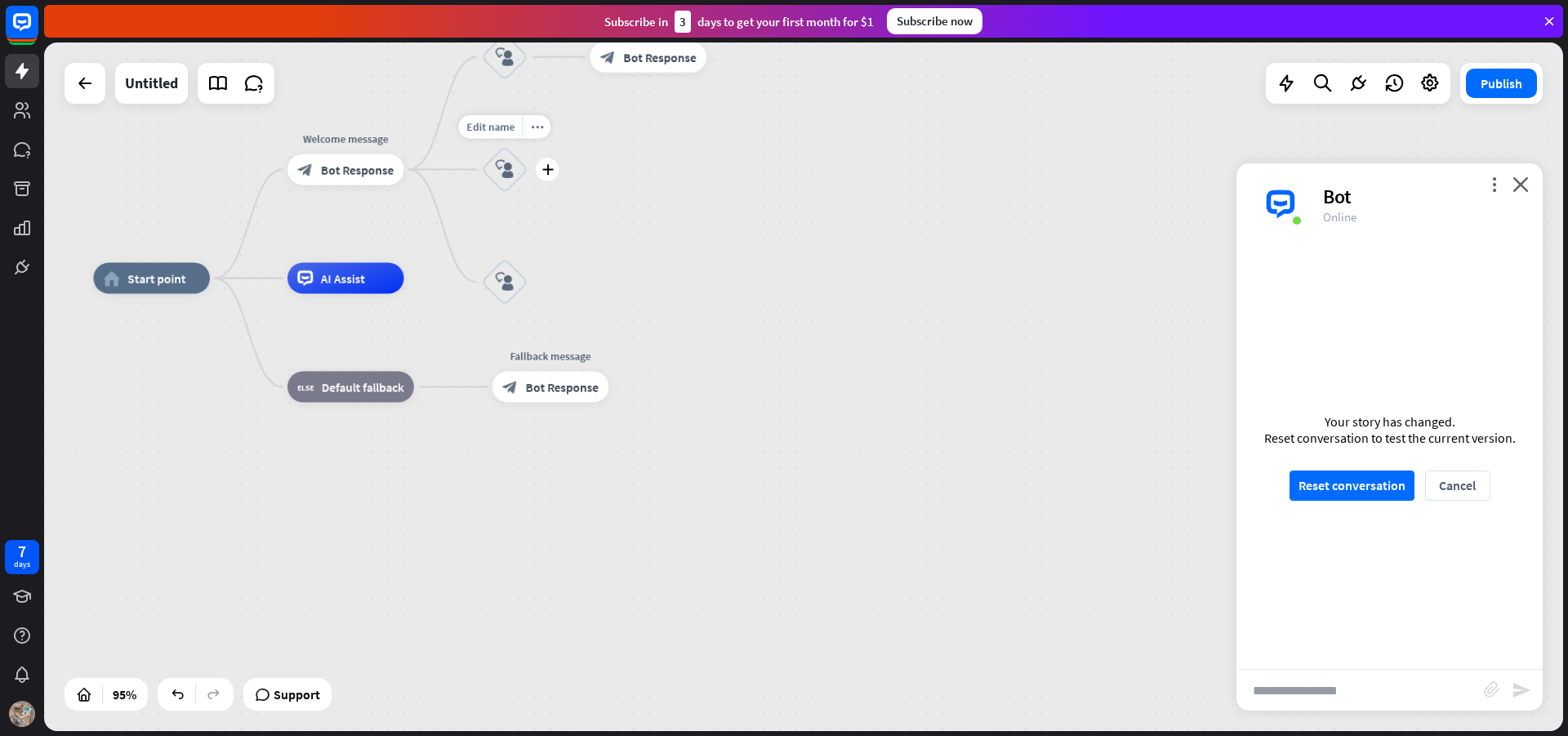
click at [545, 173] on icon "plus" at bounding box center [547, 170] width 12 height 11
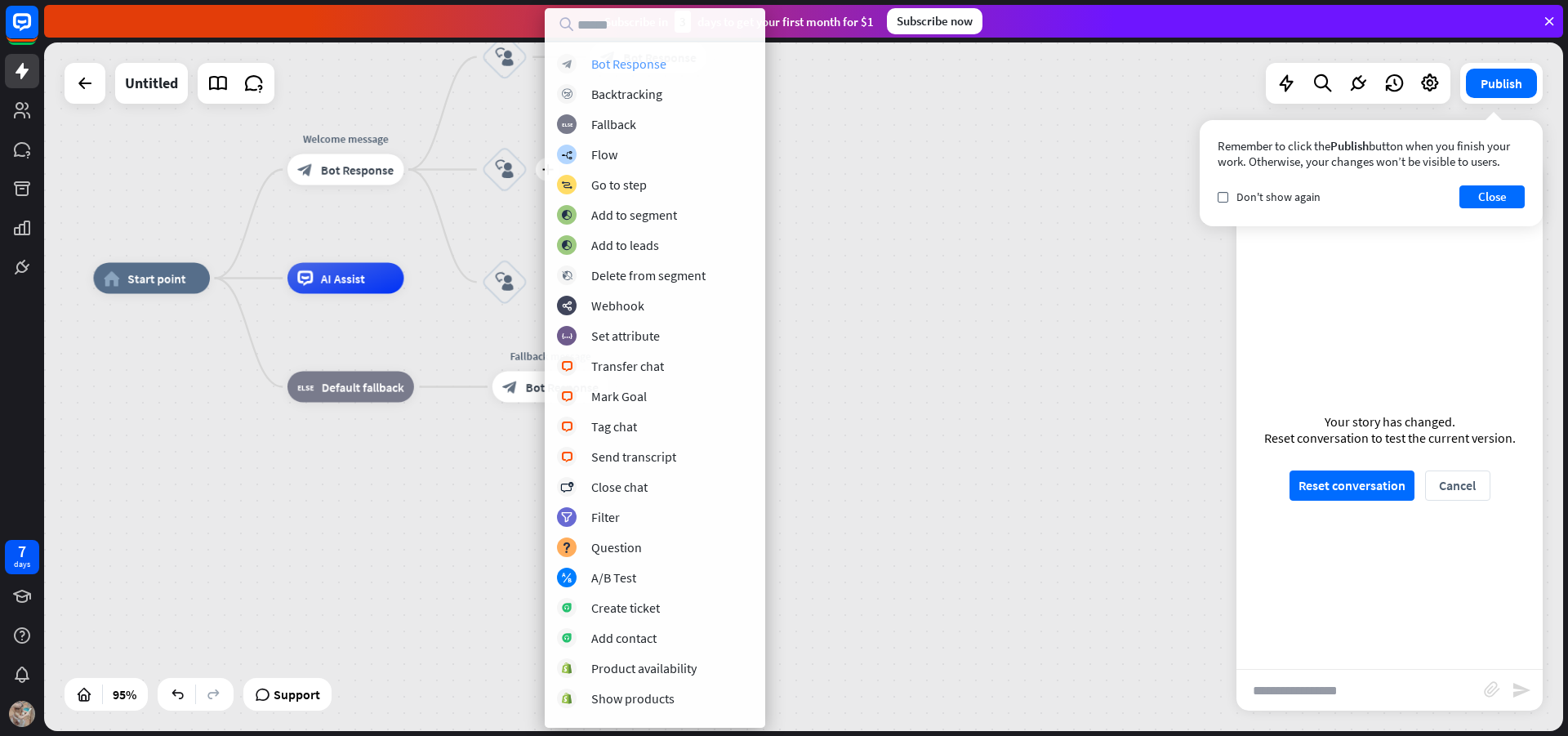
click at [656, 67] on div "Bot Response" at bounding box center [629, 64] width 75 height 16
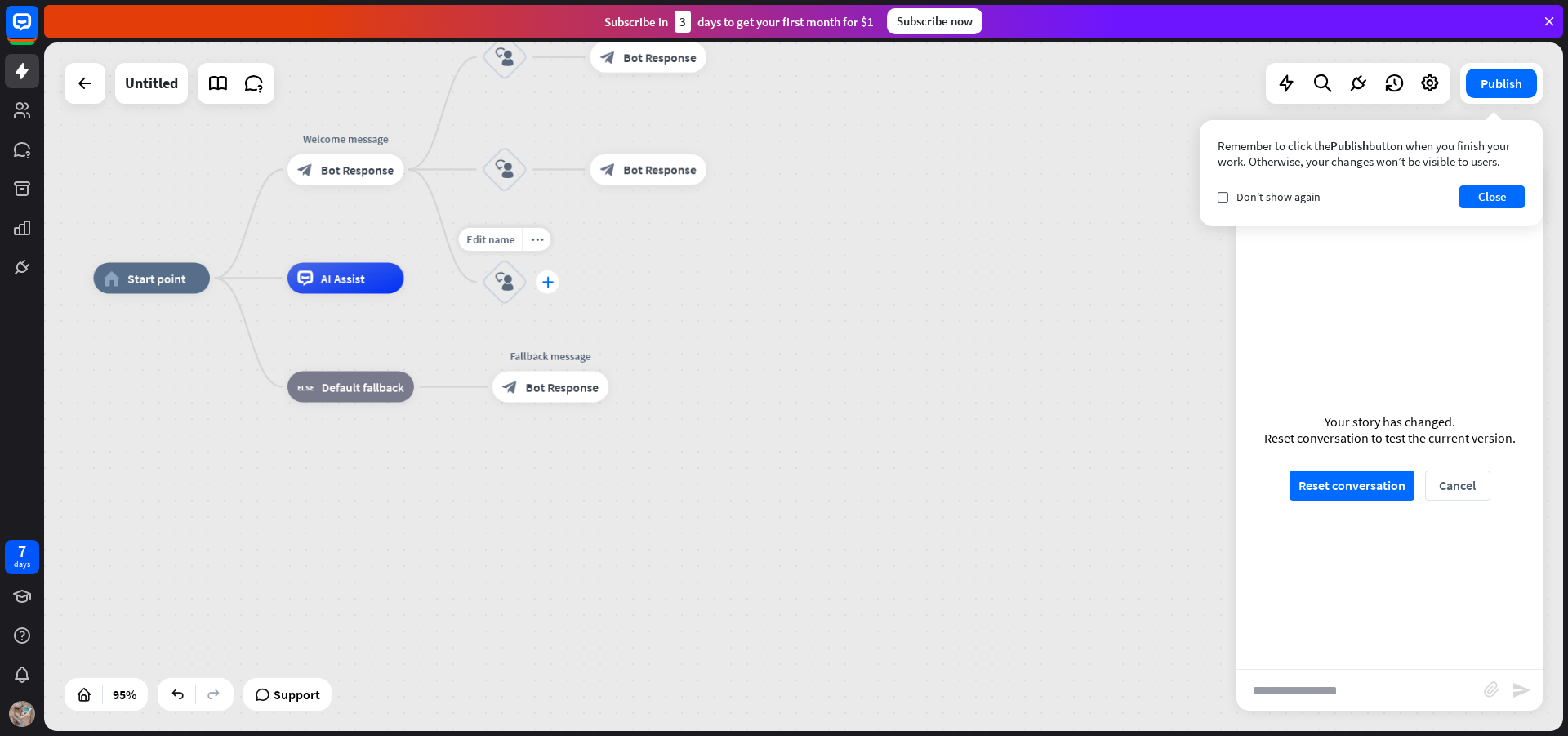
click at [557, 289] on div "plus" at bounding box center [548, 282] width 24 height 24
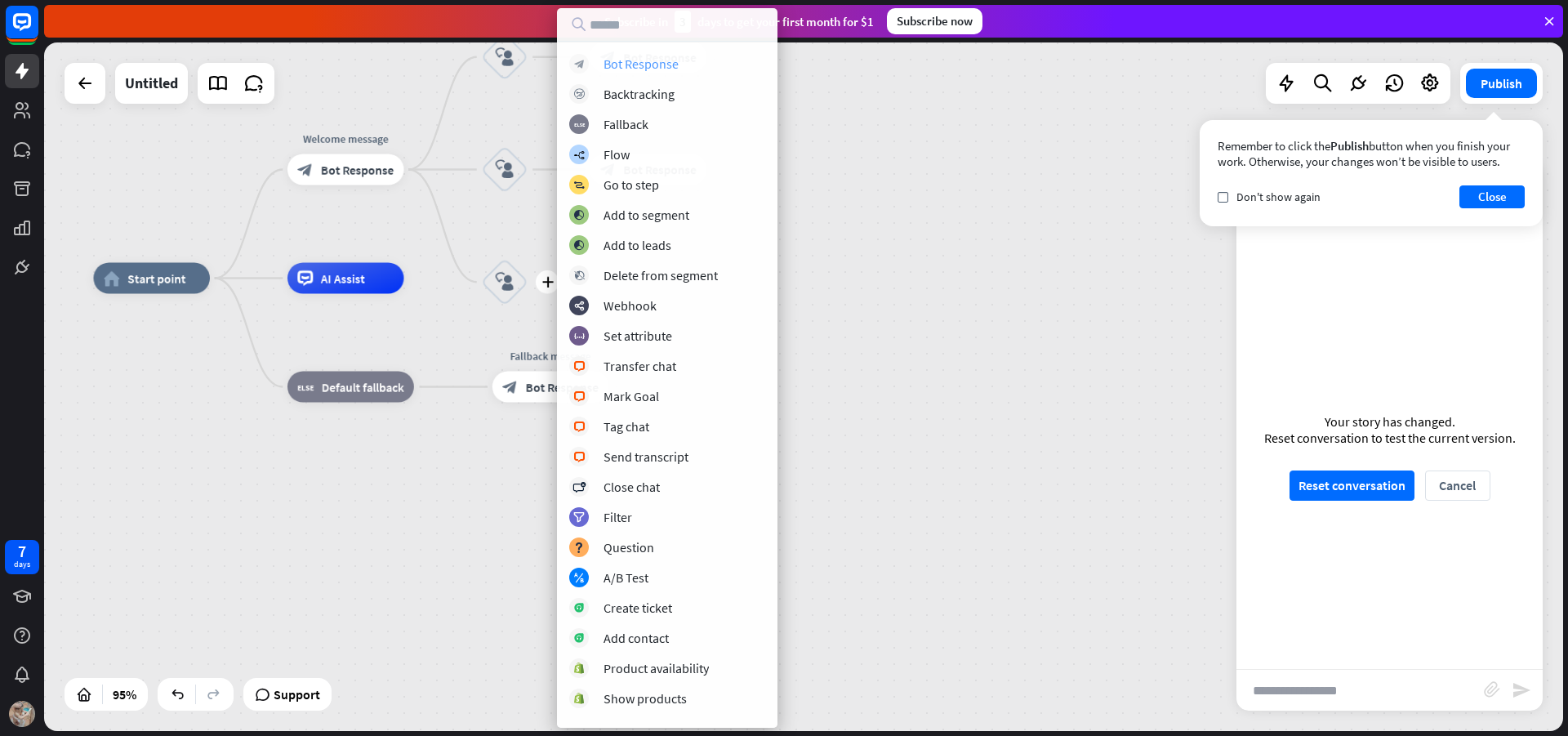
click at [631, 56] on div "Bot Response" at bounding box center [641, 64] width 75 height 16
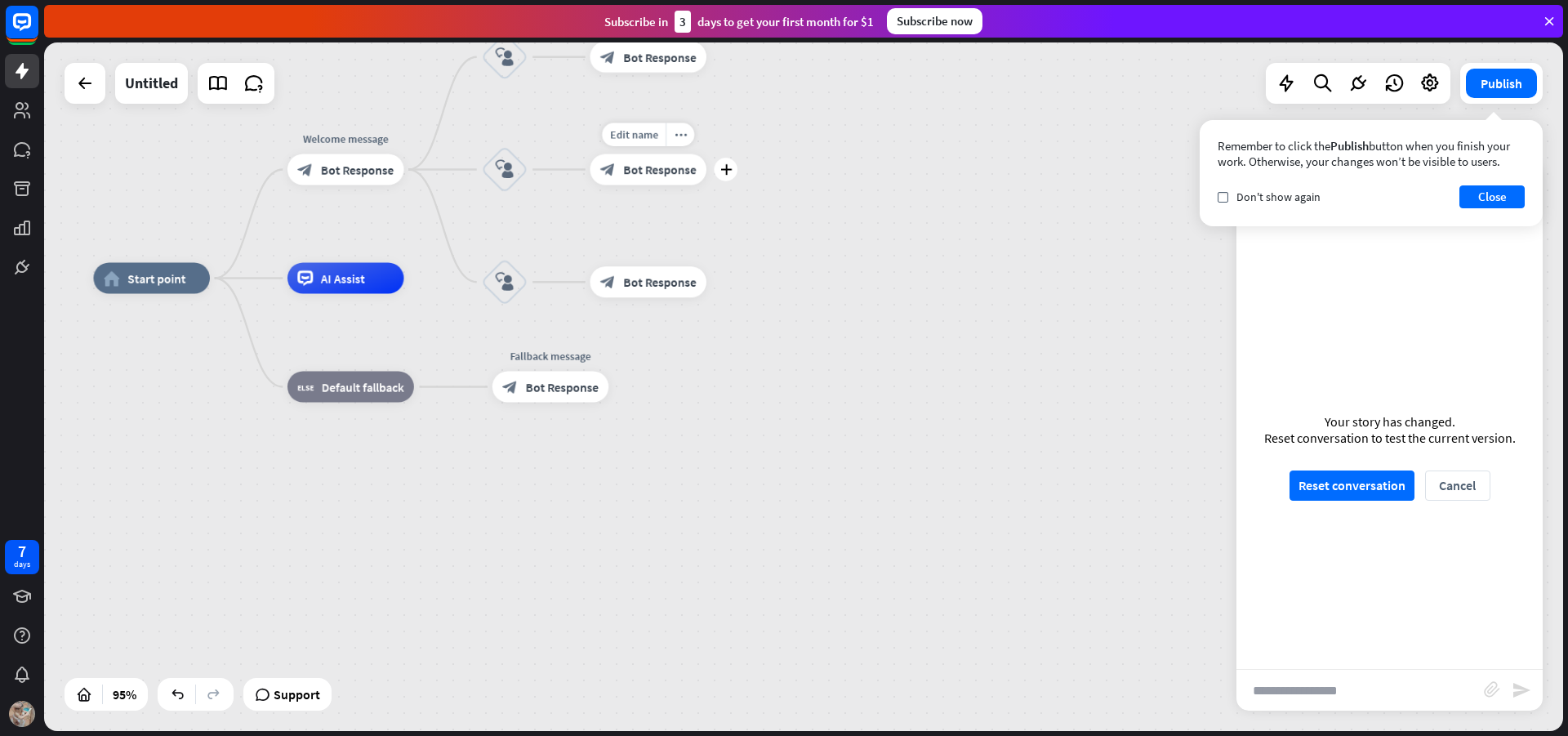
click at [679, 165] on span "Bot Response" at bounding box center [660, 169] width 73 height 16
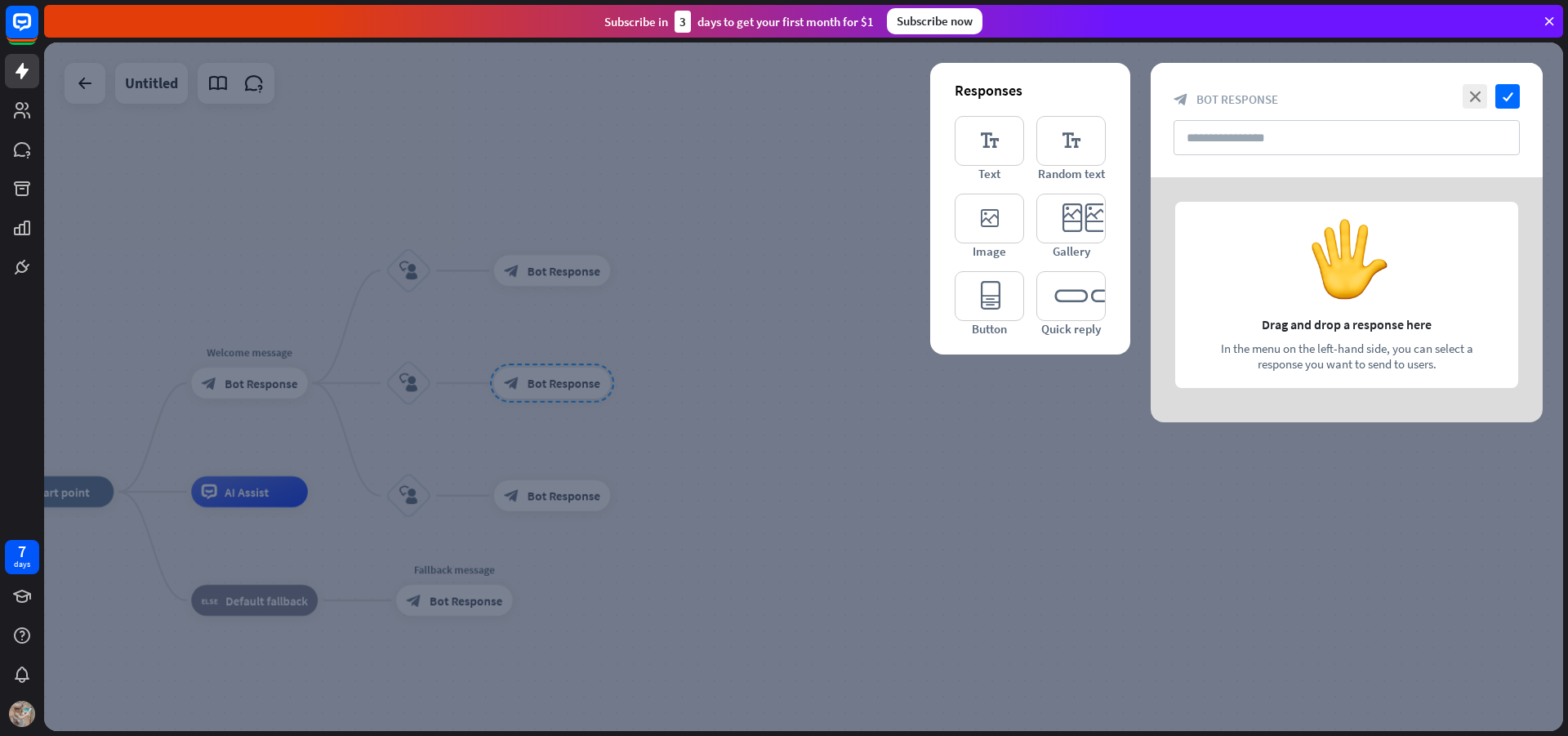
click at [670, 97] on div at bounding box center [803, 387] width 1520 height 689
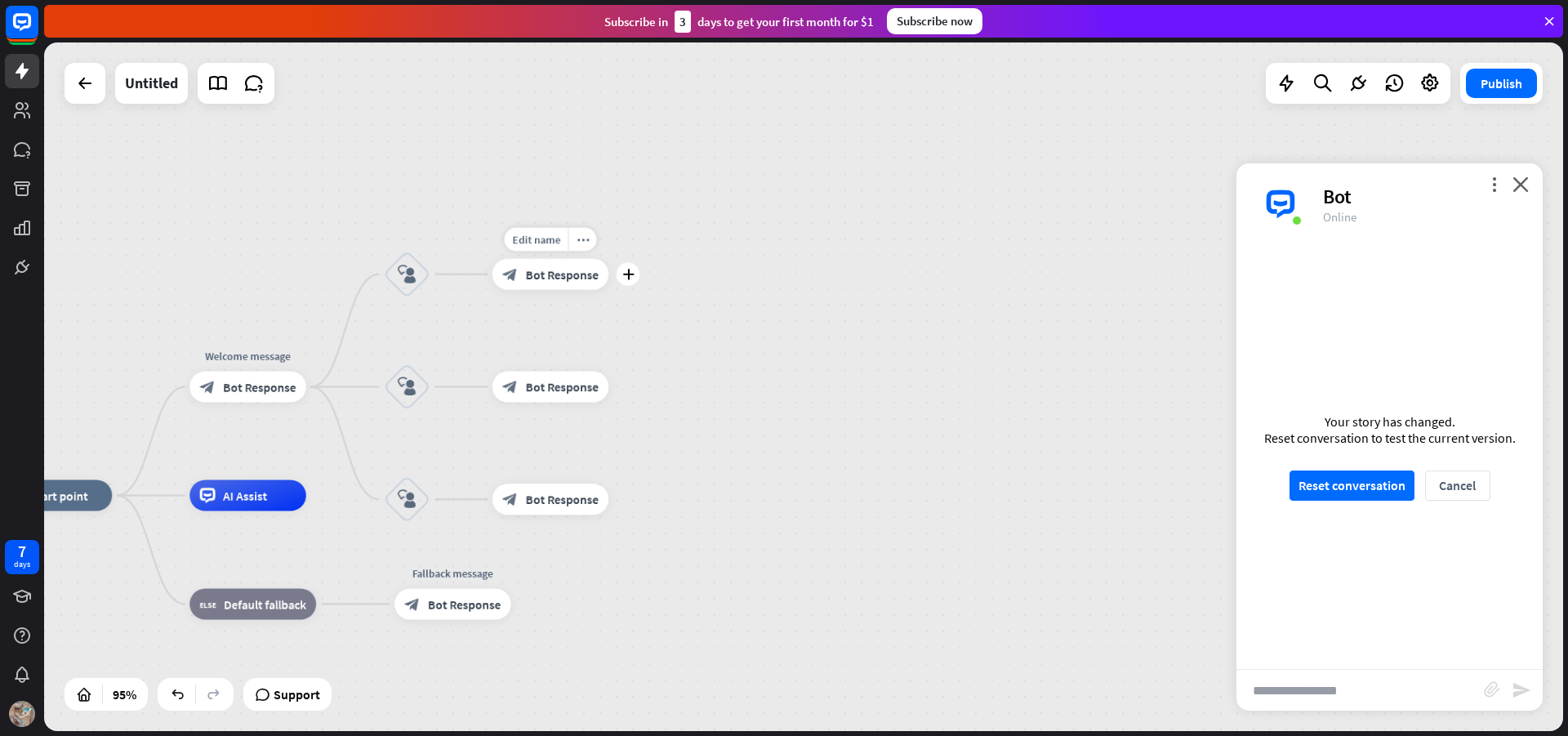
click at [570, 260] on div "block_bot_response Bot Response" at bounding box center [551, 275] width 117 height 31
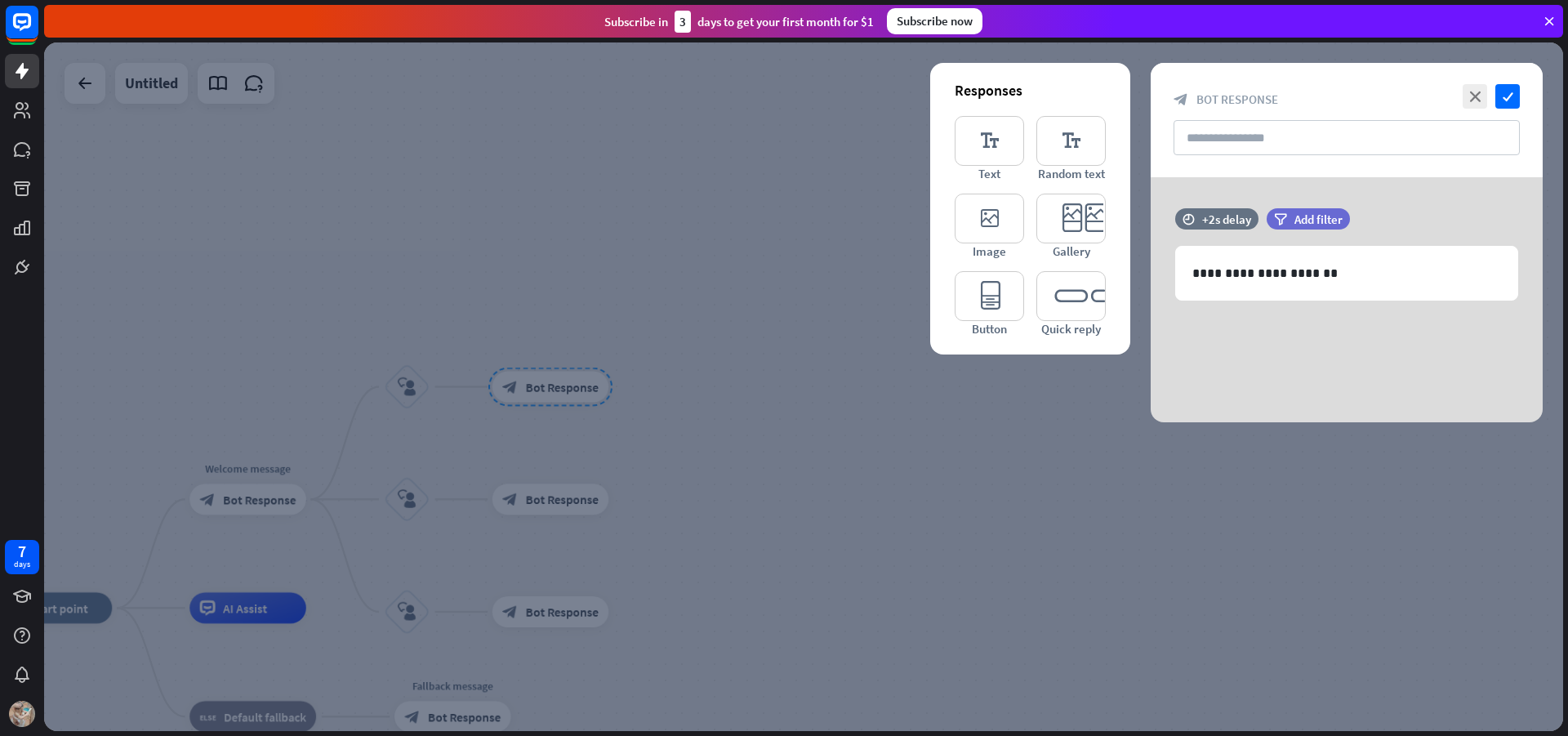
drag, startPoint x: 719, startPoint y: 366, endPoint x: 716, endPoint y: 378, distance: 12.4
click at [716, 368] on div at bounding box center [803, 387] width 1520 height 689
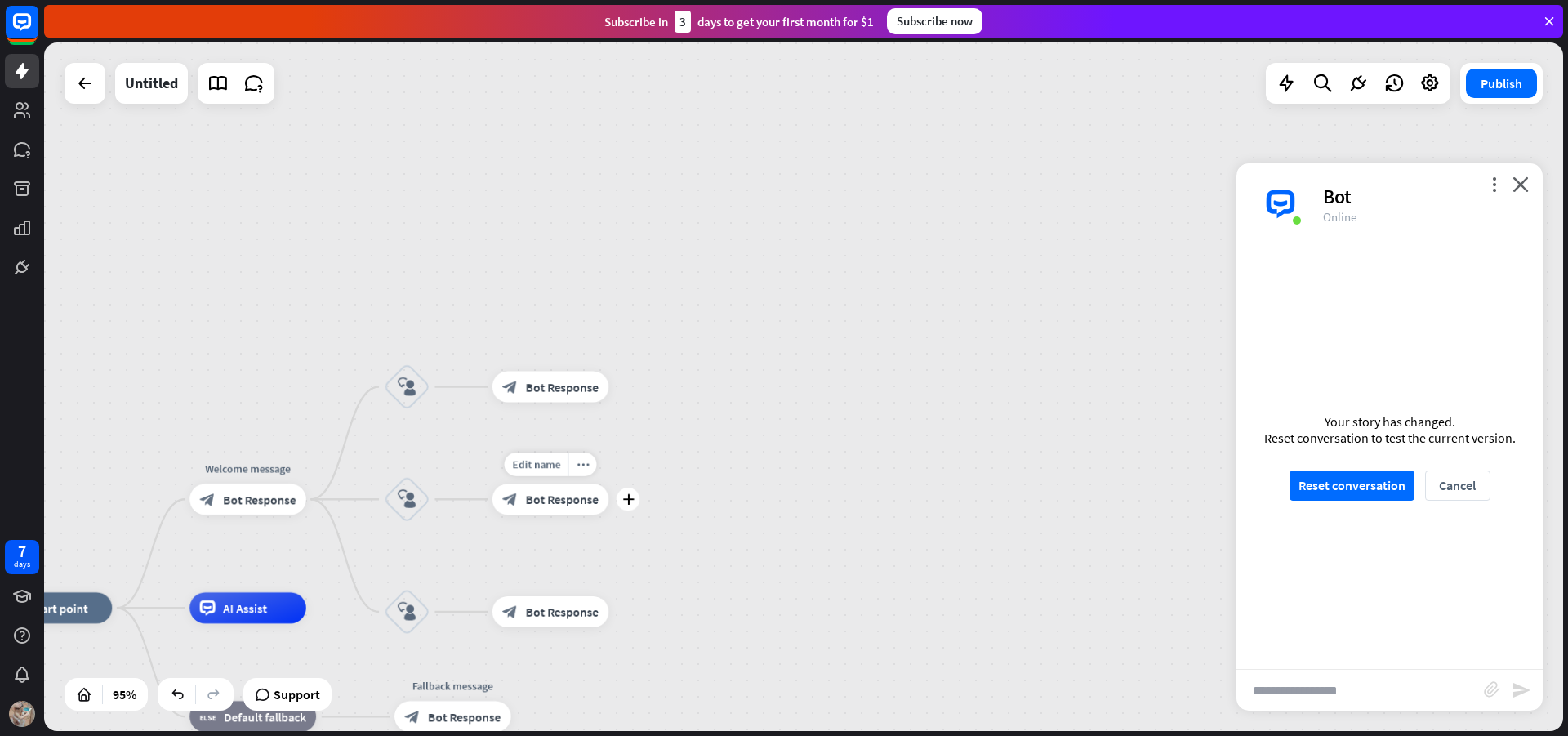
click at [562, 499] on span "Bot Response" at bounding box center [562, 499] width 73 height 16
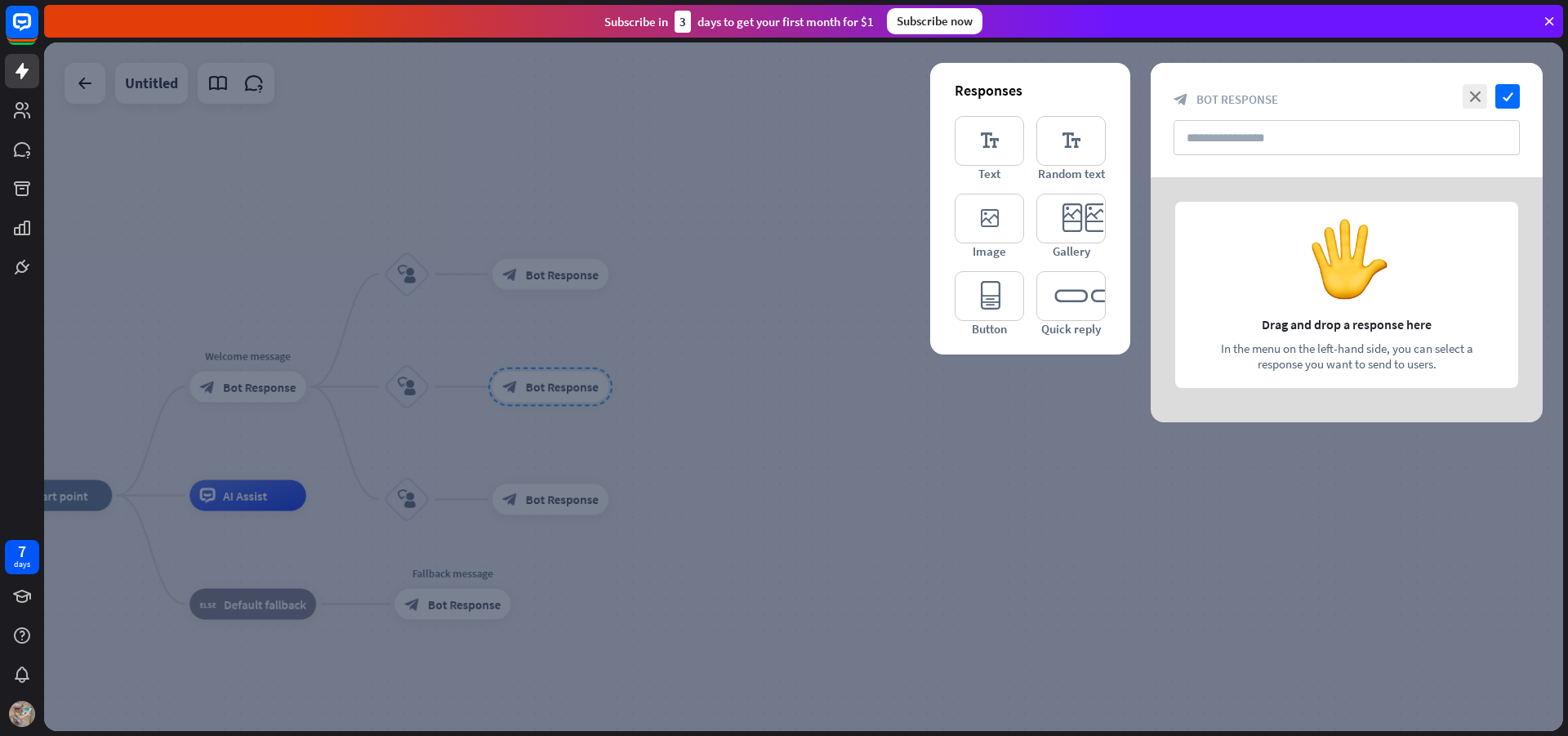
click at [1309, 248] on div at bounding box center [1347, 300] width 392 height 246
click at [971, 138] on icon "editor_text" at bounding box center [989, 141] width 69 height 50
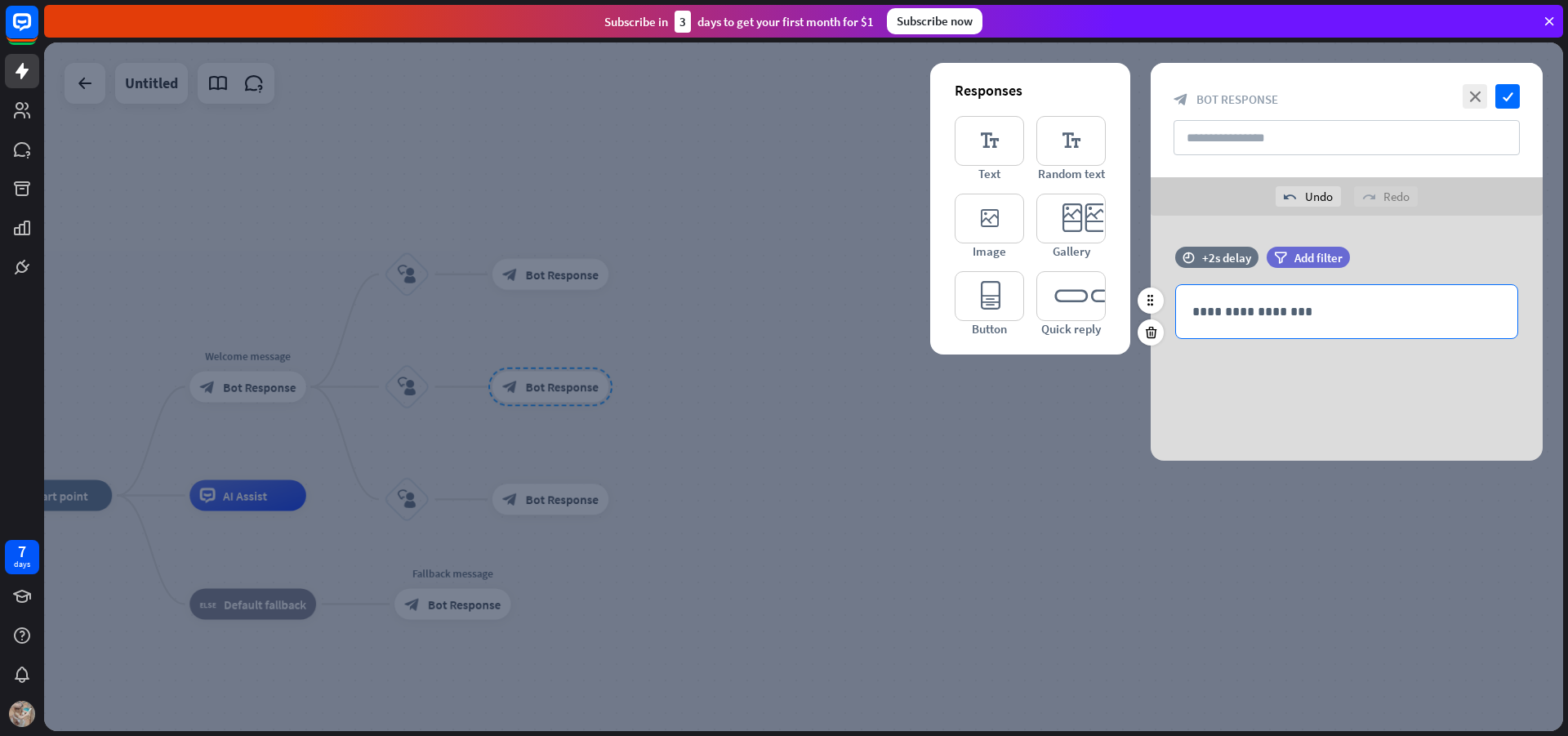
click at [1303, 323] on div "**********" at bounding box center [1347, 311] width 341 height 53
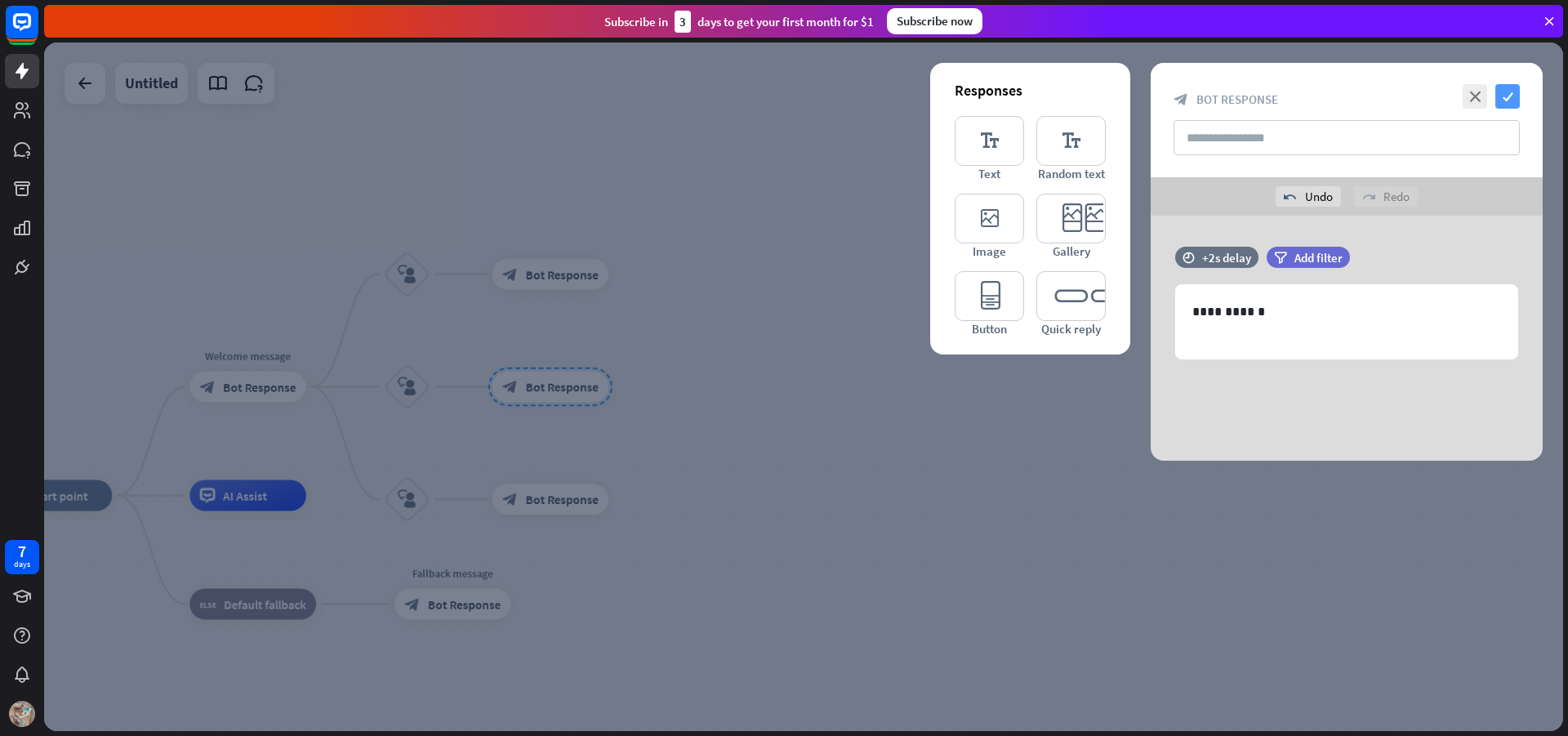
click at [1504, 96] on icon "check" at bounding box center [1508, 96] width 25 height 25
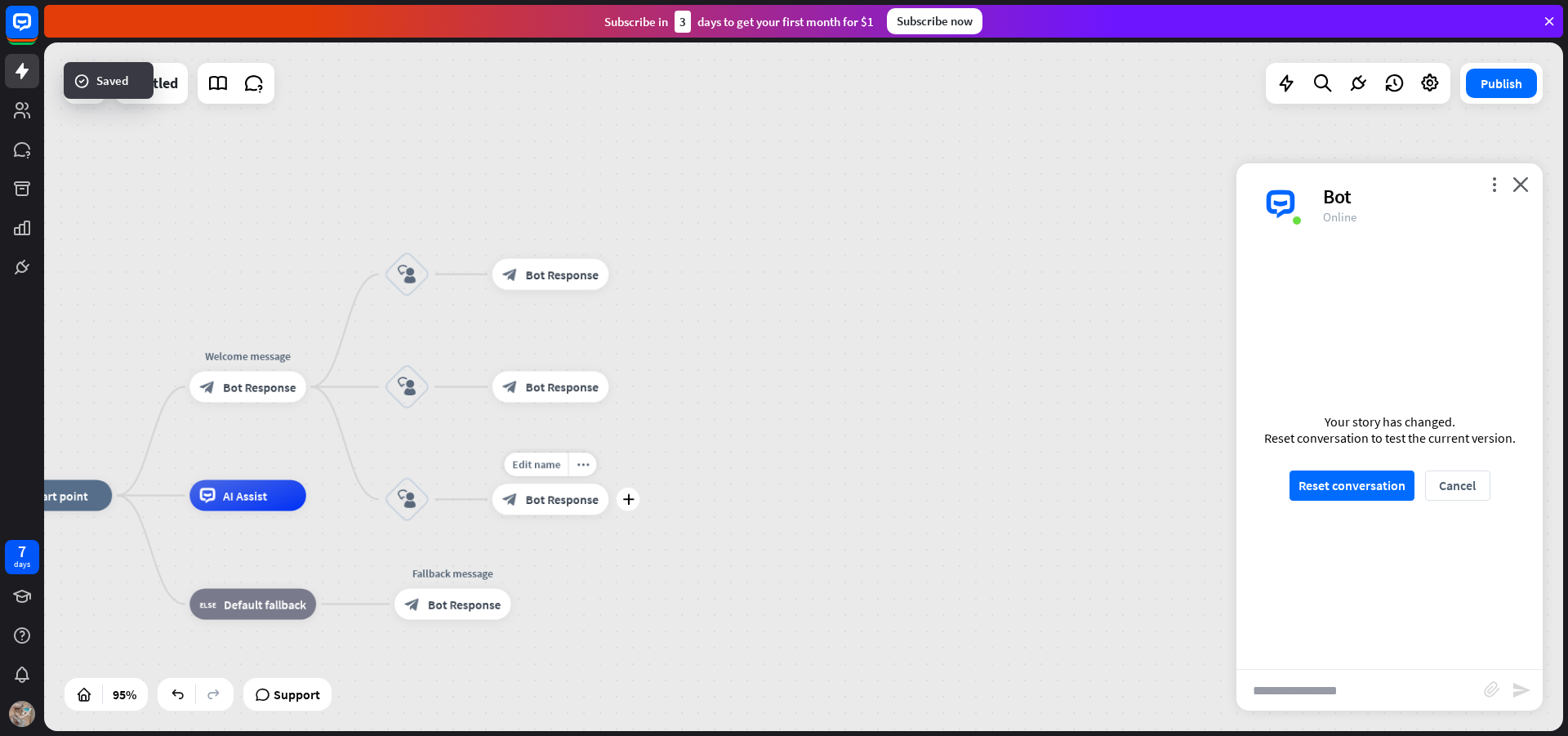
click at [533, 499] on span "Bot Response" at bounding box center [562, 499] width 73 height 16
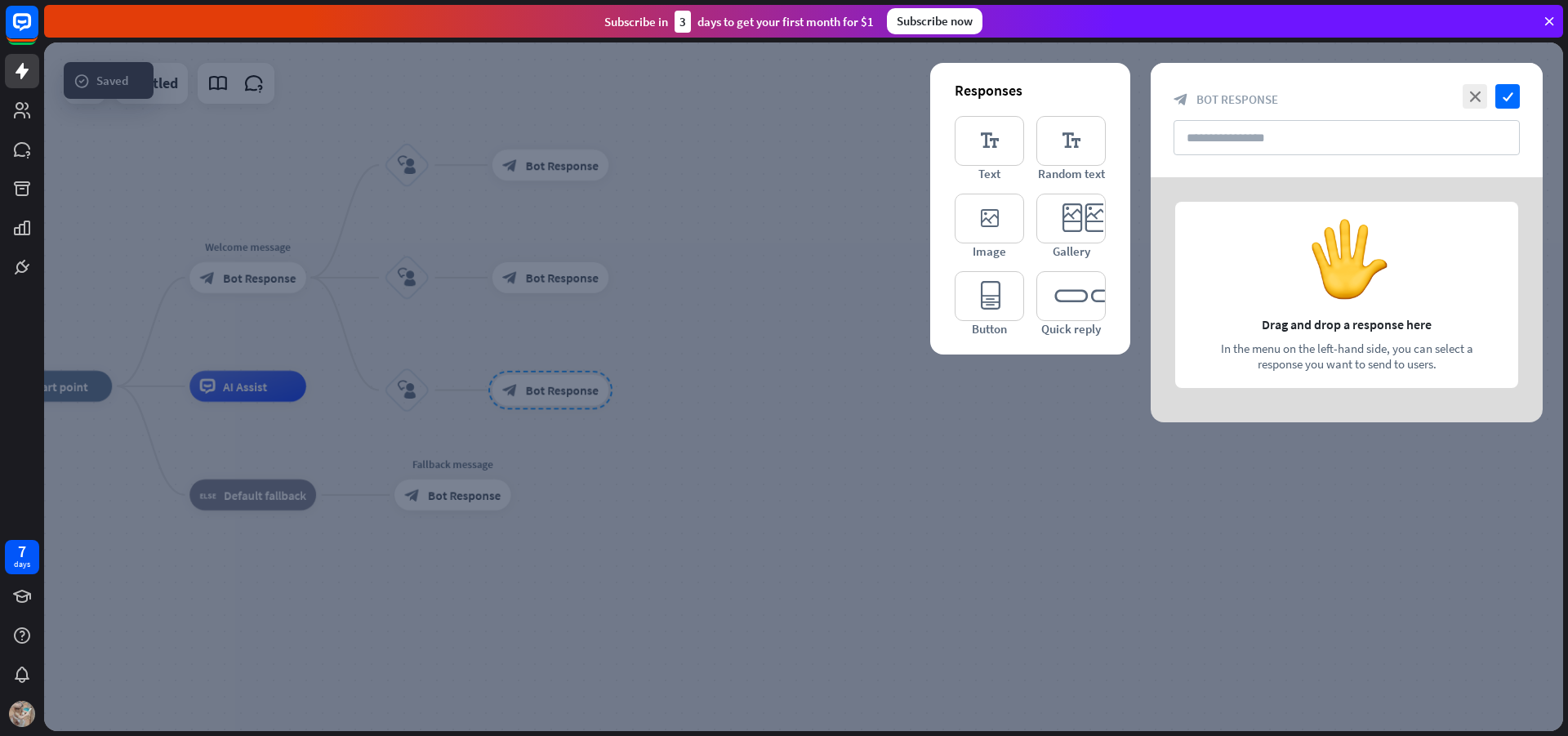
click at [1250, 267] on div at bounding box center [1347, 300] width 392 height 246
click at [1008, 136] on icon "editor_text" at bounding box center [989, 141] width 69 height 50
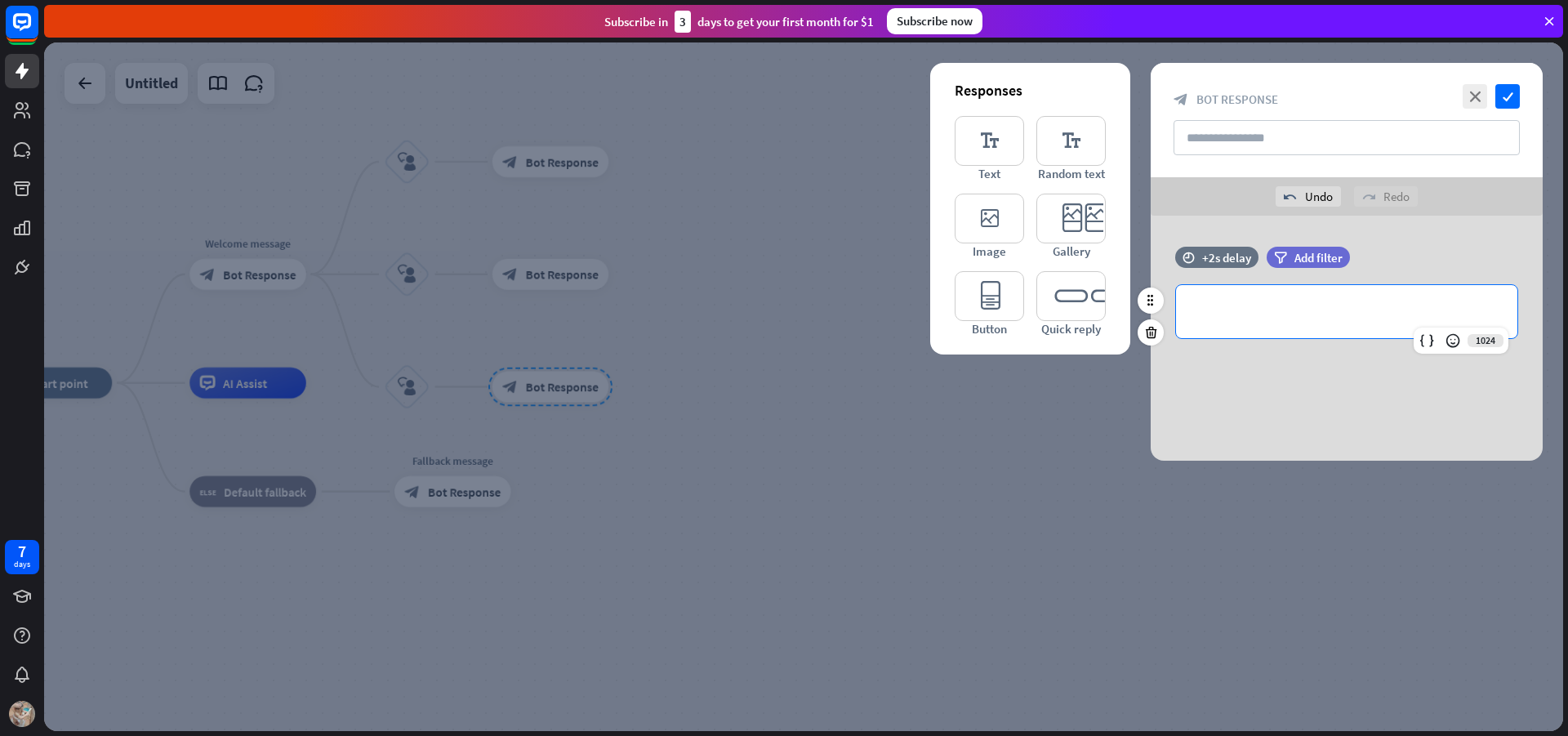
click at [1313, 313] on p "**********" at bounding box center [1347, 311] width 308 height 20
click at [1510, 89] on icon "check" at bounding box center [1508, 96] width 25 height 25
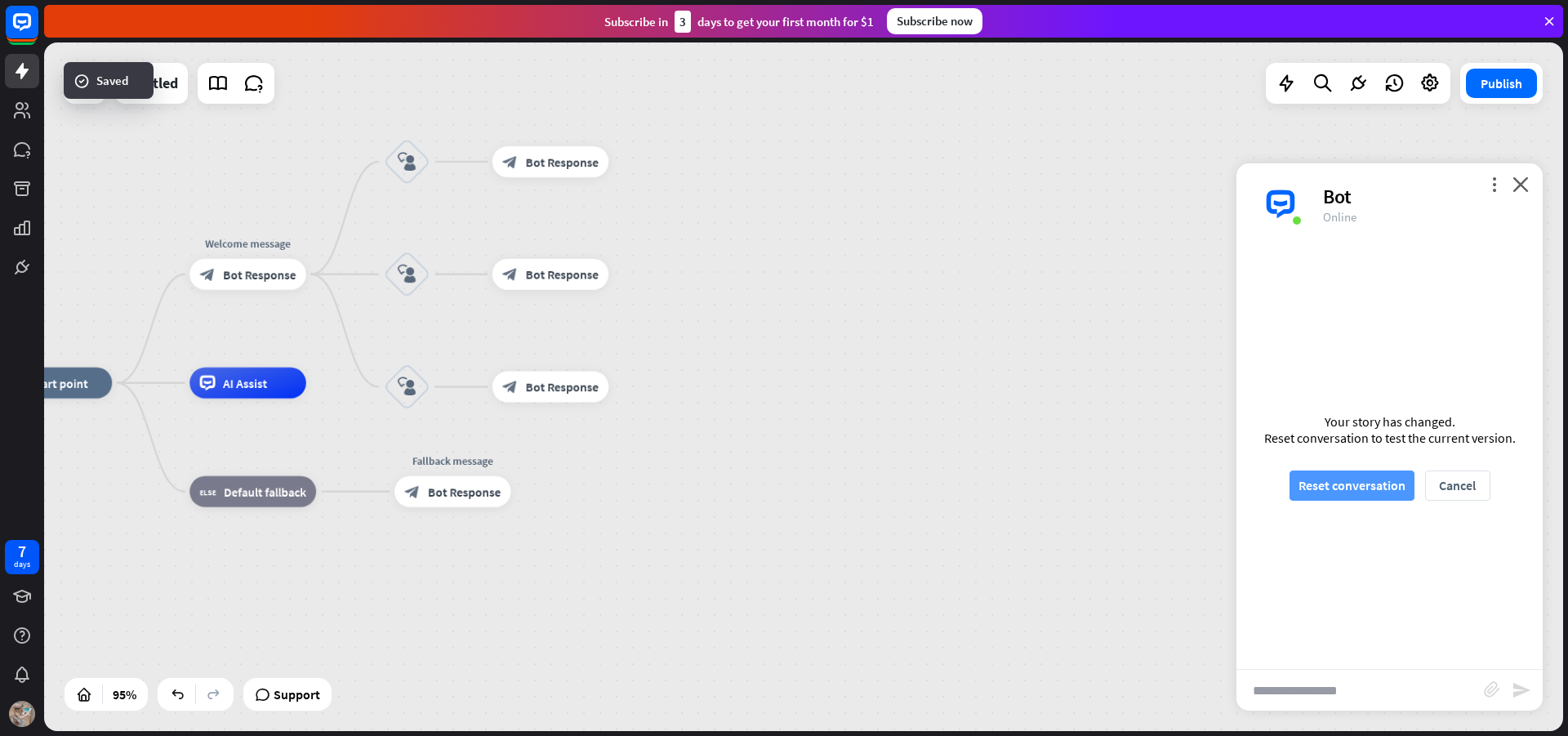
click at [1386, 479] on button "Reset conversation" at bounding box center [1352, 486] width 125 height 30
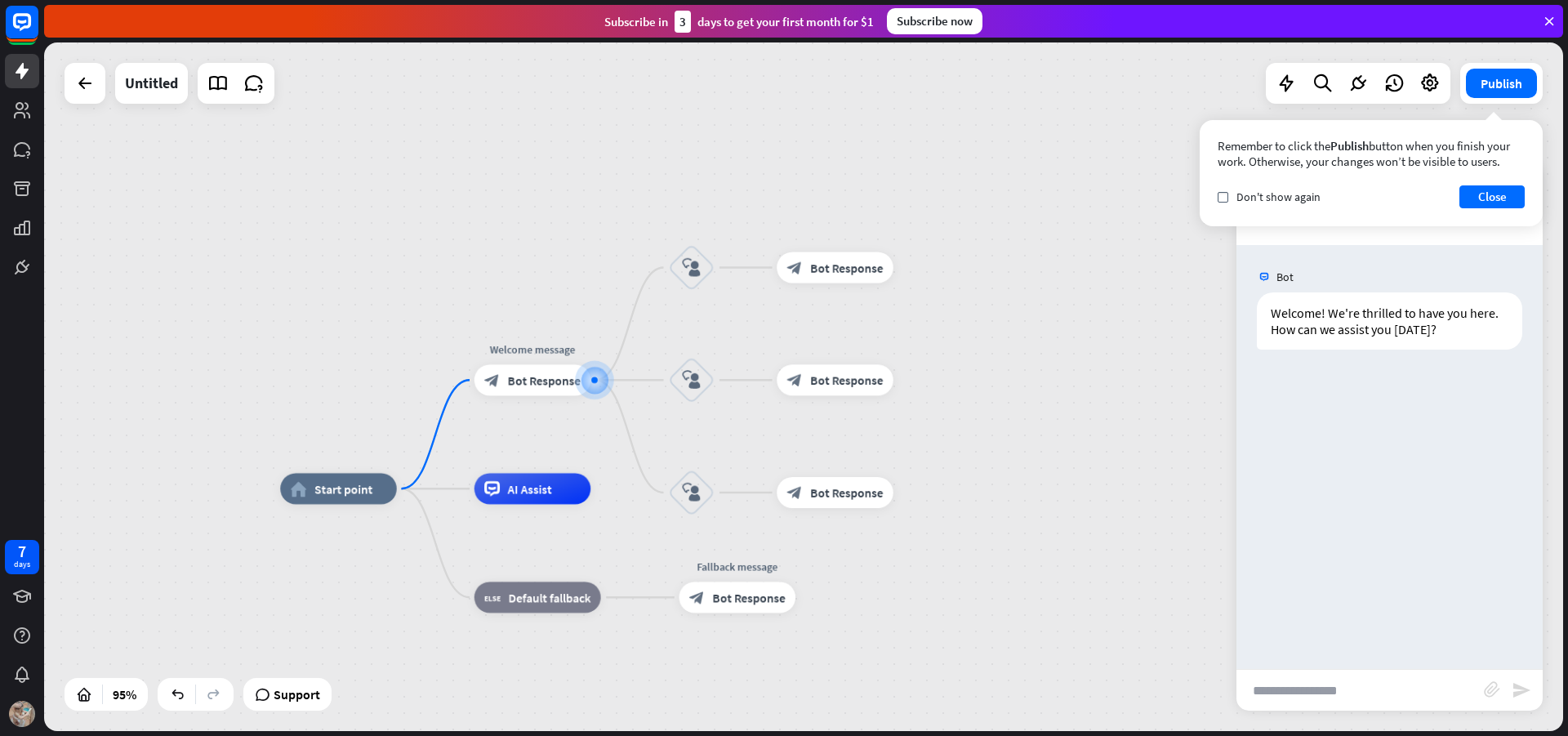
click at [1360, 683] on input "text" at bounding box center [1360, 690] width 247 height 41
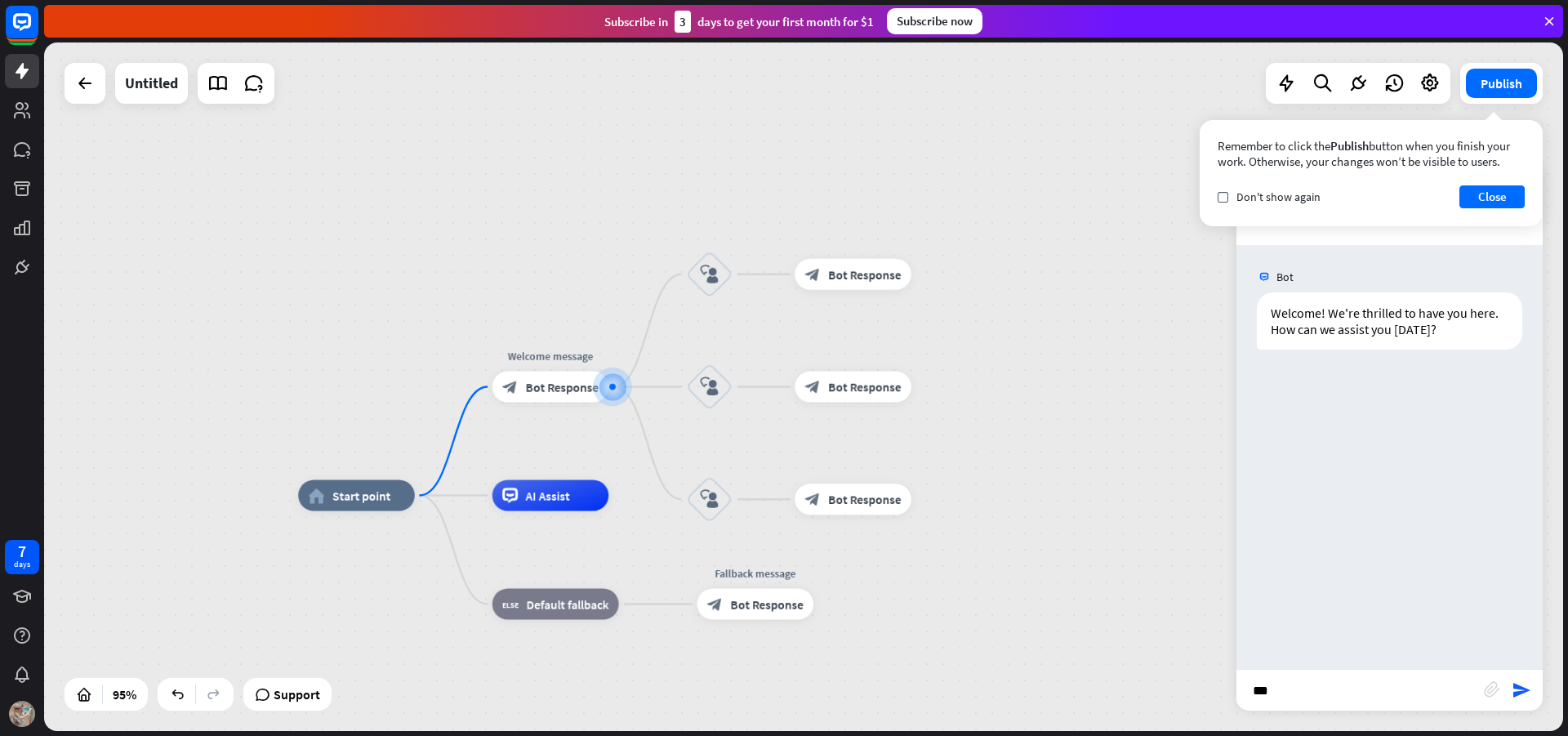
type input "****"
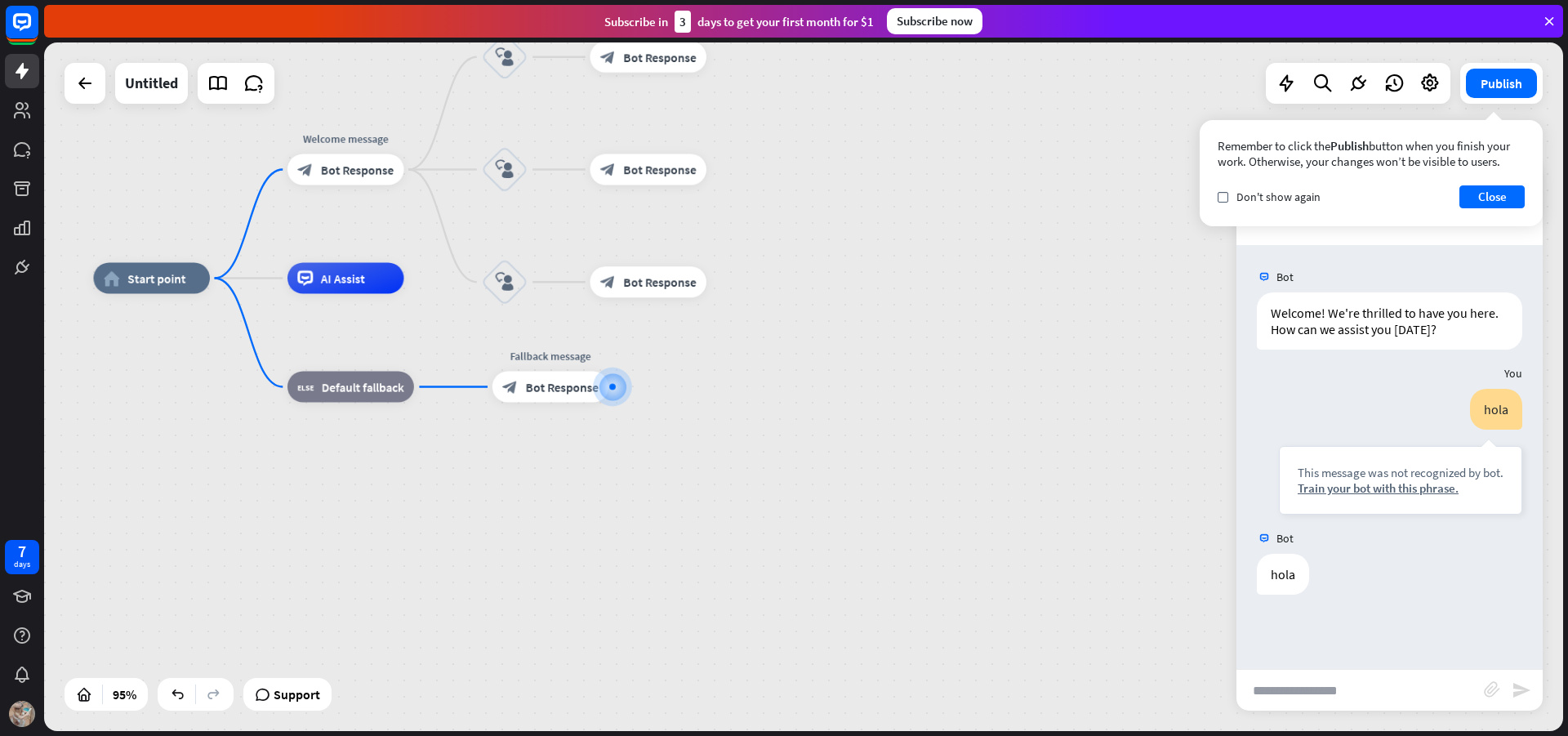
click at [1336, 681] on input "text" at bounding box center [1360, 690] width 247 height 41
type input "**********"
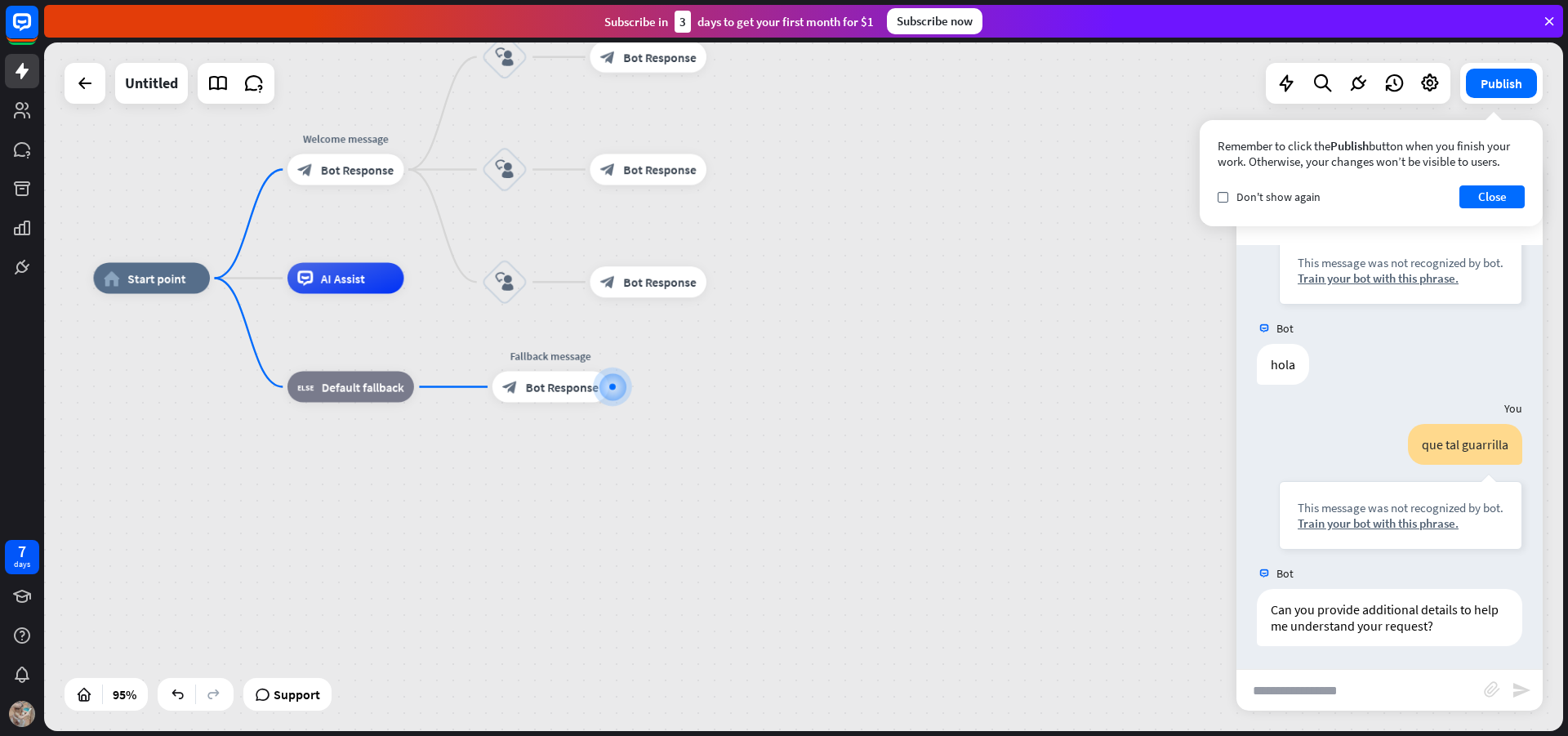
scroll to position [212, 0]
click at [311, 392] on icon "block_fallback" at bounding box center [306, 386] width 16 height 16
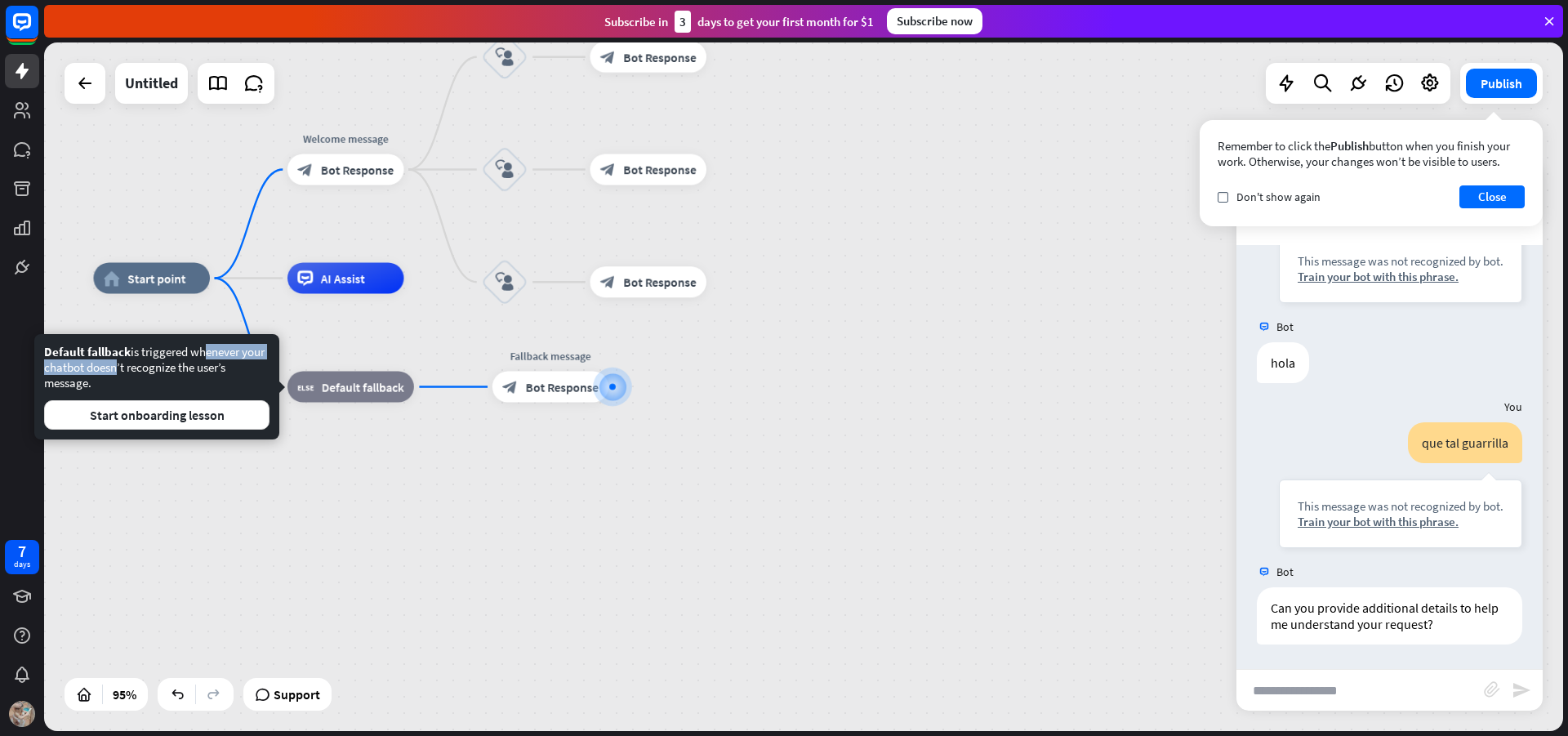
drag, startPoint x: 111, startPoint y: 361, endPoint x: 205, endPoint y: 357, distance: 94.1
click at [204, 357] on div "Default fallback is triggered whenever your chatbot doesn’t recognize the user’…" at bounding box center [156, 387] width 225 height 86
click at [328, 403] on div "Edit name more_horiz plus block_fallback Default fallback" at bounding box center [350, 387] width 127 height 31
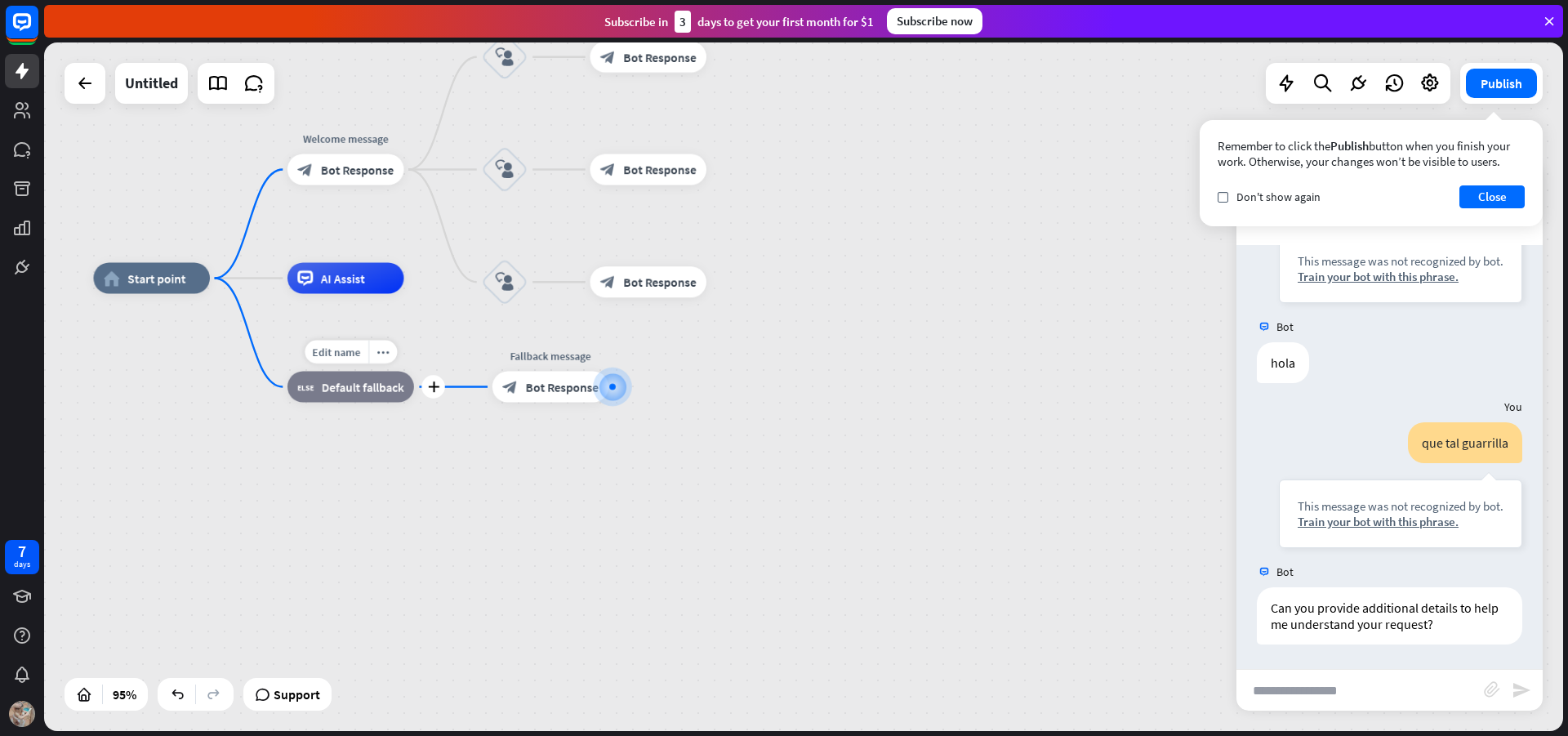
click at [351, 394] on span "Default fallback" at bounding box center [363, 386] width 82 height 16
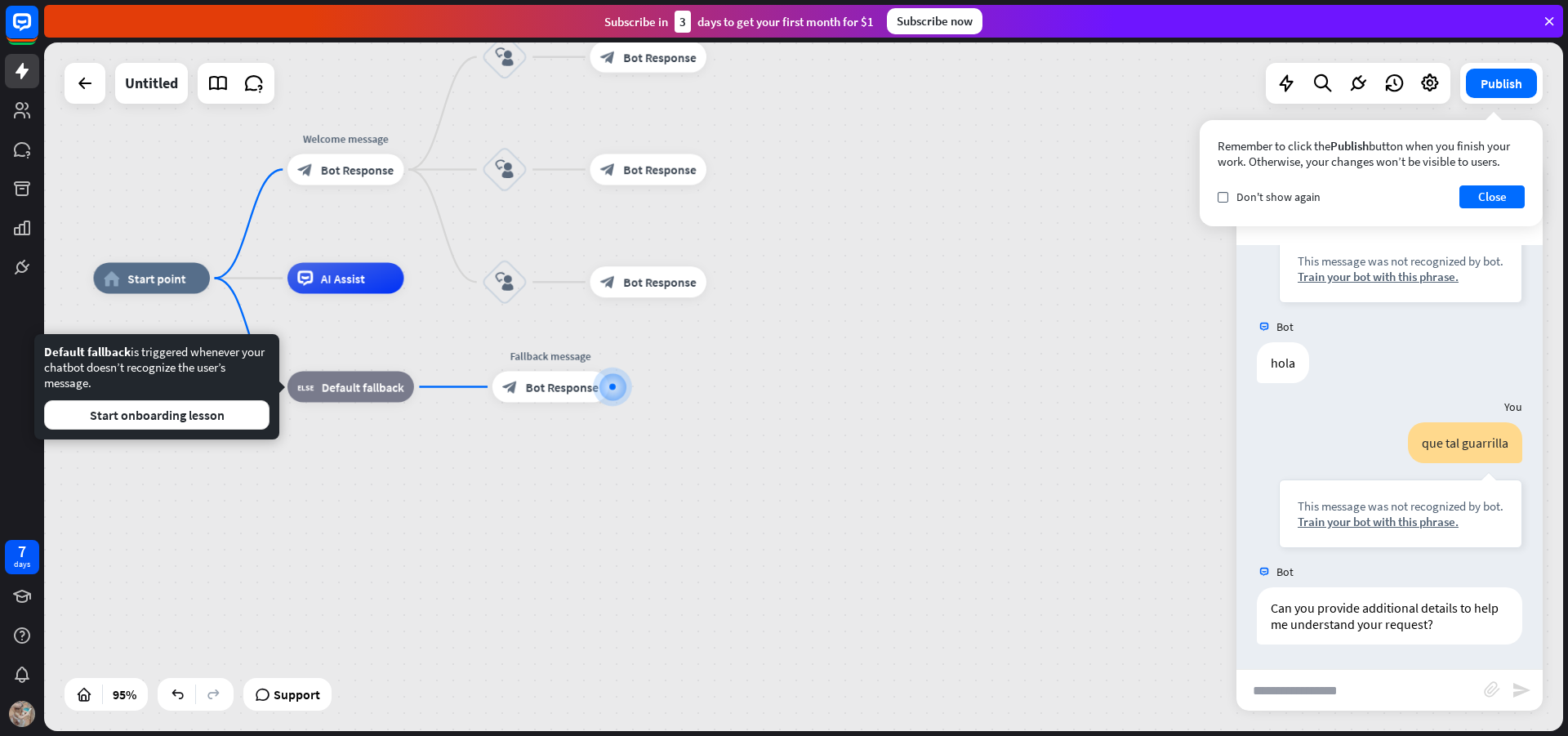
click at [862, 386] on div "home_2 Start point Welcome message block_bot_response Bot Response block_user_i…" at bounding box center [815, 605] width 1444 height 655
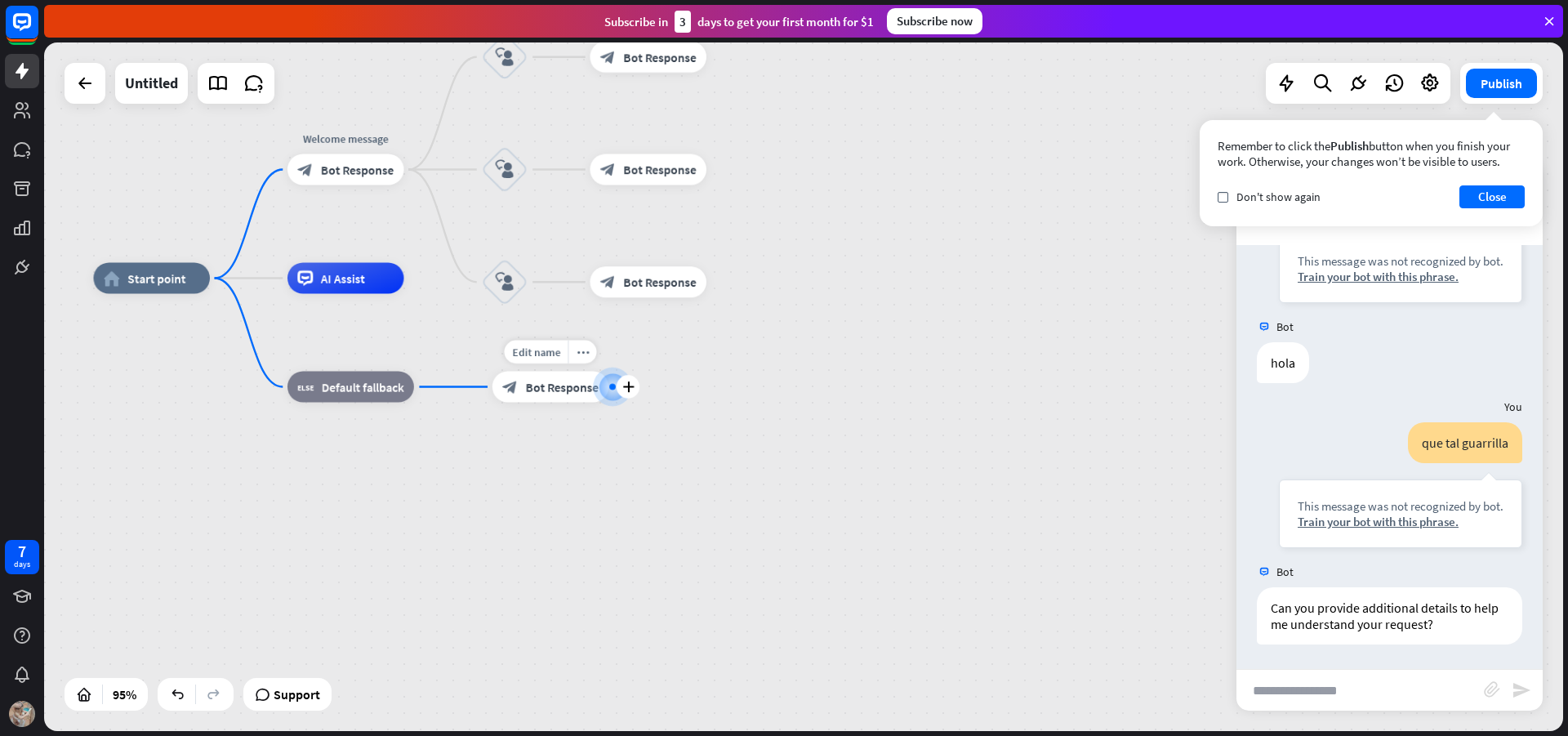
click at [498, 372] on div "Edit name more_horiz plus Fallback message block_bot_response Bot Response" at bounding box center [551, 387] width 117 height 31
click at [554, 385] on span "Bot Response" at bounding box center [562, 386] width 73 height 16
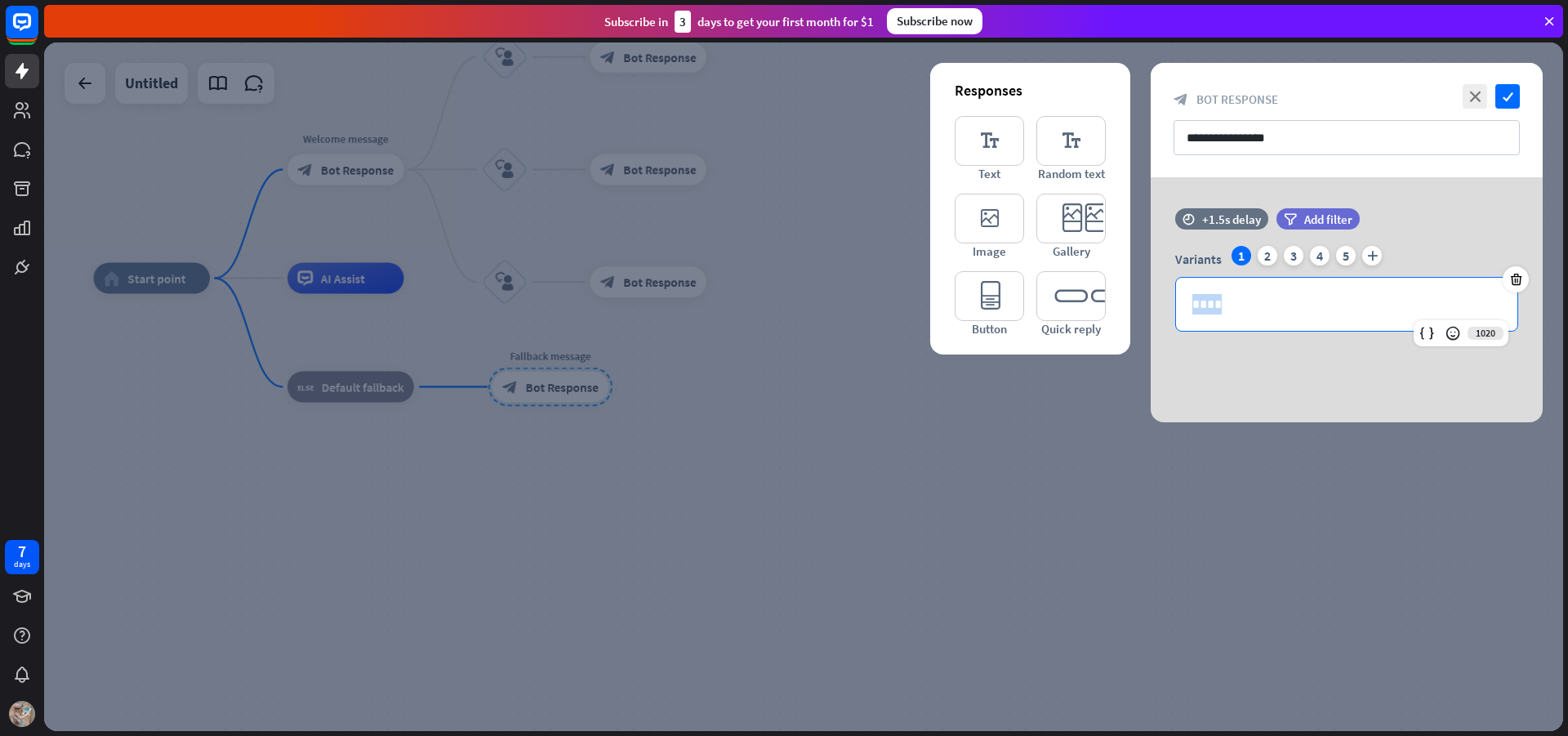
drag, startPoint x: 1275, startPoint y: 320, endPoint x: 933, endPoint y: 310, distance: 342.1
click at [1151, 310] on div "Responses editor_text Text editor_text Random text editor_image Image editor_ca…" at bounding box center [1347, 300] width 392 height 246
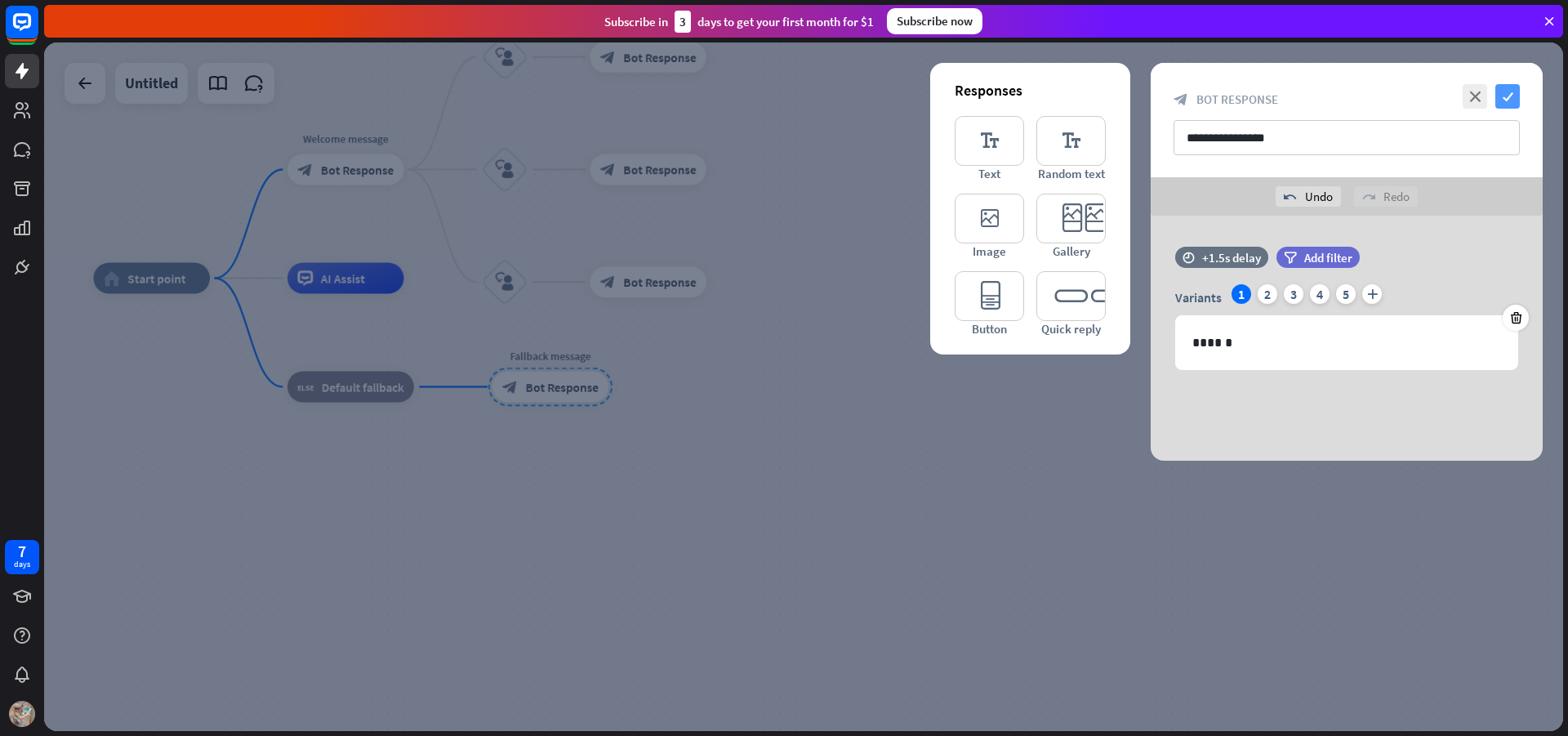
click at [1513, 89] on icon "check" at bounding box center [1508, 96] width 25 height 25
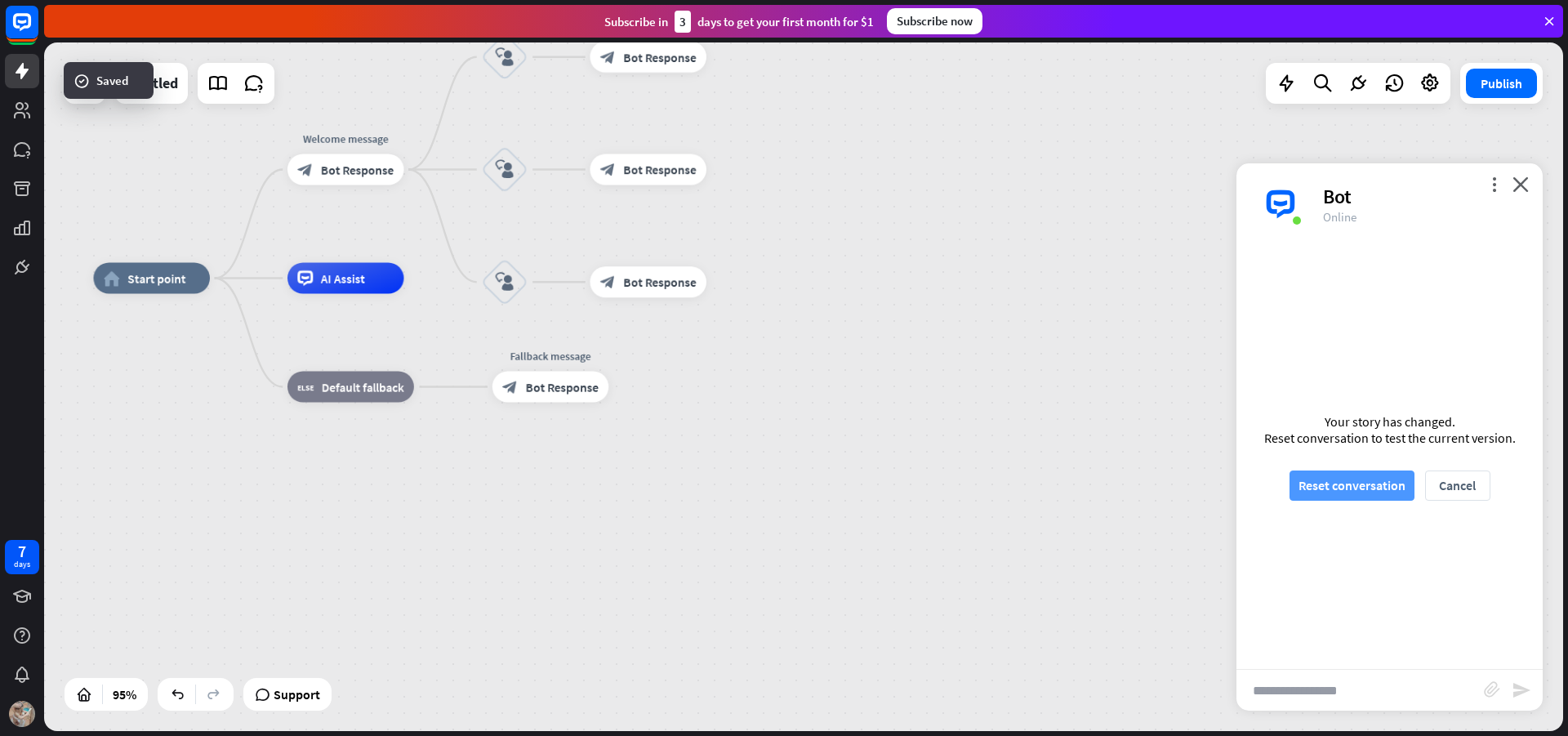
click at [1375, 485] on button "Reset conversation" at bounding box center [1352, 486] width 125 height 30
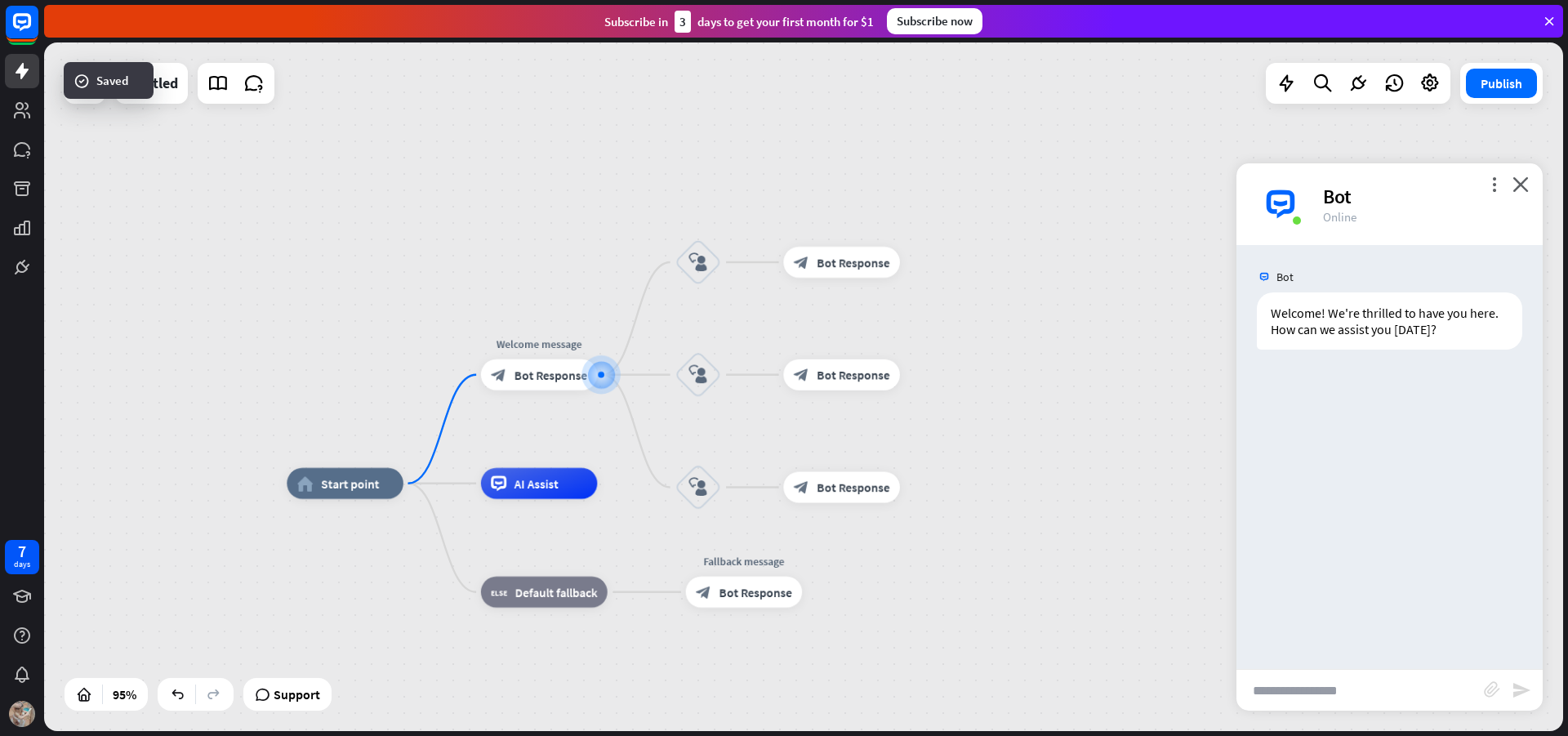
click at [1381, 672] on input "text" at bounding box center [1360, 690] width 247 height 41
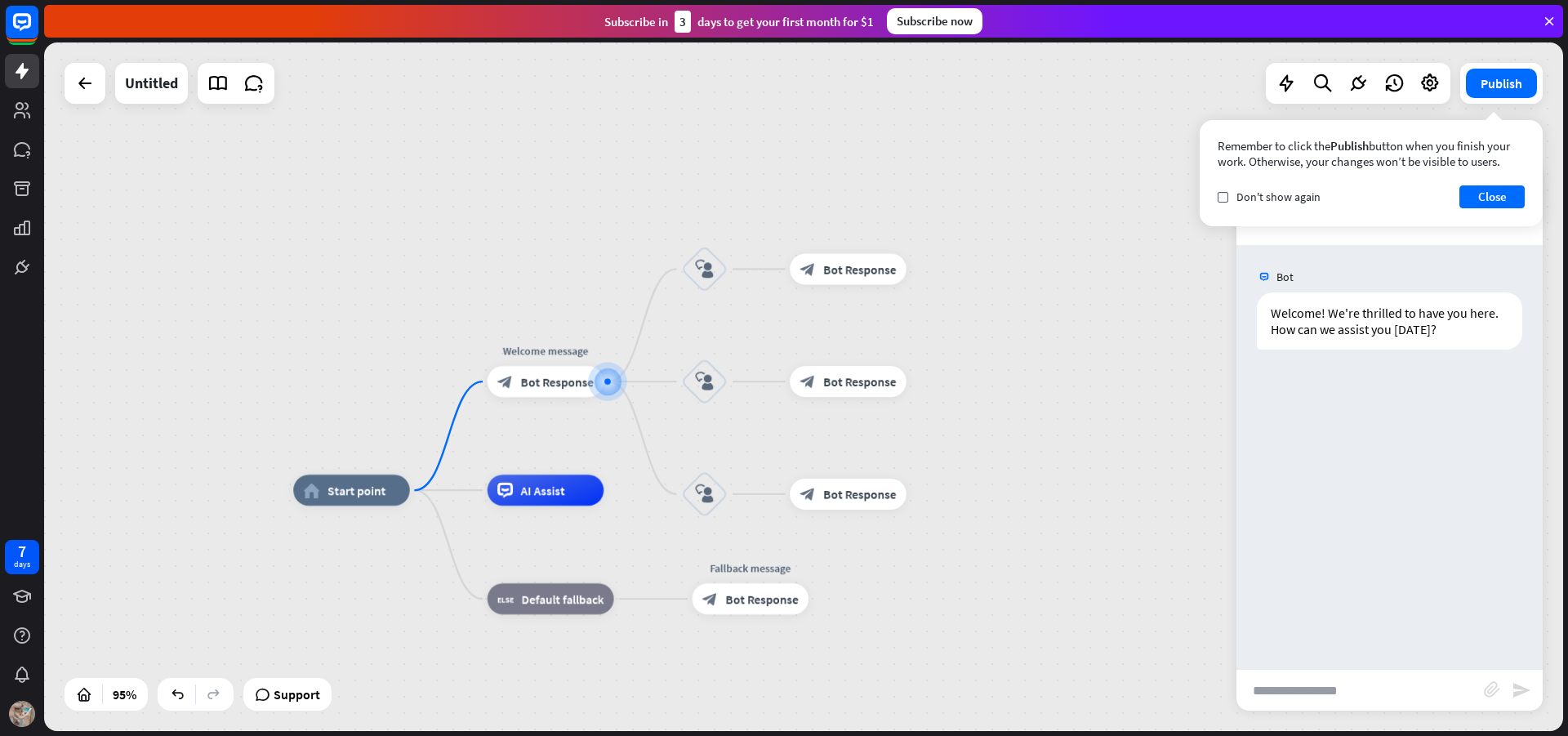
click at [1397, 681] on input "text" at bounding box center [1360, 690] width 247 height 41
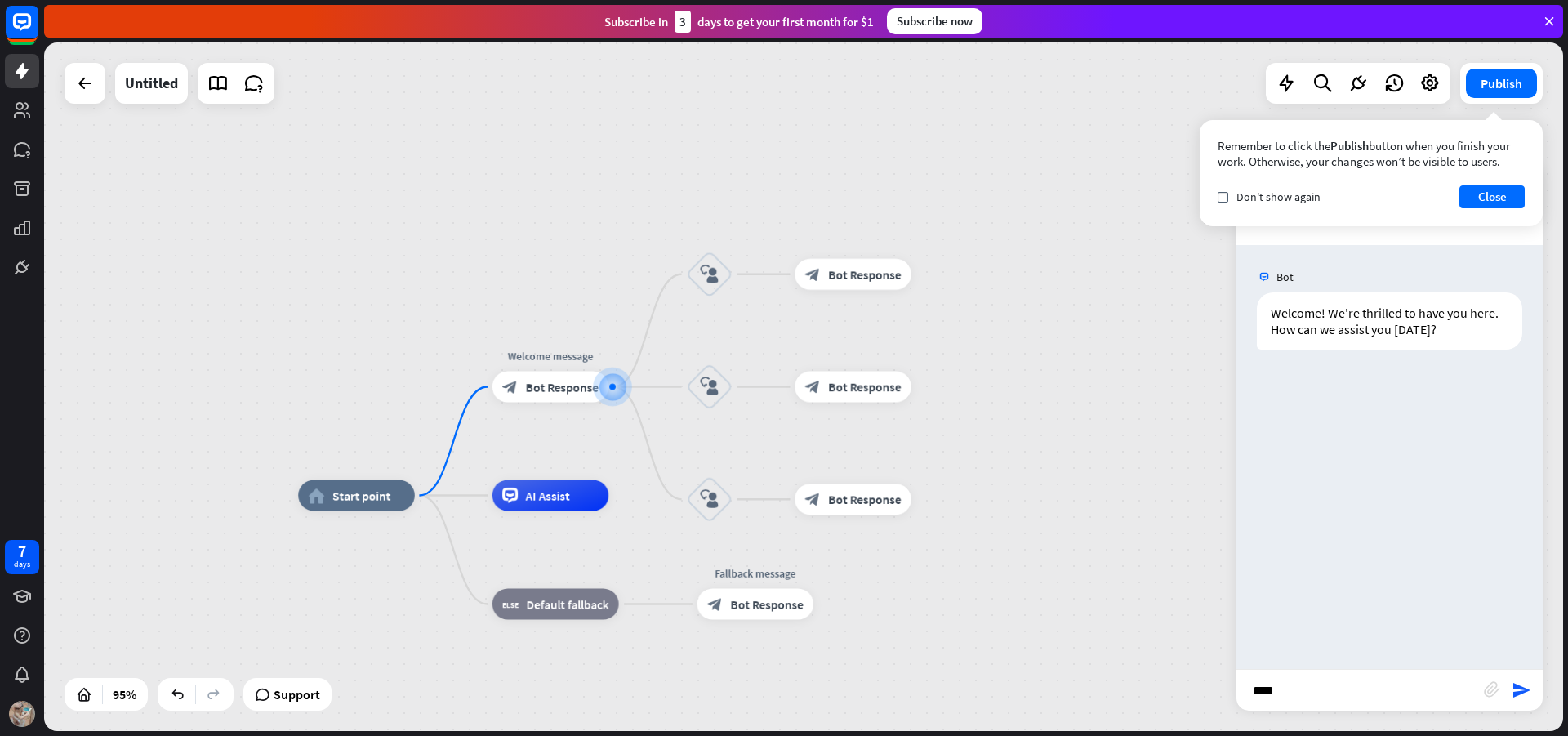
type input "*****"
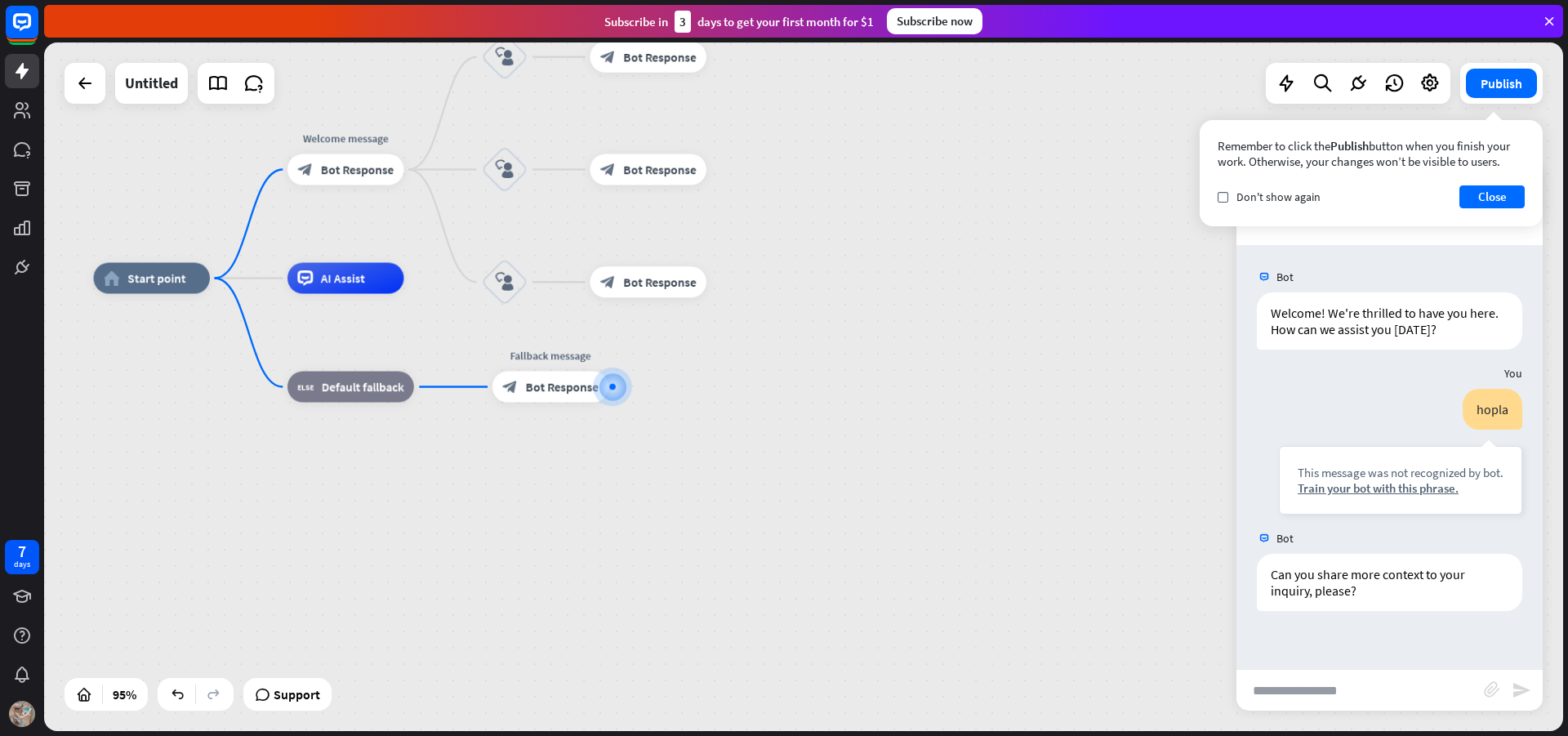
click at [1385, 681] on input "text" at bounding box center [1360, 690] width 247 height 41
type input "****"
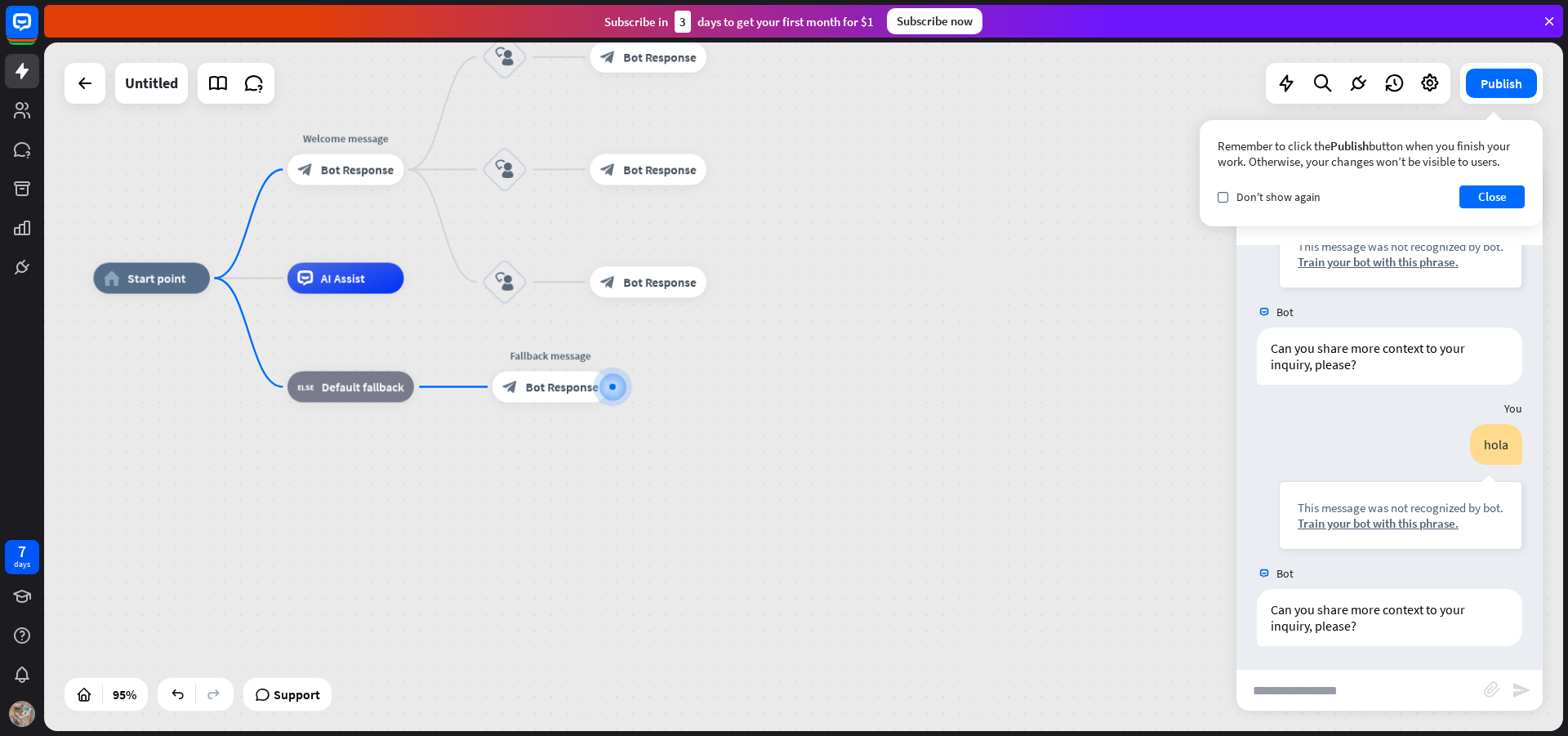
scroll to position [228, 0]
click at [1360, 678] on input "text" at bounding box center [1360, 690] width 247 height 41
click at [1365, 689] on input "text" at bounding box center [1360, 690] width 247 height 41
type input "**********"
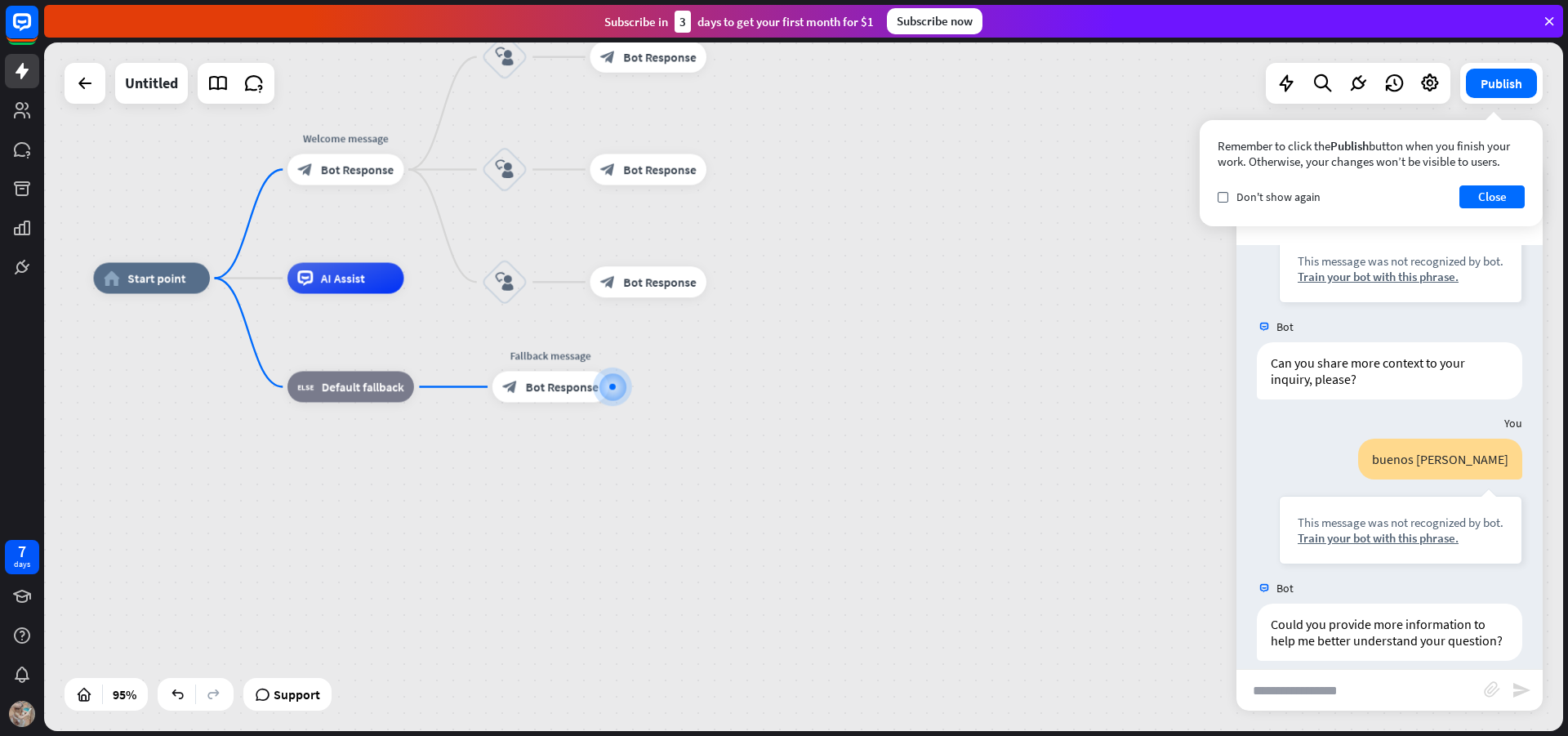
scroll to position [506, 0]
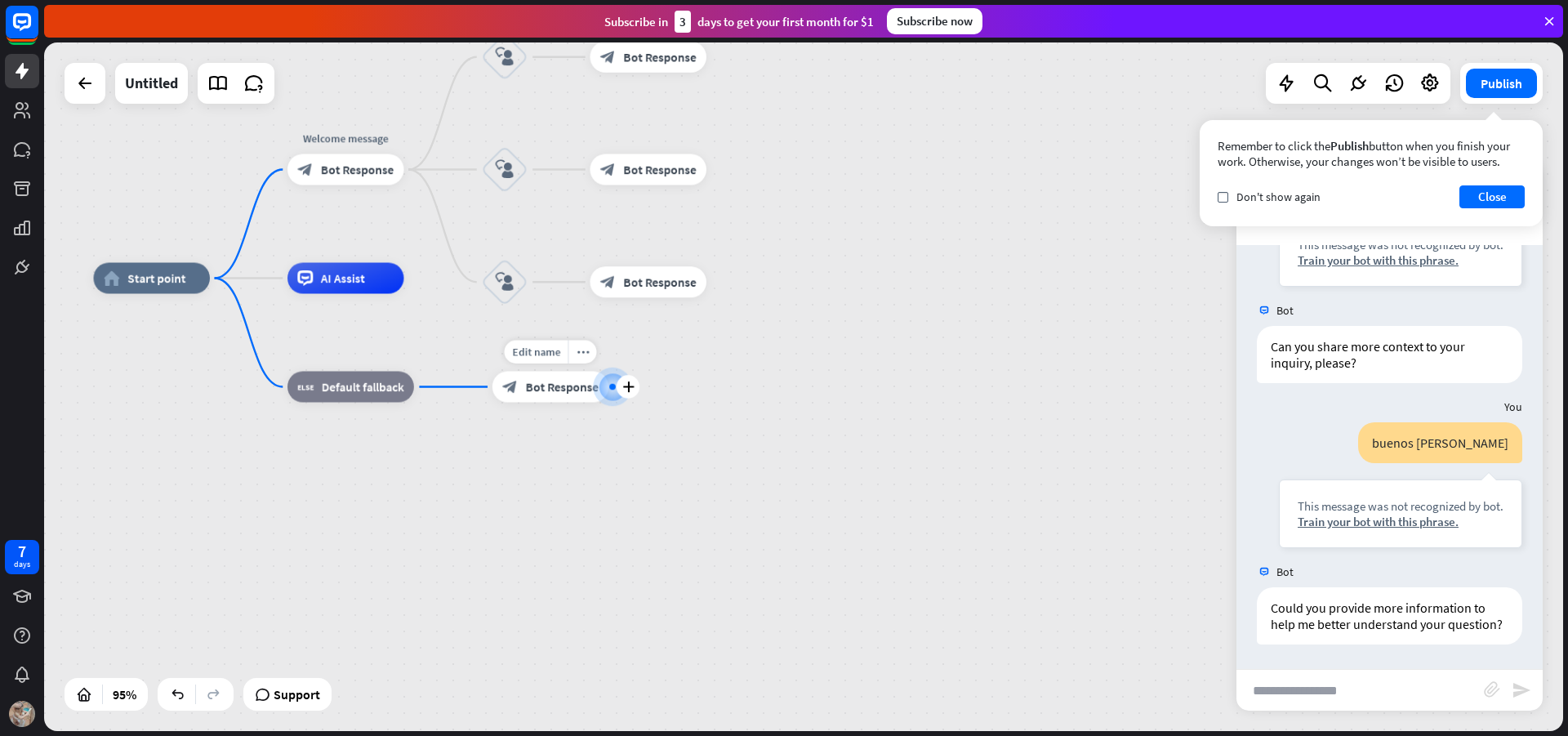
click at [582, 403] on div "Edit name more_horiz plus Fallback message block_bot_response Bot Response" at bounding box center [551, 387] width 117 height 31
click at [582, 402] on div "Edit name more_horiz plus block_bot_response Bot Response" at bounding box center [552, 386] width 117 height 31
drag, startPoint x: 589, startPoint y: 394, endPoint x: 580, endPoint y: 396, distance: 9.2
click at [580, 396] on div "block_bot_response Bot Response" at bounding box center [552, 386] width 117 height 31
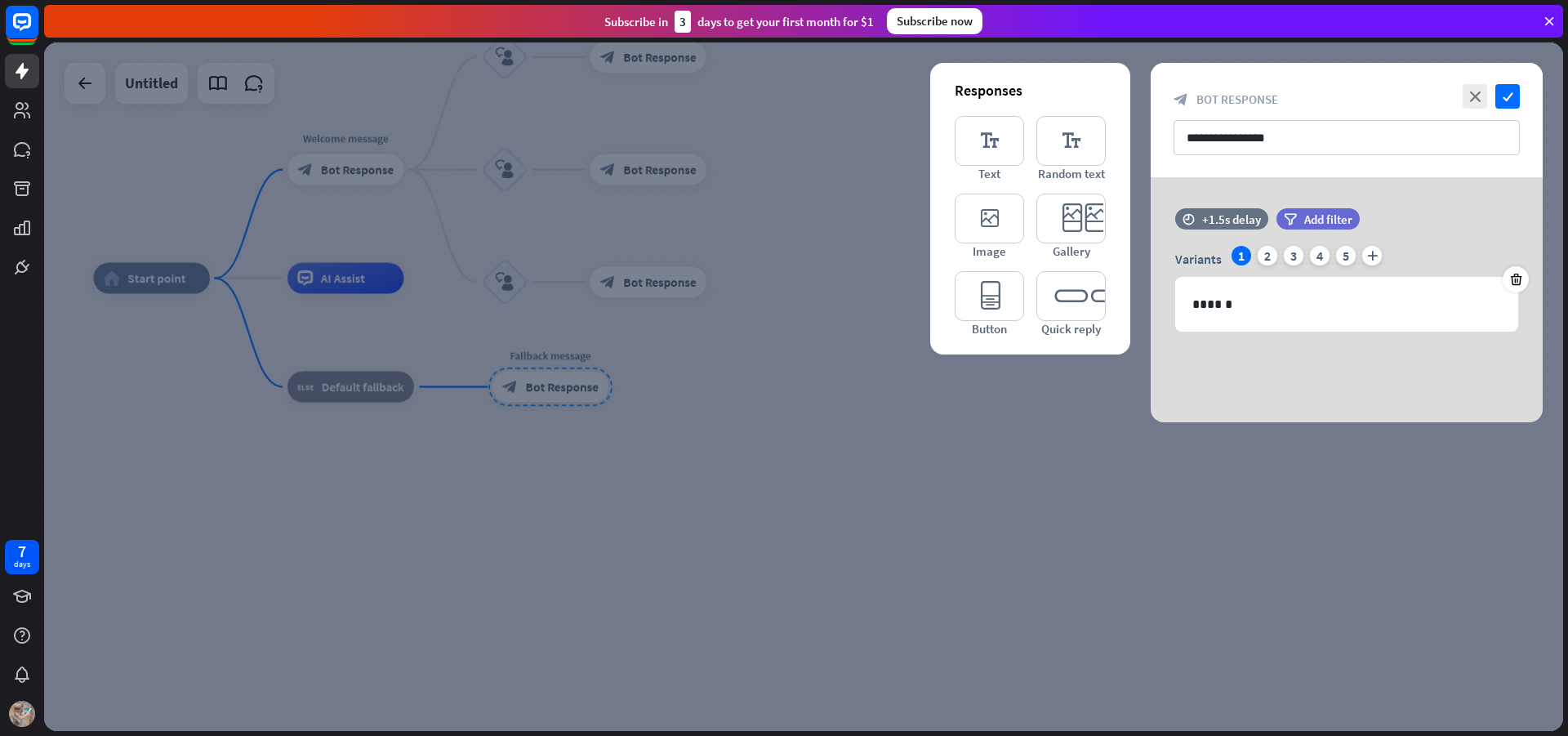
click at [1060, 510] on div at bounding box center [803, 387] width 1520 height 689
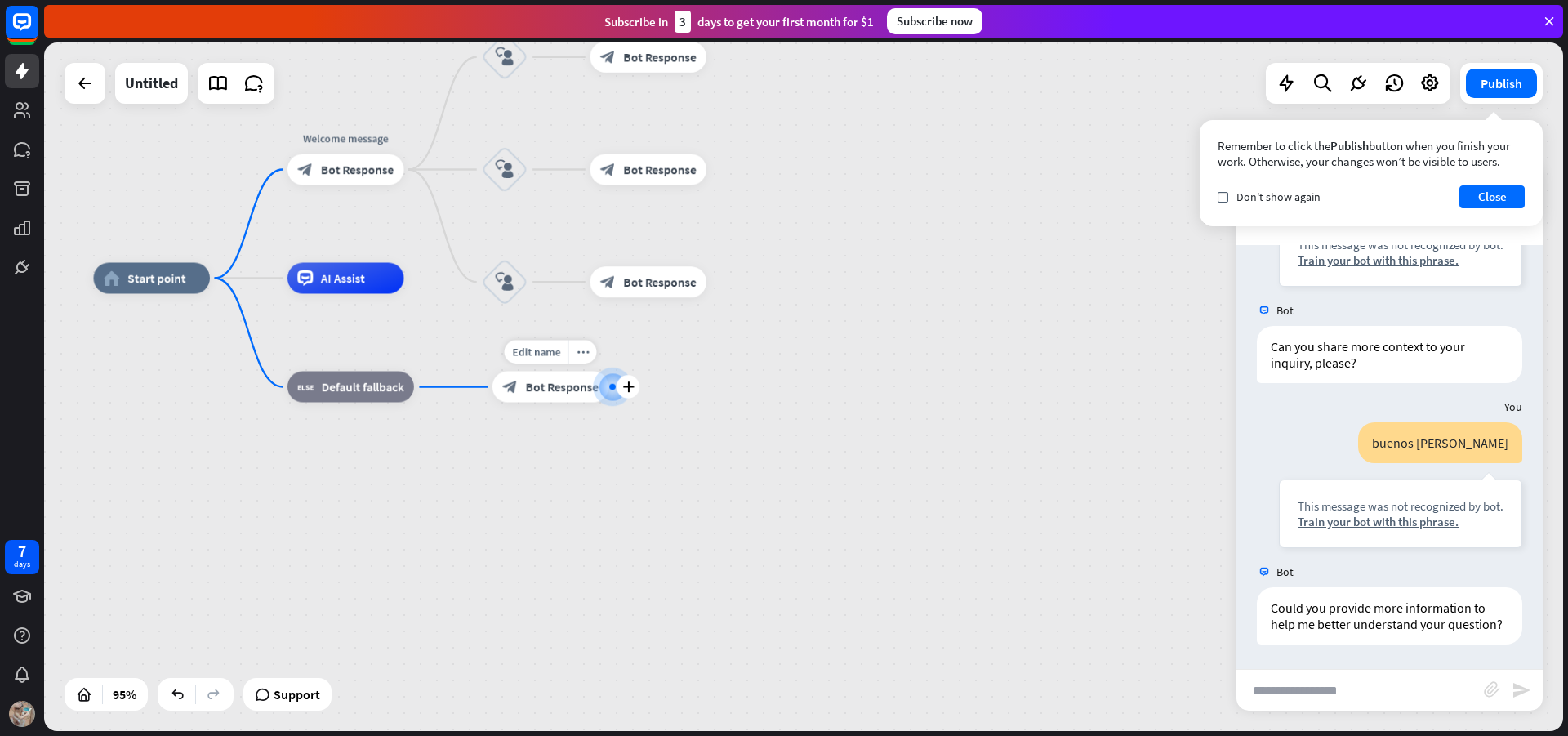
click at [557, 390] on span "Bot Response" at bounding box center [562, 386] width 73 height 16
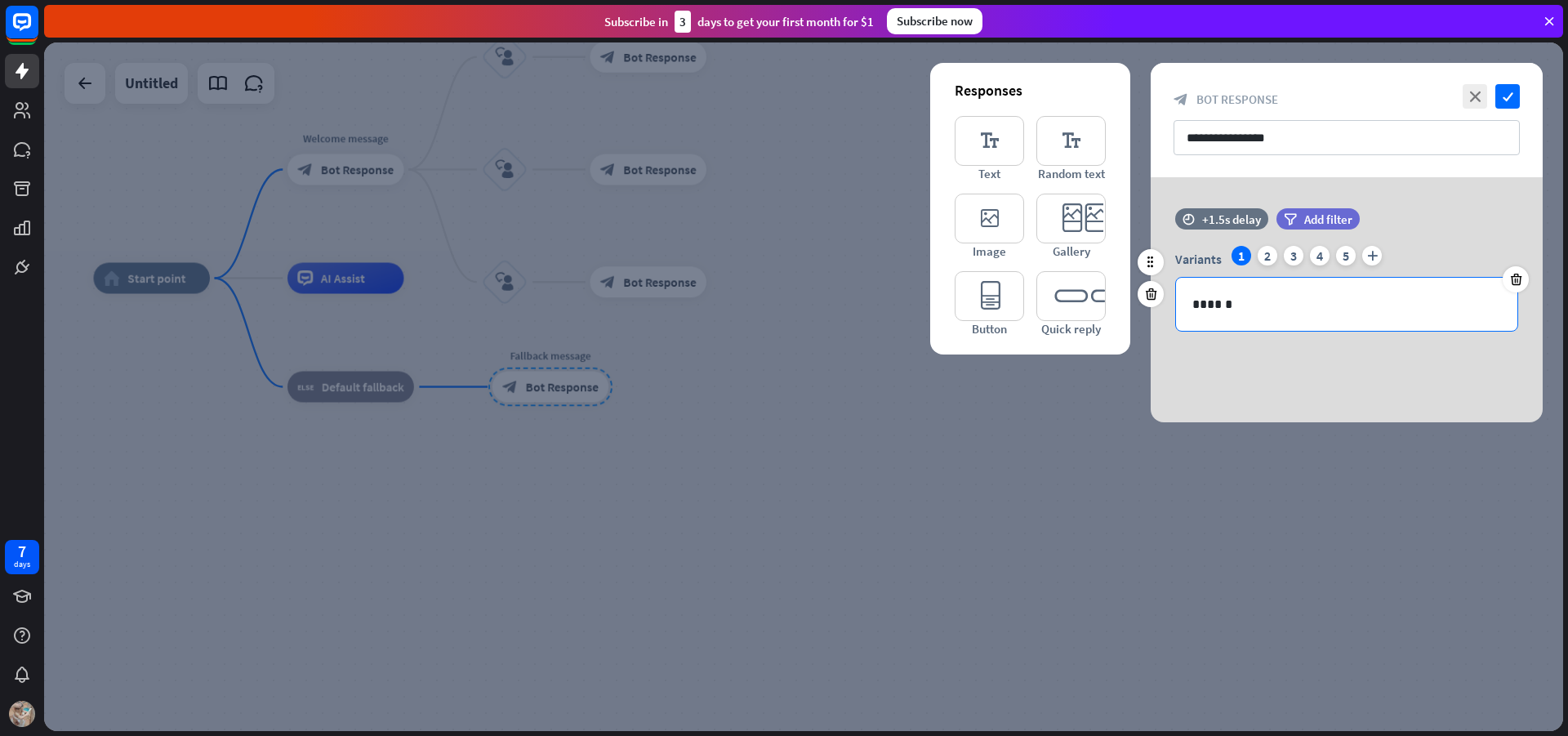
drag, startPoint x: 1360, startPoint y: 345, endPoint x: 1270, endPoint y: 337, distance: 90.4
drag, startPoint x: 1270, startPoint y: 337, endPoint x: 728, endPoint y: 301, distance: 543.2
click at [728, 301] on div at bounding box center [803, 387] width 1520 height 689
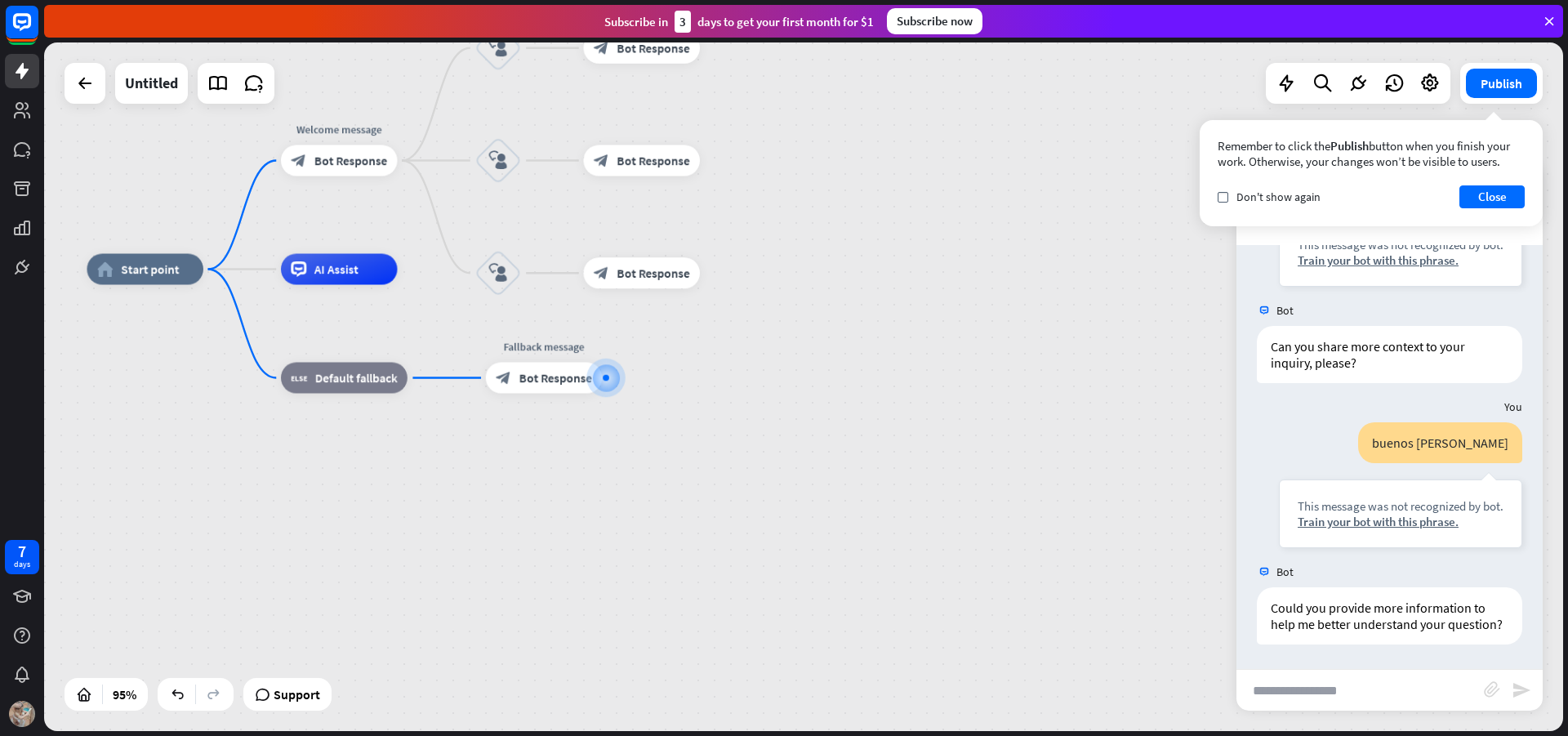
drag, startPoint x: 1543, startPoint y: 550, endPoint x: 1542, endPoint y: 611, distance: 61.0
click at [1544, 615] on div "home_2 Start point Welcome message block_bot_response Bot Response block_user_i…" at bounding box center [803, 387] width 1520 height 689
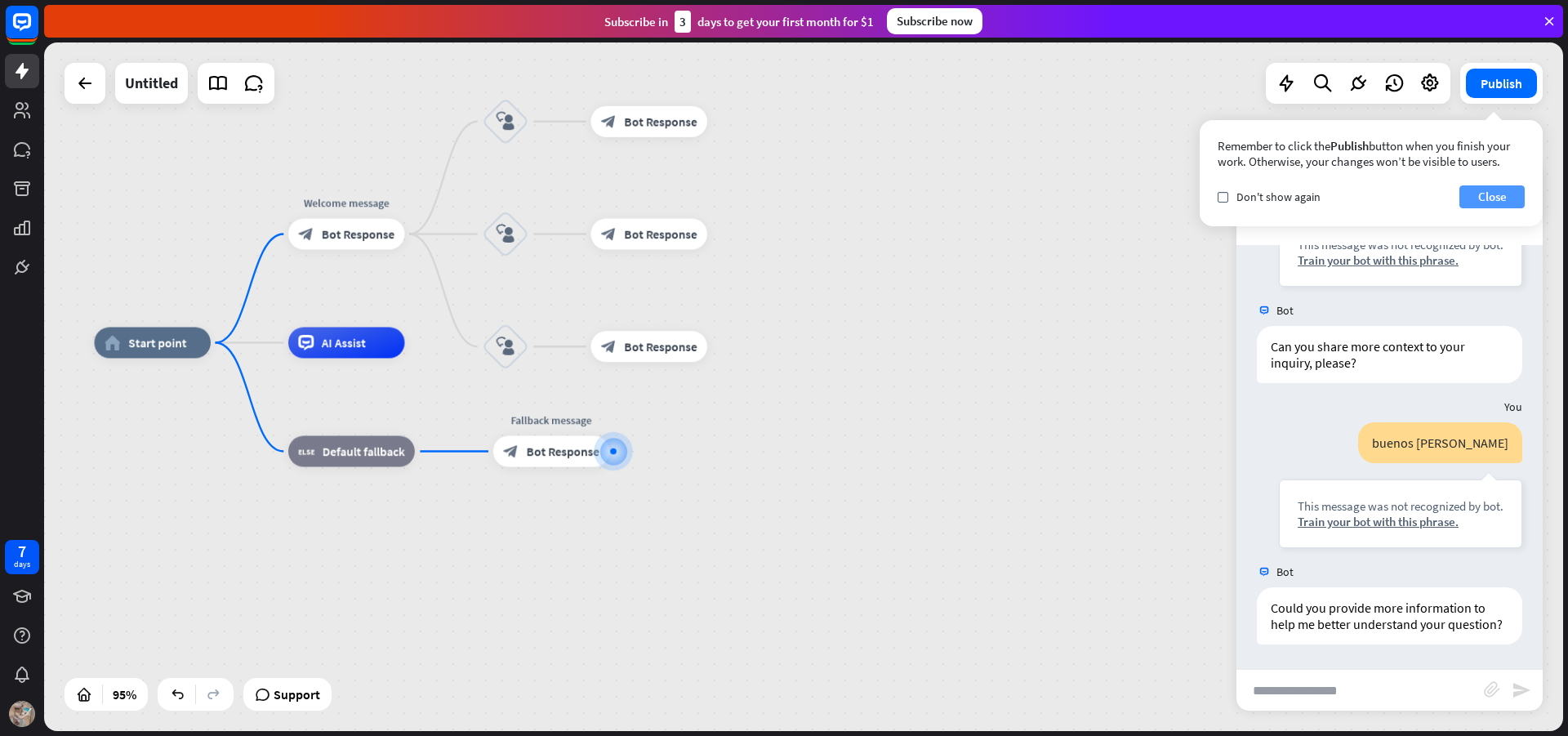
click at [1509, 187] on button "Close" at bounding box center [1492, 196] width 66 height 23
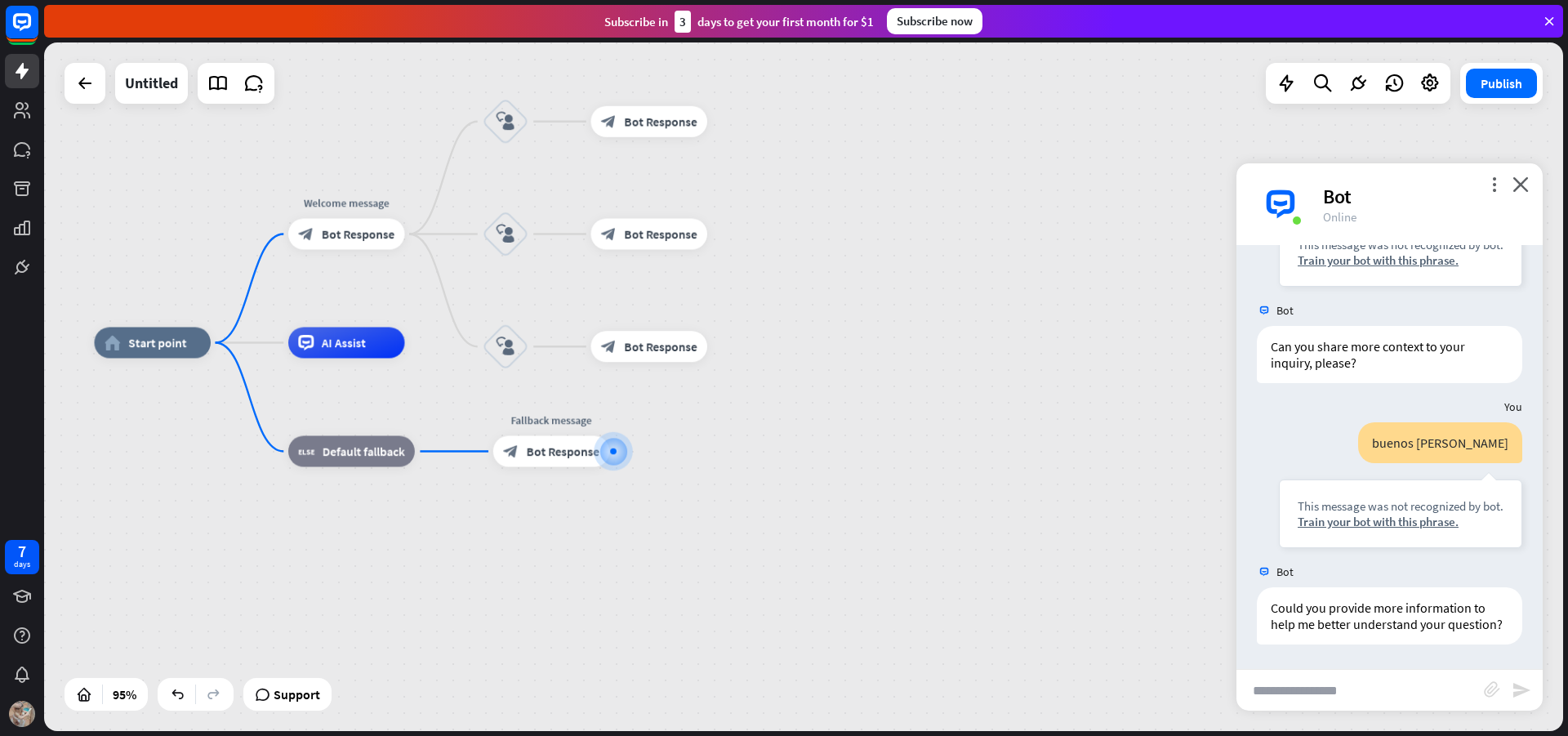
drag, startPoint x: 559, startPoint y: 485, endPoint x: 395, endPoint y: 717, distance: 284.1
click at [560, 444] on span "Bot Response" at bounding box center [563, 451] width 73 height 16
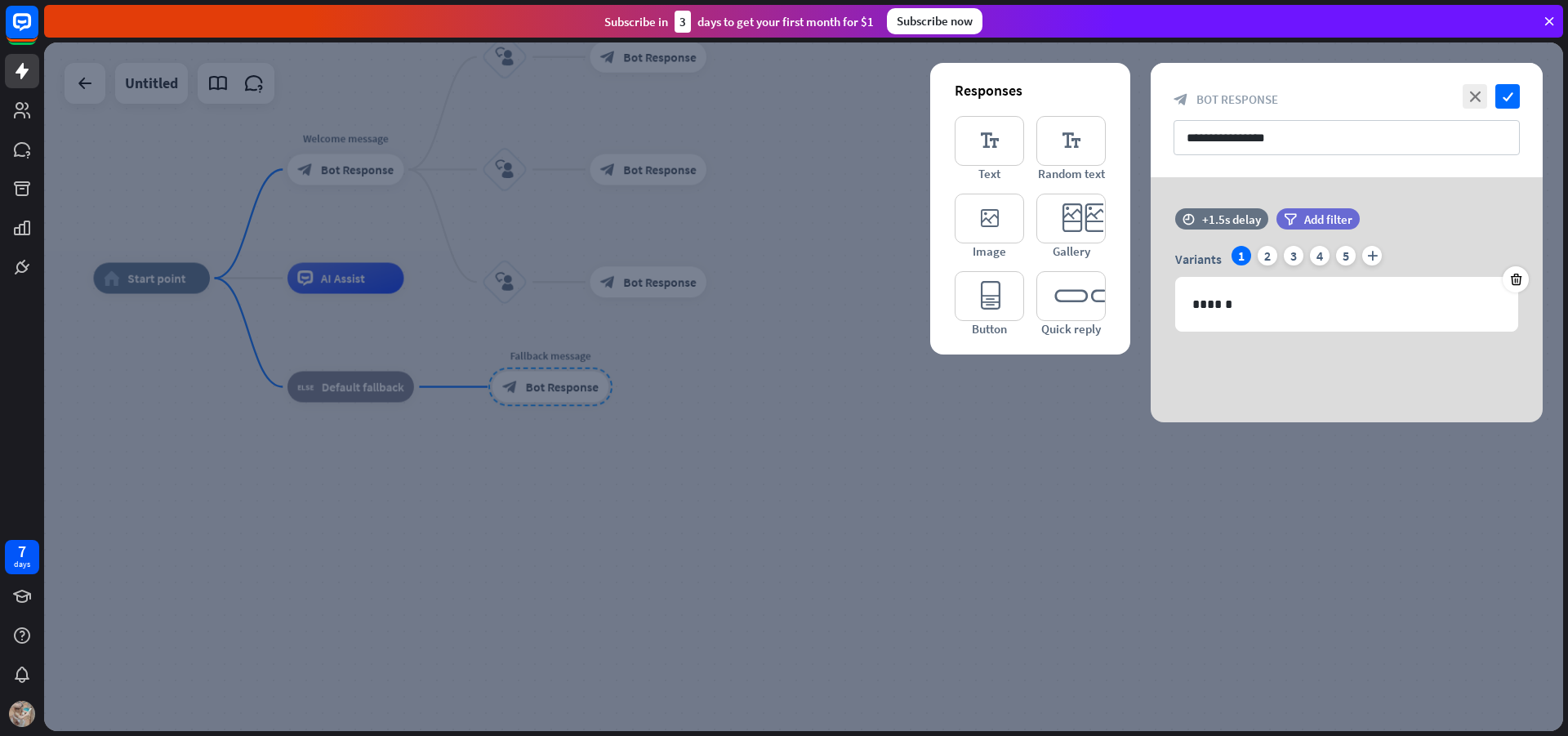
drag, startPoint x: 1512, startPoint y: 96, endPoint x: 1496, endPoint y: 110, distance: 21.3
click at [1512, 95] on icon "check" at bounding box center [1508, 96] width 25 height 25
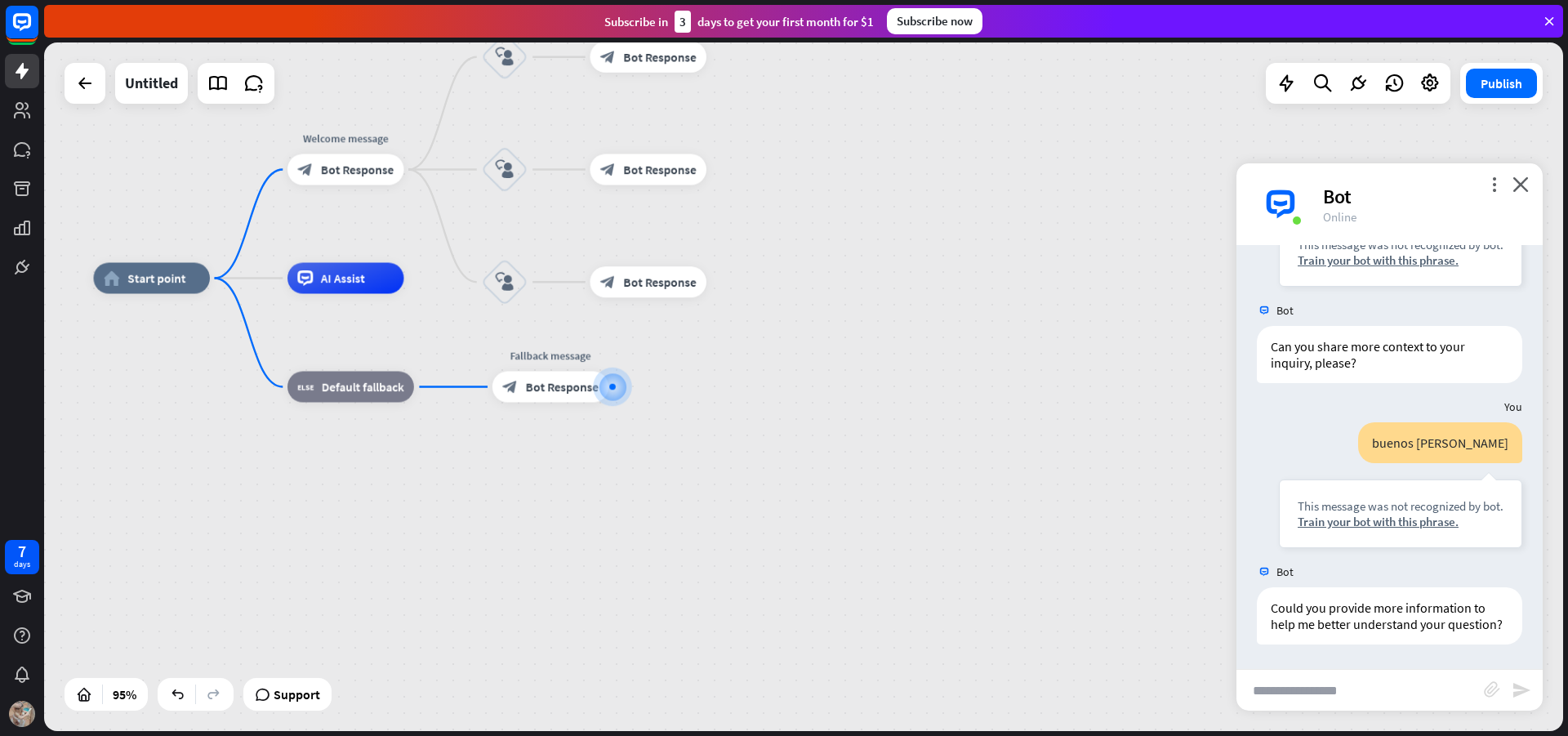
click at [1524, 192] on div "more_vert close Bot Online" at bounding box center [1390, 205] width 307 height 82
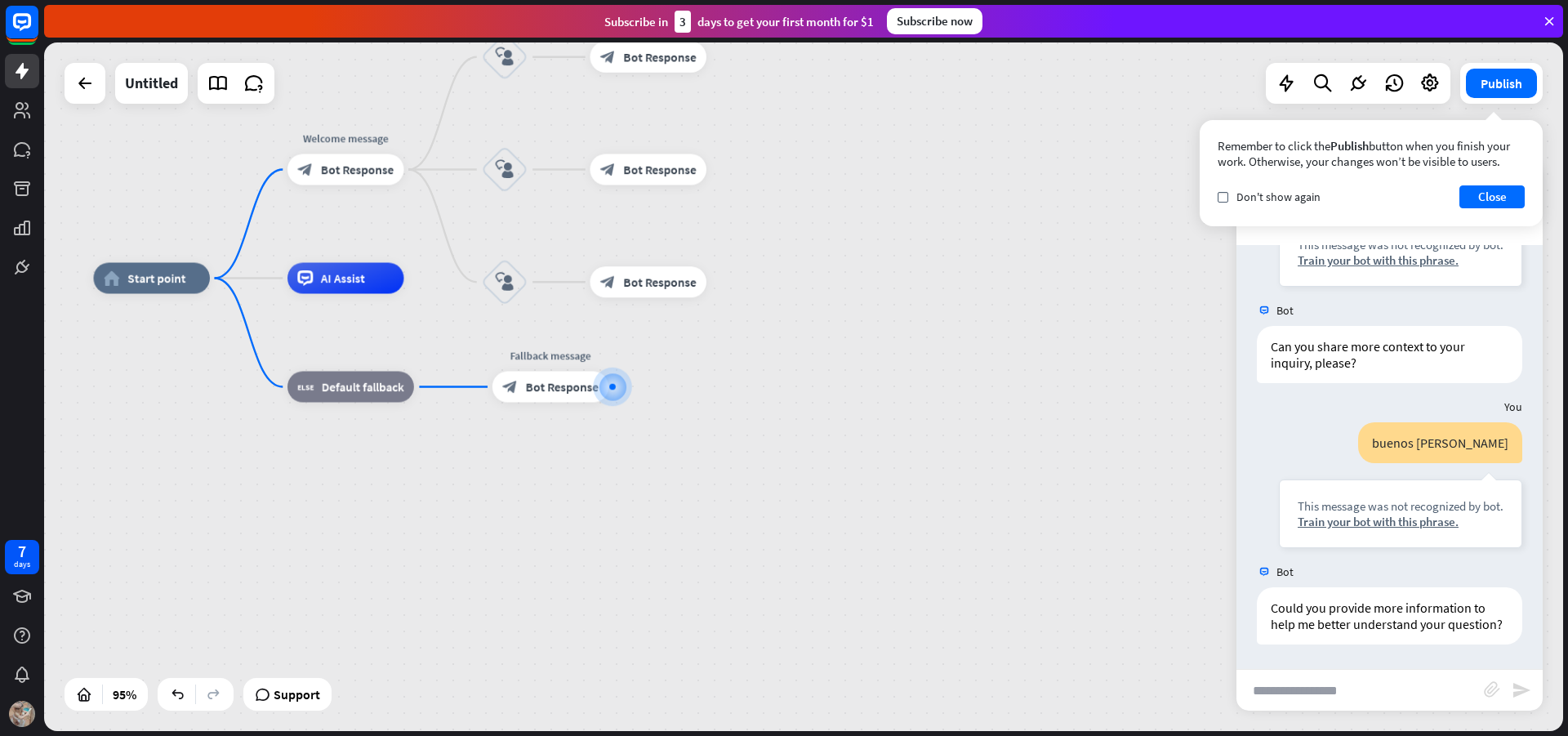
click at [1521, 183] on div "Remember to click the Publish button when you finish your work. Otherwise, your…" at bounding box center [1372, 173] width 343 height 106
click at [1493, 195] on button "Close" at bounding box center [1492, 196] width 66 height 23
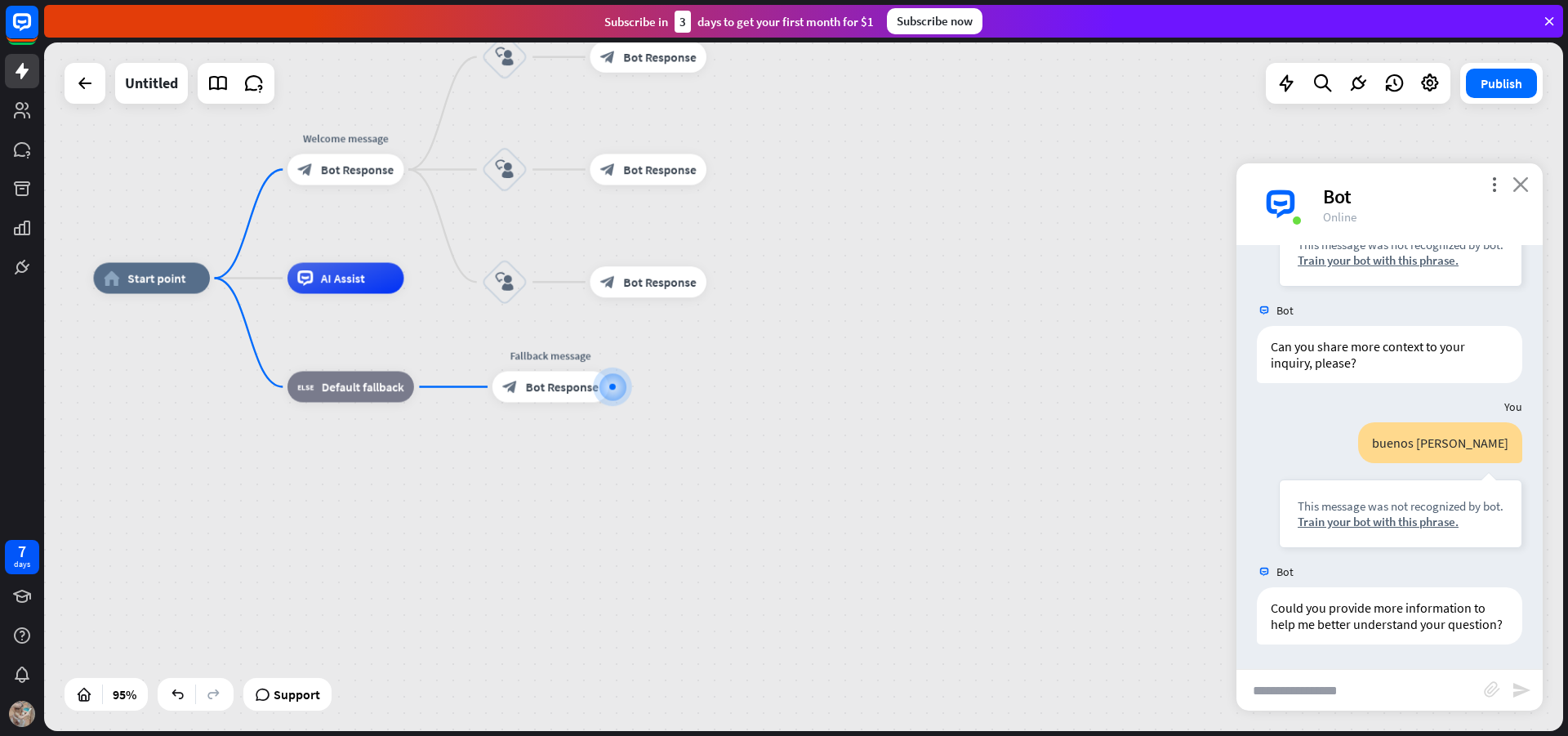
click at [1521, 184] on icon "close" at bounding box center [1521, 184] width 16 height 16
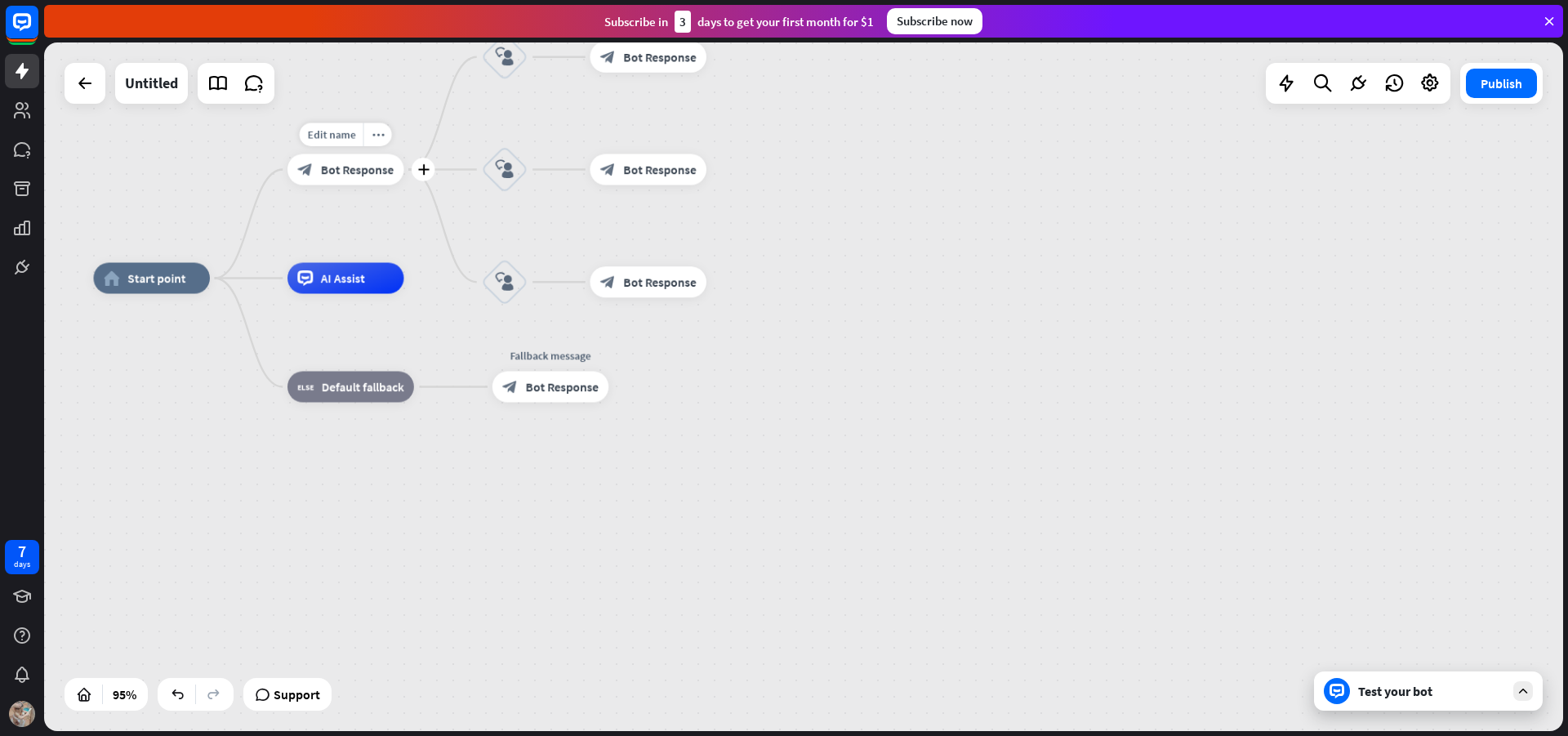
click at [340, 169] on span "Bot Response" at bounding box center [358, 169] width 73 height 16
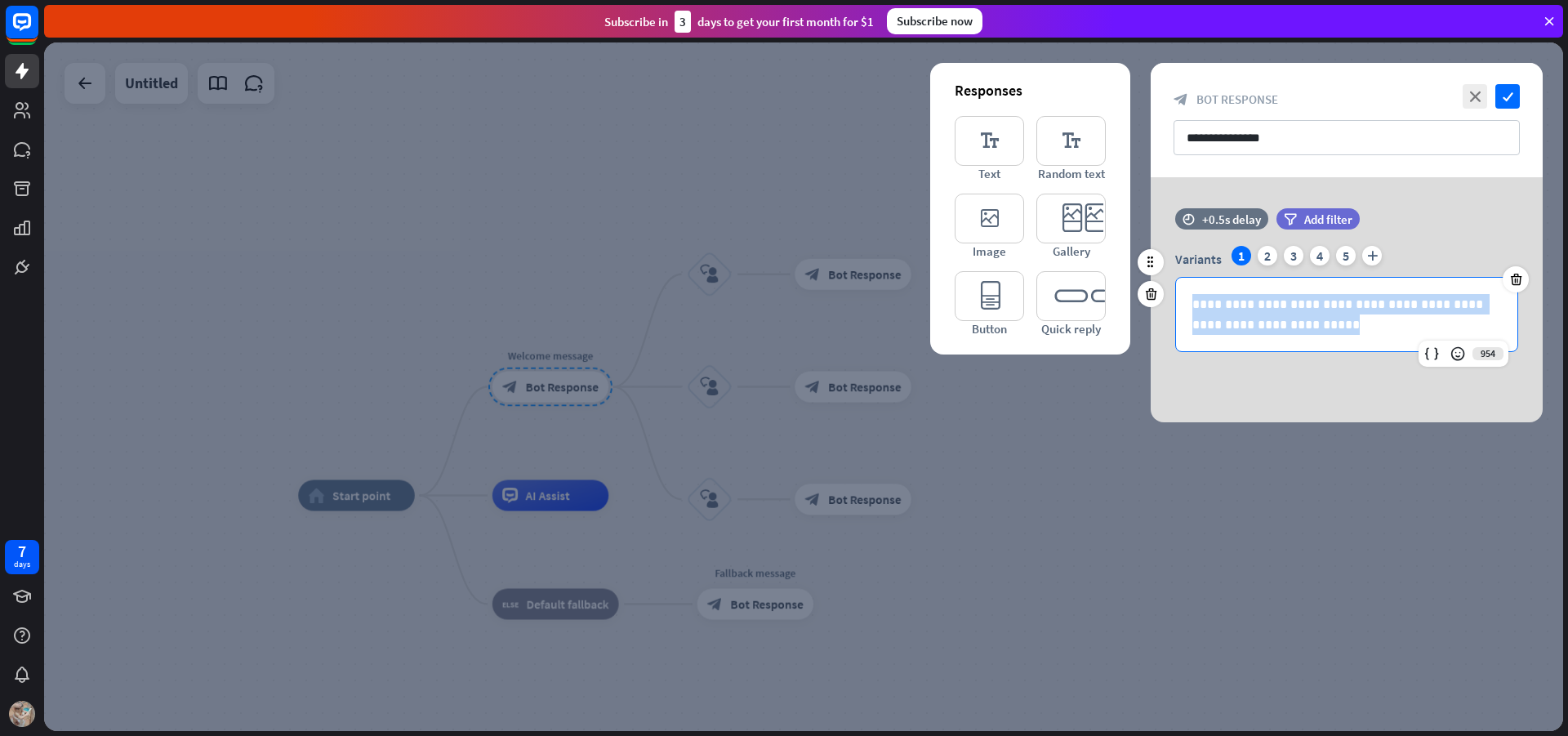
drag, startPoint x: 1373, startPoint y: 332, endPoint x: 1175, endPoint y: 247, distance: 215.5
click at [1175, 247] on div "**********" at bounding box center [1347, 299] width 392 height 106
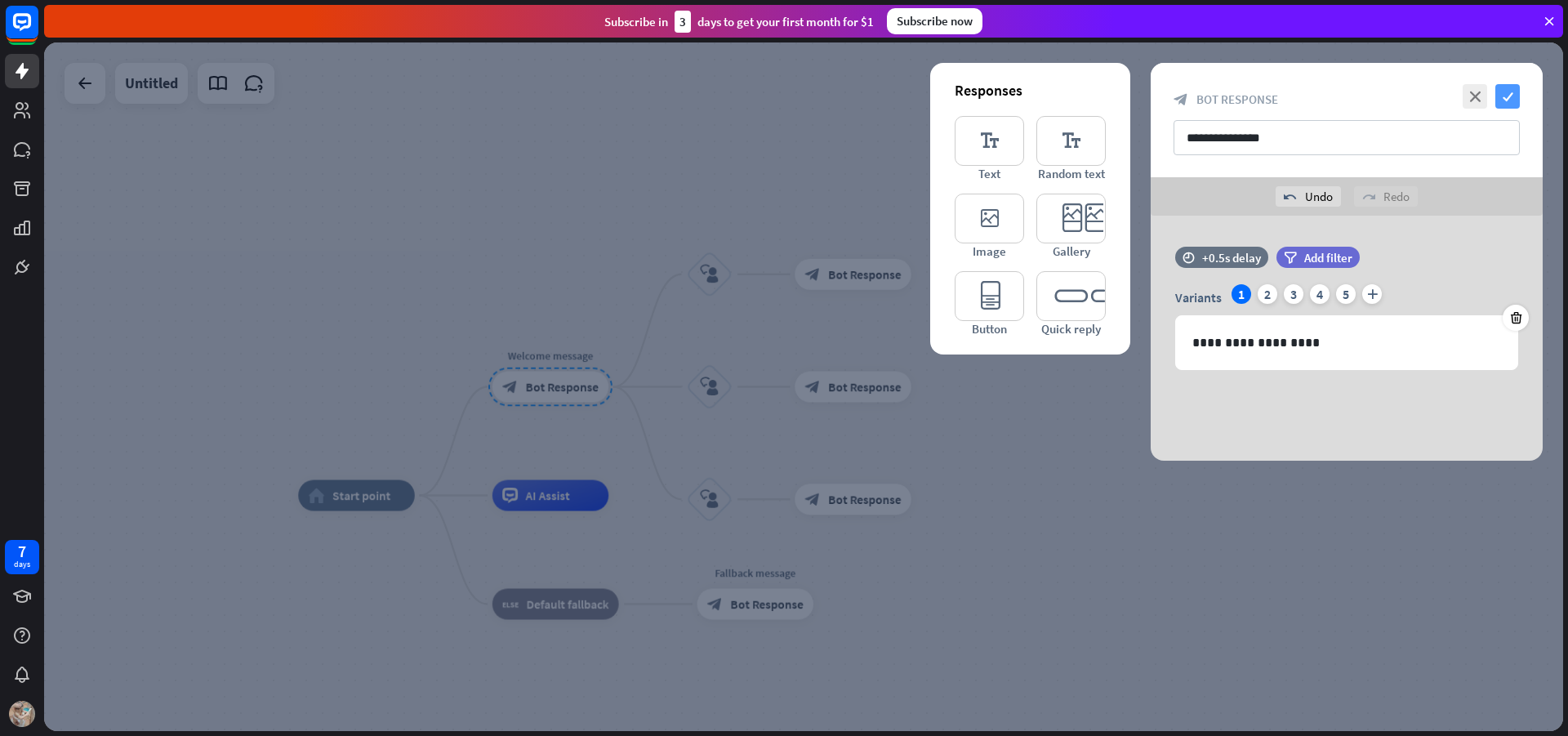
click at [1510, 108] on icon "check" at bounding box center [1508, 96] width 25 height 25
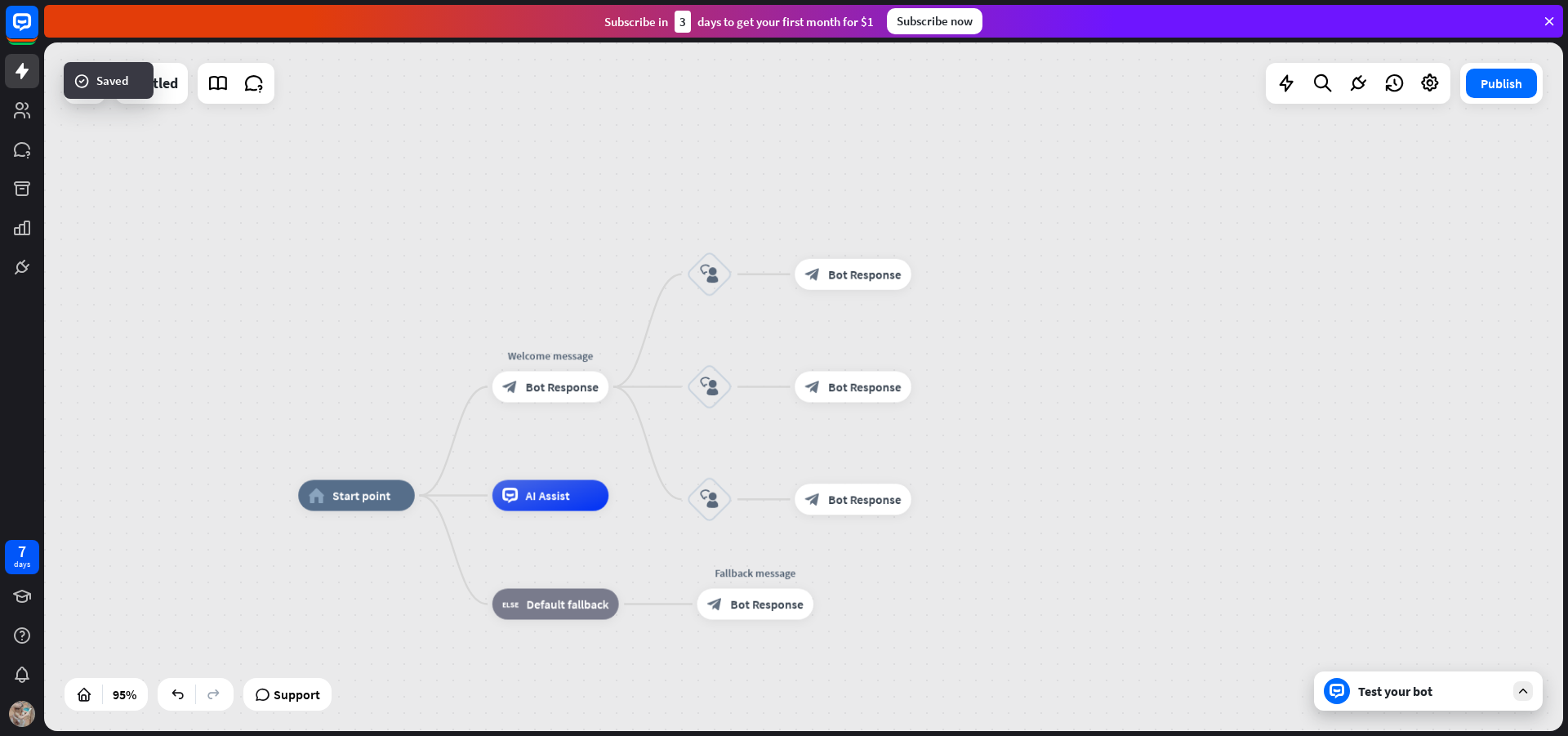
click at [1490, 698] on div "Test your bot" at bounding box center [1431, 691] width 147 height 16
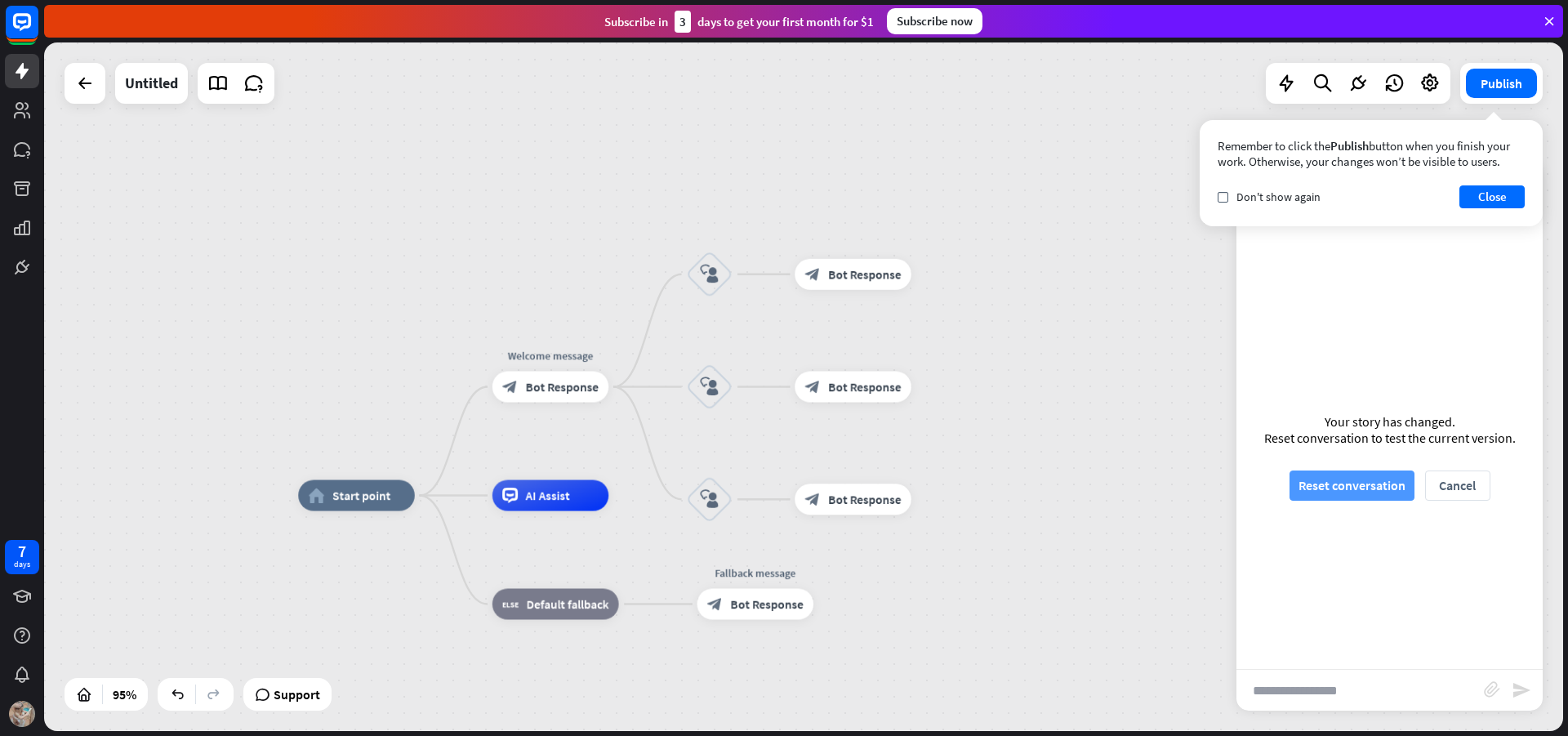
click at [1336, 483] on button "Reset conversation" at bounding box center [1352, 486] width 125 height 30
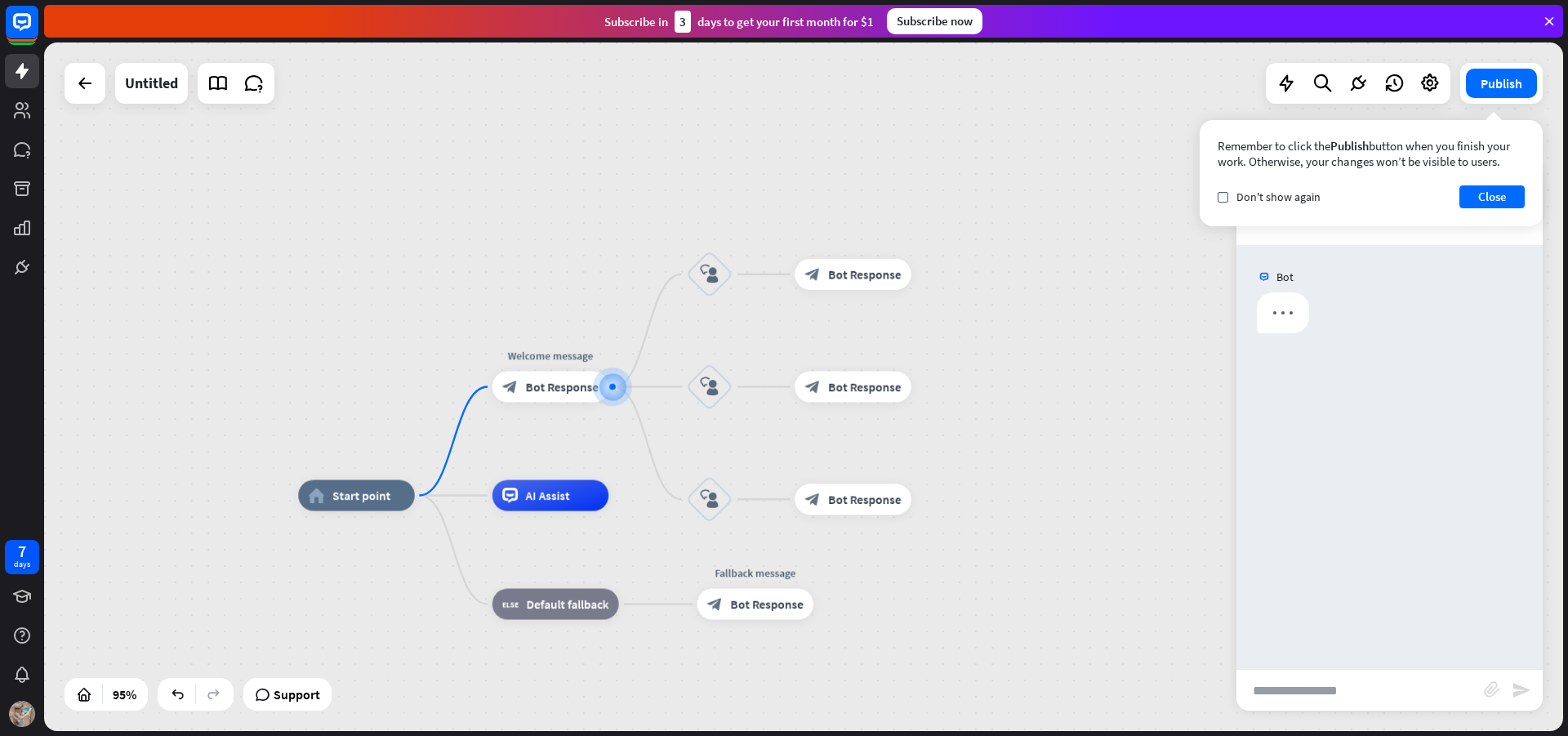
click at [1372, 691] on input "text" at bounding box center [1360, 690] width 247 height 41
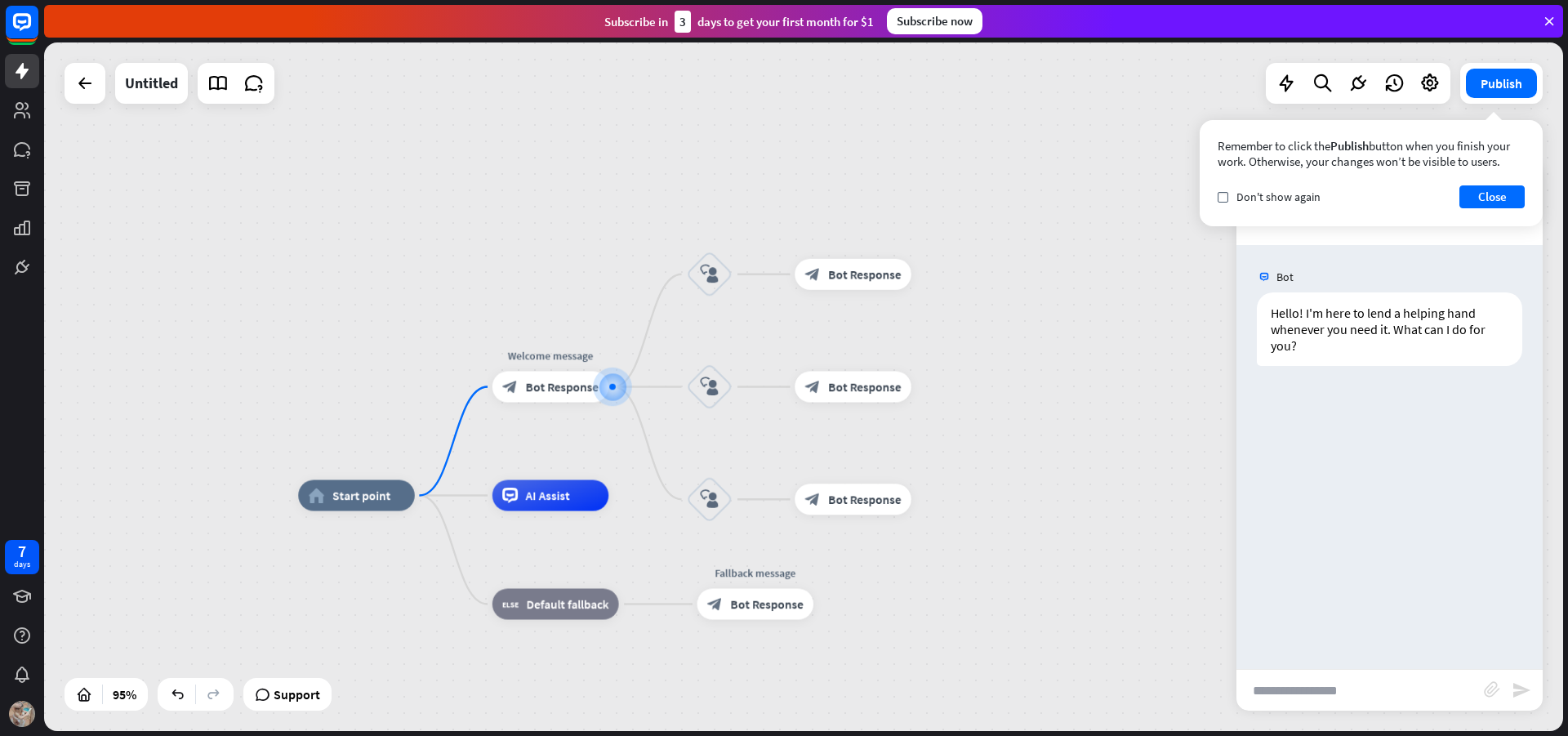
click at [1381, 693] on input "text" at bounding box center [1360, 690] width 247 height 41
type input "**********"
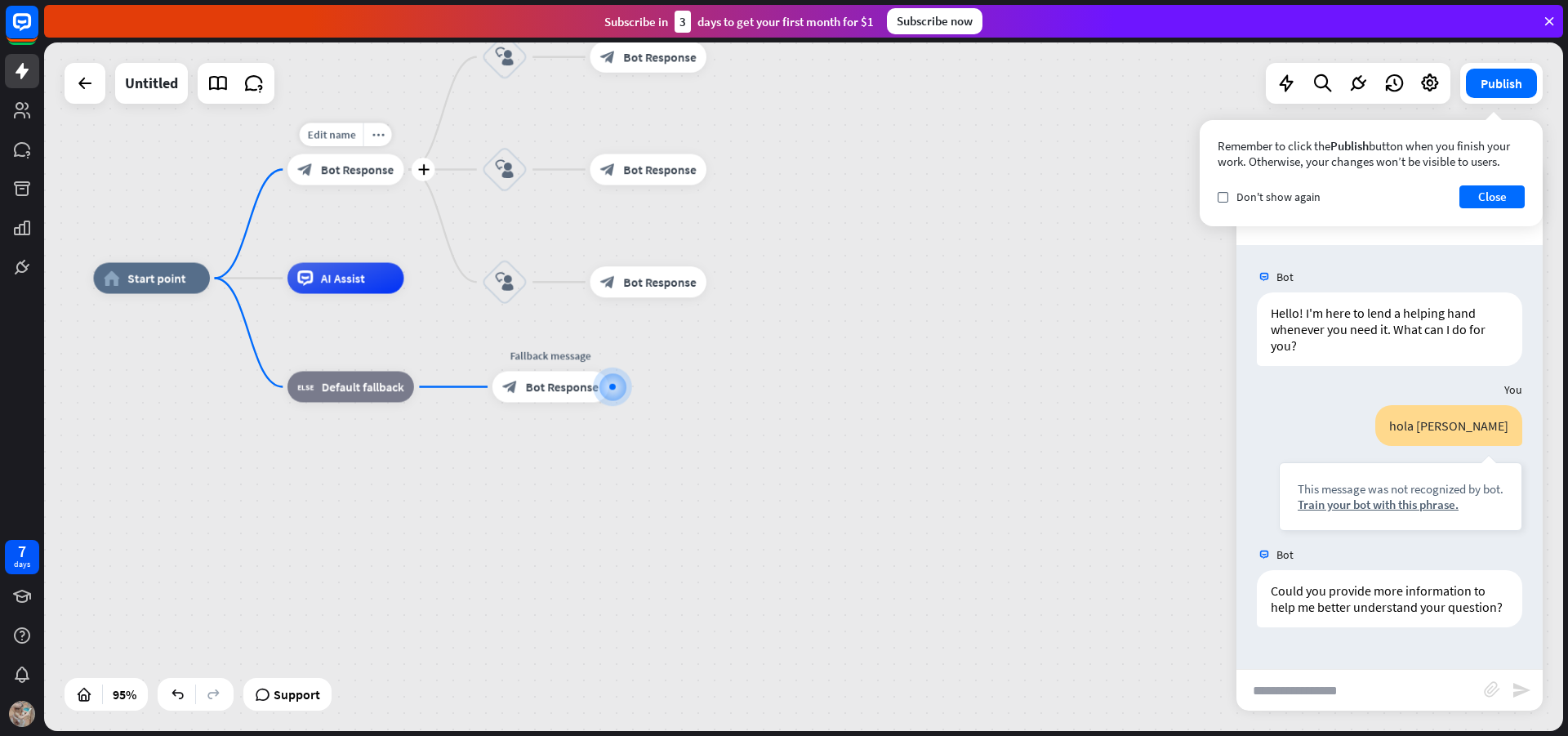
click at [359, 185] on div "Edit name more_horiz plus block_bot_response Bot Response" at bounding box center [346, 170] width 117 height 31
click at [361, 173] on span "Bot Response" at bounding box center [358, 169] width 73 height 16
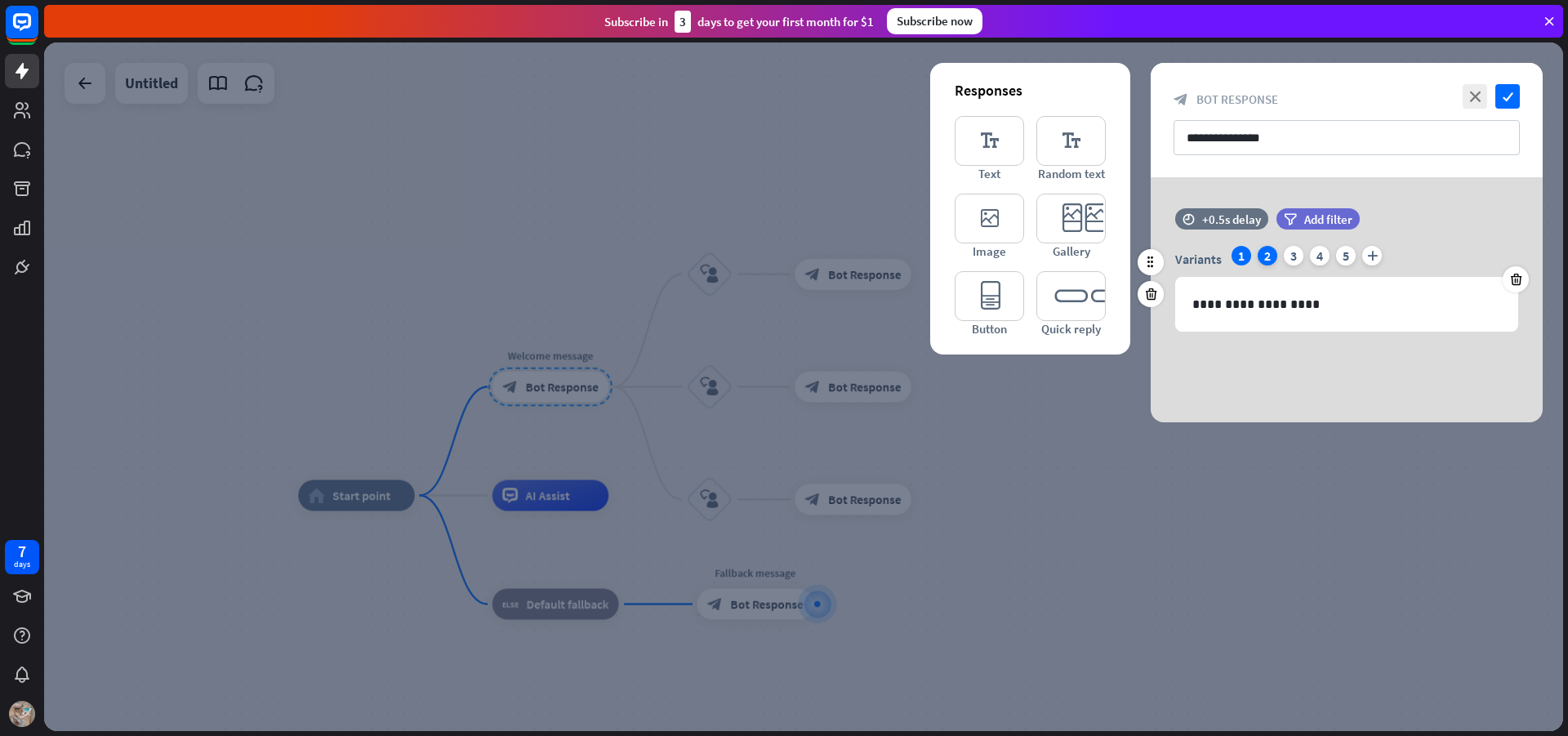
click at [1265, 257] on div "2" at bounding box center [1267, 255] width 19 height 19
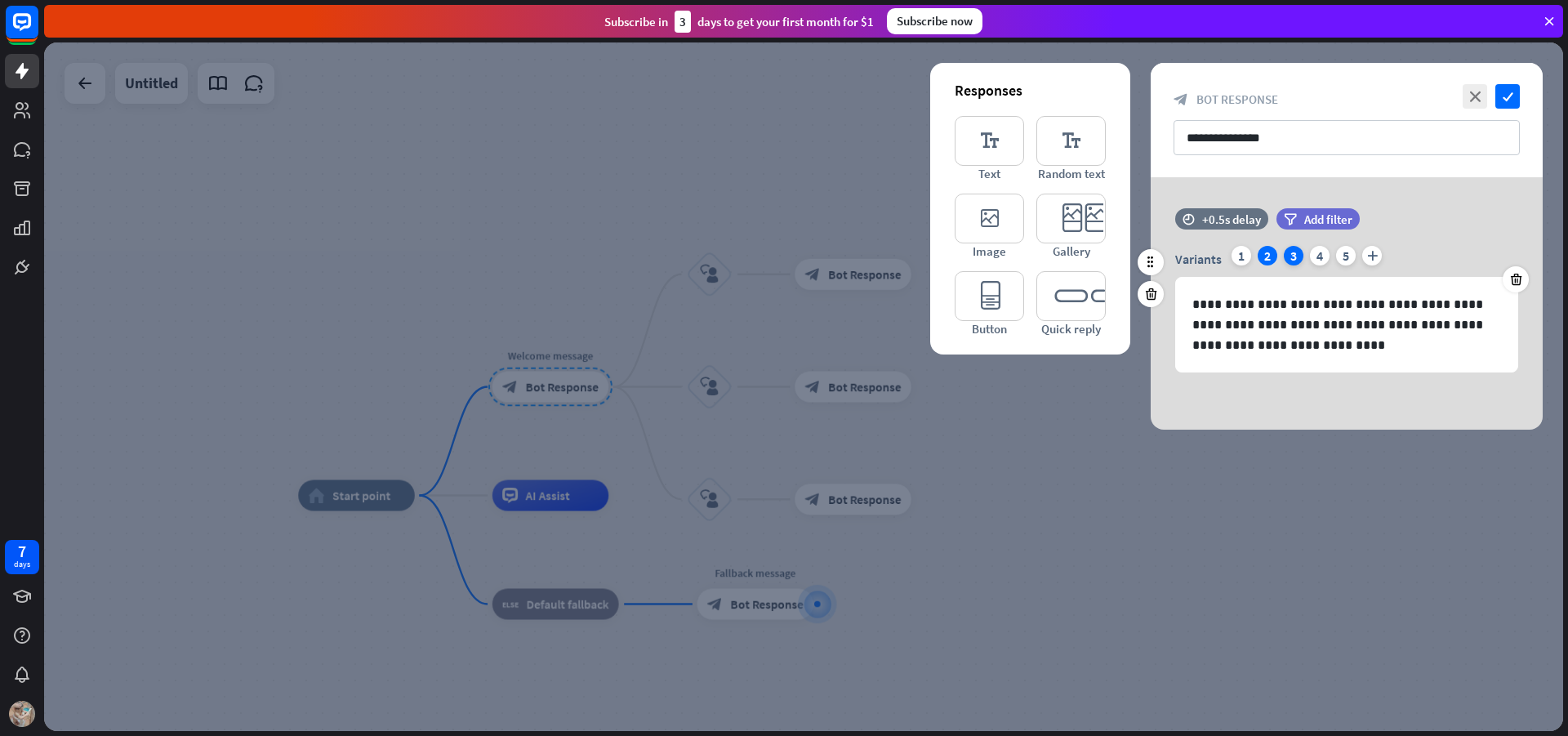
click at [1285, 258] on div "3" at bounding box center [1293, 255] width 19 height 19
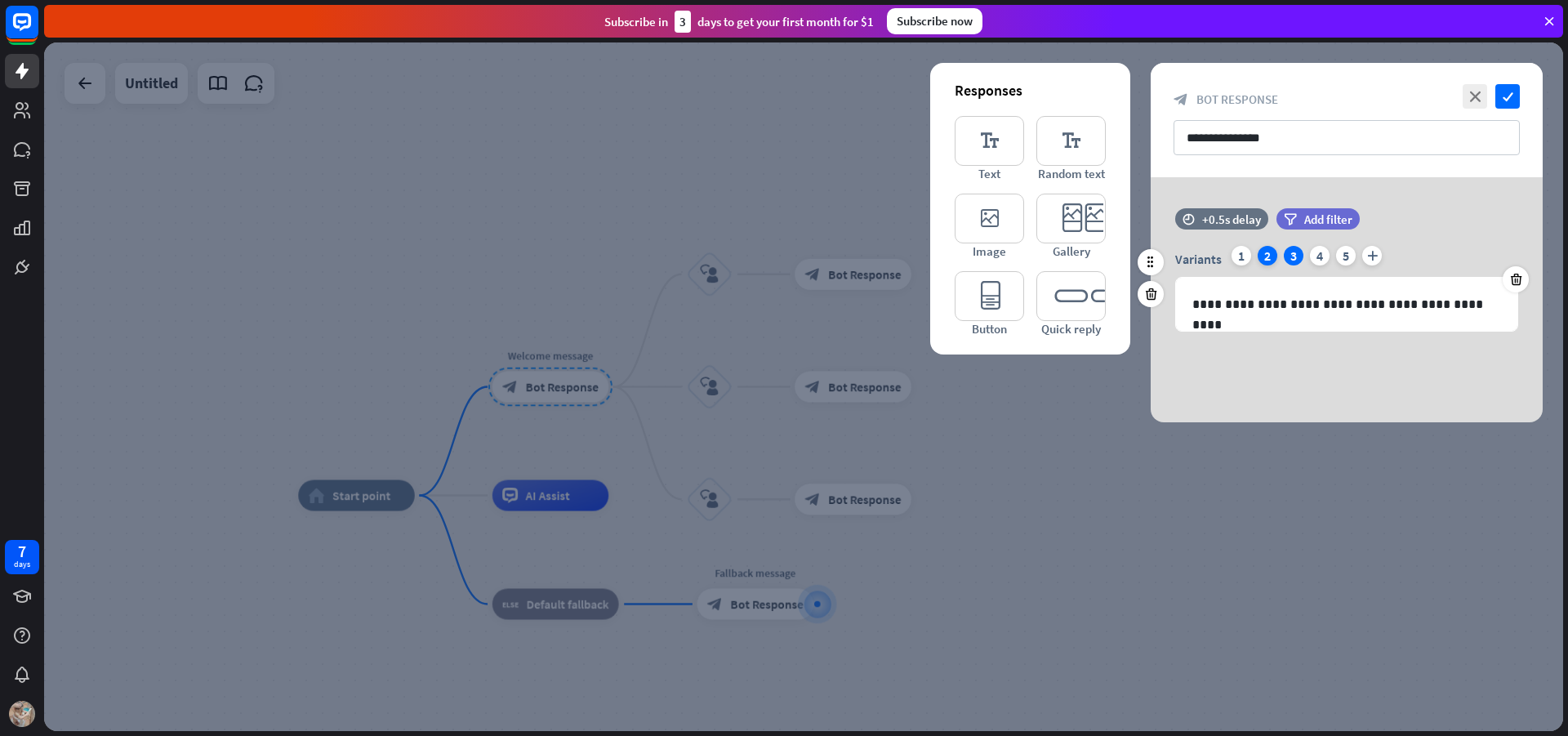
click at [1272, 252] on div "2" at bounding box center [1267, 255] width 19 height 19
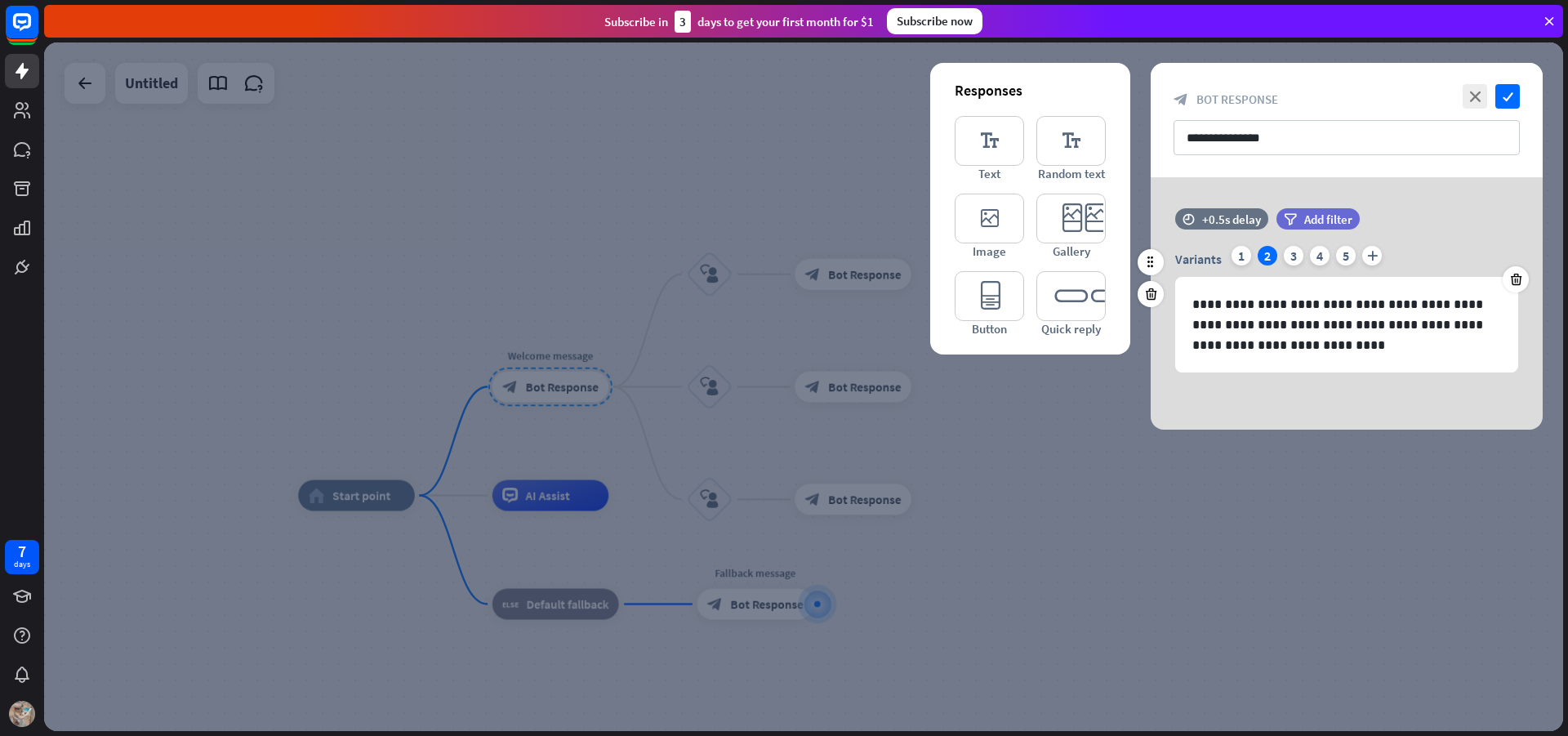
drag, startPoint x: 1249, startPoint y: 252, endPoint x: 1403, endPoint y: 212, distance: 159.1
click at [1151, 225] on div "**********" at bounding box center [1347, 303] width 392 height 253
click at [1242, 251] on div "1" at bounding box center [1241, 255] width 19 height 19
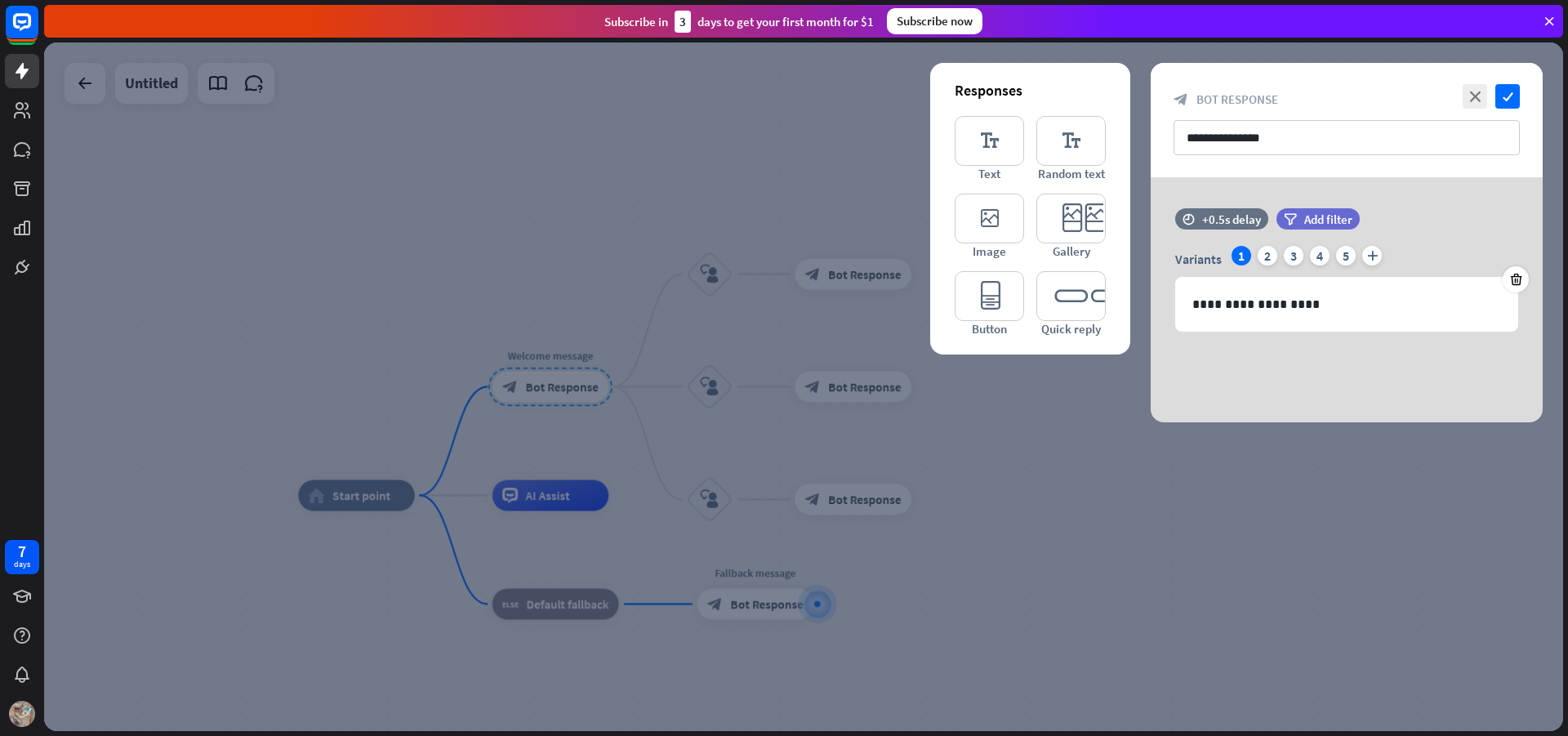
click at [1516, 82] on div "**********" at bounding box center [1347, 120] width 392 height 114
click at [1513, 95] on icon "check" at bounding box center [1508, 96] width 25 height 25
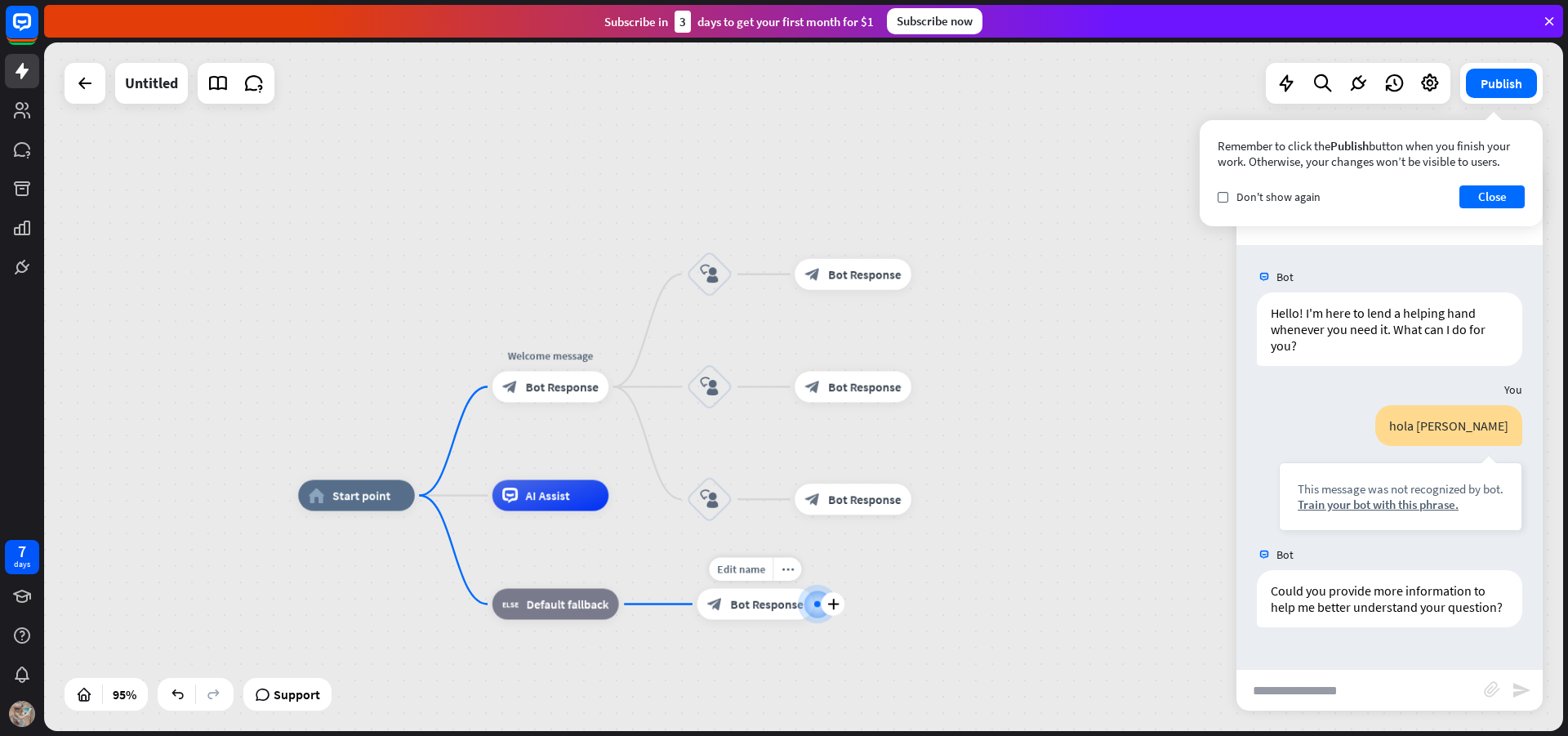
click at [718, 610] on icon "block_bot_response" at bounding box center [715, 604] width 16 height 16
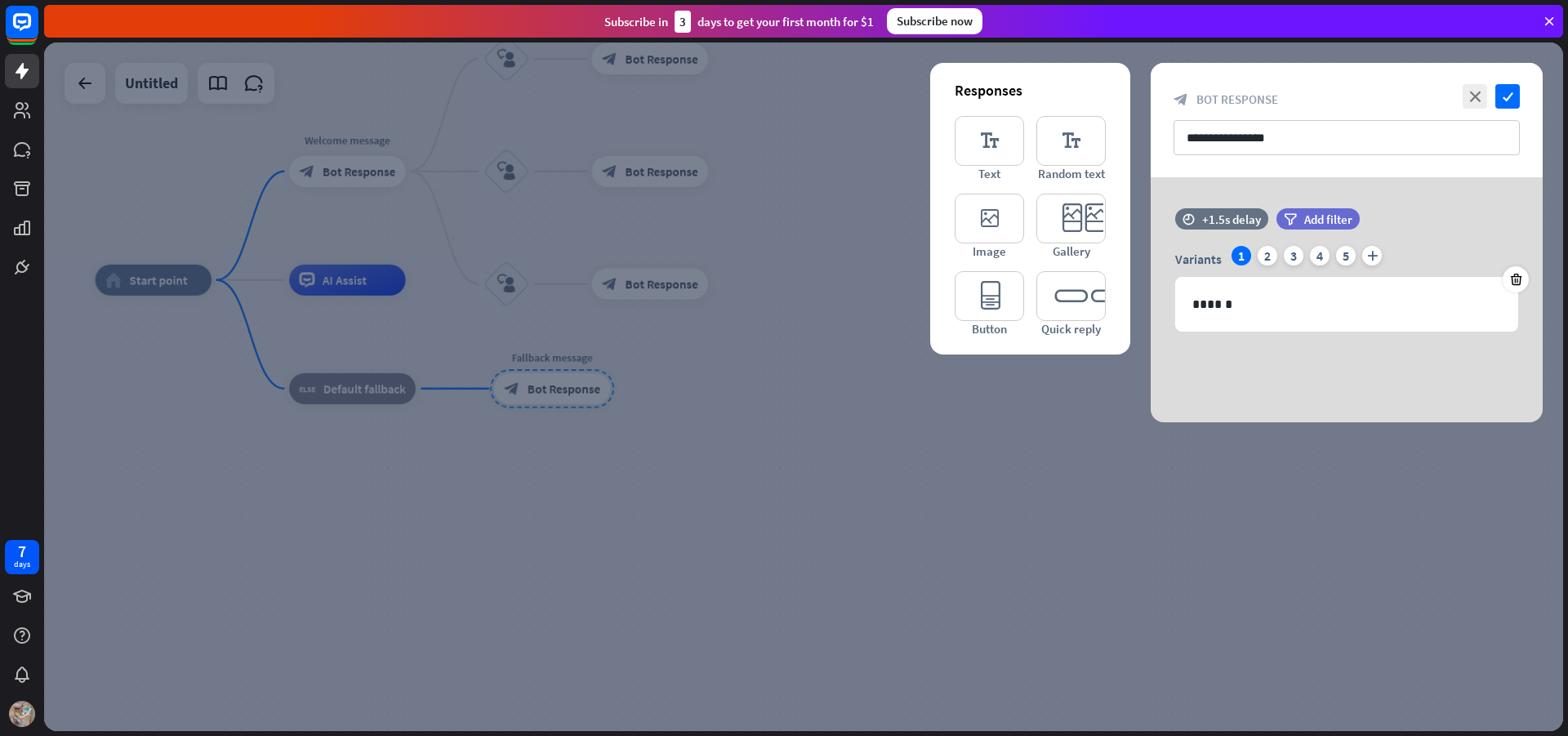
click at [774, 474] on div at bounding box center [803, 387] width 1520 height 689
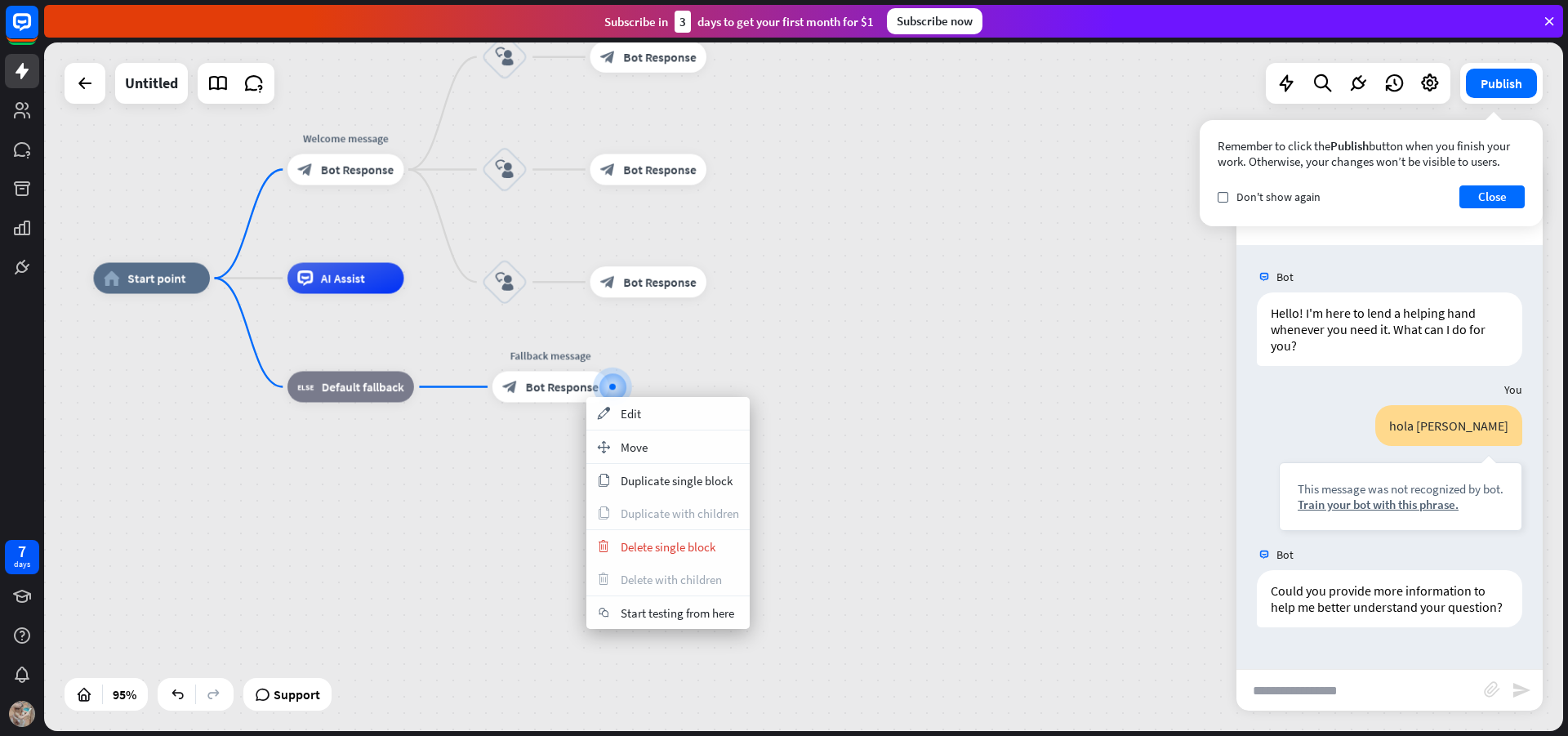
click at [821, 366] on div "home_2 Start point Welcome message block_bot_response Bot Response block_user_i…" at bounding box center [815, 605] width 1444 height 655
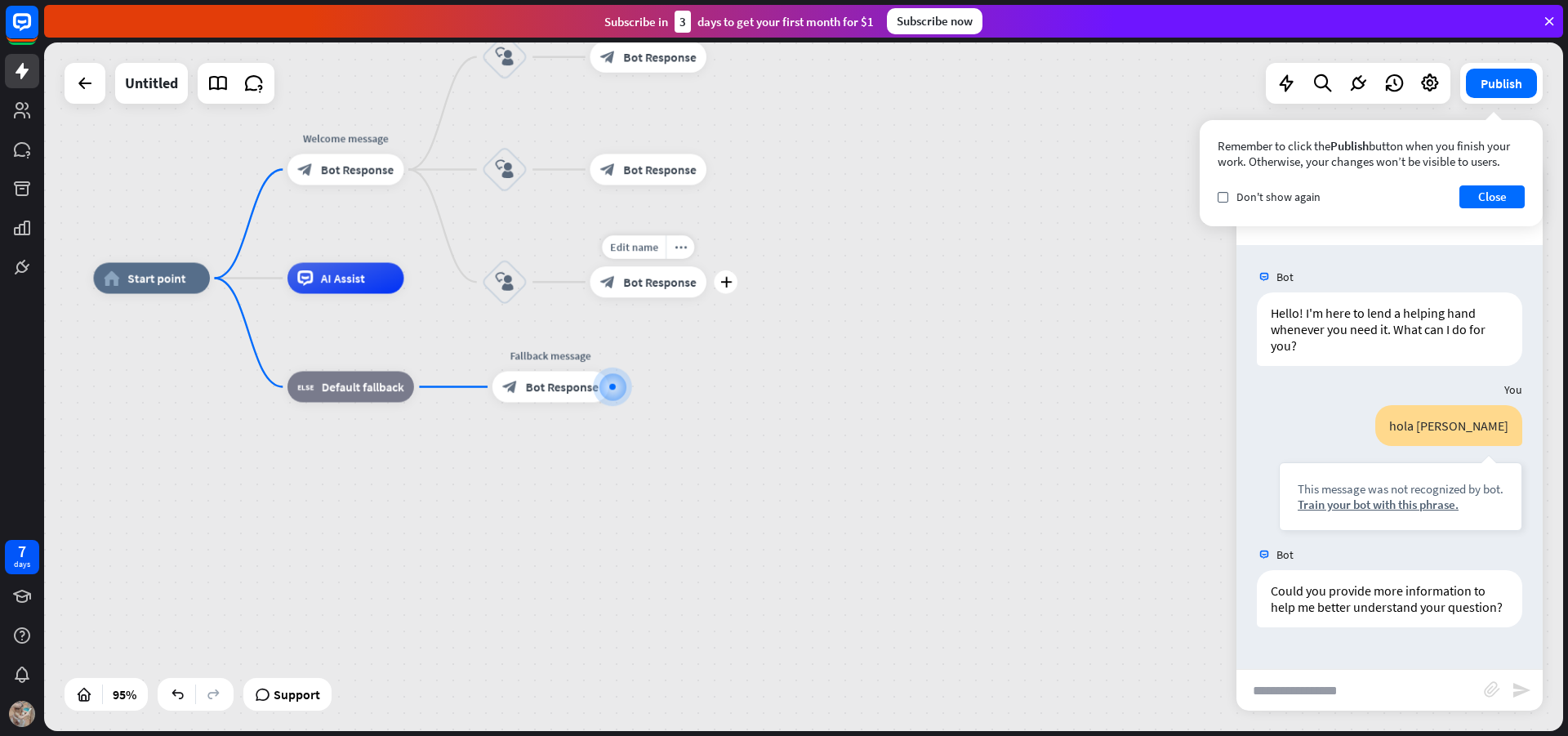
click at [632, 298] on div "Edit name more_horiz plus block_bot_response Bot Response" at bounding box center [648, 282] width 117 height 31
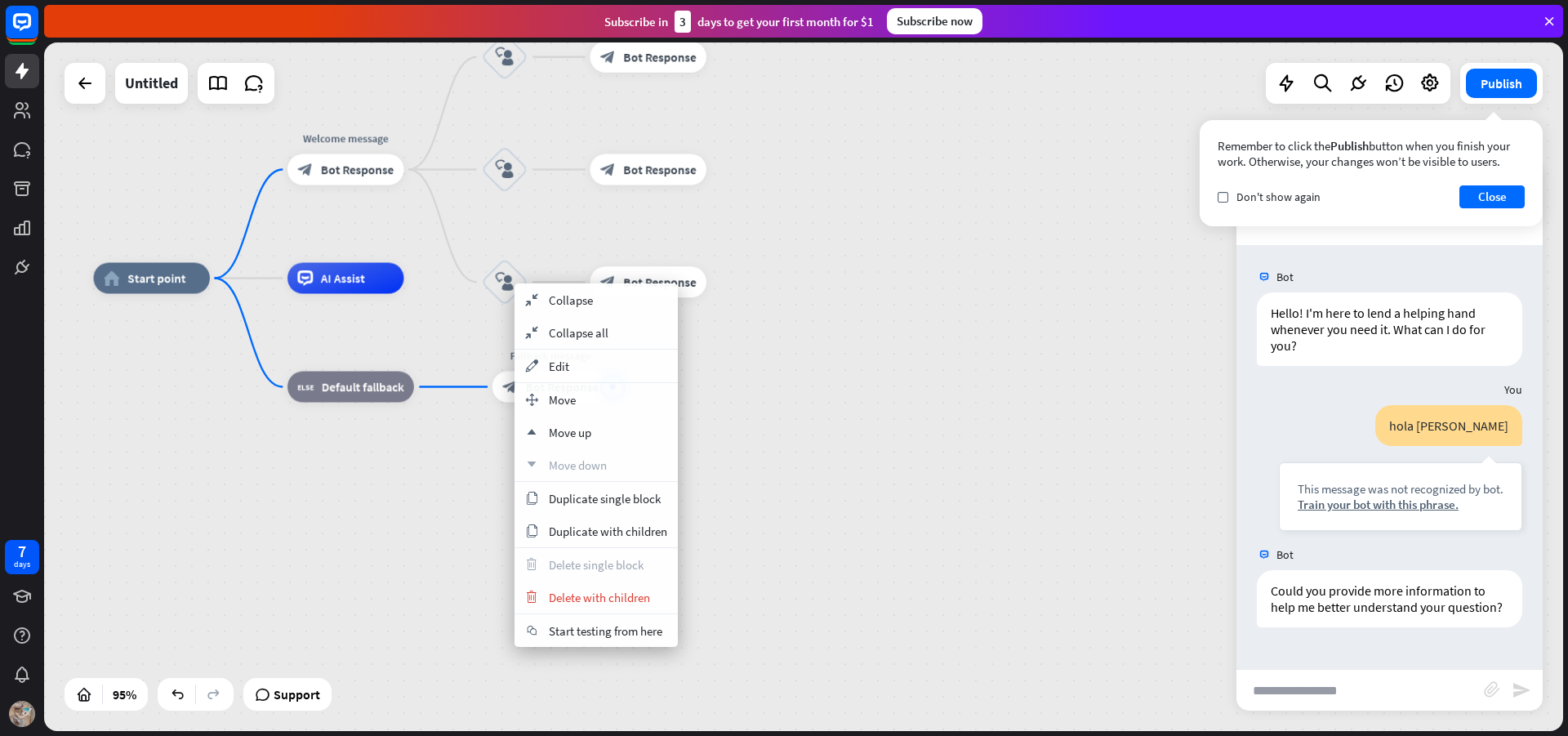
drag, startPoint x: 768, startPoint y: 492, endPoint x: 743, endPoint y: 470, distance: 33.3
click at [767, 492] on div "home_2 Start point Welcome message block_bot_response Bot Response block_user_i…" at bounding box center [815, 605] width 1444 height 655
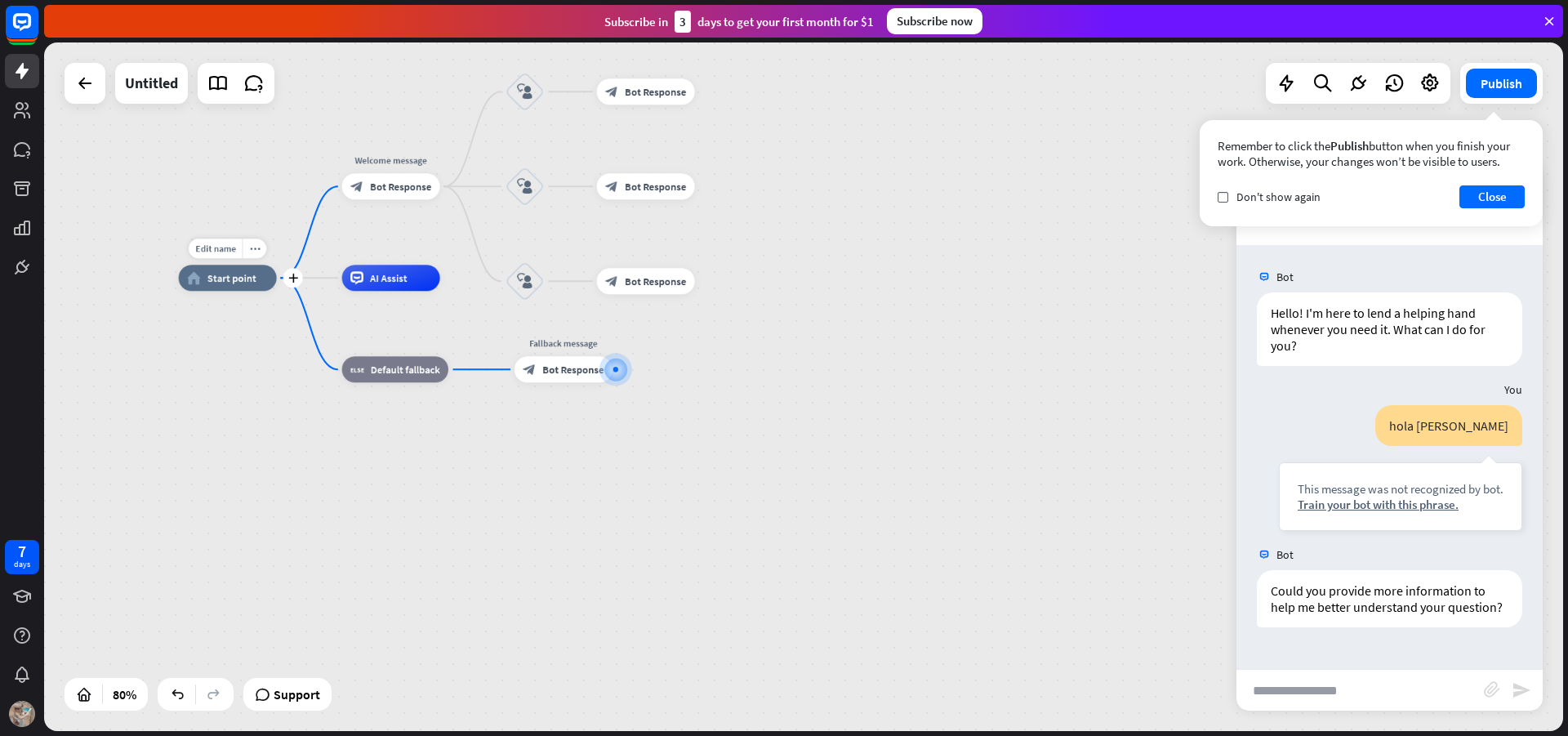
click at [246, 291] on div "Edit name more_horiz plus home_2 Start point" at bounding box center [227, 278] width 98 height 26
click at [346, 193] on div "block_bot_response Bot Response" at bounding box center [391, 186] width 98 height 26
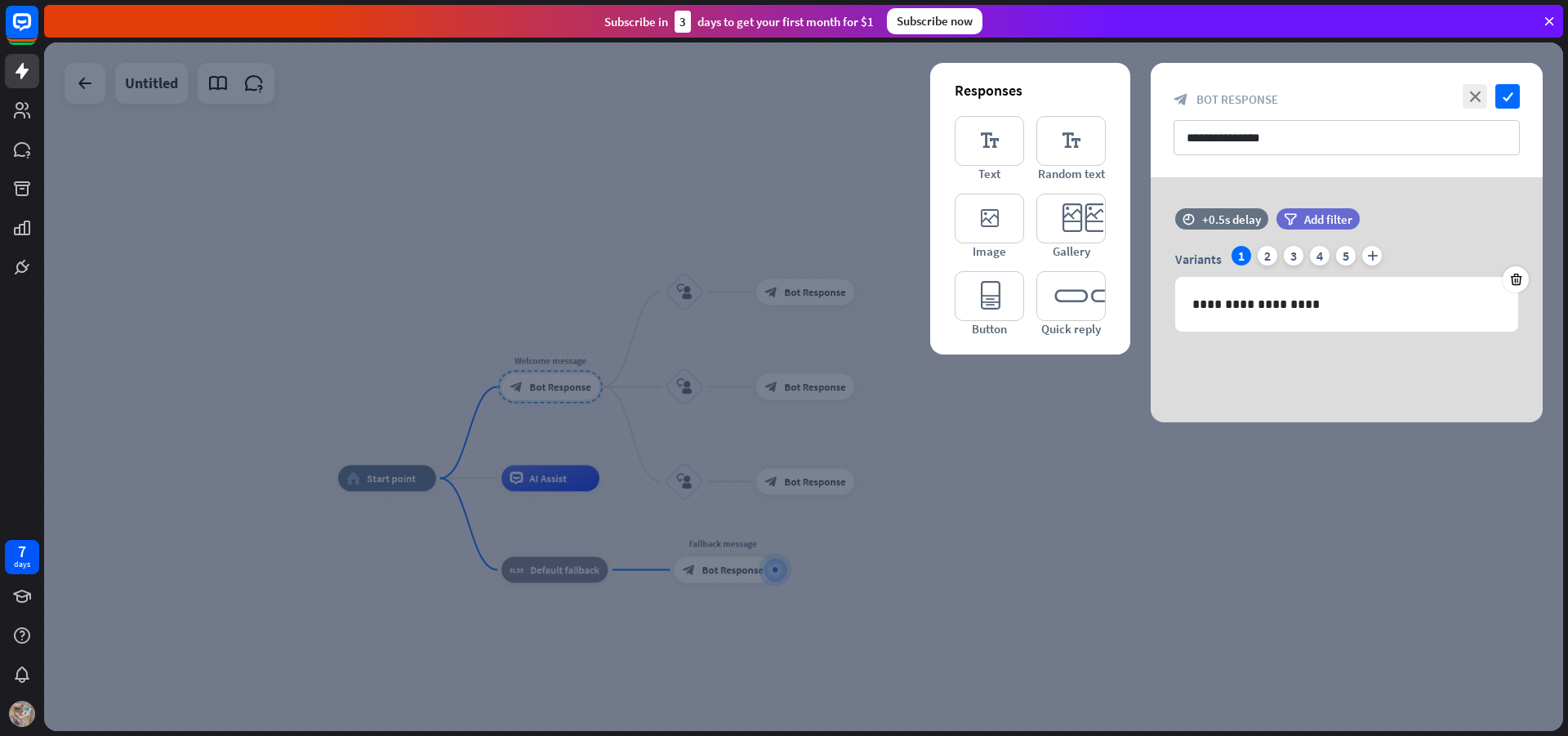
click at [619, 426] on div at bounding box center [803, 387] width 1520 height 689
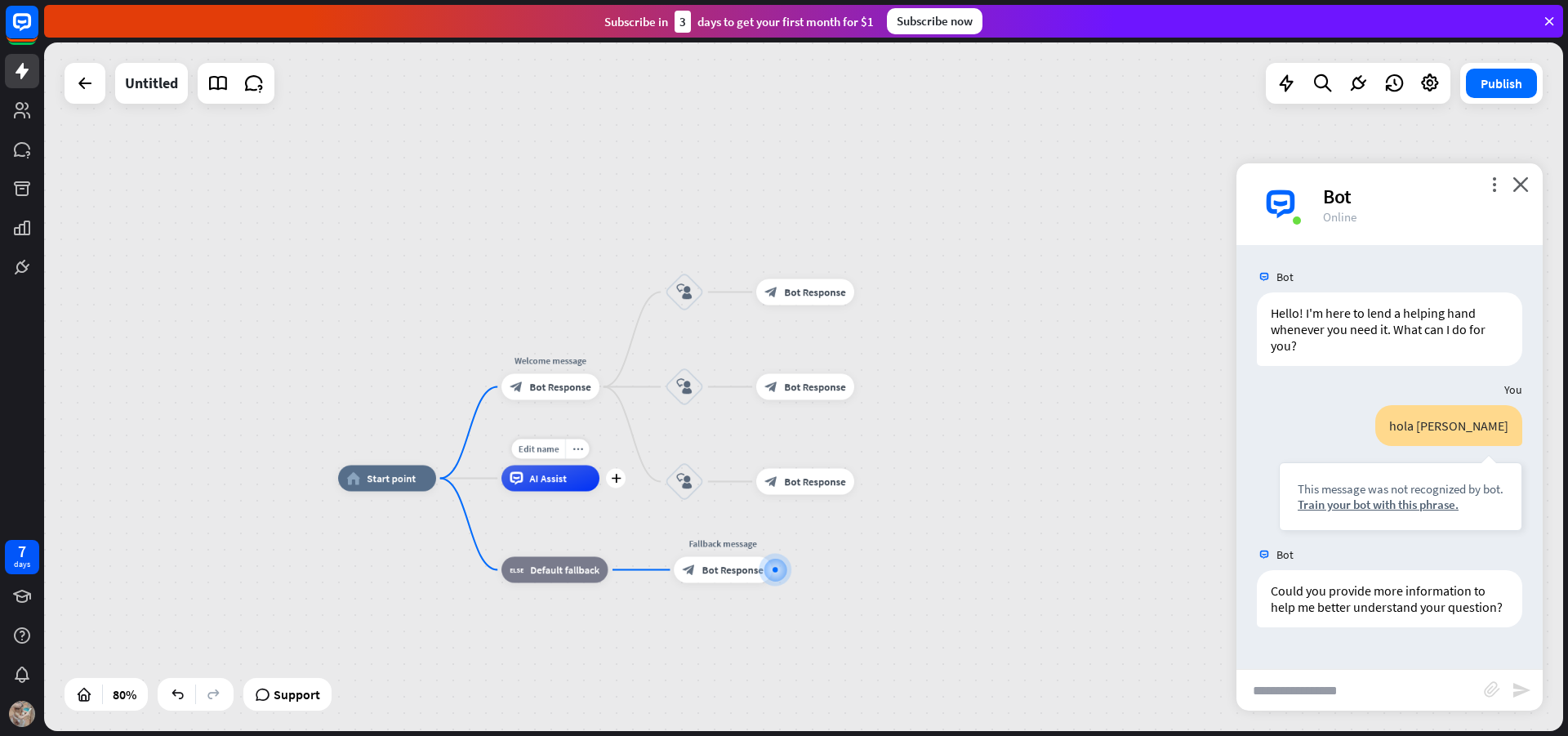
click at [559, 492] on div "Edit name more_horiz plus AI Assist" at bounding box center [550, 478] width 98 height 26
click at [559, 494] on div "Edit name more_horiz plus AI Assist" at bounding box center [545, 480] width 98 height 26
click at [628, 478] on div "home_2 Start point Welcome message block_bot_response Bot Response block_user_i…" at bounding box center [803, 387] width 1520 height 689
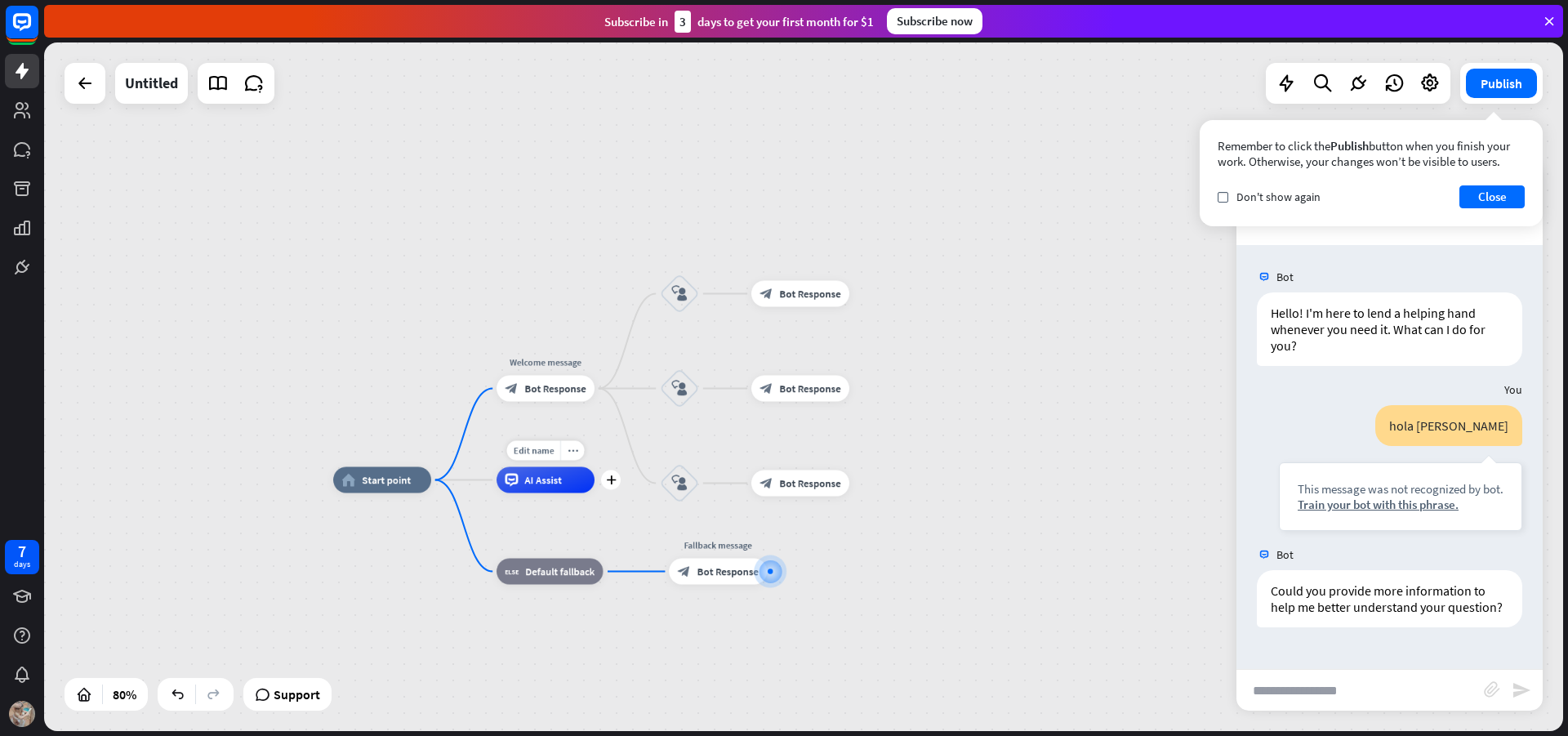
click at [615, 483] on icon "plus" at bounding box center [611, 480] width 10 height 9
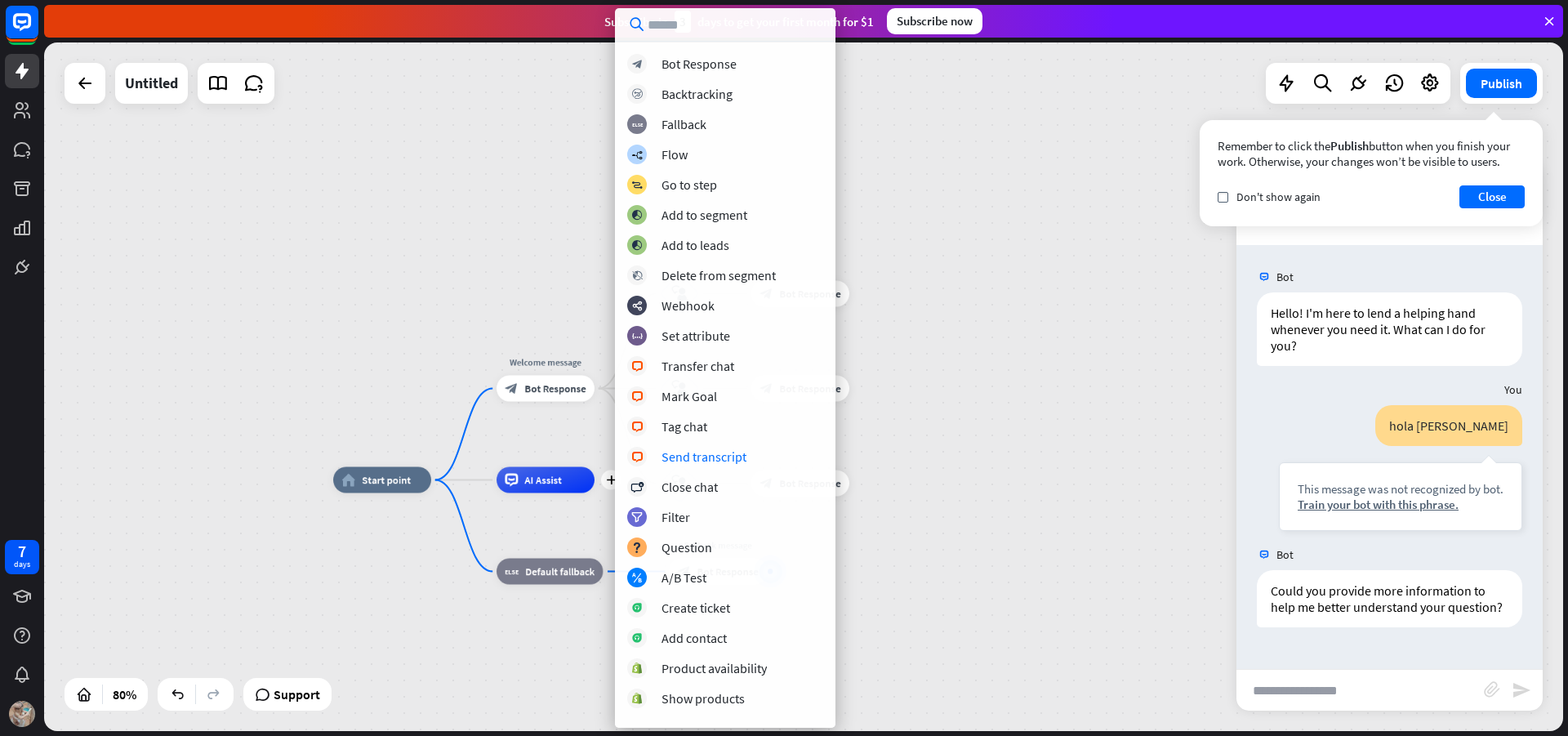
click at [1040, 325] on div "home_2 Start point Welcome message block_bot_response Bot Response block_user_i…" at bounding box center [803, 387] width 1520 height 689
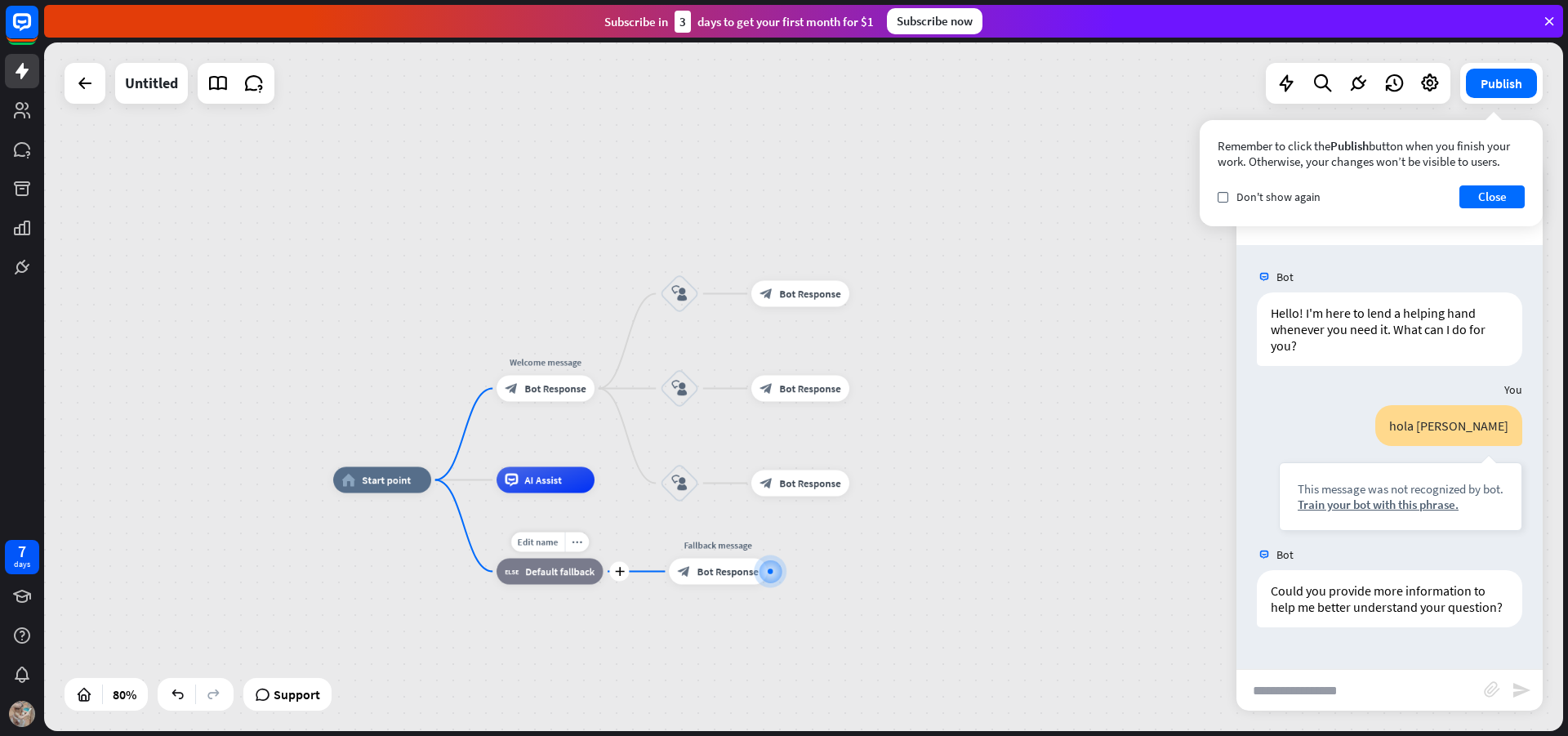
click at [573, 580] on div "block_fallback Default fallback" at bounding box center [549, 572] width 106 height 26
click at [776, 578] on div at bounding box center [771, 571] width 13 height 13
click at [724, 567] on span "Bot Response" at bounding box center [729, 571] width 61 height 13
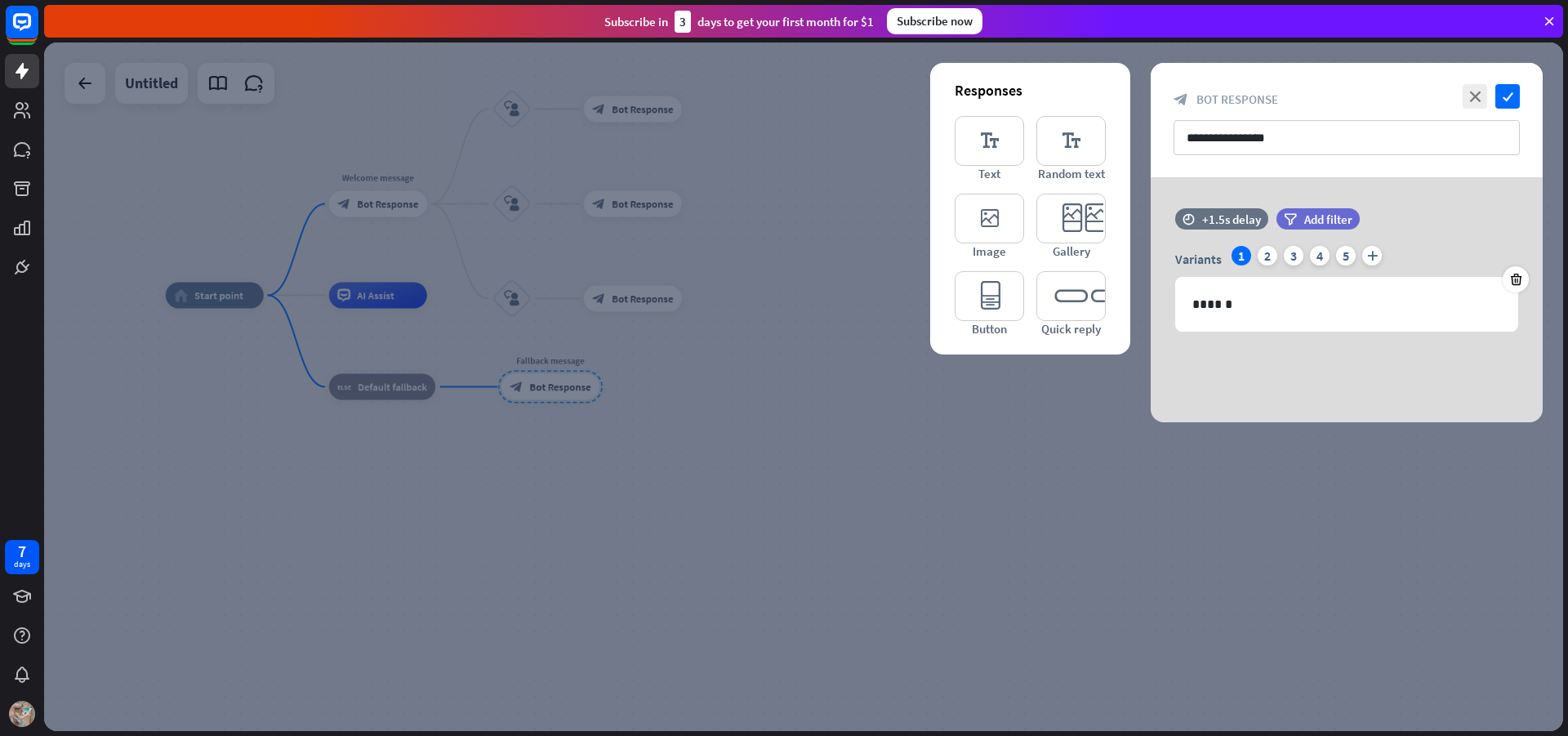
click at [761, 383] on div at bounding box center [803, 387] width 1520 height 689
